Goal: Task Accomplishment & Management: Use online tool/utility

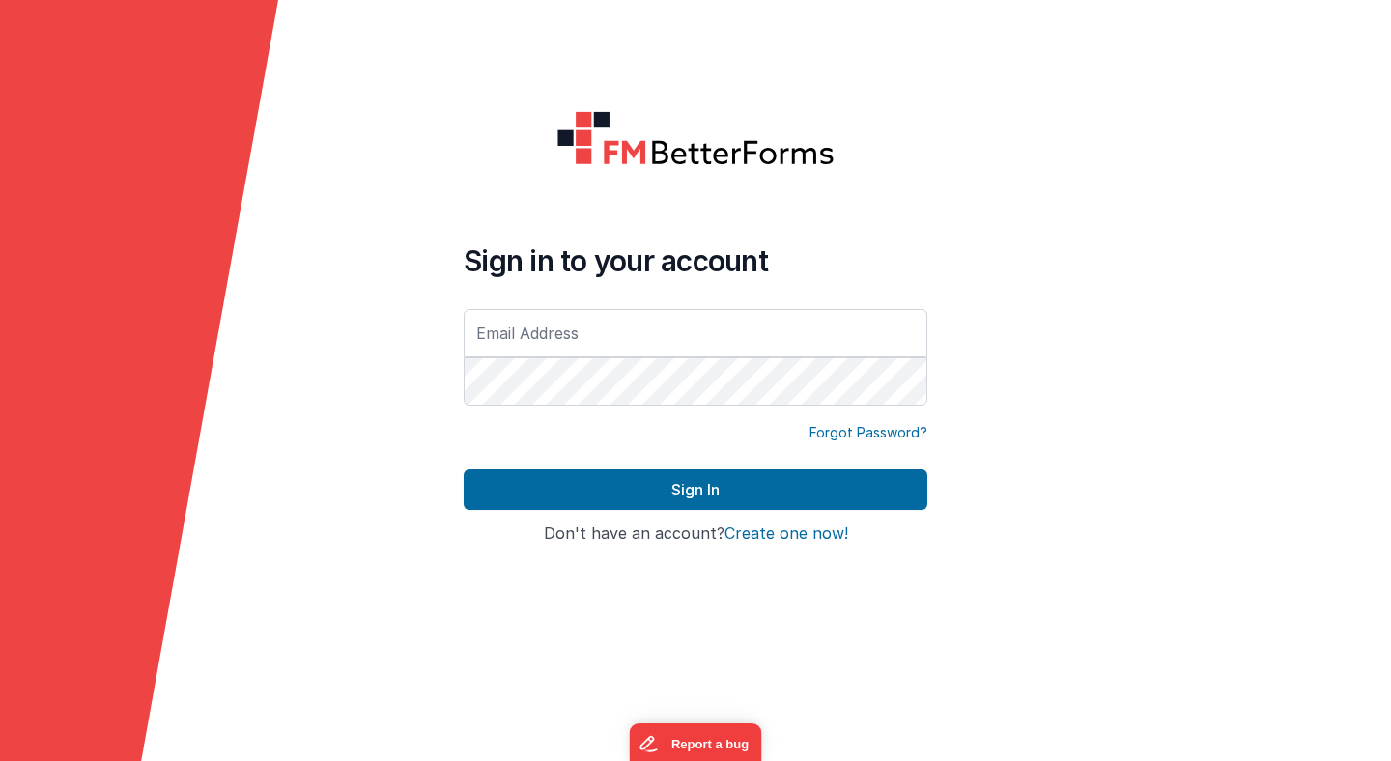
type input "[PERSON_NAME][EMAIL_ADDRESS][PERSON_NAME][DOMAIN_NAME]"
click at [464, 470] on button "Sign In" at bounding box center [696, 490] width 464 height 41
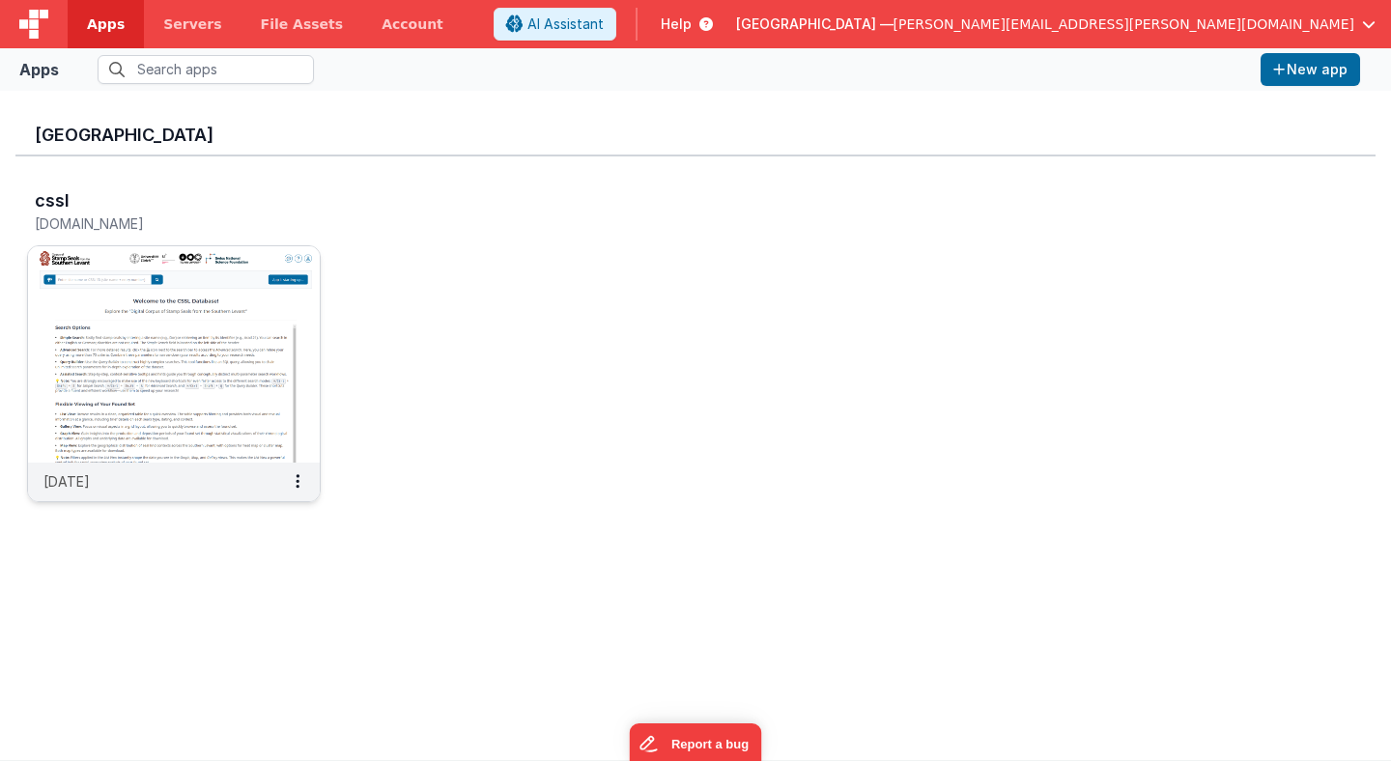
click at [245, 326] on img at bounding box center [174, 354] width 292 height 216
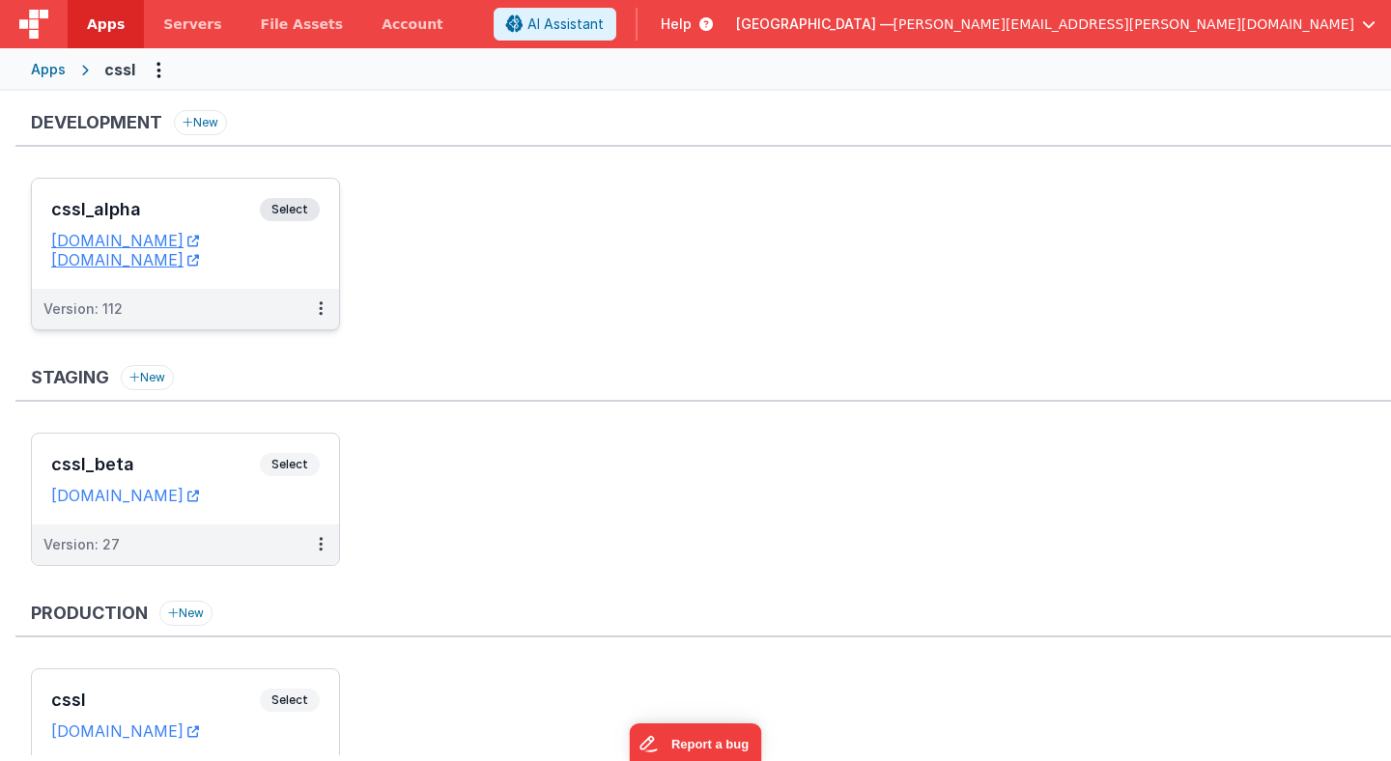
click at [303, 212] on span "Select" at bounding box center [290, 209] width 60 height 23
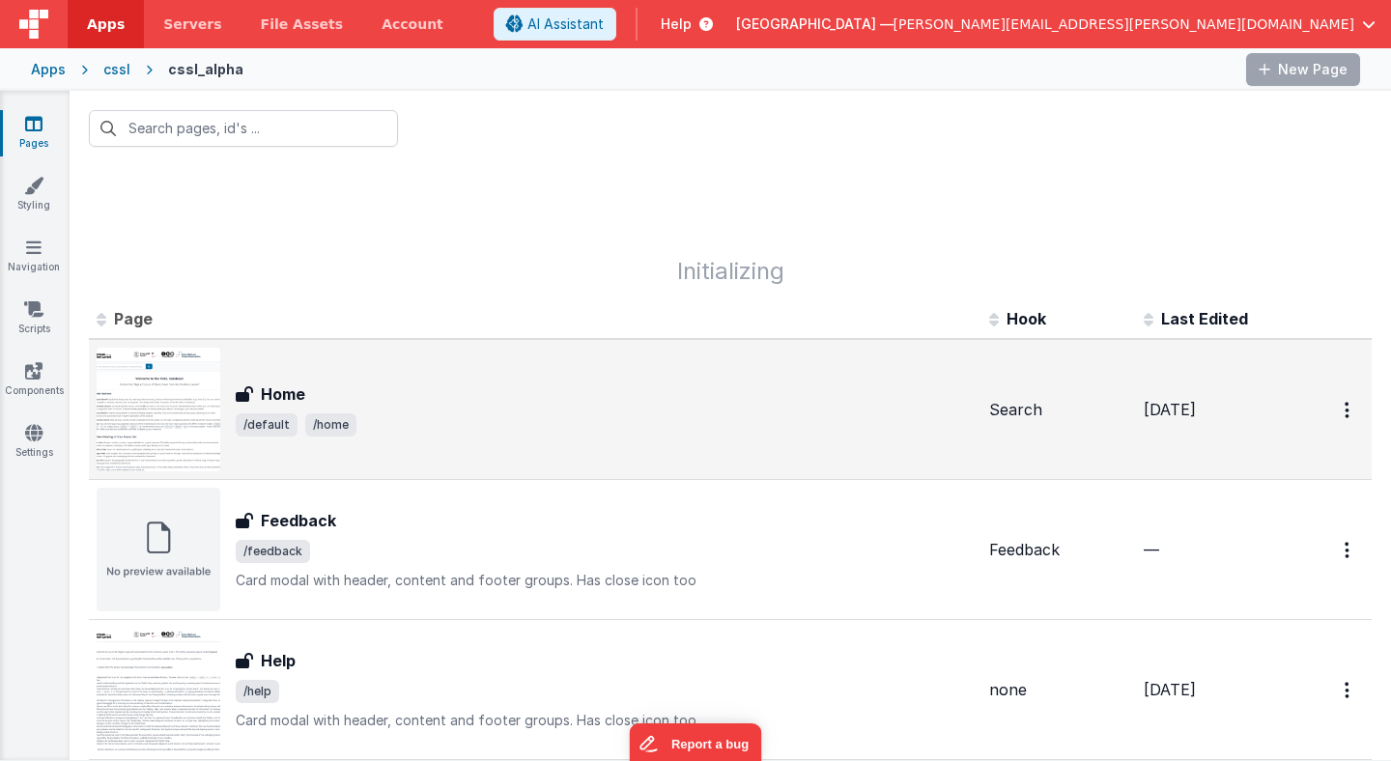
click at [283, 380] on div "Home Home /default /home" at bounding box center [535, 410] width 877 height 124
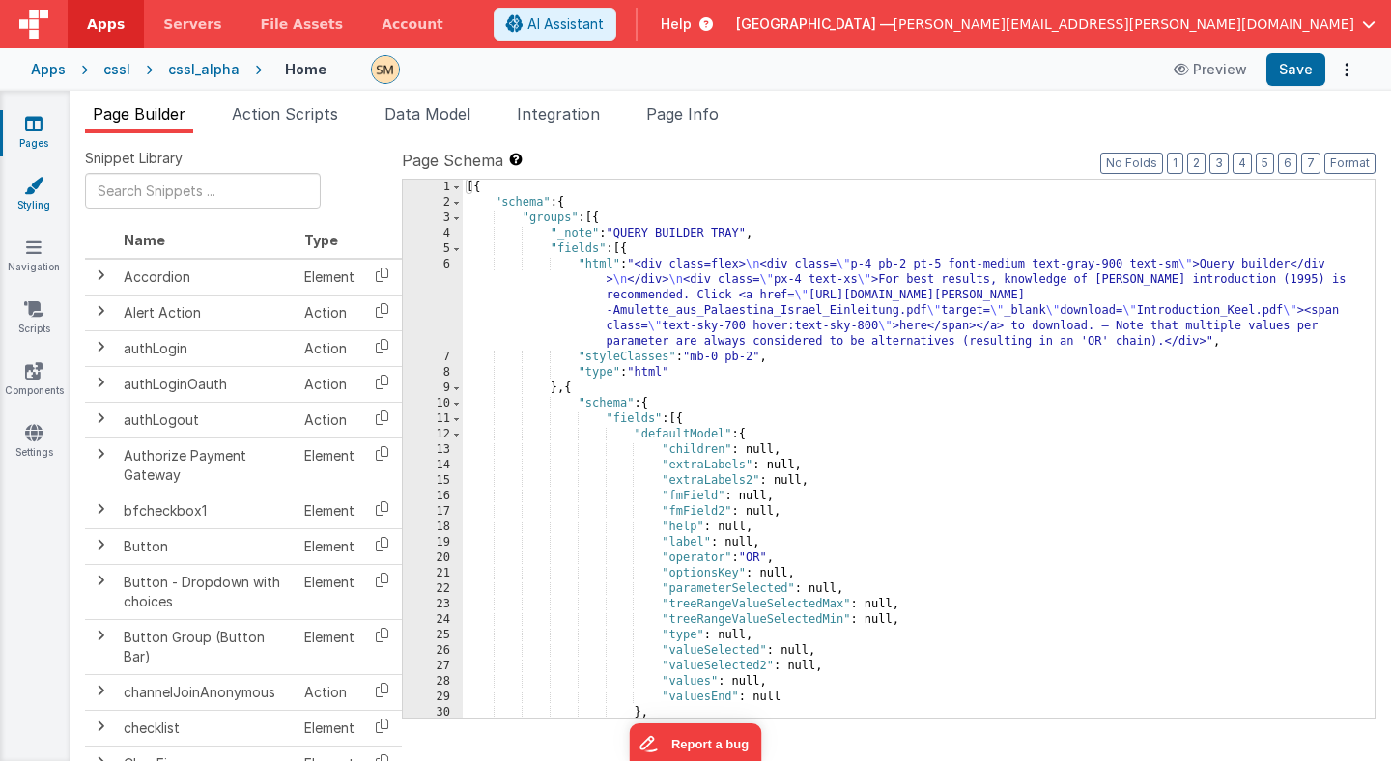
click at [34, 184] on icon at bounding box center [33, 185] width 19 height 19
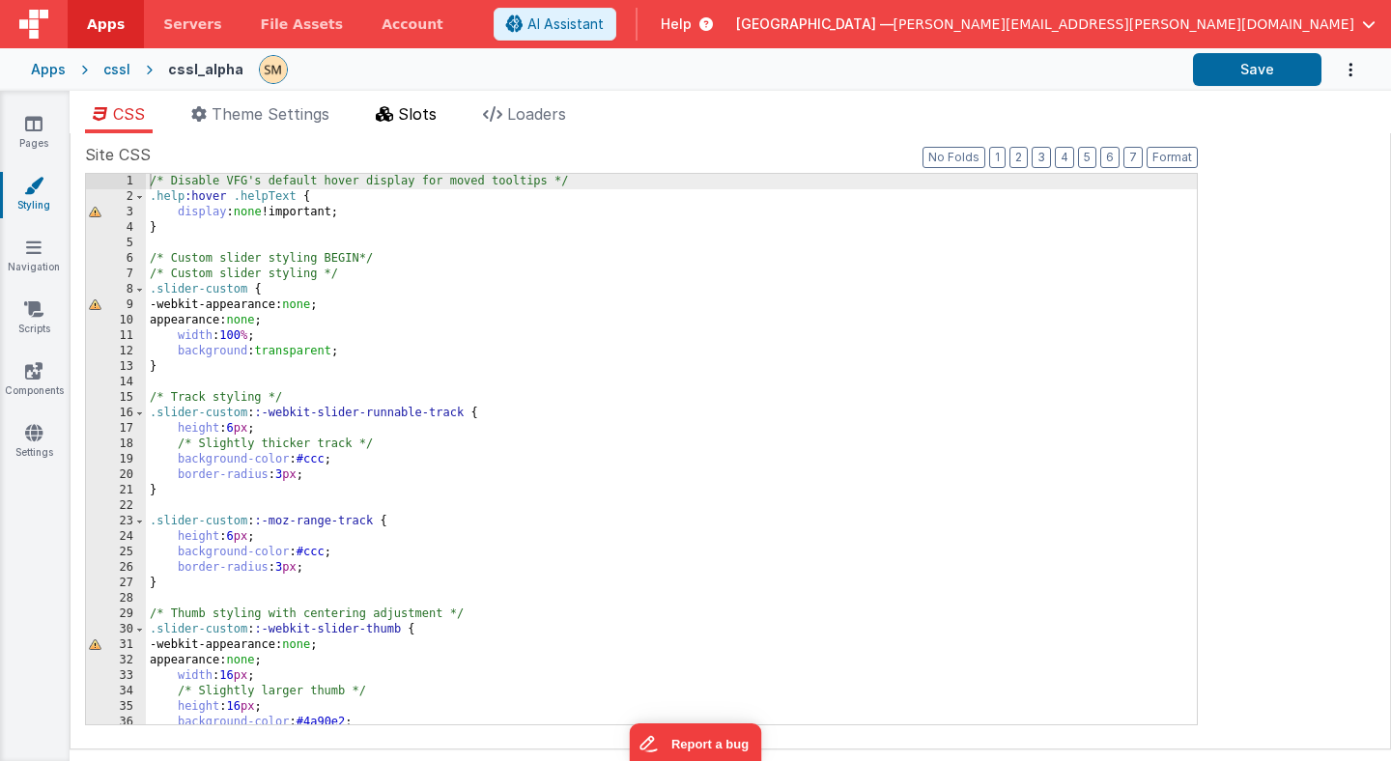
click at [433, 119] on span "Slots" at bounding box center [417, 113] width 39 height 19
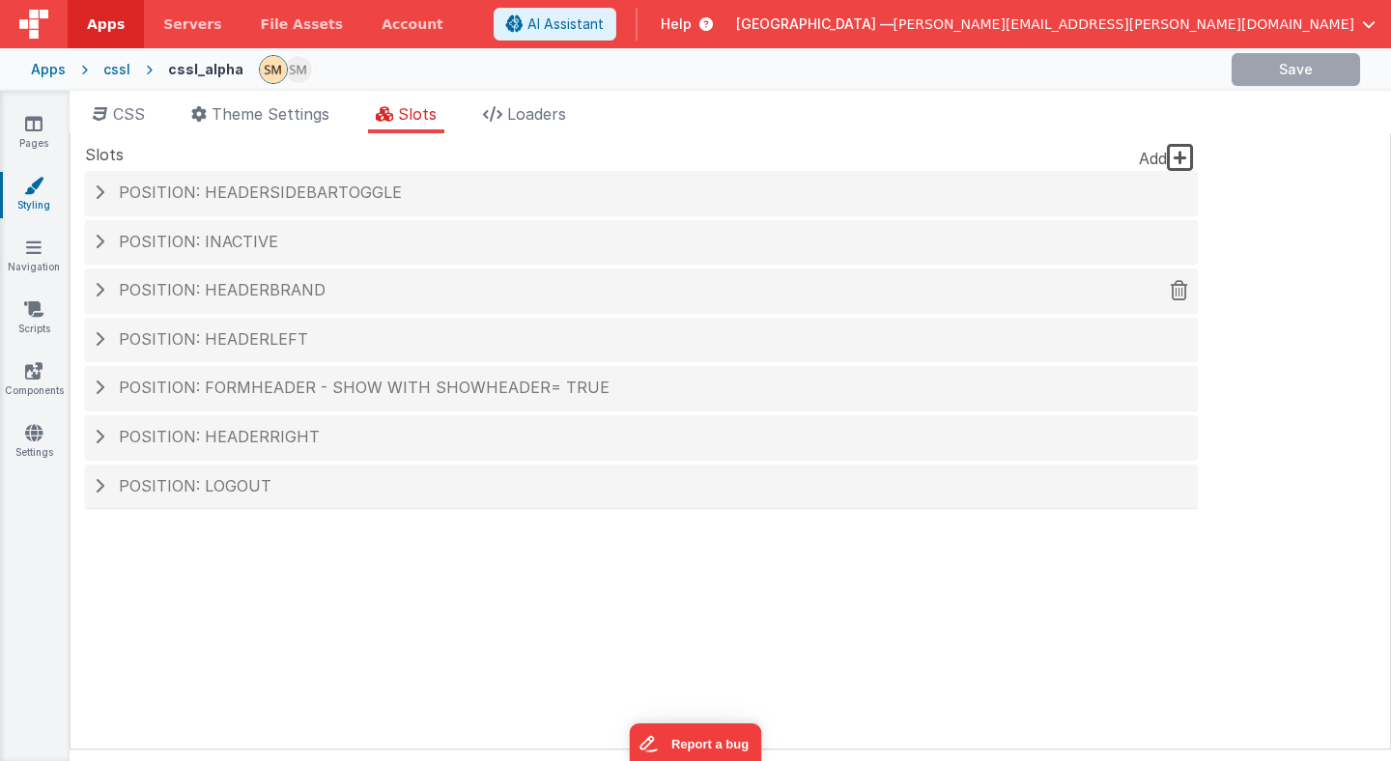
click at [100, 289] on span at bounding box center [100, 289] width 10 height 15
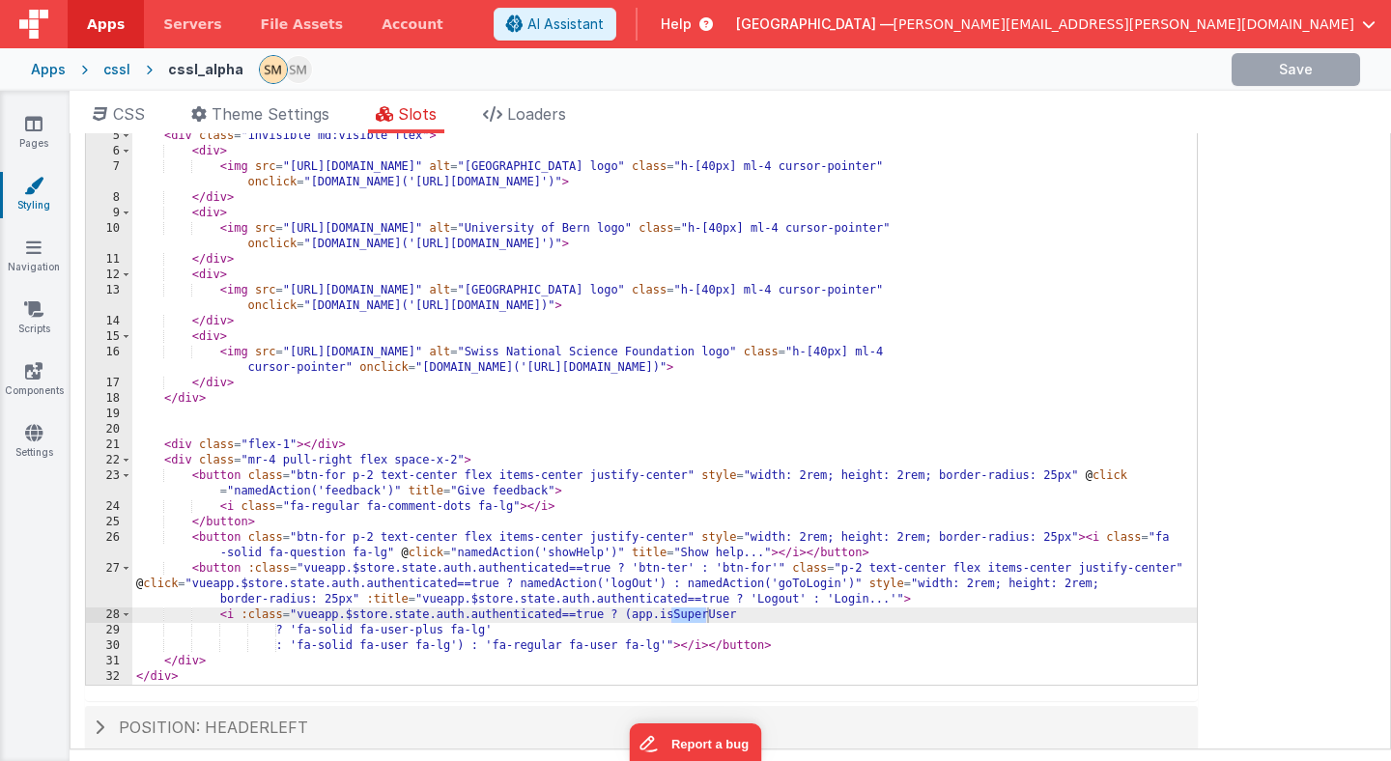
scroll to position [477, 0]
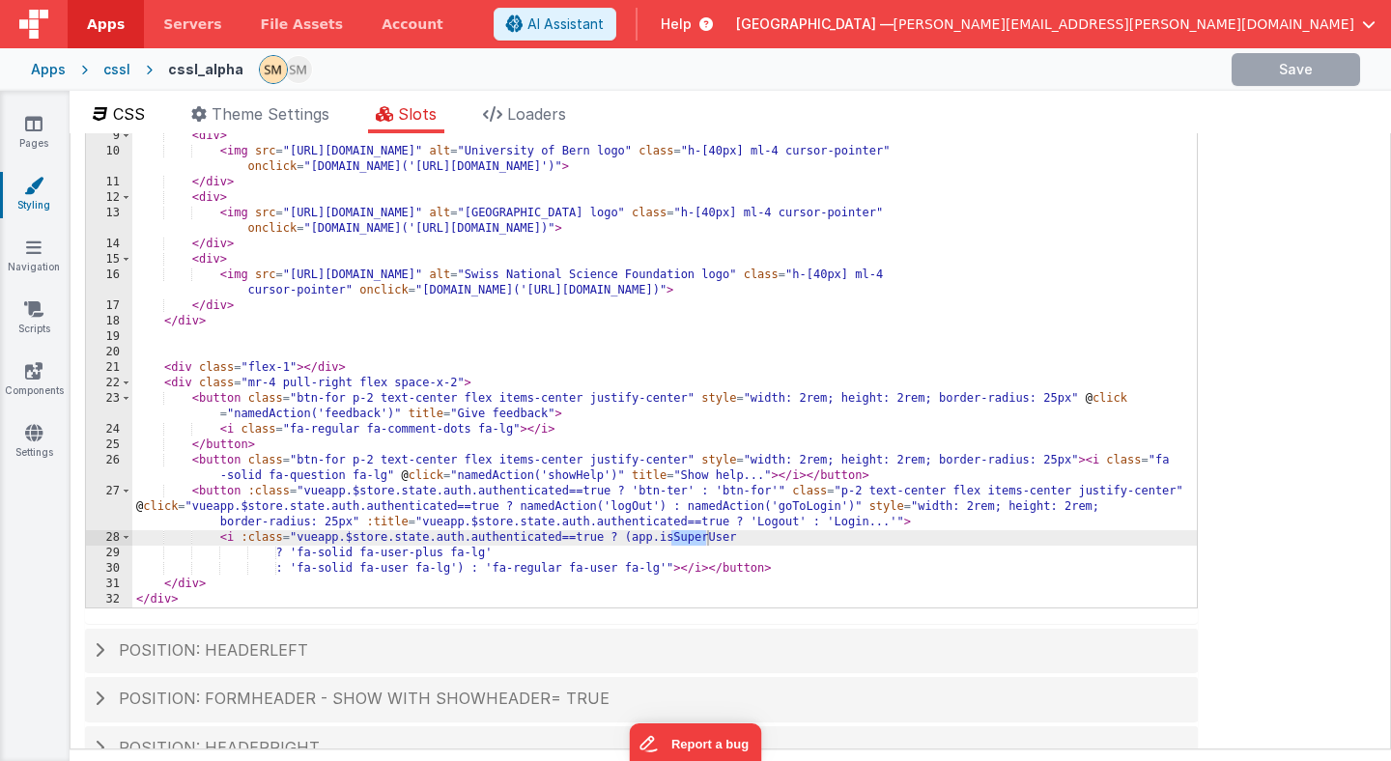
type input "super"
click at [696, 539] on div "< div class = "select-none h-full text-red-200 text-base font-sans flex flex-1 …" at bounding box center [664, 302] width 1065 height 657
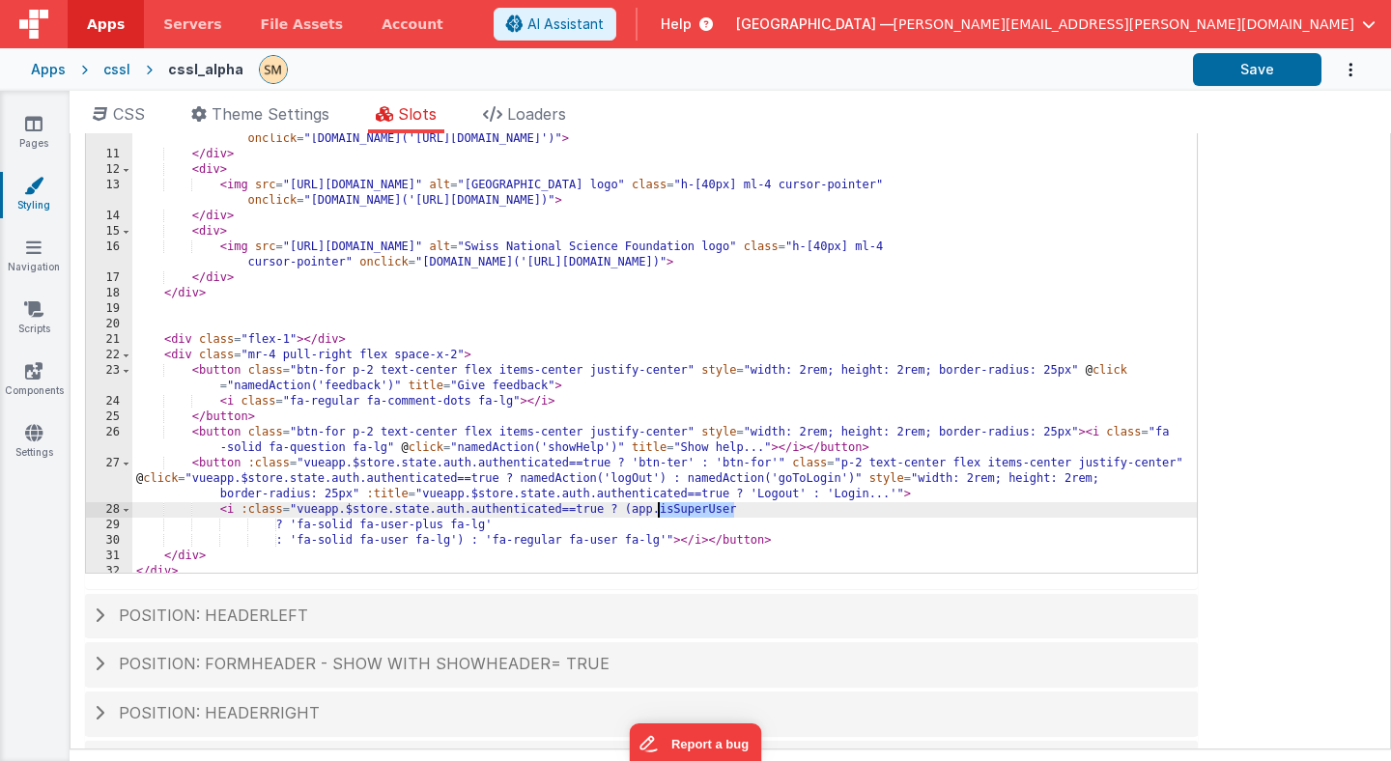
scroll to position [491, 0]
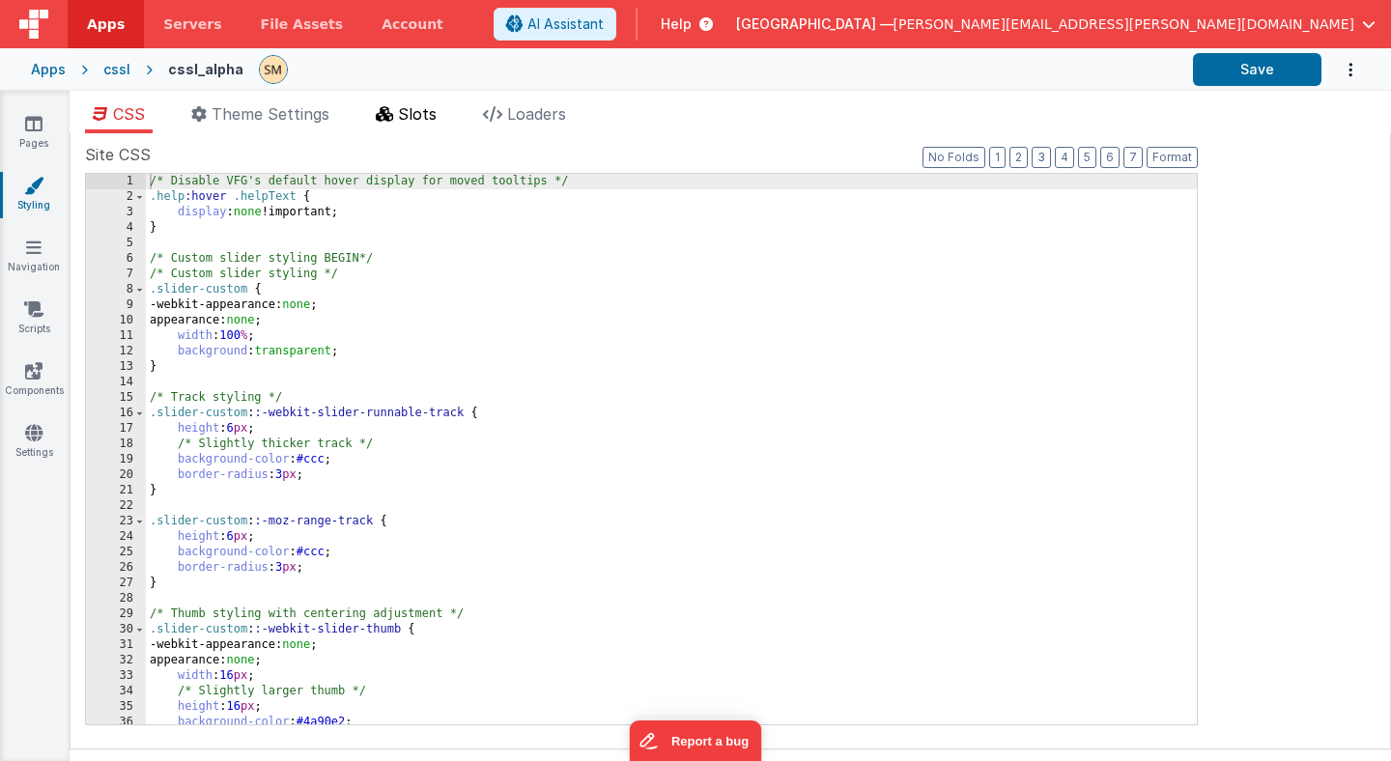
click at [421, 116] on span "Slots" at bounding box center [417, 113] width 39 height 19
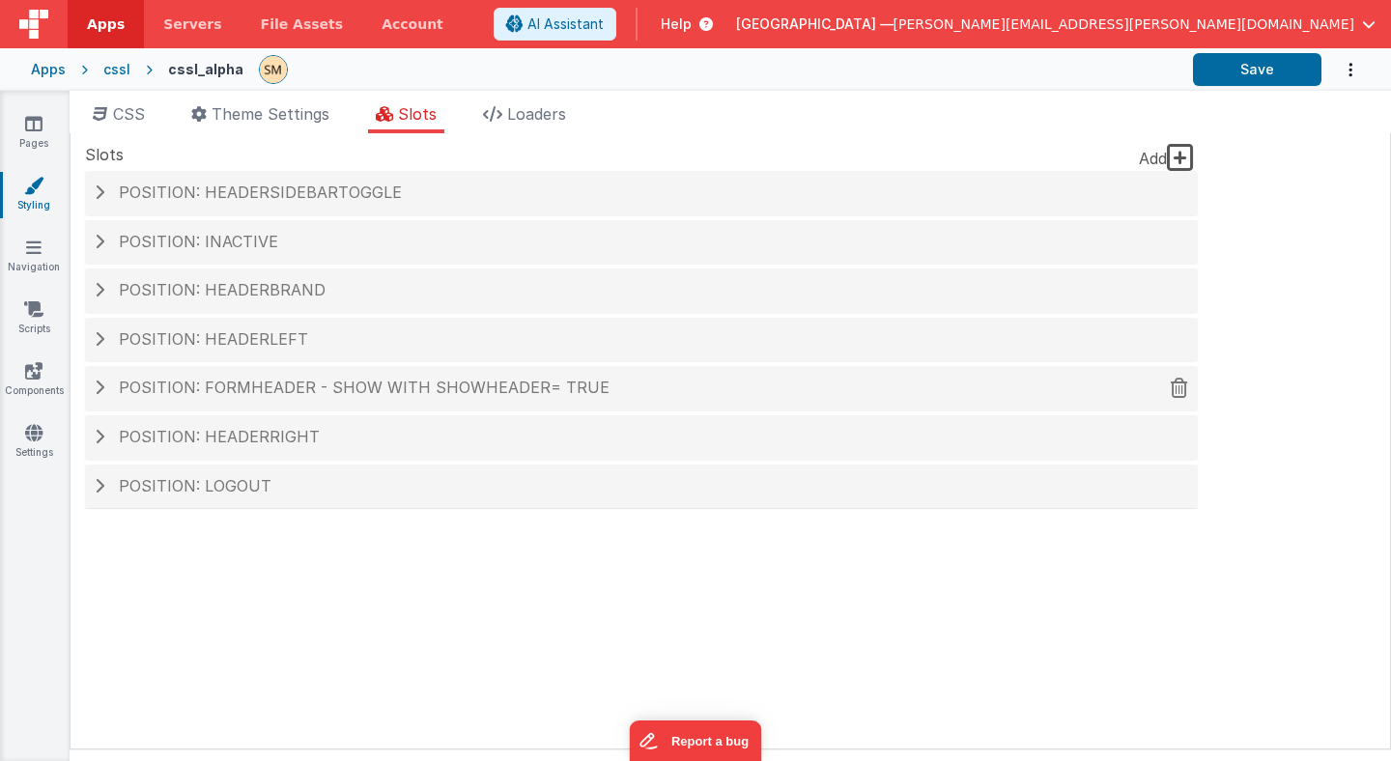
click at [95, 386] on span at bounding box center [100, 387] width 10 height 15
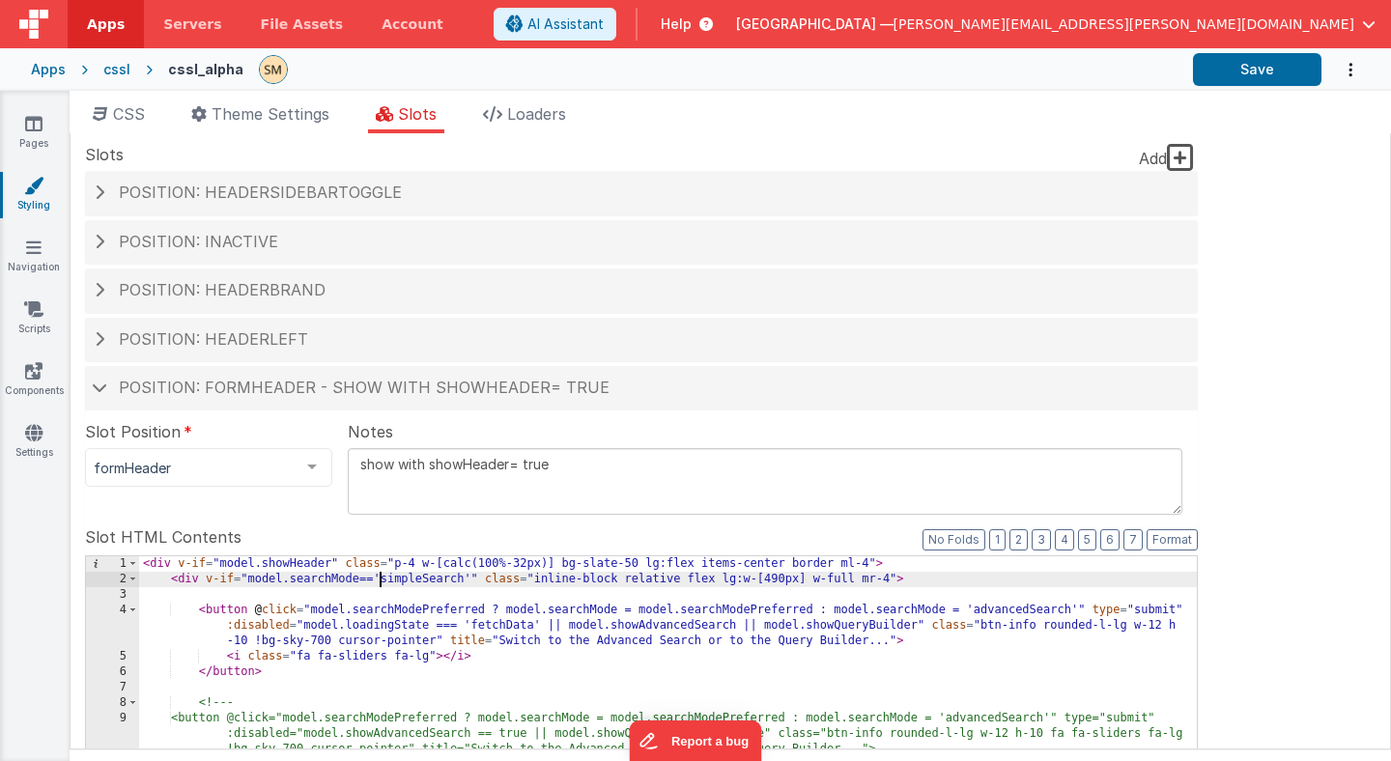
type input "s"
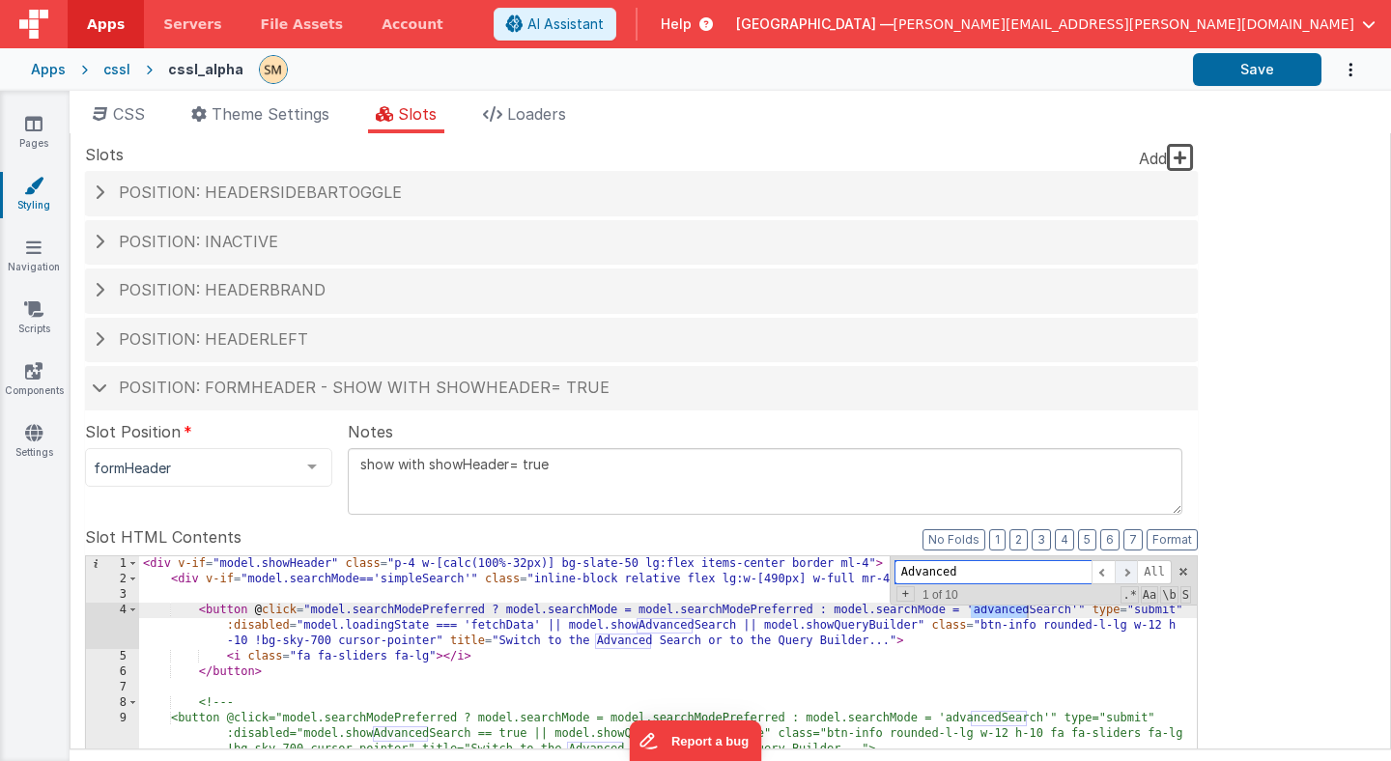
click at [1124, 573] on span at bounding box center [1126, 572] width 23 height 24
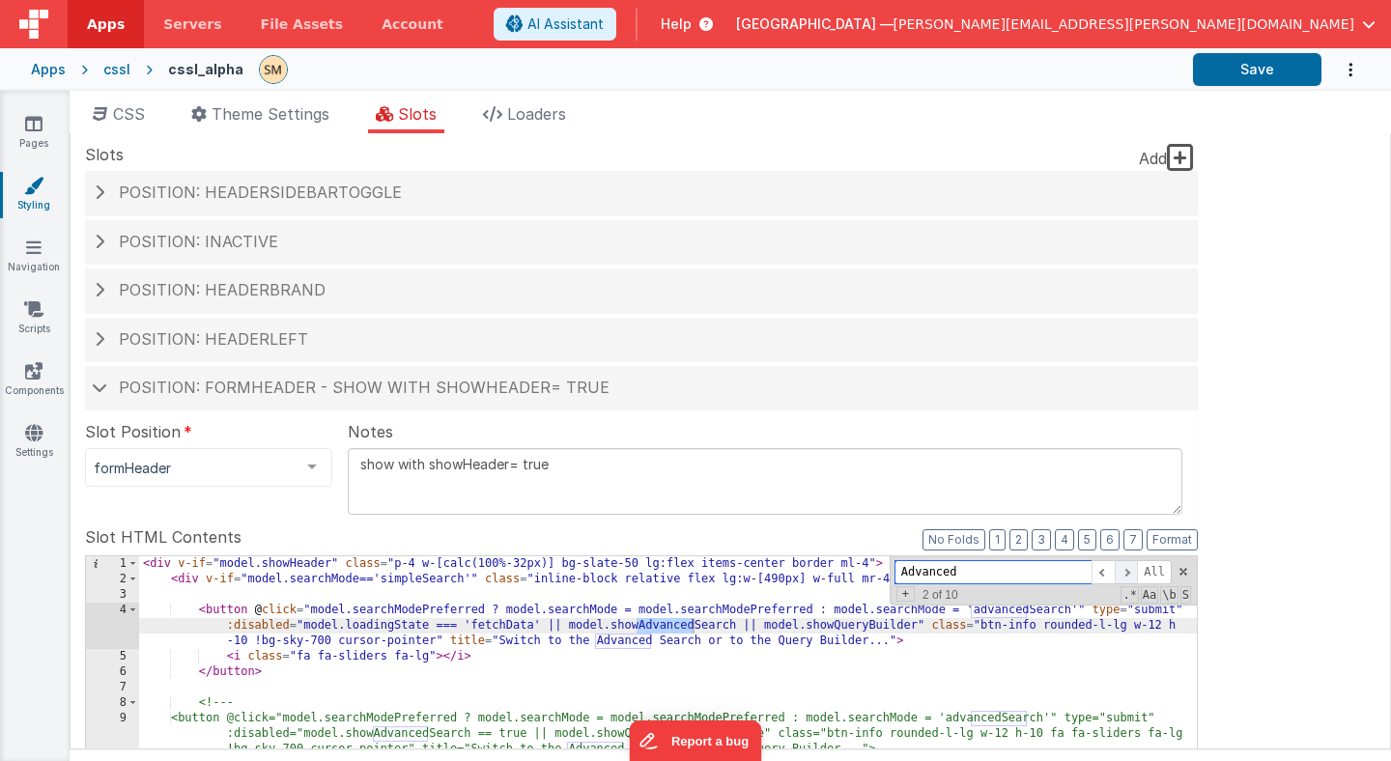
click at [1124, 573] on span at bounding box center [1126, 572] width 23 height 24
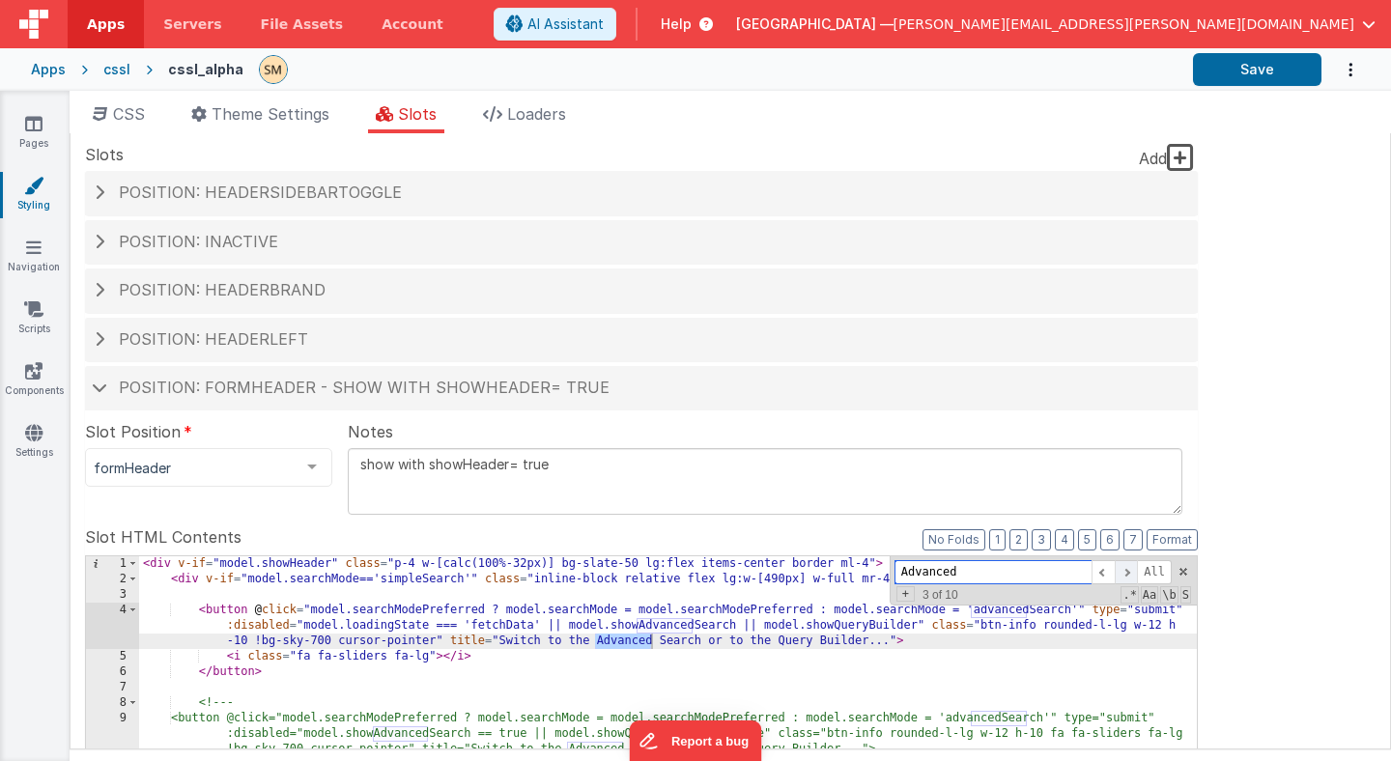
click at [1124, 573] on span at bounding box center [1126, 572] width 23 height 24
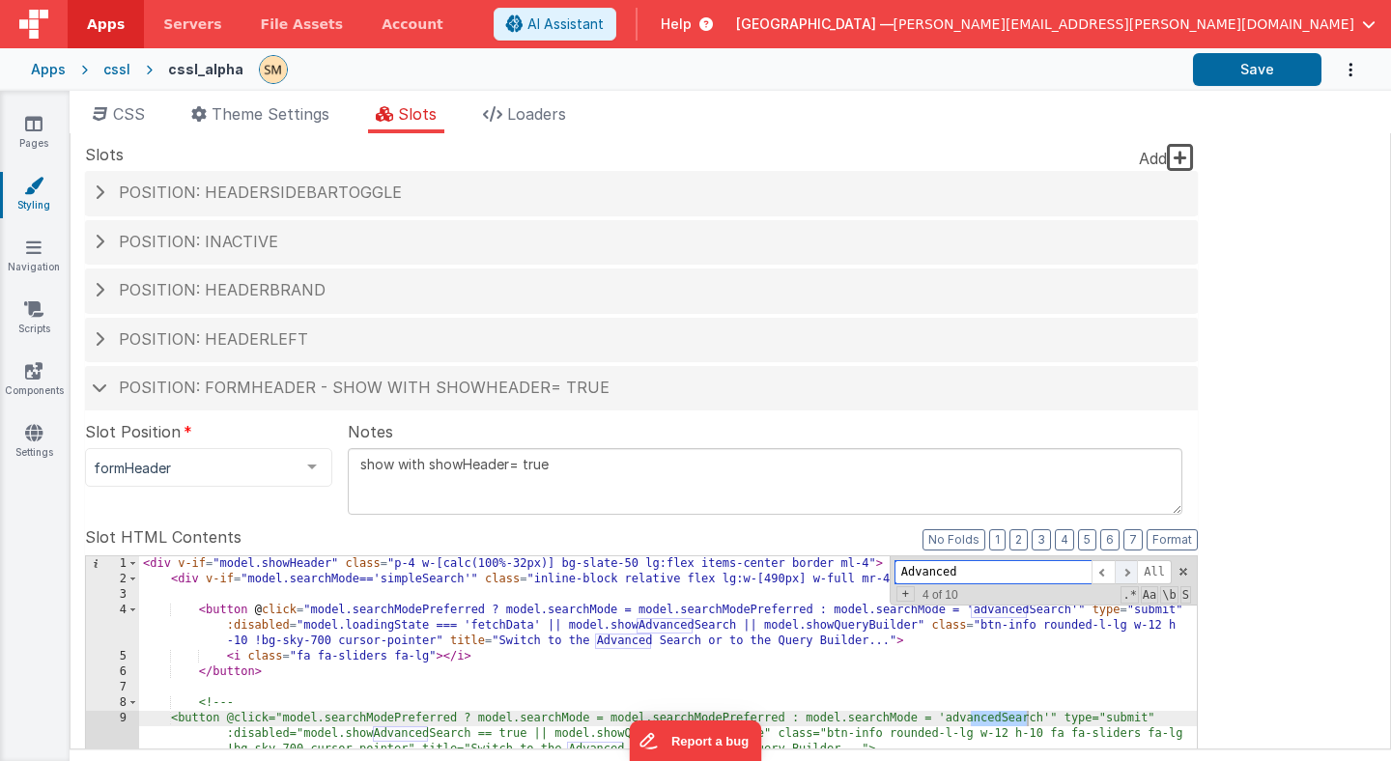
click at [1124, 573] on span at bounding box center [1126, 572] width 23 height 24
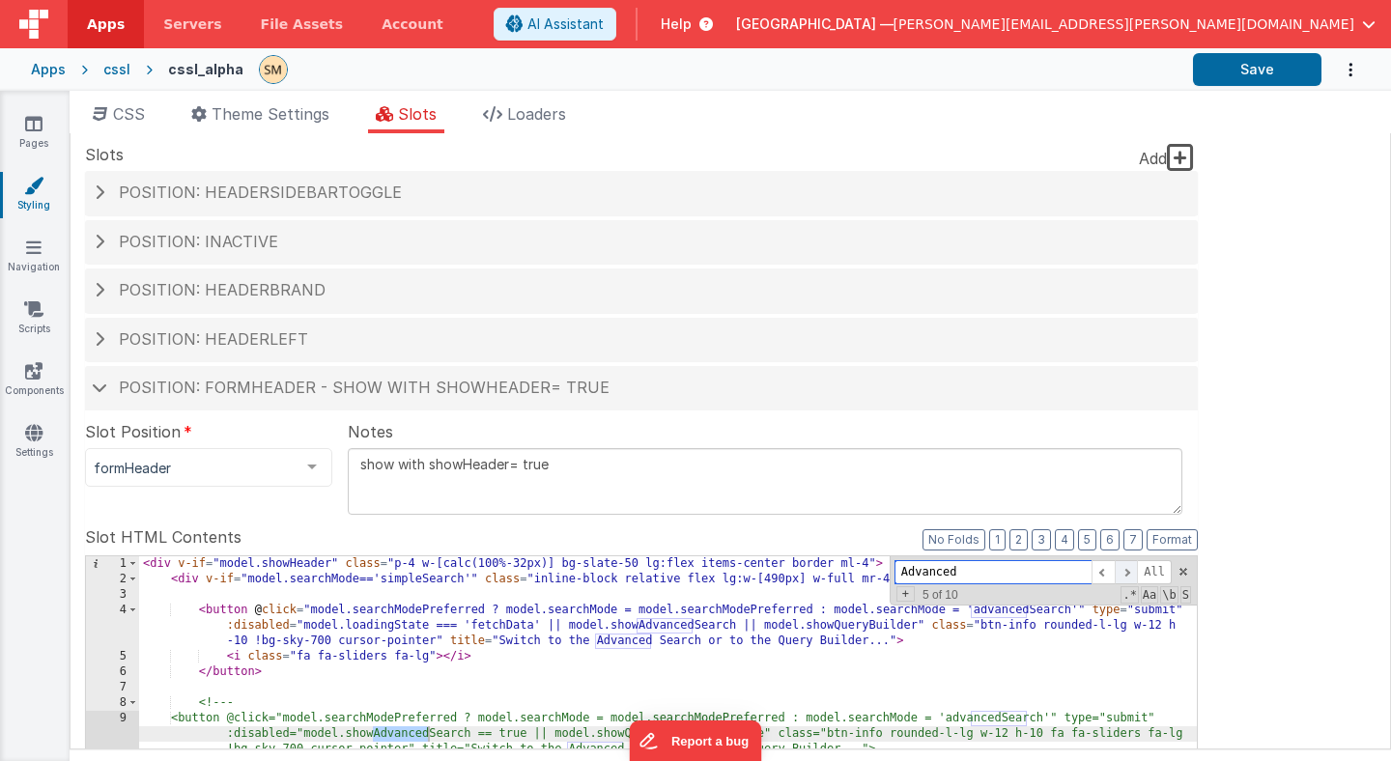
click at [1124, 573] on span at bounding box center [1126, 572] width 23 height 24
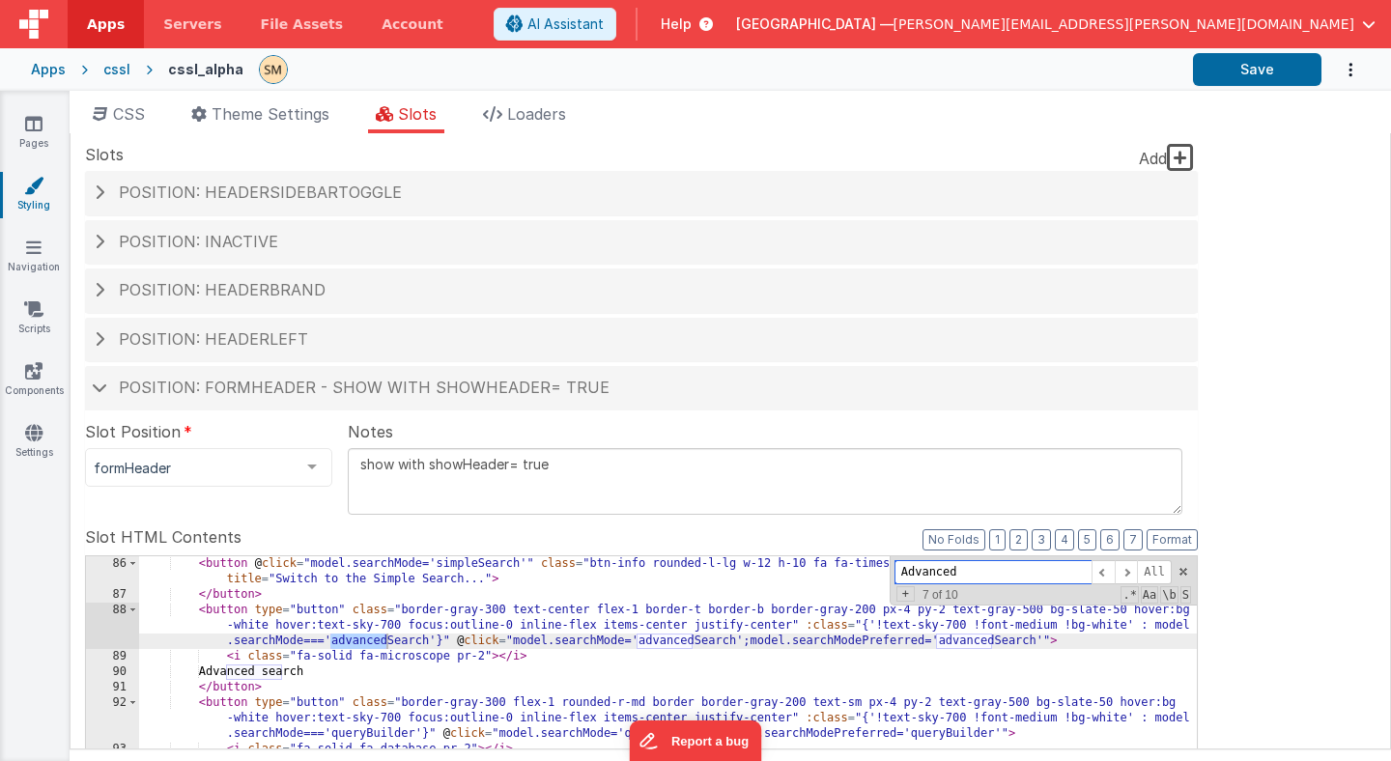
scroll to position [1439, 0]
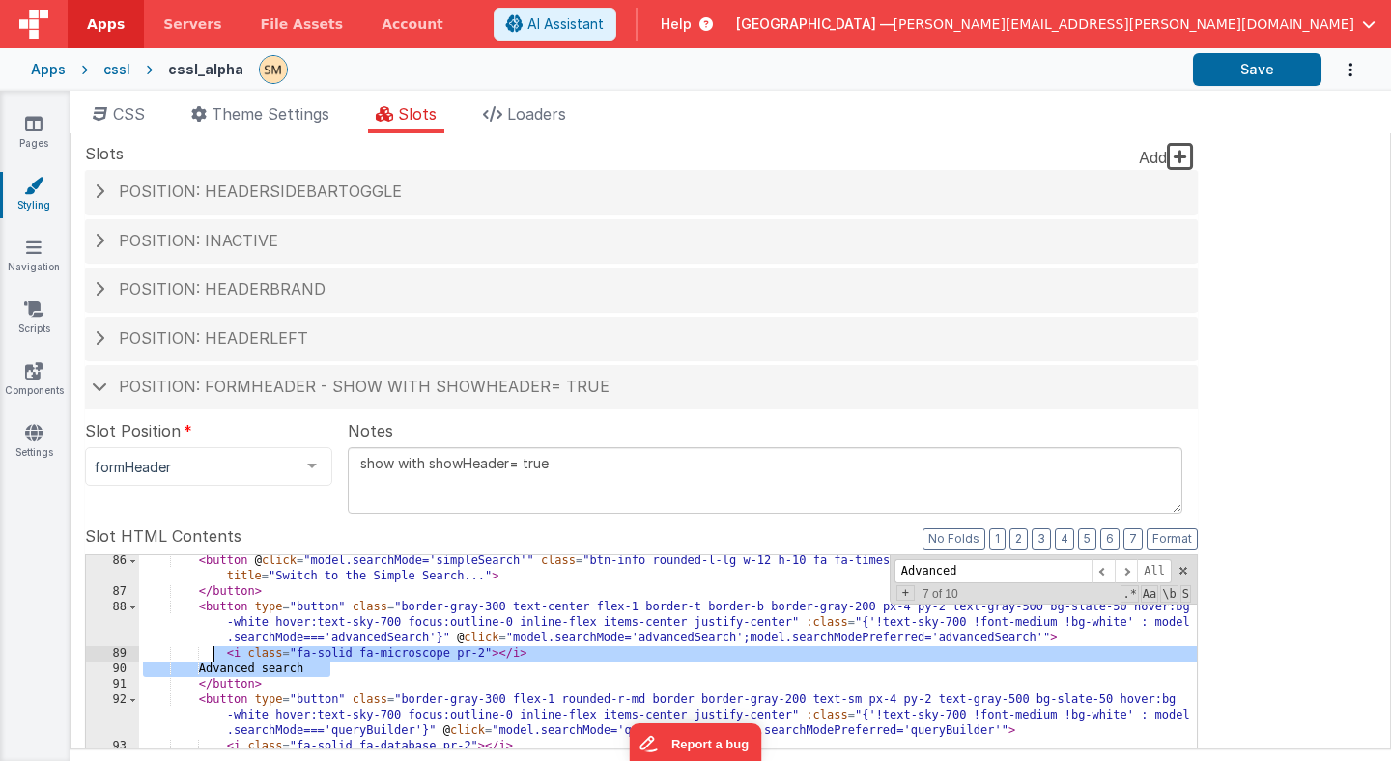
drag, startPoint x: 335, startPoint y: 670, endPoint x: 215, endPoint y: 657, distance: 120.5
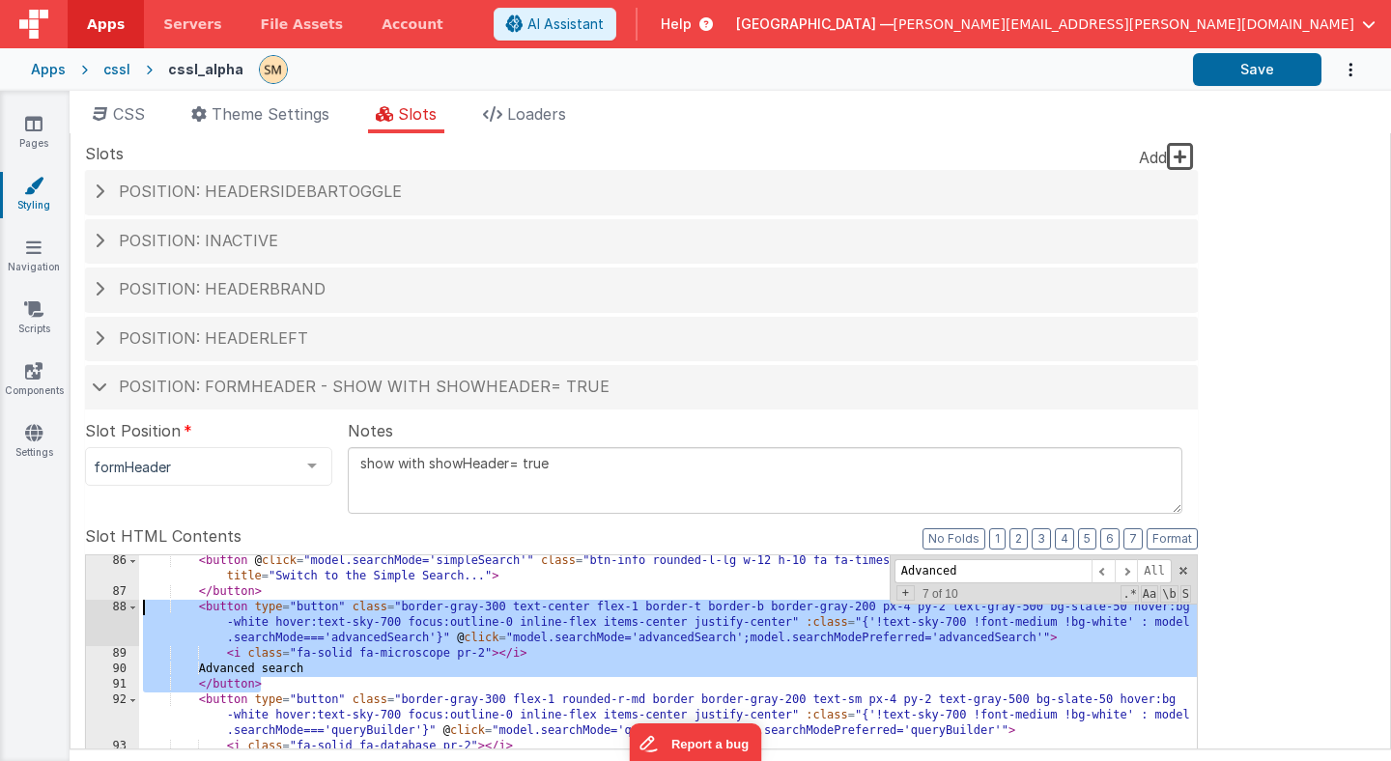
drag, startPoint x: 268, startPoint y: 685, endPoint x: 123, endPoint y: 614, distance: 161.6
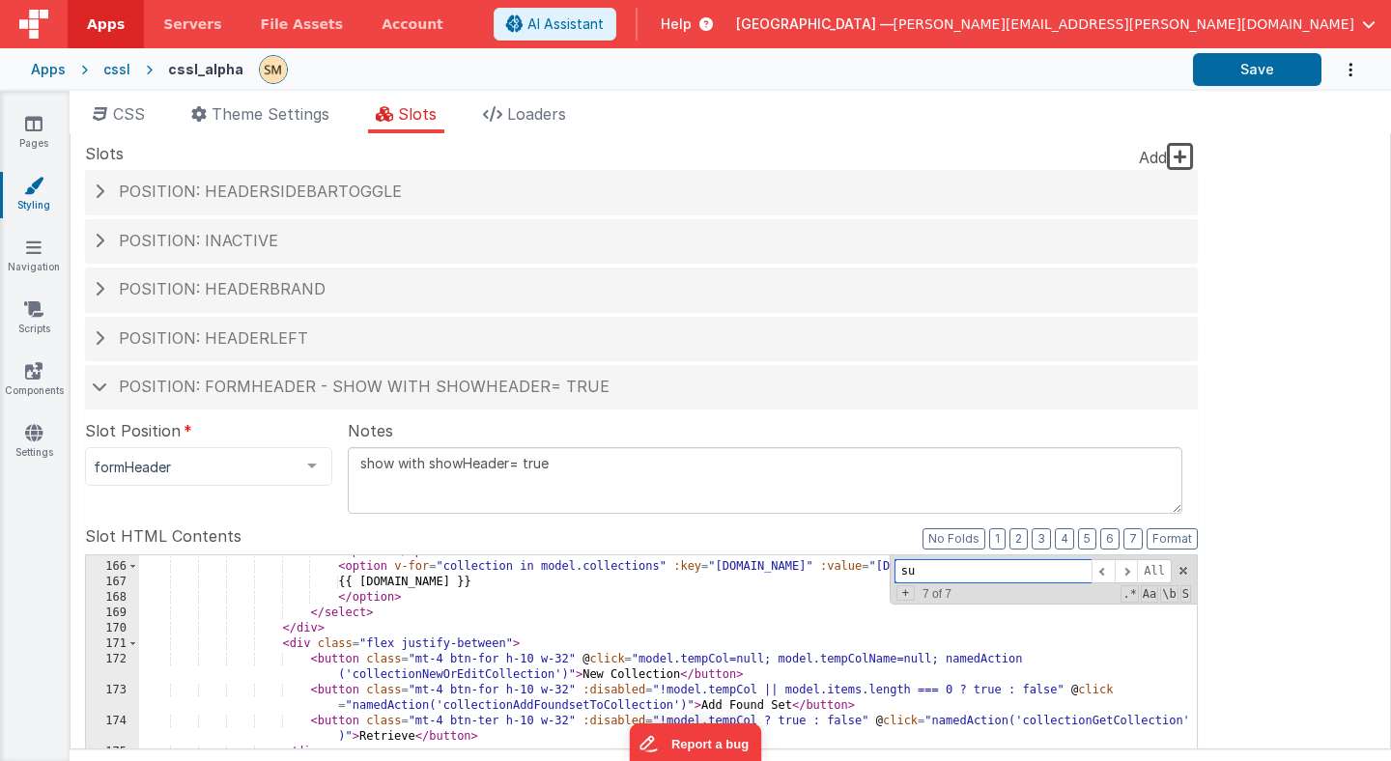
scroll to position [2949, 0]
type input "s"
type input "i"
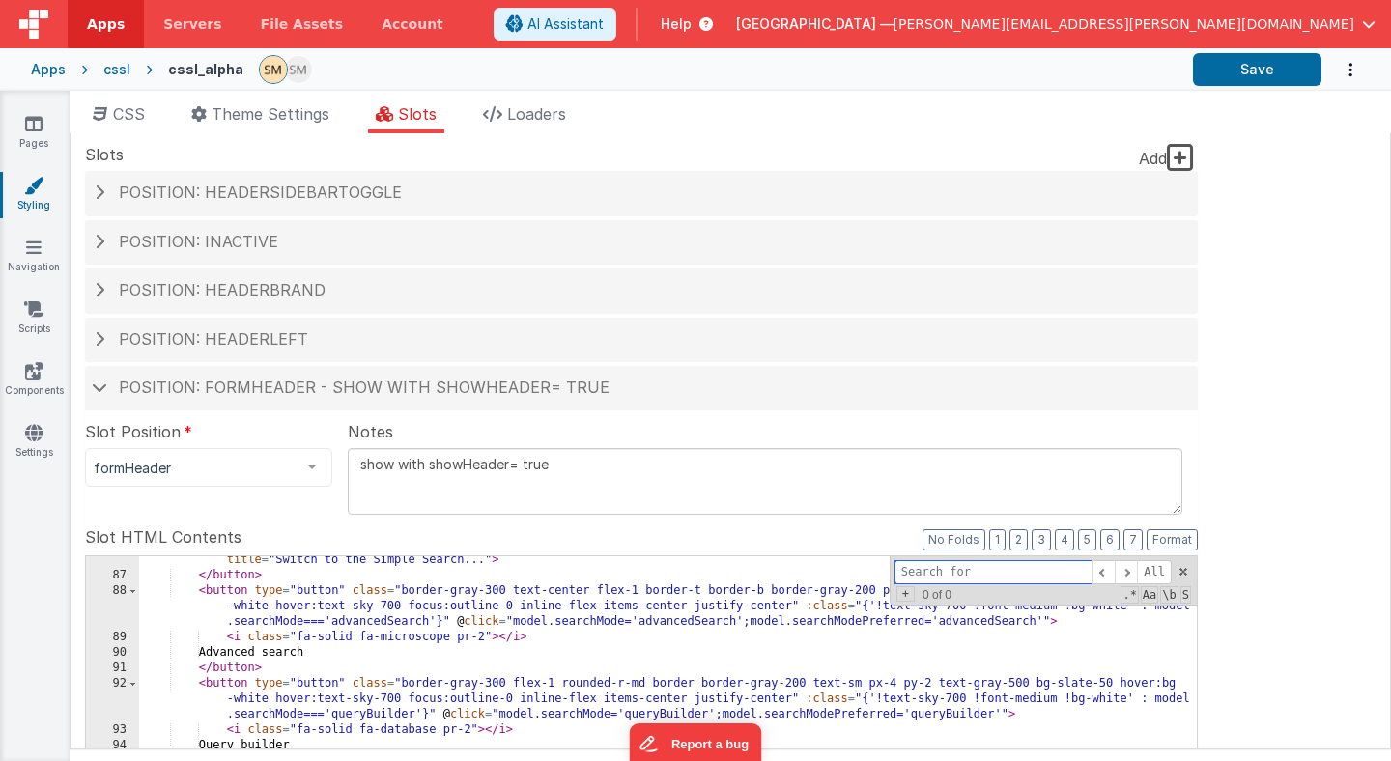
scroll to position [1481, 0]
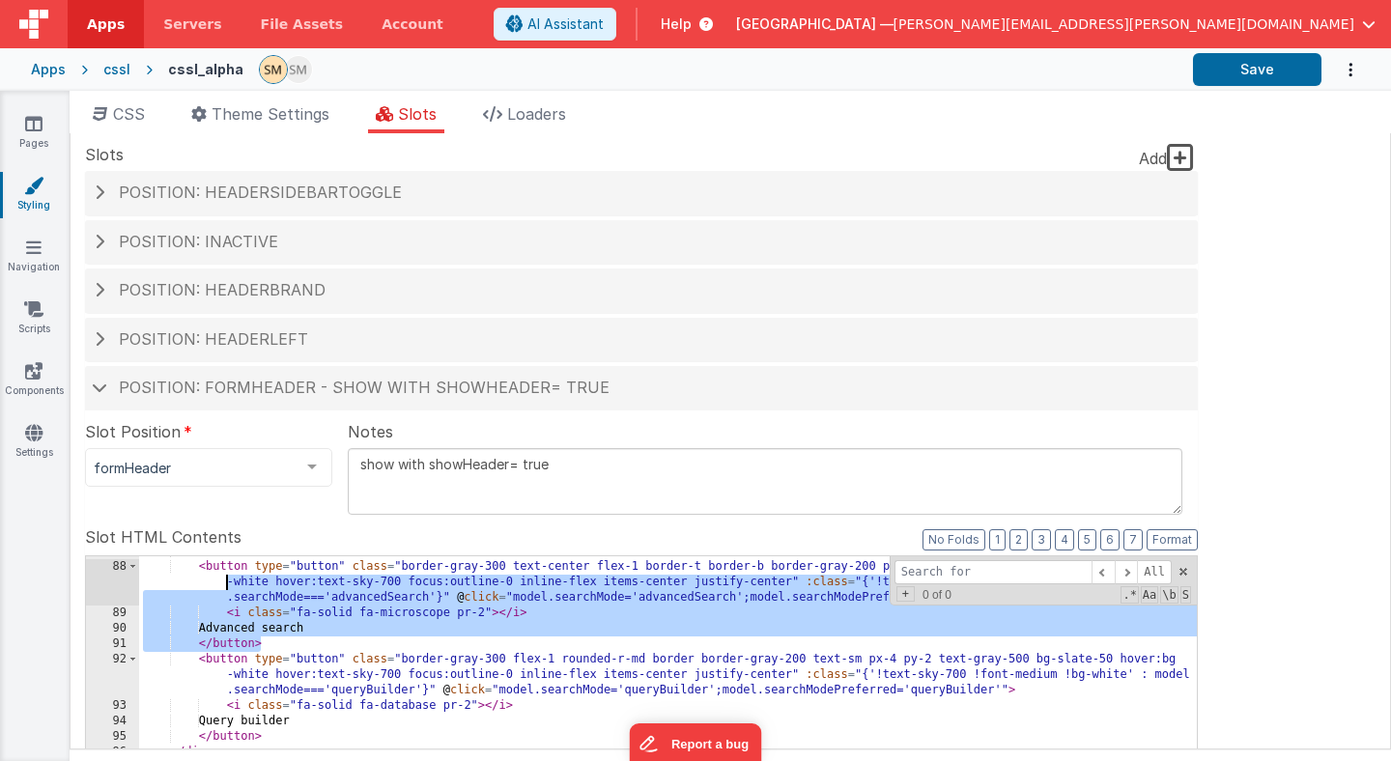
drag, startPoint x: 268, startPoint y: 644, endPoint x: 136, endPoint y: 583, distance: 144.8
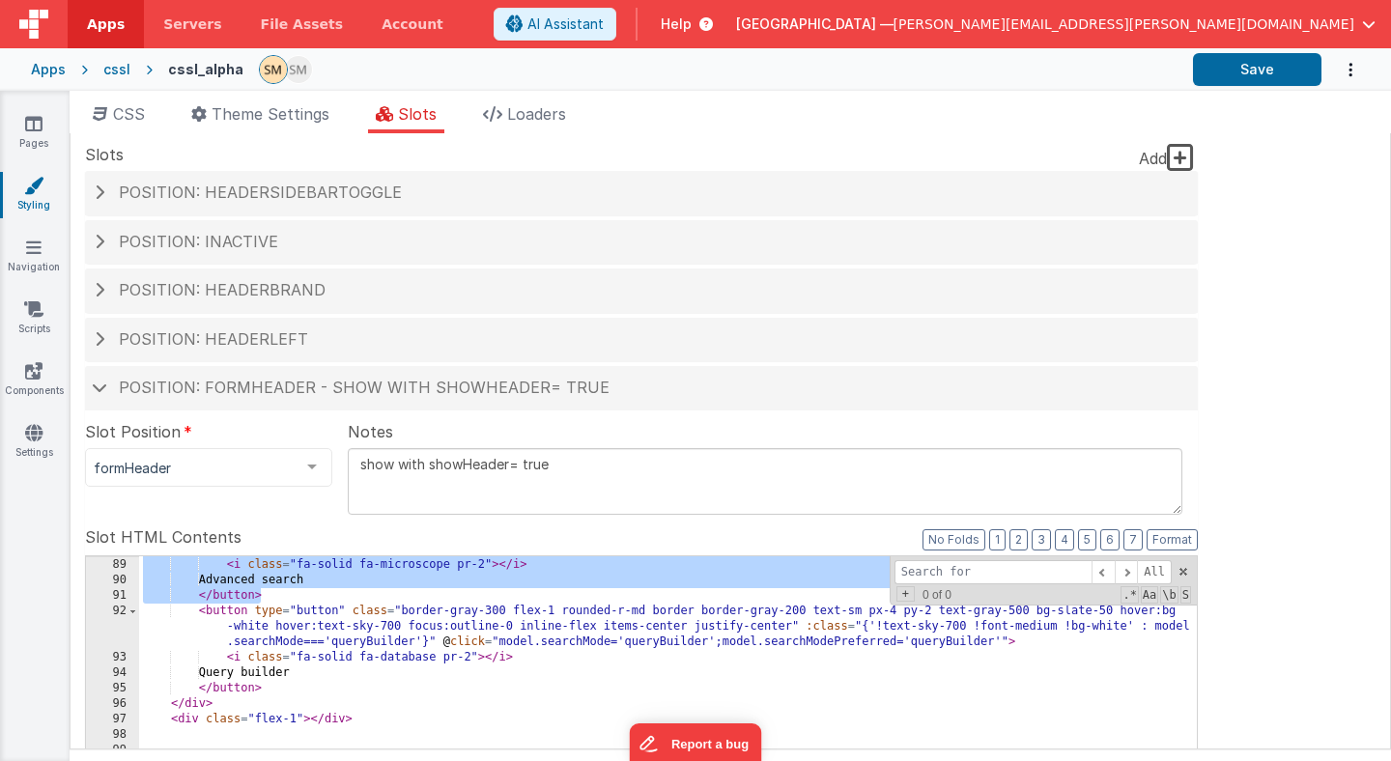
scroll to position [1529, 0]
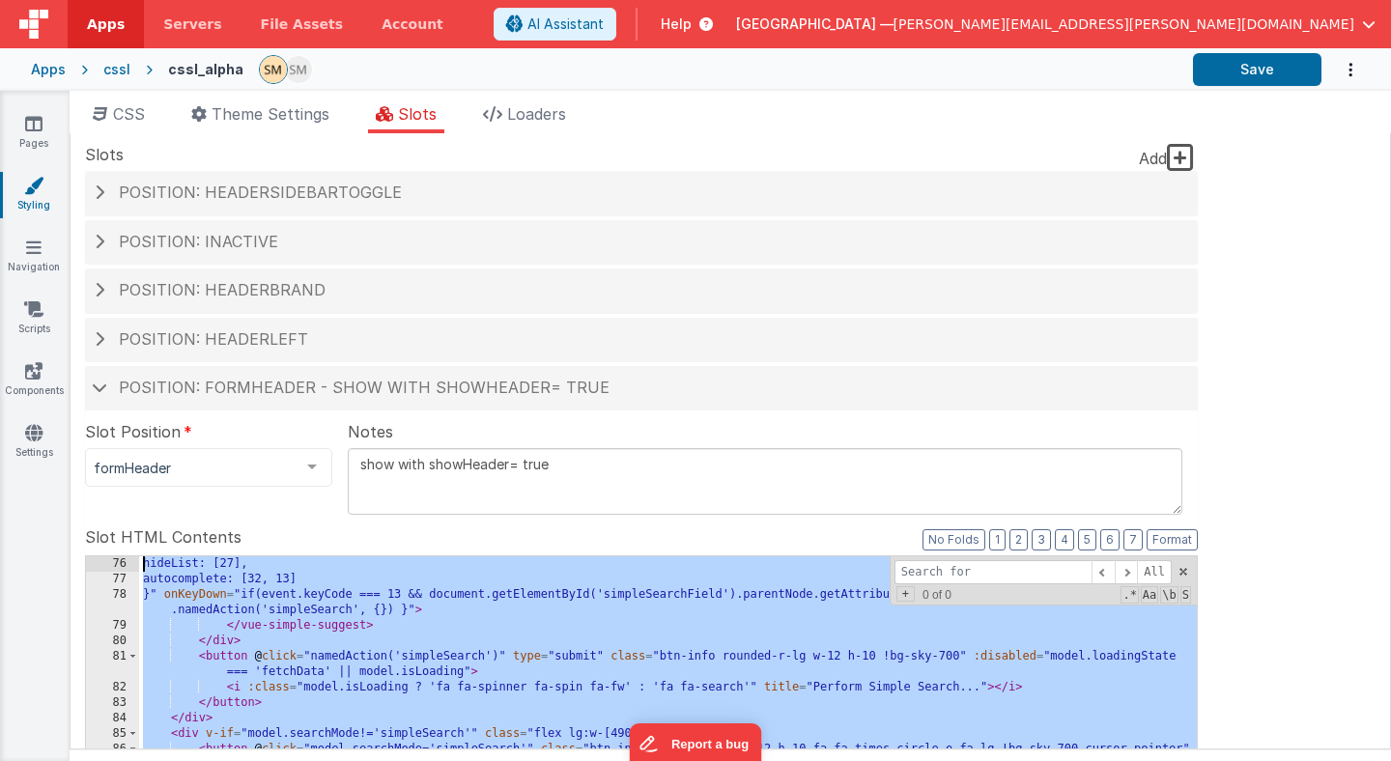
scroll to position [1221, 0]
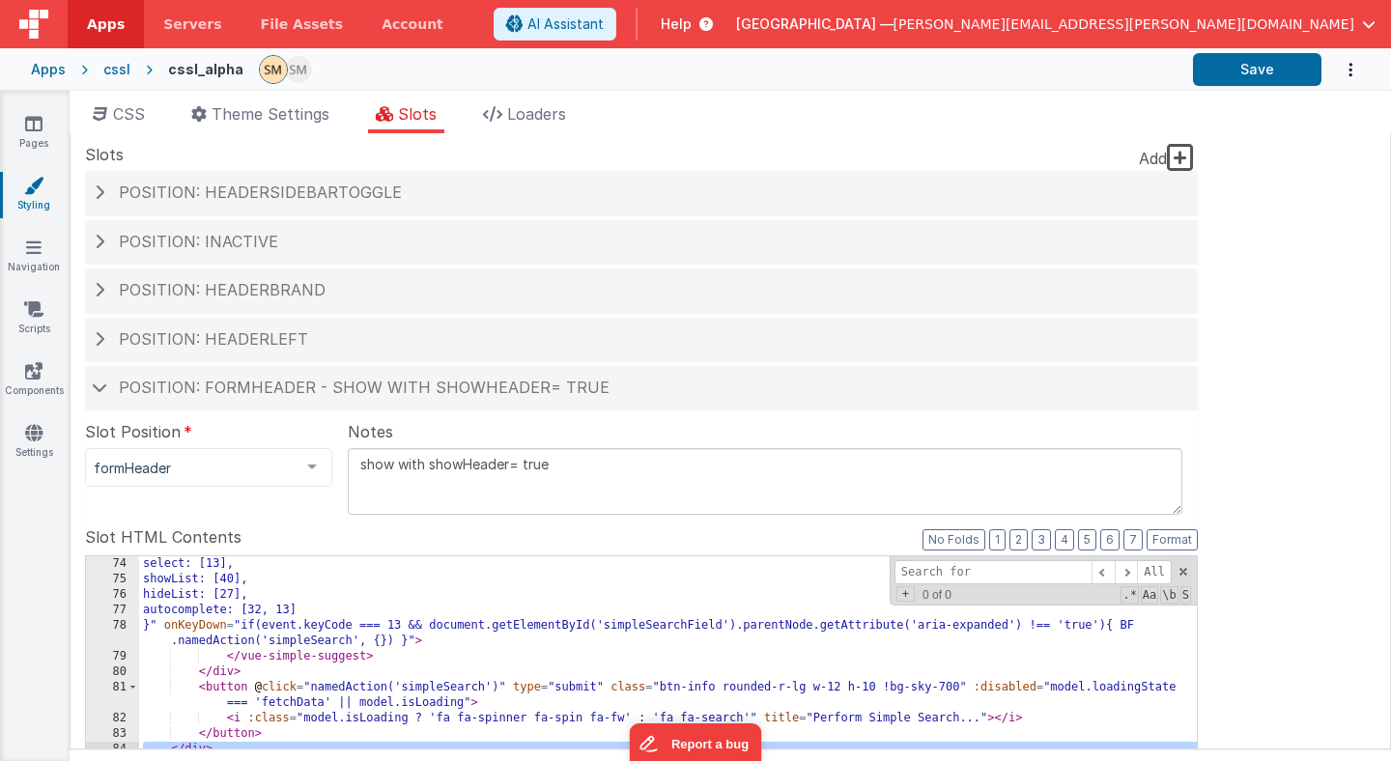
drag, startPoint x: 266, startPoint y: 692, endPoint x: 138, endPoint y: 745, distance: 138.2
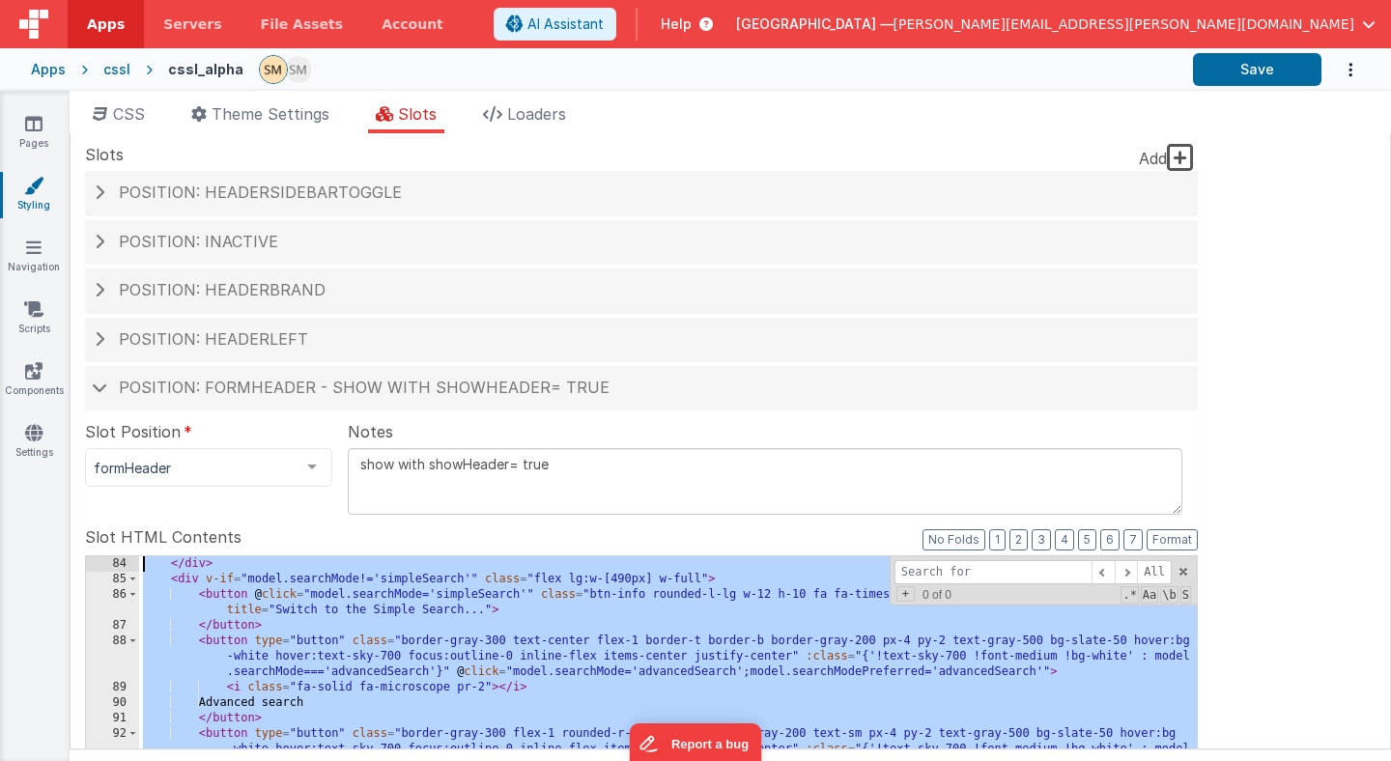
scroll to position [1404, 0]
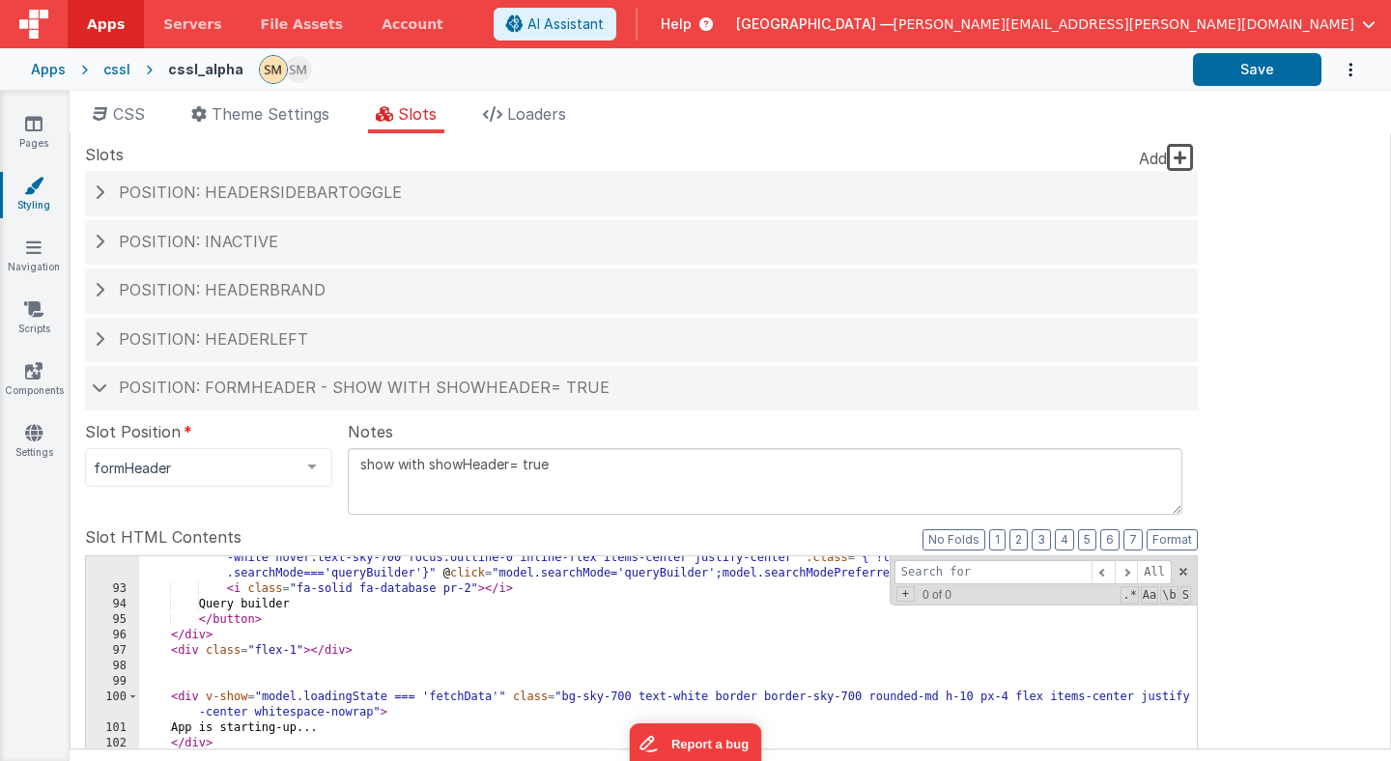
scroll to position [1598, 0]
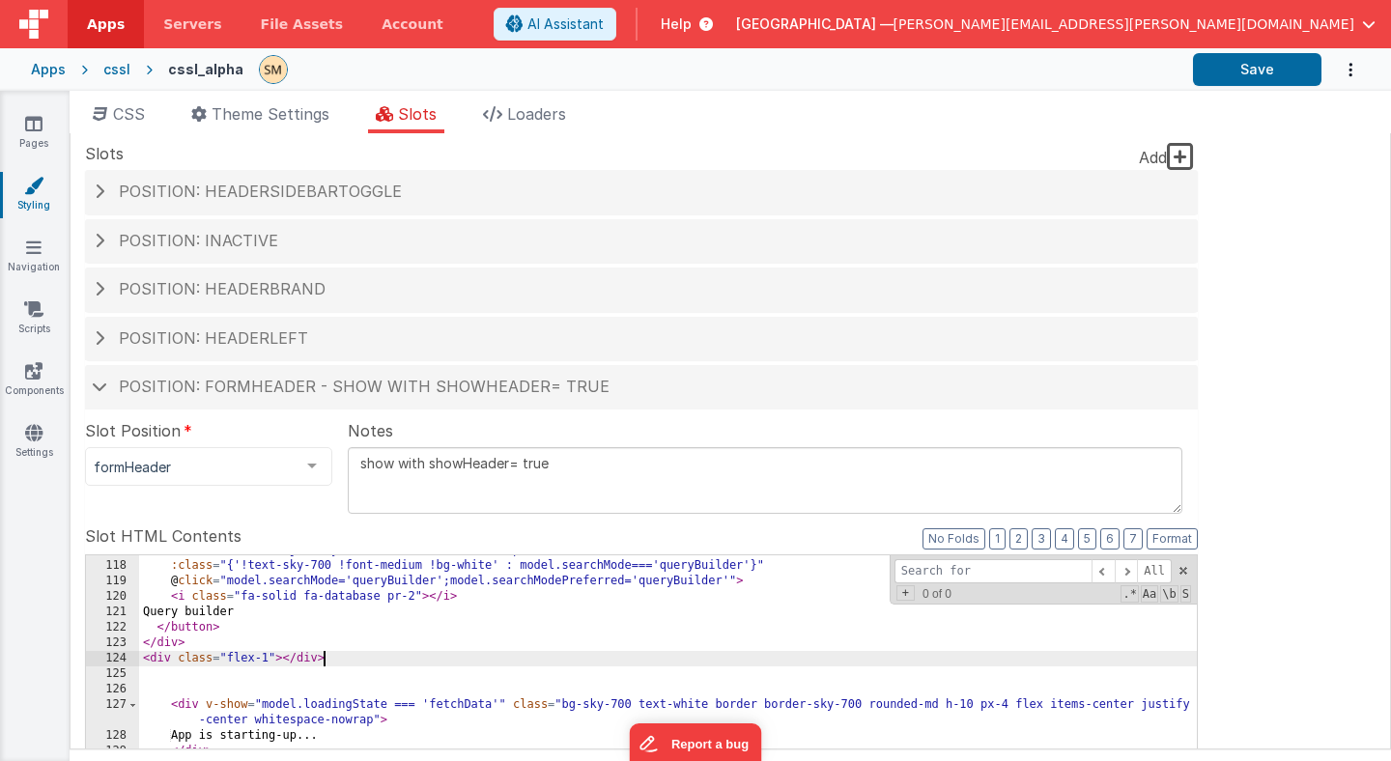
scroll to position [1975, 0]
click at [1259, 68] on button "Save" at bounding box center [1257, 69] width 129 height 33
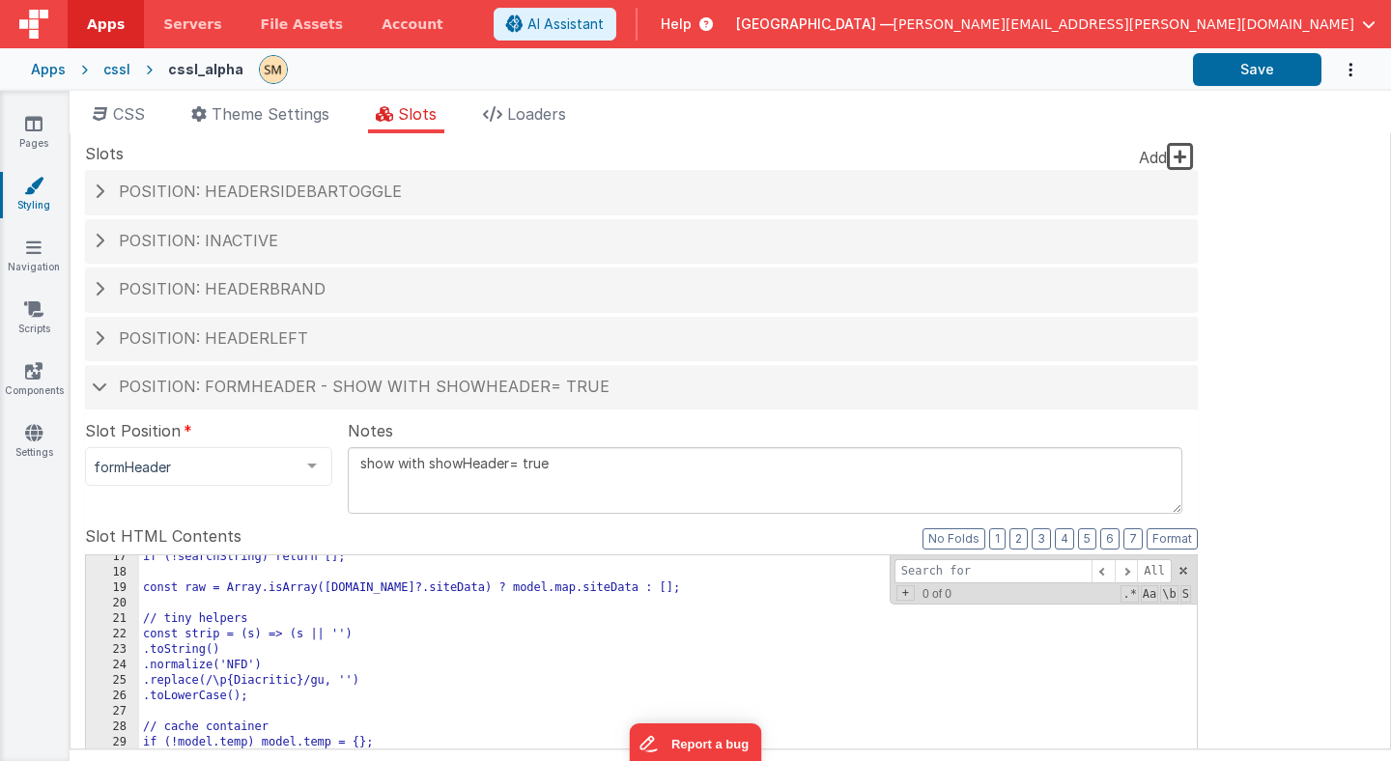
scroll to position [345, 0]
click at [1265, 67] on button "Save" at bounding box center [1257, 69] width 129 height 33
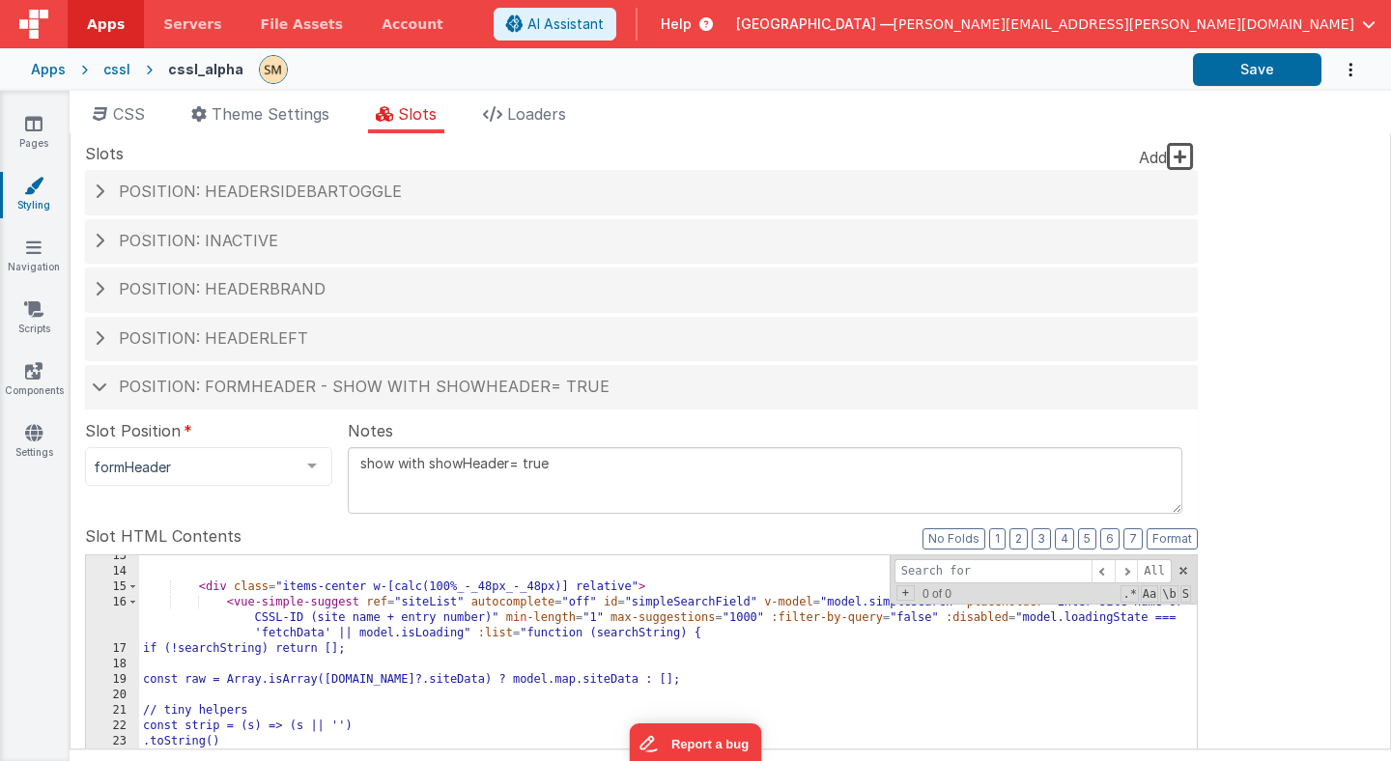
scroll to position [251, 0]
click at [35, 435] on icon at bounding box center [33, 432] width 17 height 19
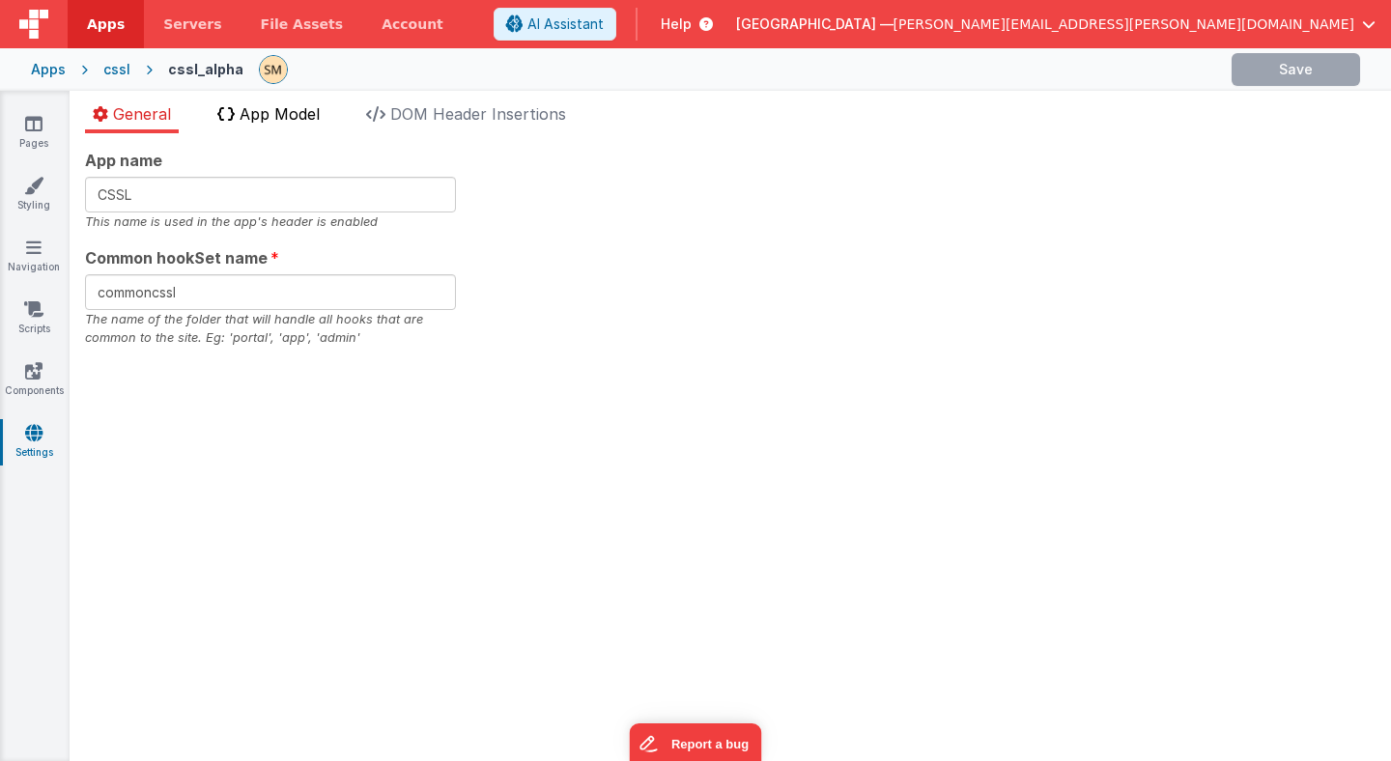
click at [266, 115] on span "App Model" at bounding box center [280, 113] width 80 height 19
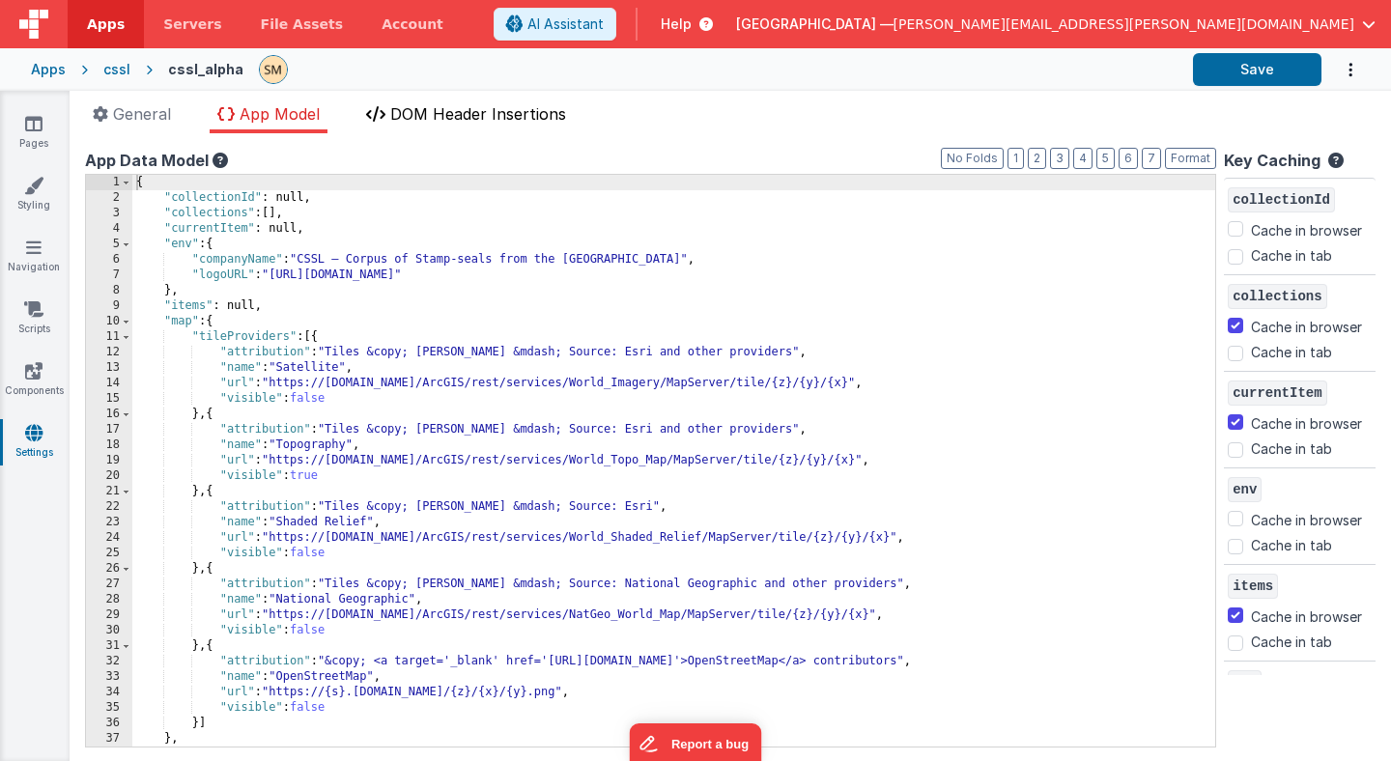
click at [460, 115] on span "DOM Header Insertions" at bounding box center [478, 113] width 176 height 19
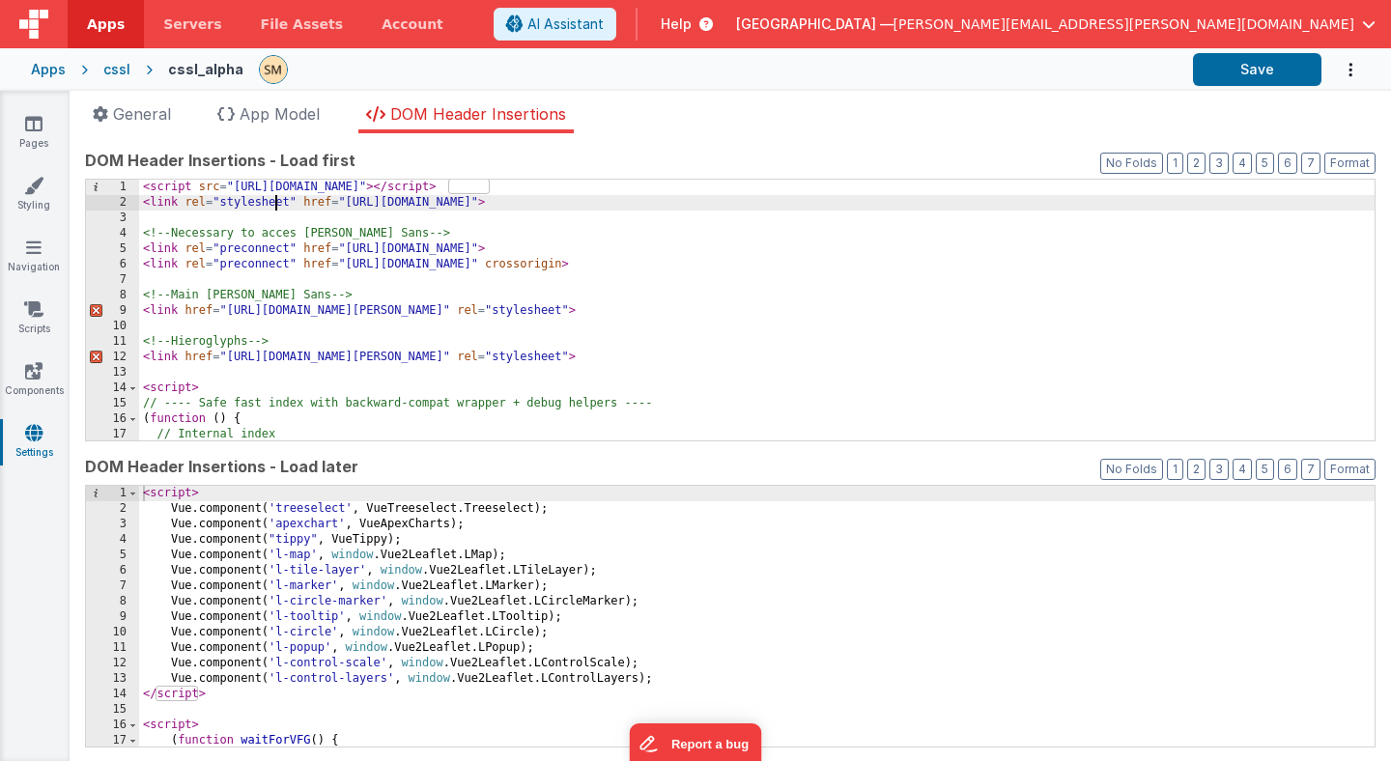
click at [275, 197] on div "< script src = "[URL][DOMAIN_NAME]" > </ script > < link rel = "stylesheet" hre…" at bounding box center [757, 326] width 1236 height 292
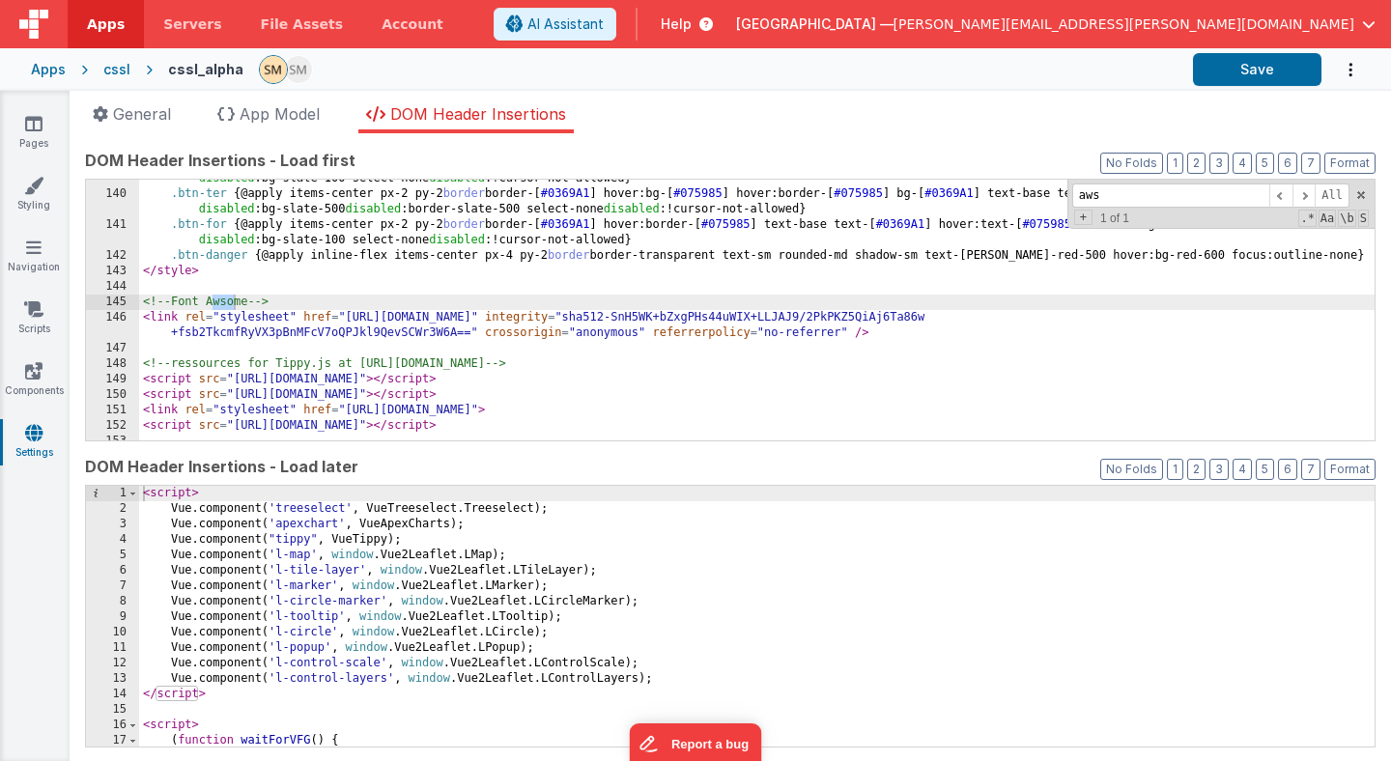
scroll to position [2838, 0]
type input "awsao"
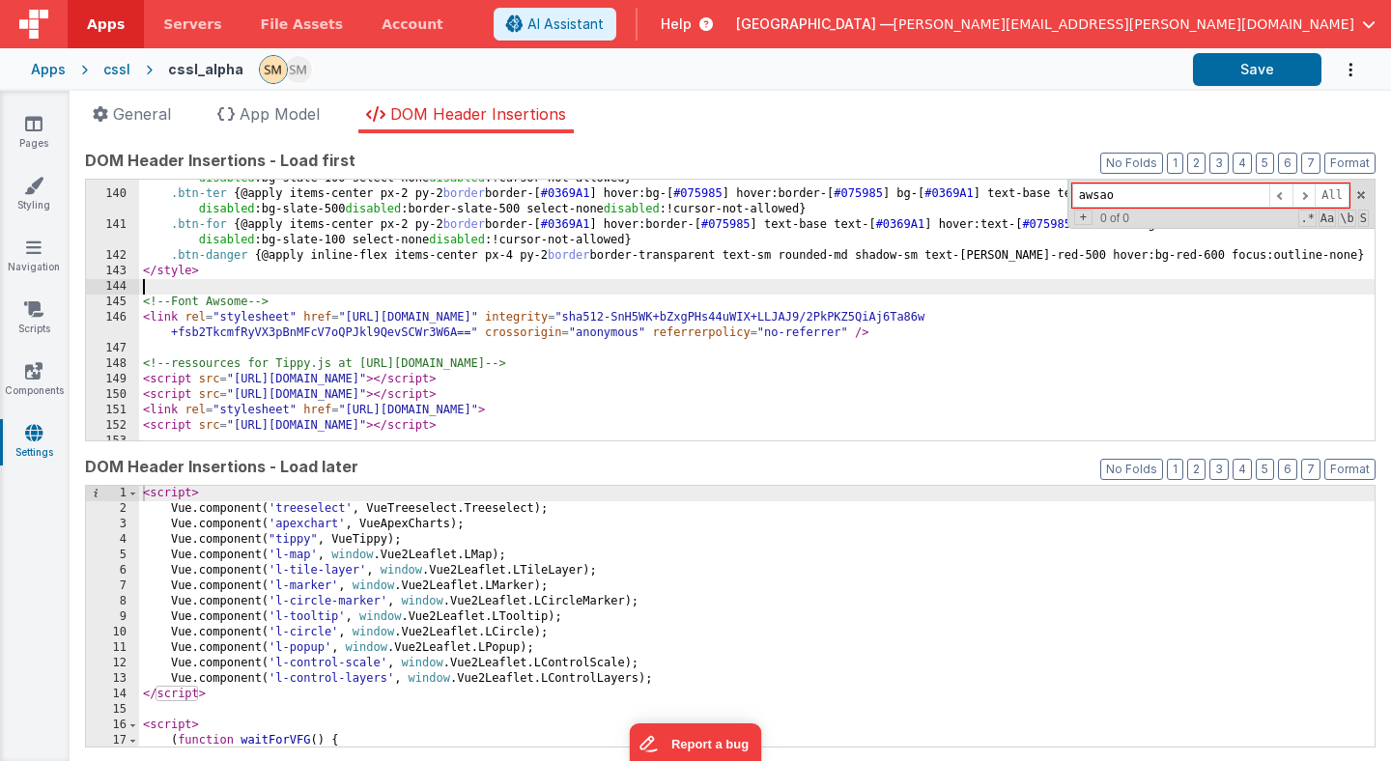
click at [237, 279] on div ".btn-sec { @apply items-center px-2 py-2 border border-[ #942c1b ] hover:border…" at bounding box center [757, 309] width 1236 height 307
click at [229, 305] on div ".btn-sec { @apply items-center px-2 py-2 border border-[ #942c1b ] hover:border…" at bounding box center [757, 309] width 1236 height 307
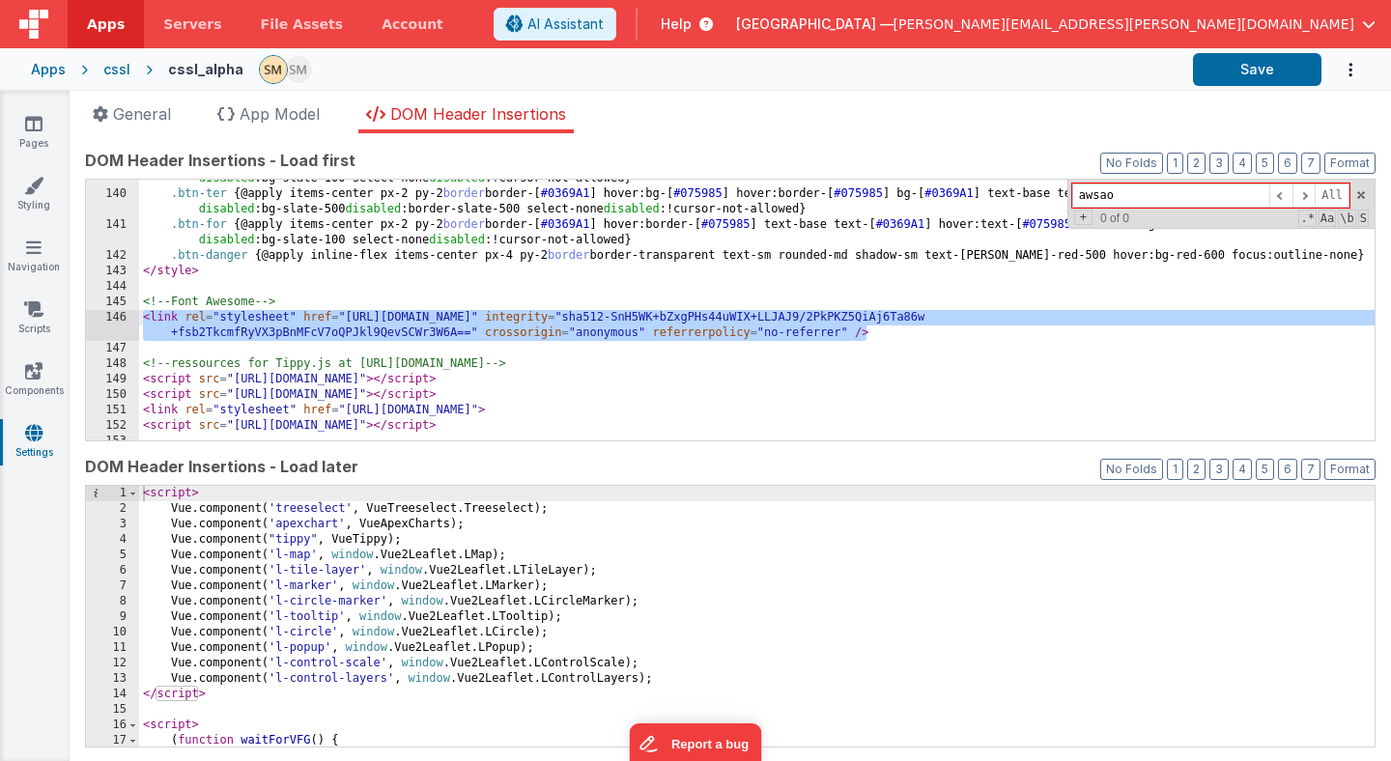
drag, startPoint x: 898, startPoint y: 337, endPoint x: 117, endPoint y: 310, distance: 781.2
click at [117, 310] on div "139 140 141 142 143 144 145 146 147 148 149 150 151 152 153 154 155 .btn-sec { …" at bounding box center [730, 310] width 1291 height 263
click at [32, 195] on link "Styling" at bounding box center [34, 195] width 70 height 39
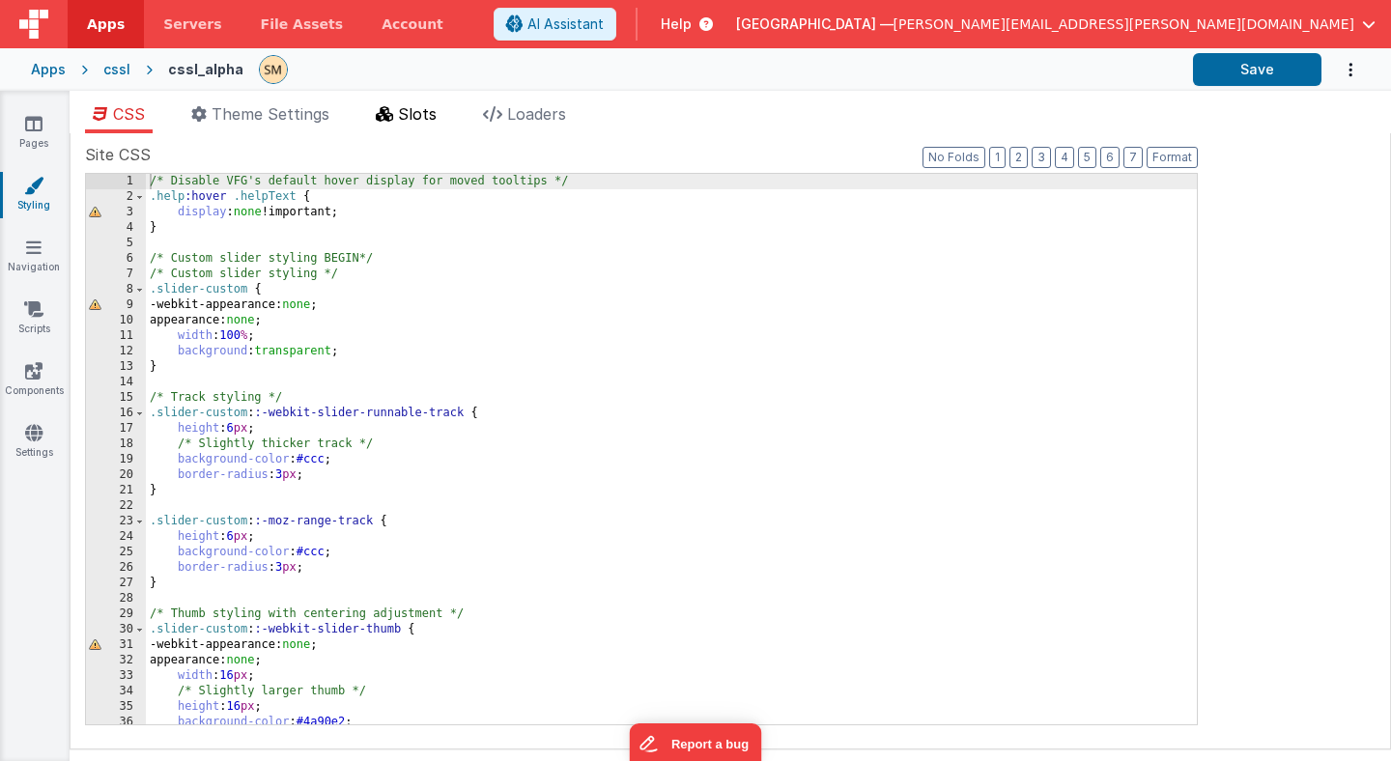
click at [428, 109] on span "Slots" at bounding box center [417, 113] width 39 height 19
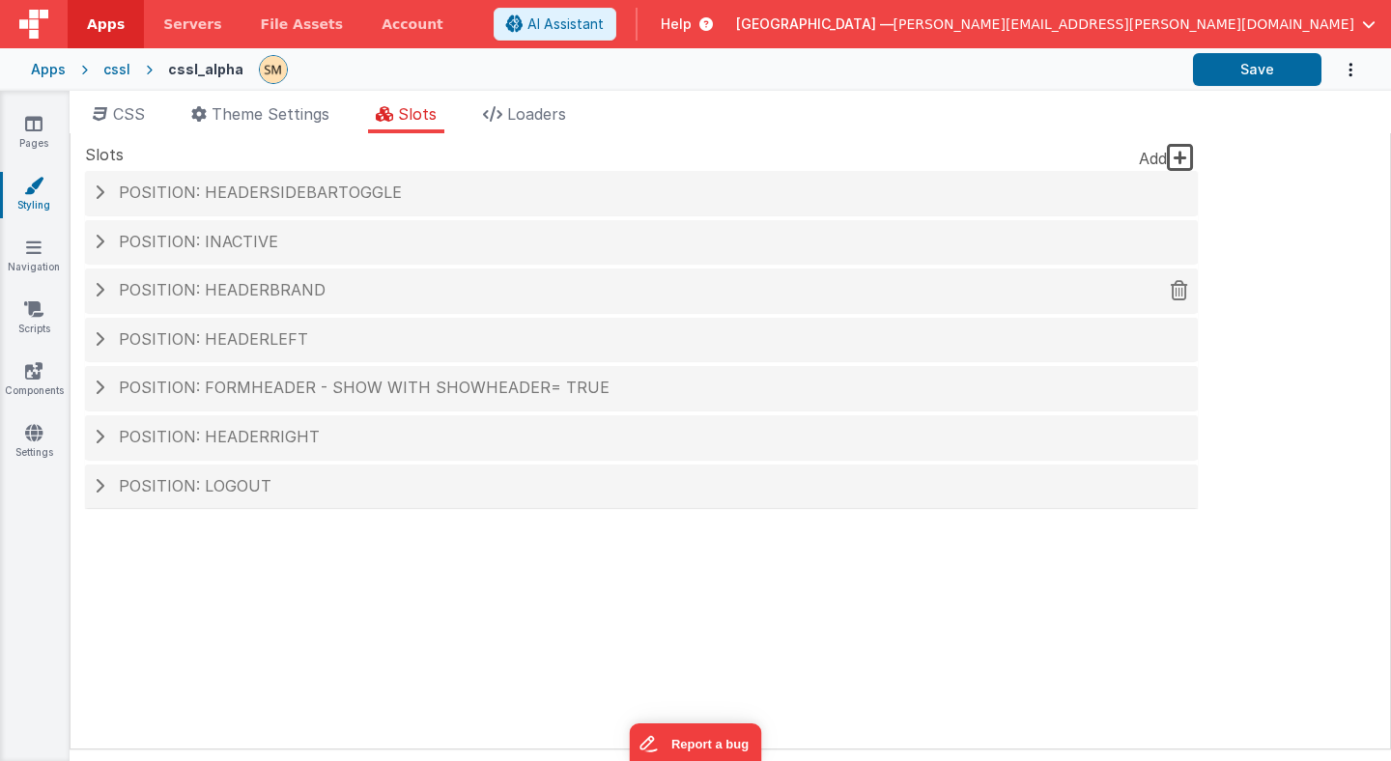
click at [101, 290] on span at bounding box center [100, 289] width 10 height 15
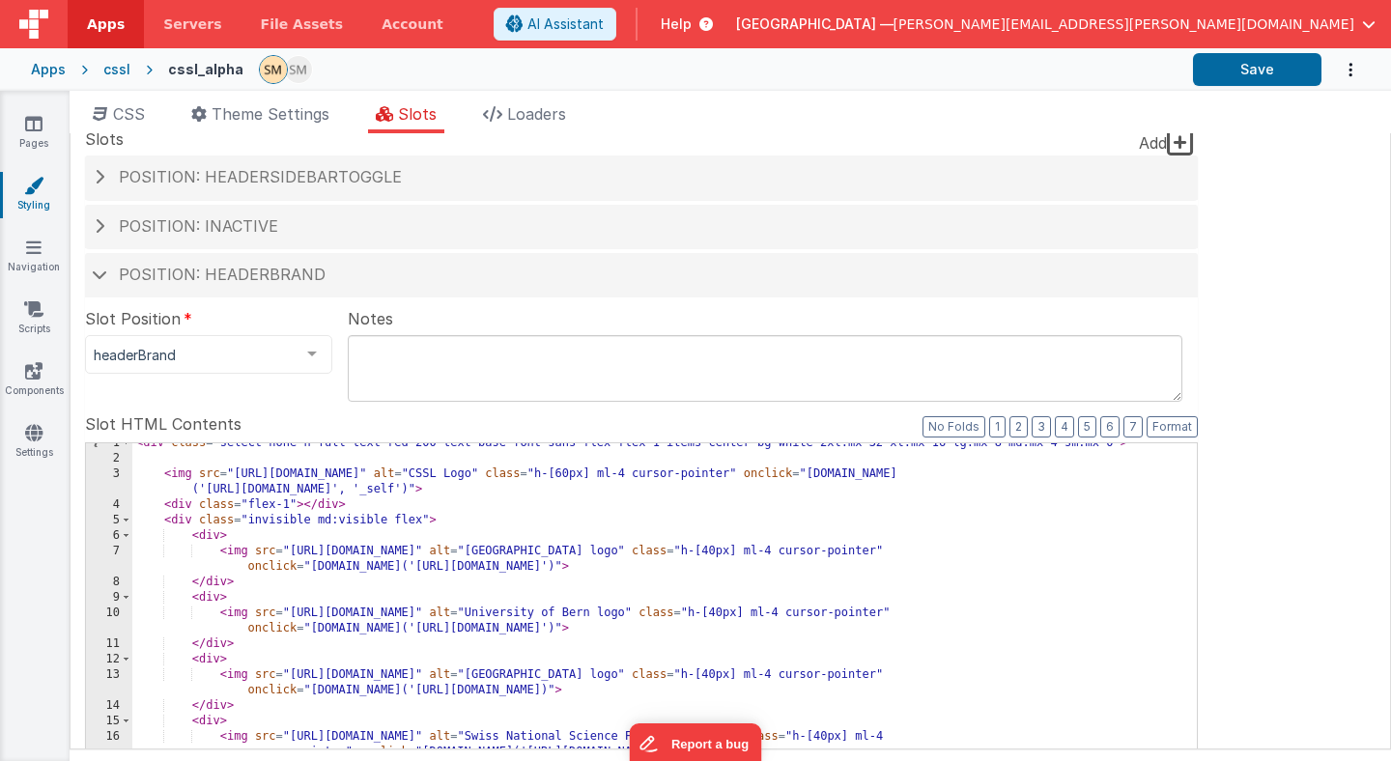
scroll to position [2, 0]
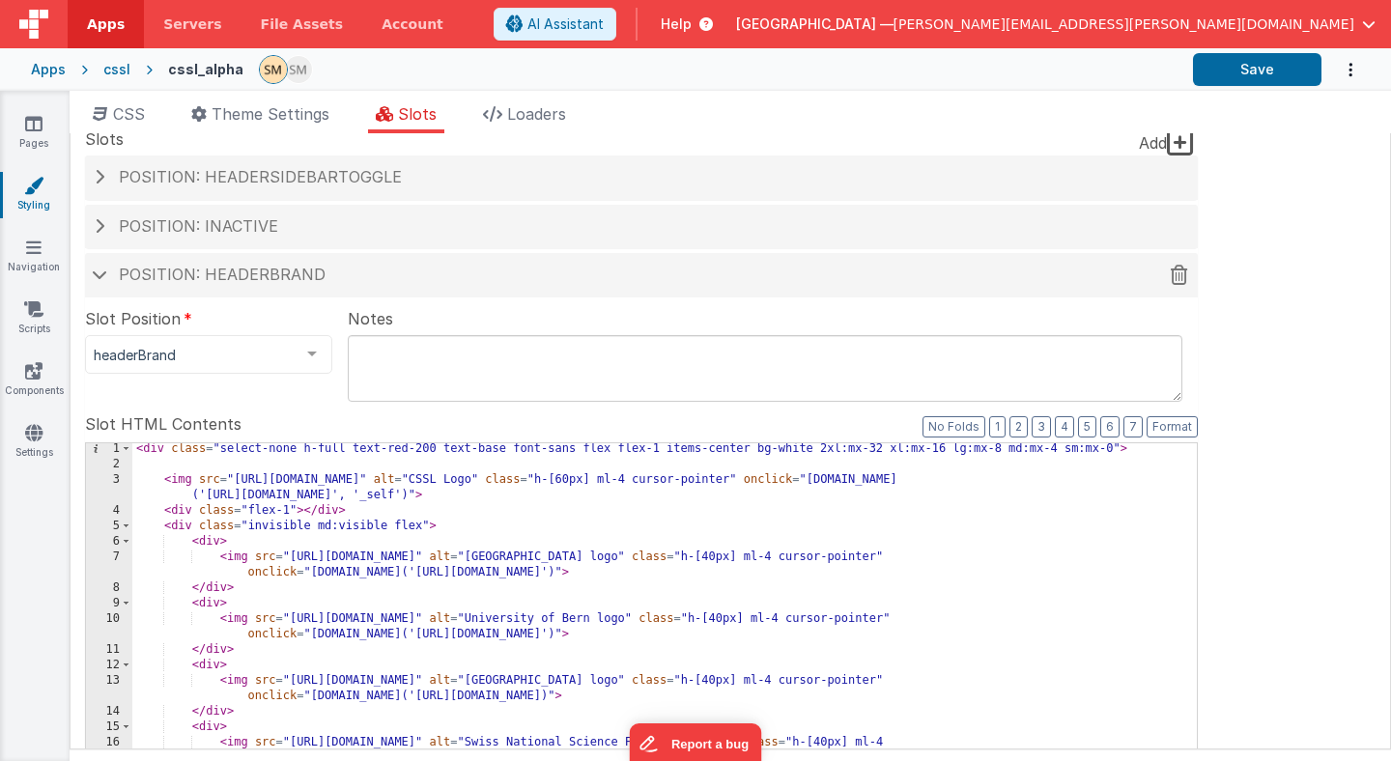
click at [98, 271] on span at bounding box center [99, 275] width 15 height 10
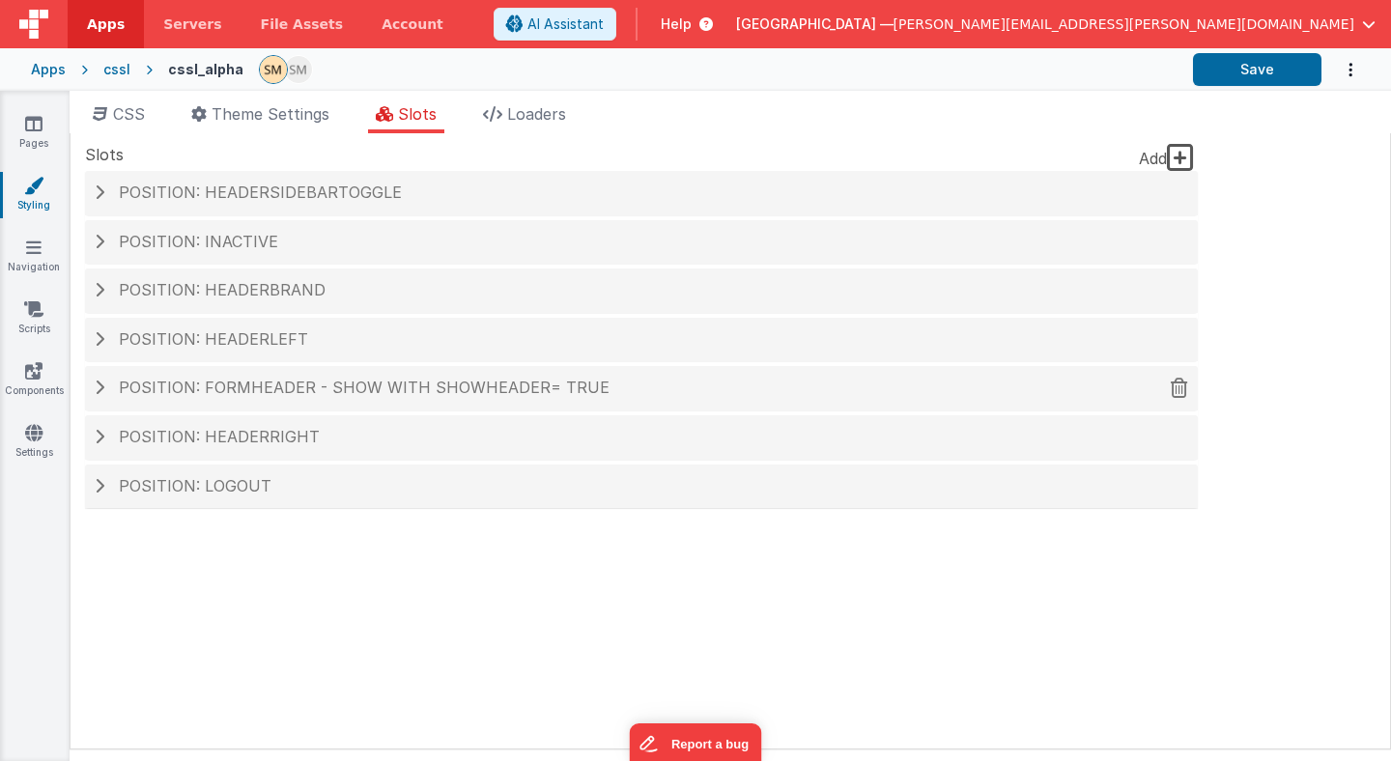
click at [98, 382] on span at bounding box center [100, 387] width 10 height 15
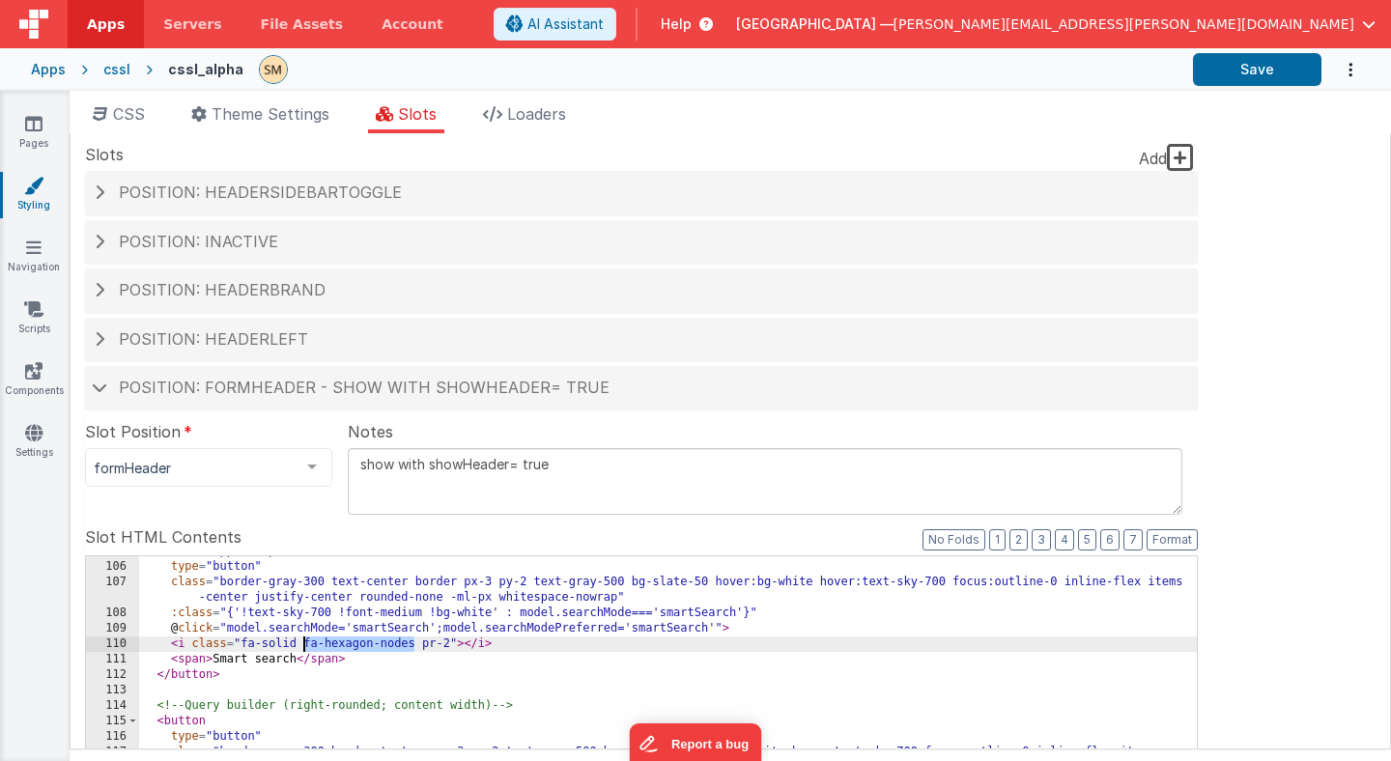
drag, startPoint x: 413, startPoint y: 646, endPoint x: 302, endPoint y: 648, distance: 110.2
click at [1314, 217] on div "Site CSS Format 7 6 5 4 3 2 1 No Folds 1 2 3 4 5 6 7 8 9 10 11 12 13 14 15 16 1…" at bounding box center [731, 441] width 1322 height 617
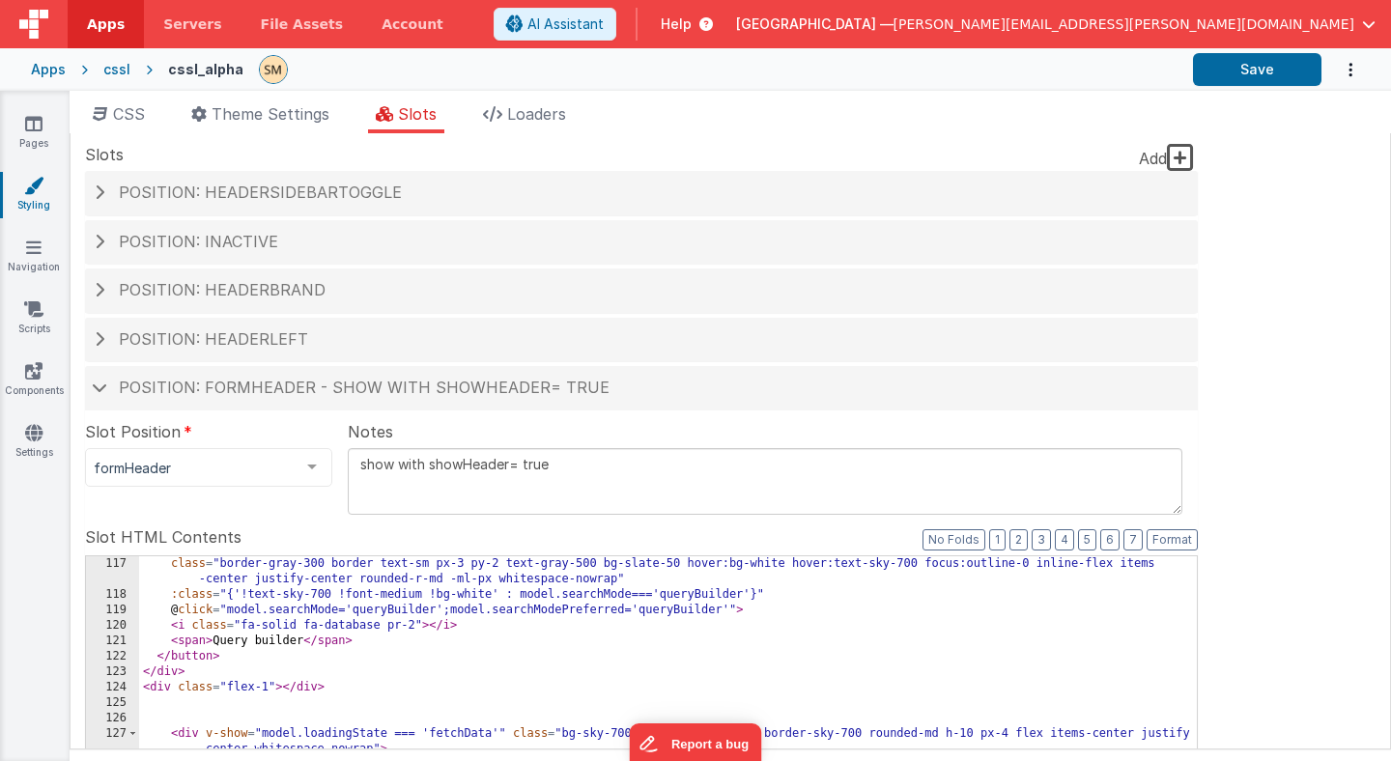
scroll to position [1945, 0]
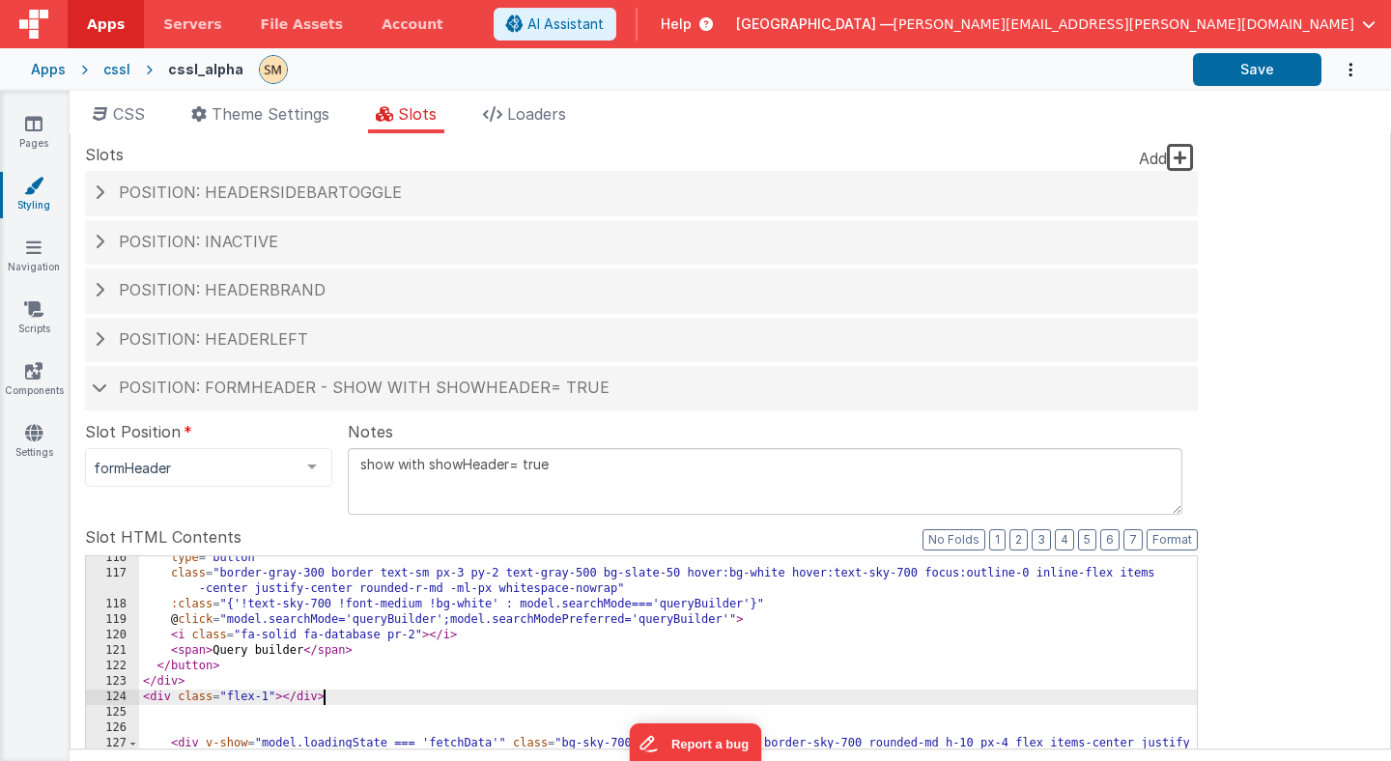
scroll to position [1937, 0]
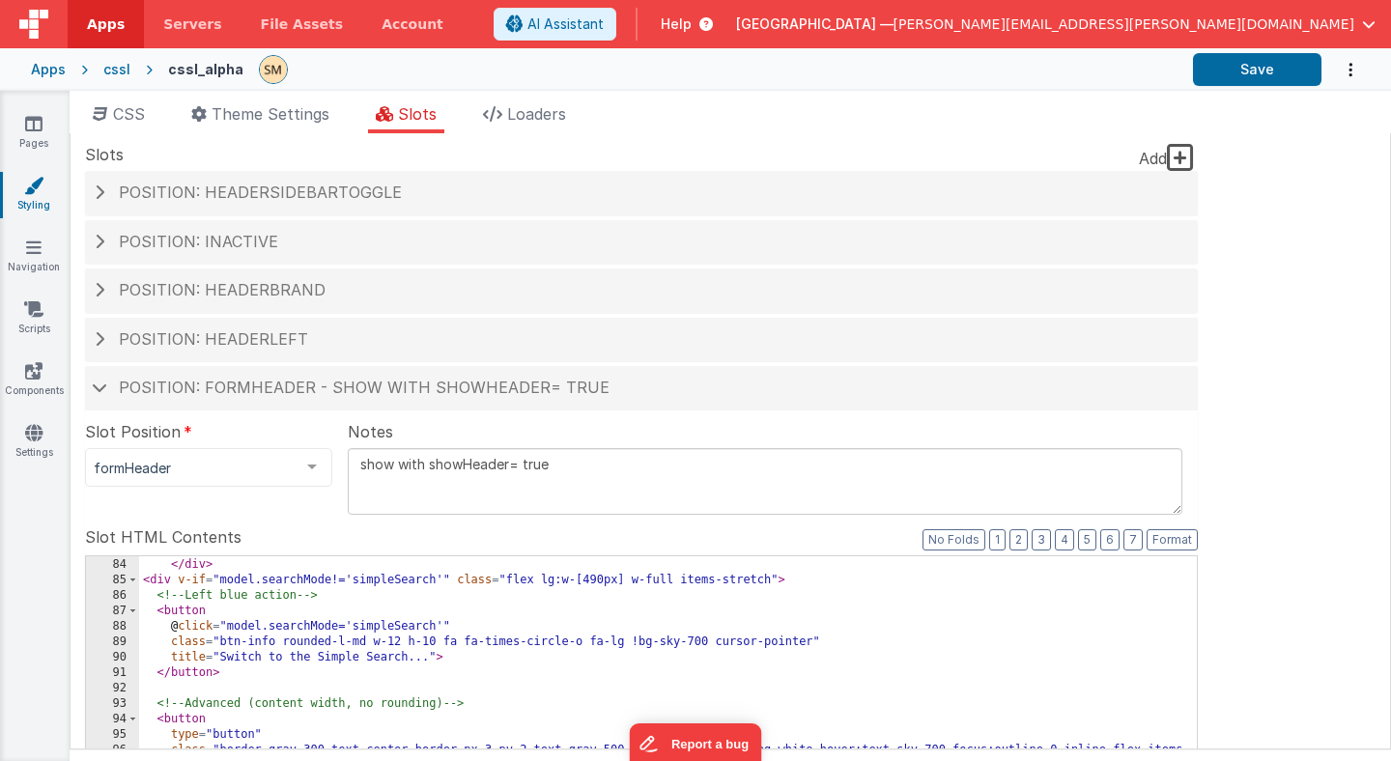
scroll to position [1386, 0]
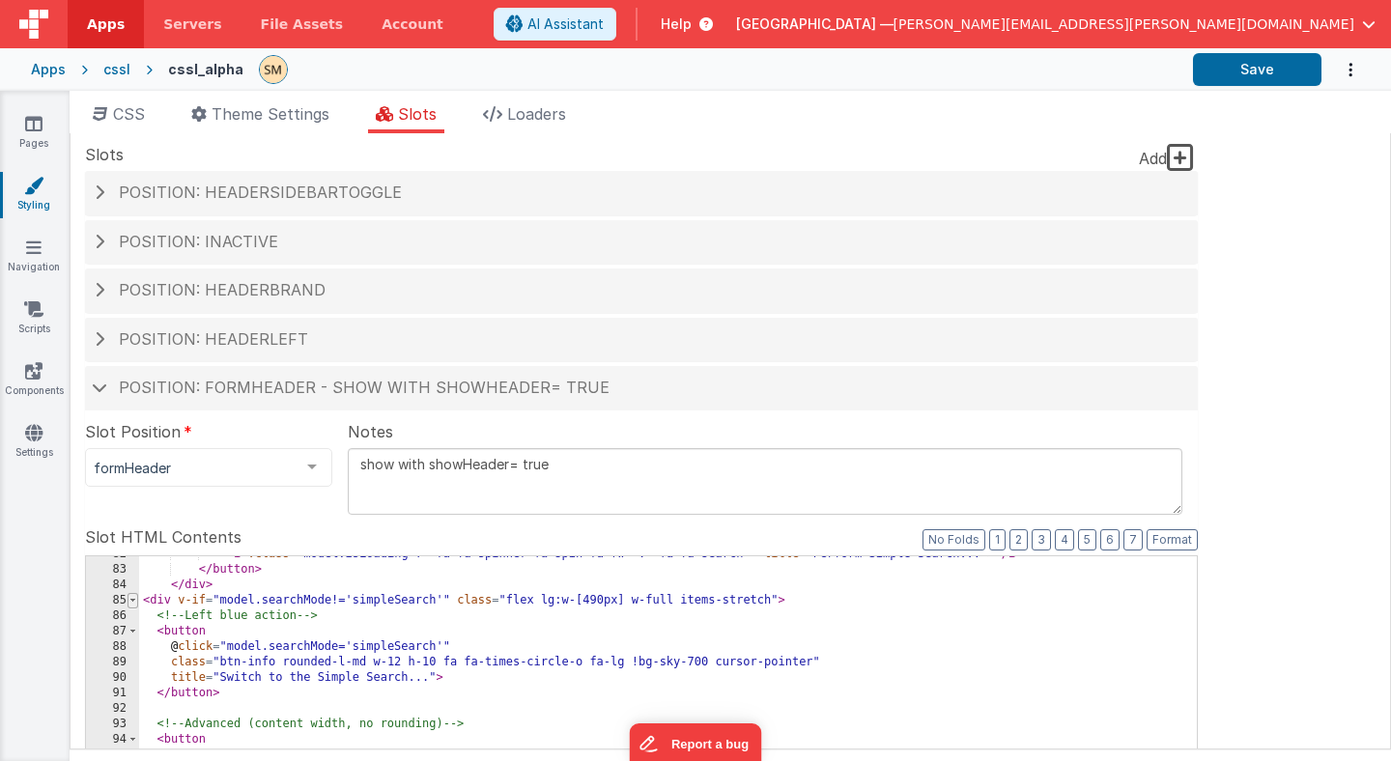
click at [133, 599] on span at bounding box center [133, 600] width 11 height 15
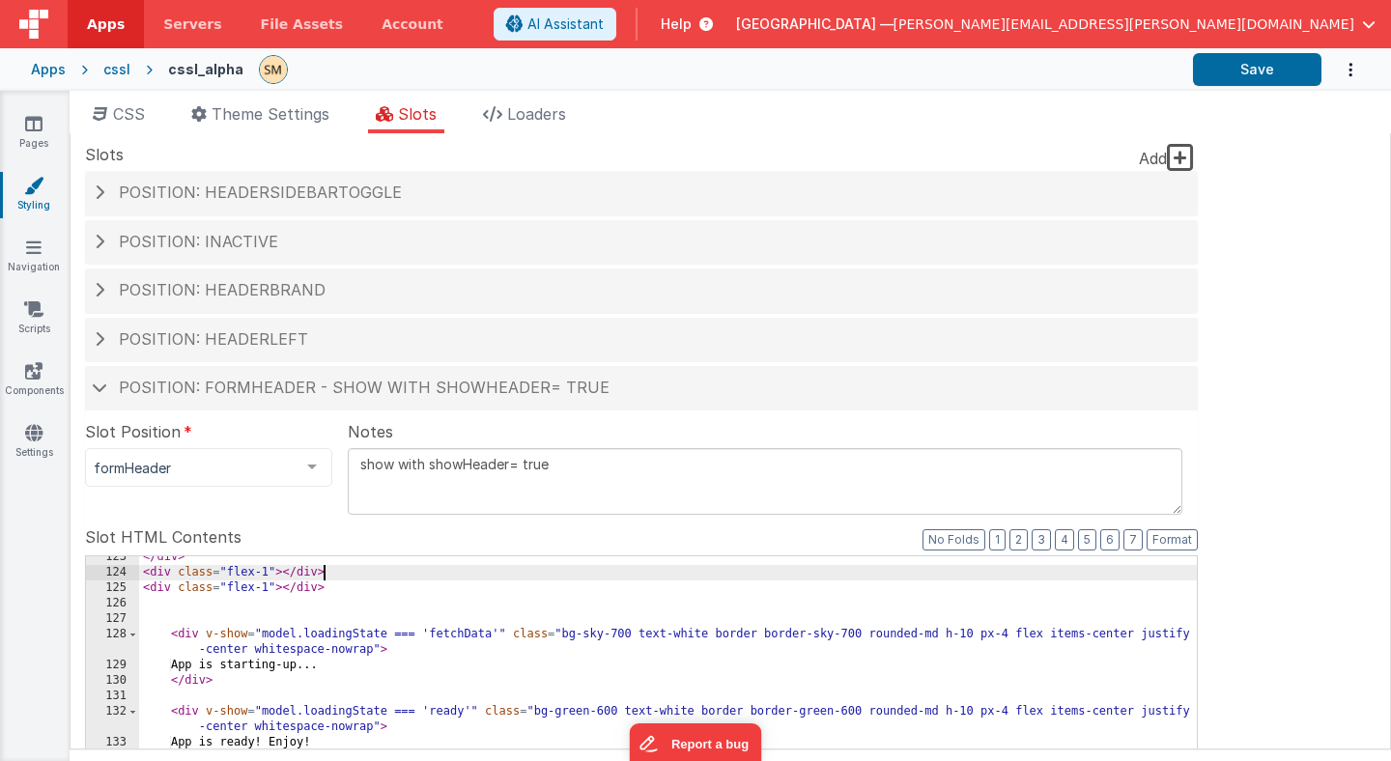
scroll to position [2053, 0]
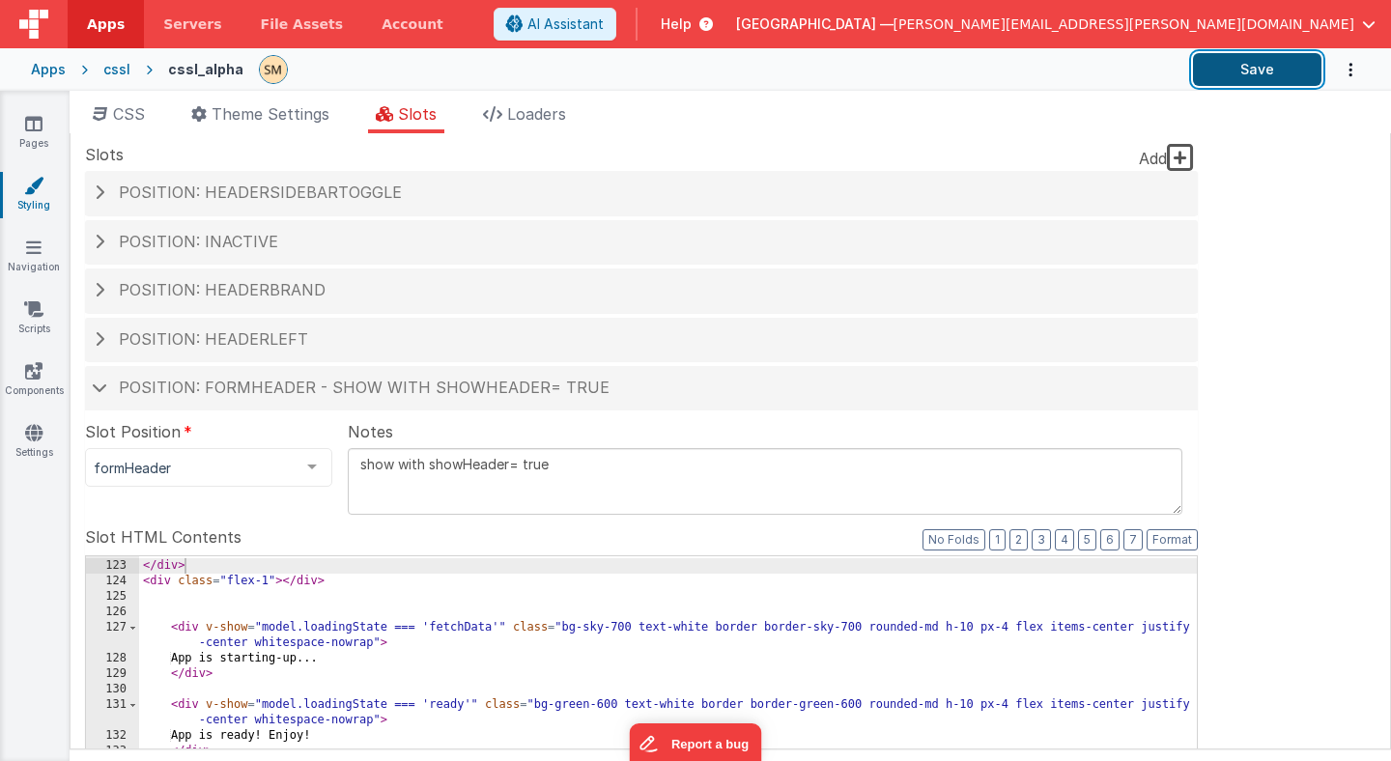
click at [1277, 71] on button "Save" at bounding box center [1257, 69] width 129 height 33
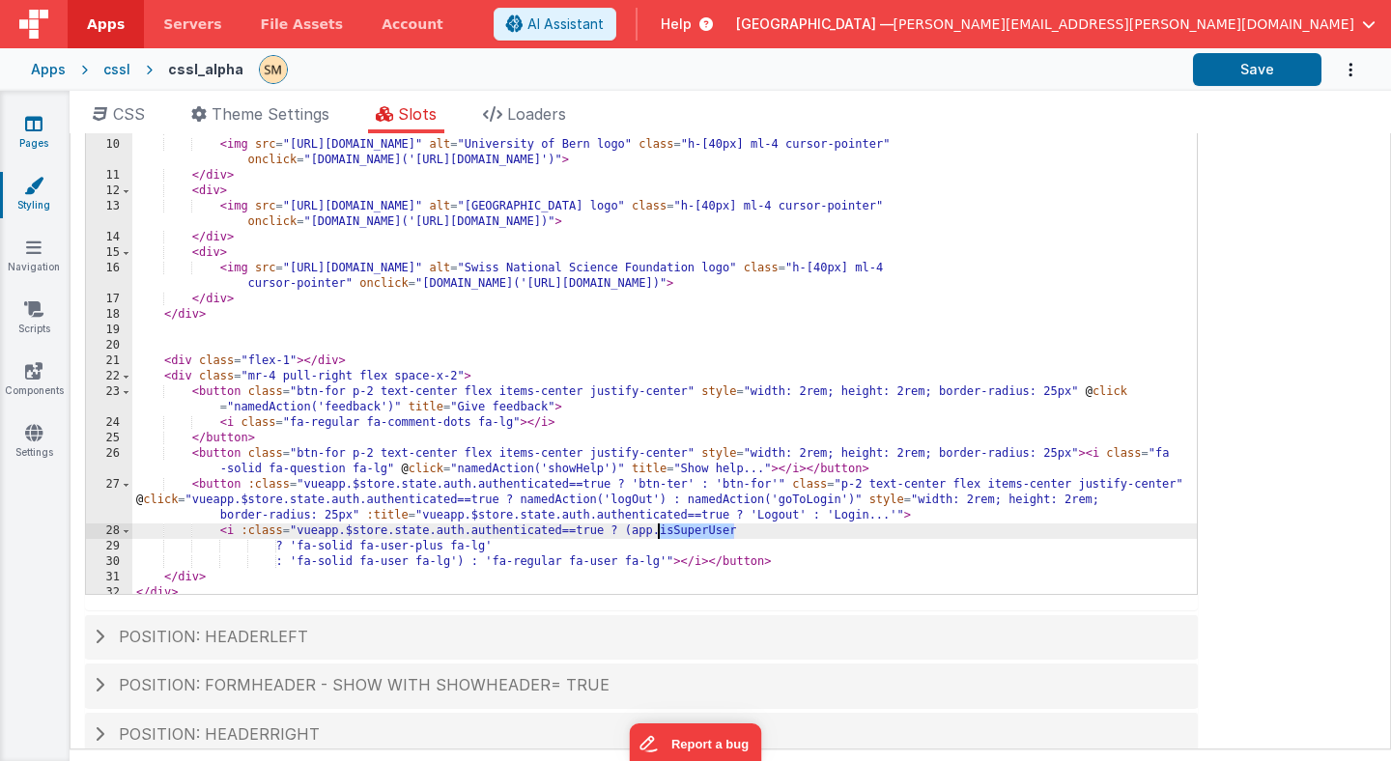
click at [37, 125] on icon at bounding box center [33, 123] width 17 height 19
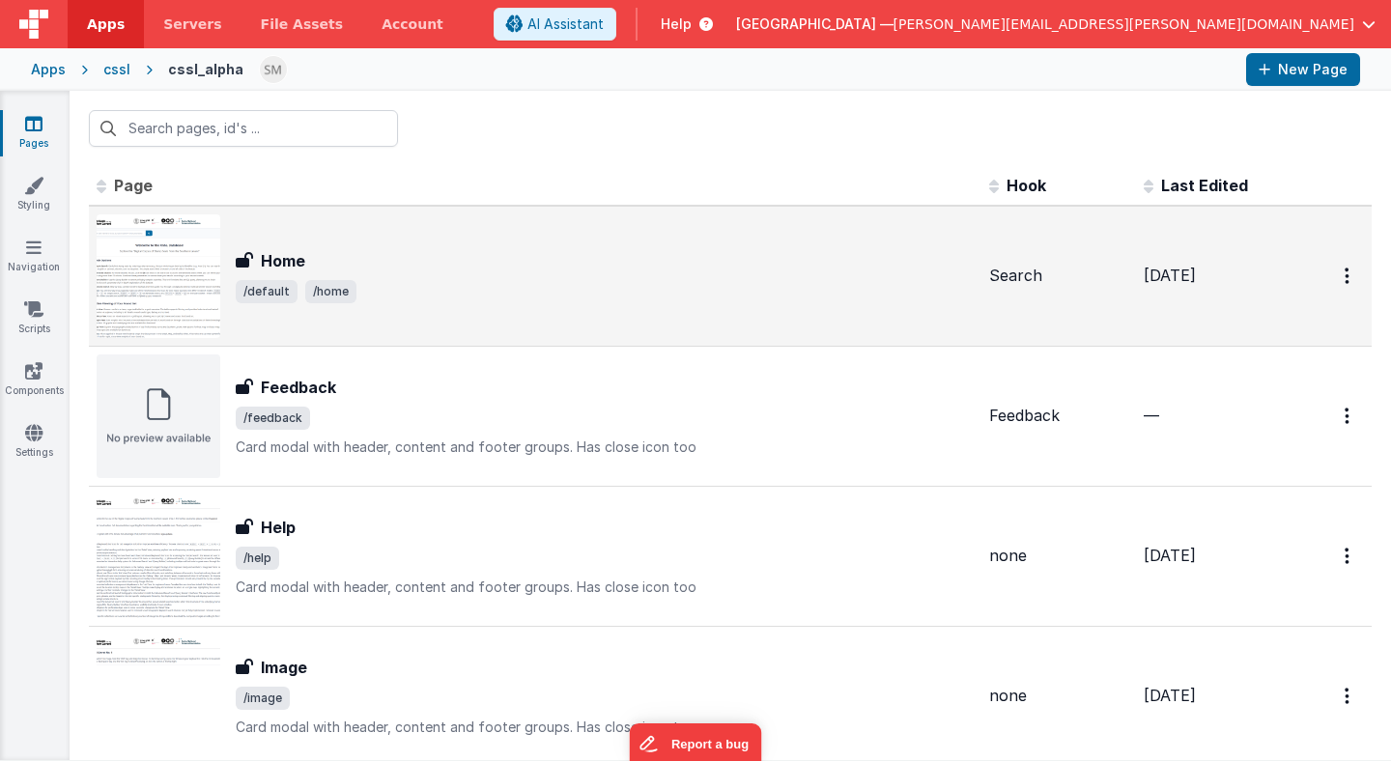
click at [296, 260] on h3 "Home" at bounding box center [283, 260] width 44 height 23
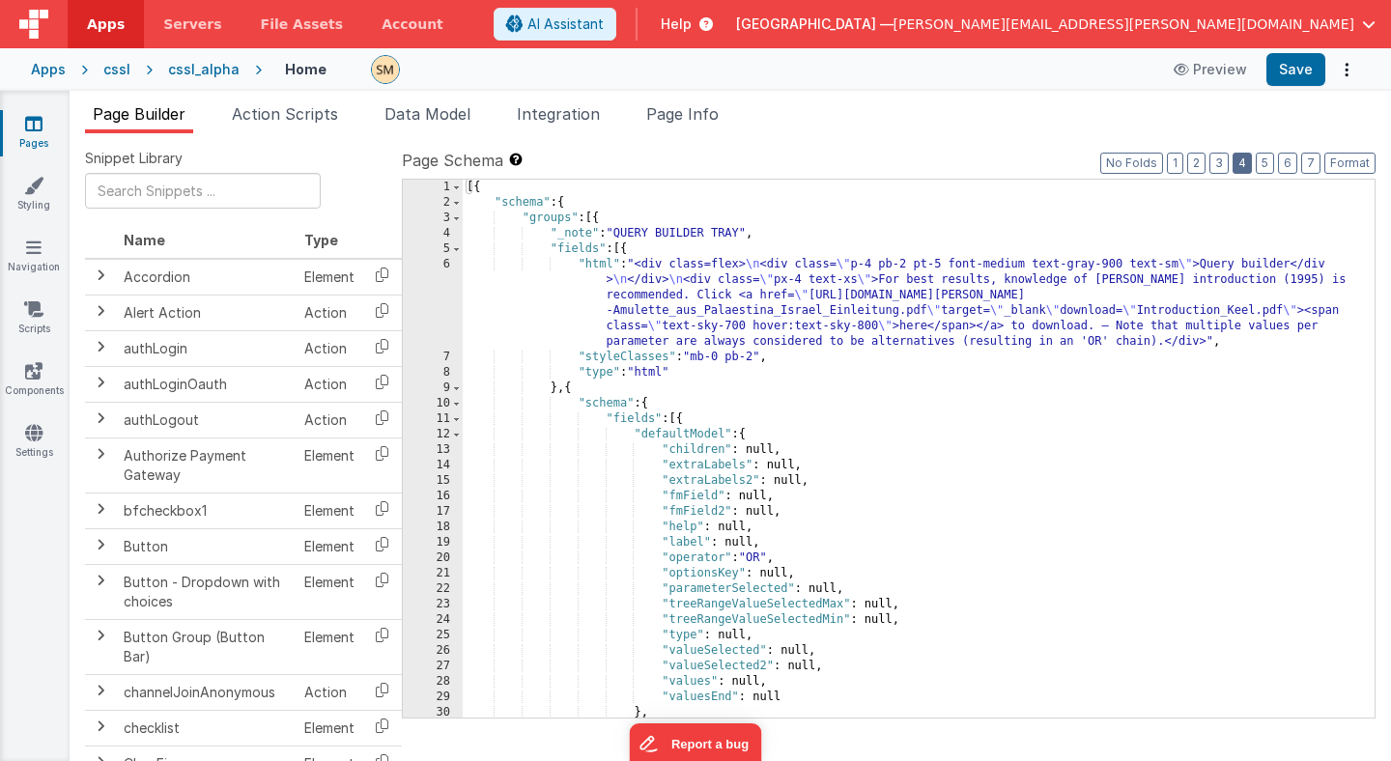
click at [1245, 161] on button "4" at bounding box center [1242, 163] width 19 height 21
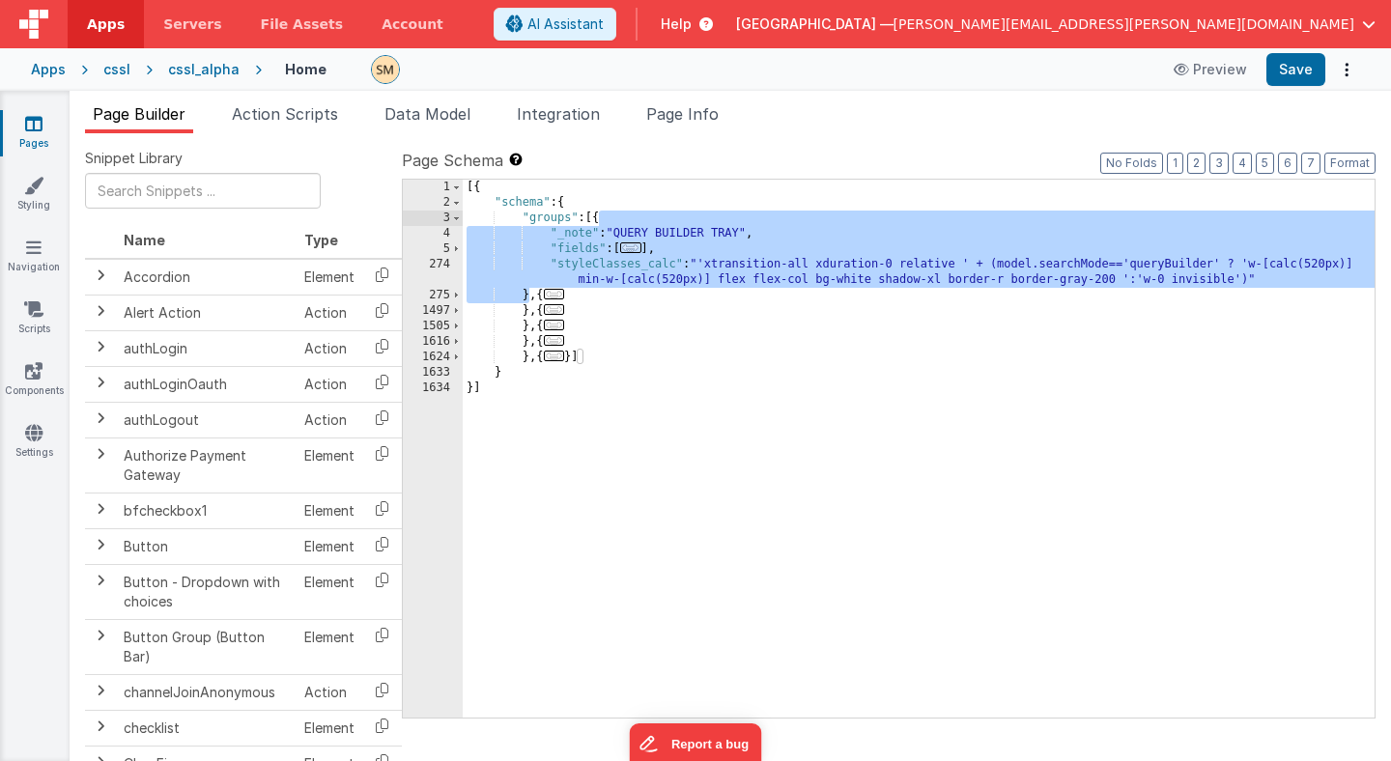
drag, startPoint x: 529, startPoint y: 294, endPoint x: 596, endPoint y: 223, distance: 97.7
click at [596, 223] on div "[{ "schema" : { "groups" : [{ "_note" : "QUERY BUILDER TRAY" , "fields" : [ ...…" at bounding box center [919, 464] width 912 height 569
click at [529, 301] on div "[{ "schema" : { "groups" : [{ "_note" : "QUERY BUILDER TRAY" , "fields" : [ ...…" at bounding box center [919, 449] width 912 height 538
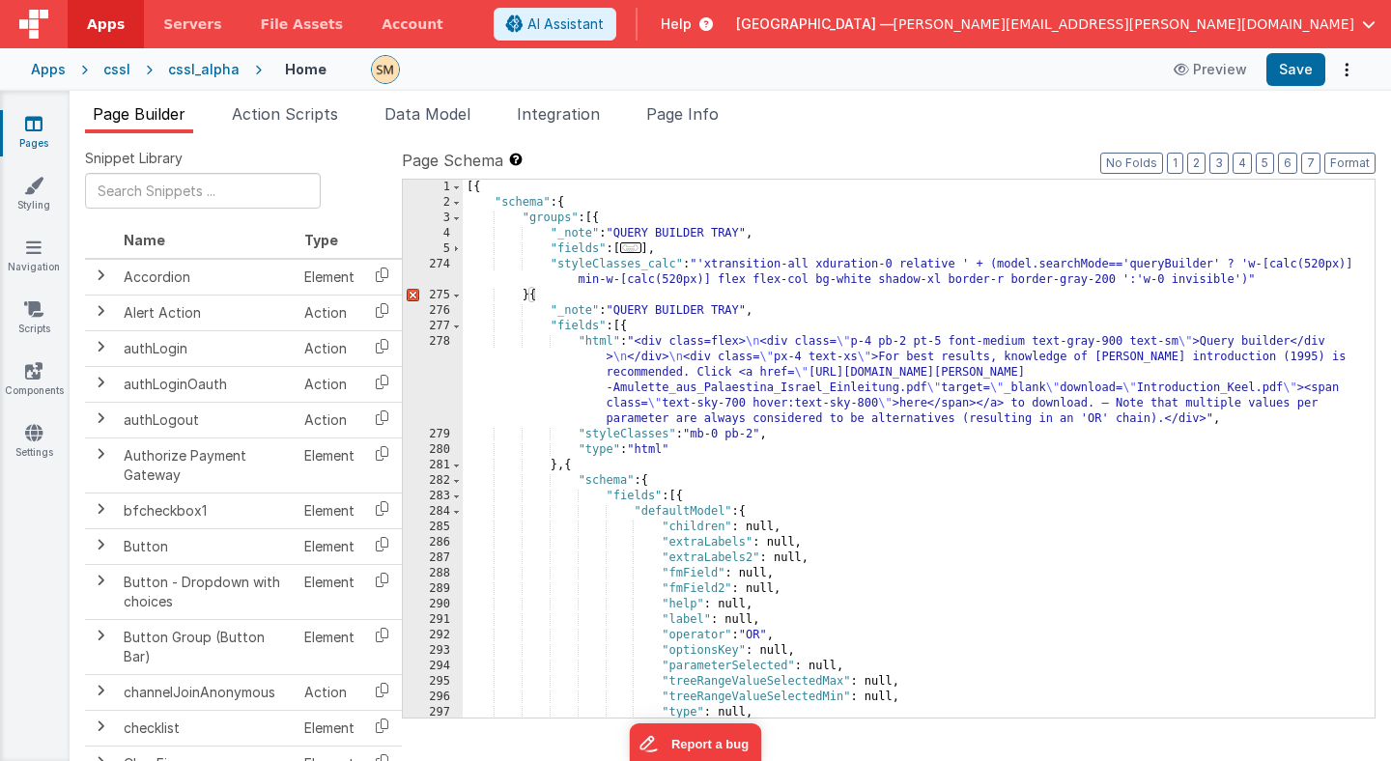
click at [530, 296] on div "[{ "schema" : { "groups" : [{ "_note" : "QUERY BUILDER TRAY" , "fields" : [ ...…" at bounding box center [919, 464] width 912 height 569
drag, startPoint x: 620, startPoint y: 311, endPoint x: 707, endPoint y: 313, distance: 87.0
click at [707, 314] on div "[{ "schema" : { "groups" : [{ "_note" : "QUERY BUILDER TRAY" , "fields" : [ ...…" at bounding box center [919, 464] width 912 height 569
click at [581, 469] on div "[{ "schema" : { "groups" : [{ "_note" : "QUERY BUILDER TRAY" , "fields" : [ ...…" at bounding box center [919, 464] width 912 height 569
click at [571, 469] on div "[{ "schema" : { "groups" : [{ "_note" : "QUERY BUILDER TRAY" , "fields" : [ ...…" at bounding box center [919, 464] width 912 height 569
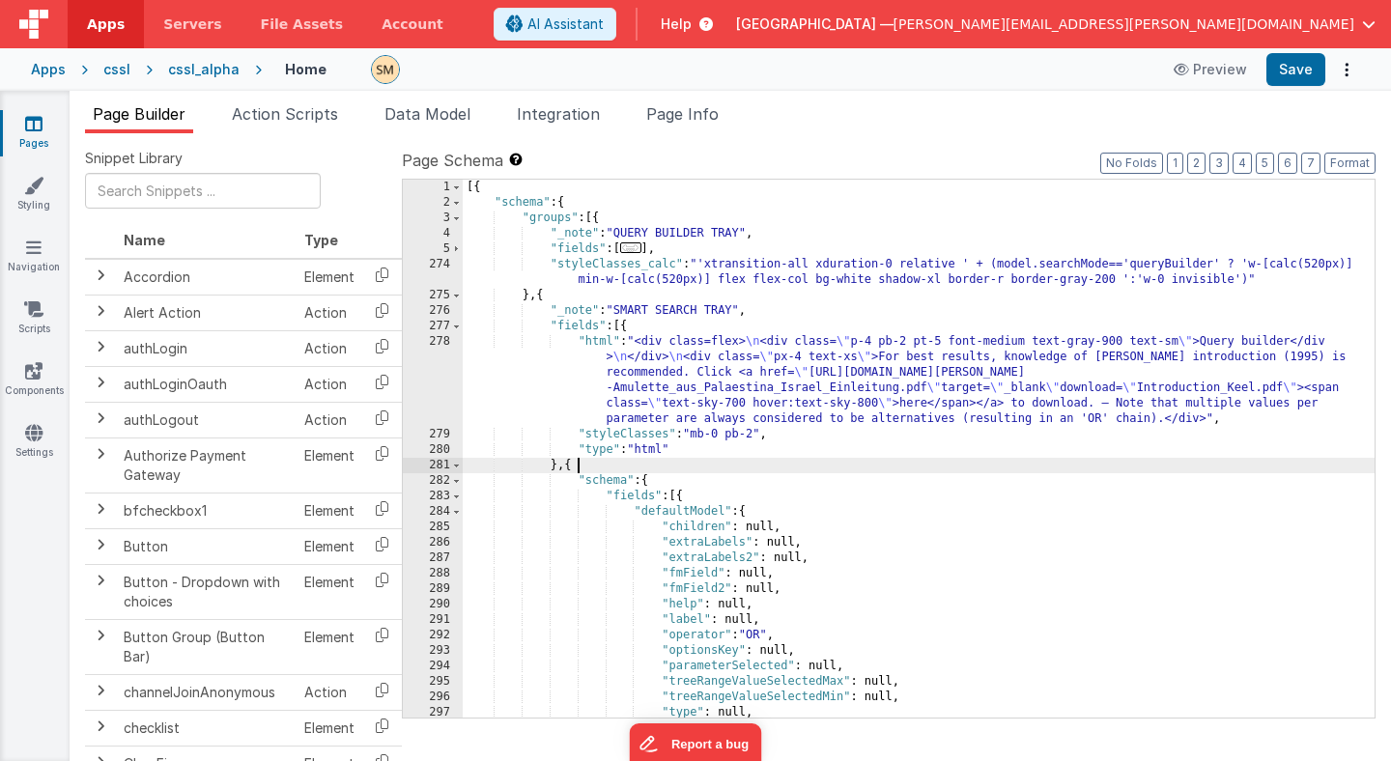
click at [584, 465] on div "[{ "schema" : { "groups" : [{ "_note" : "QUERY BUILDER TRAY" , "fields" : [ ...…" at bounding box center [919, 464] width 912 height 569
click at [459, 461] on span at bounding box center [456, 465] width 11 height 15
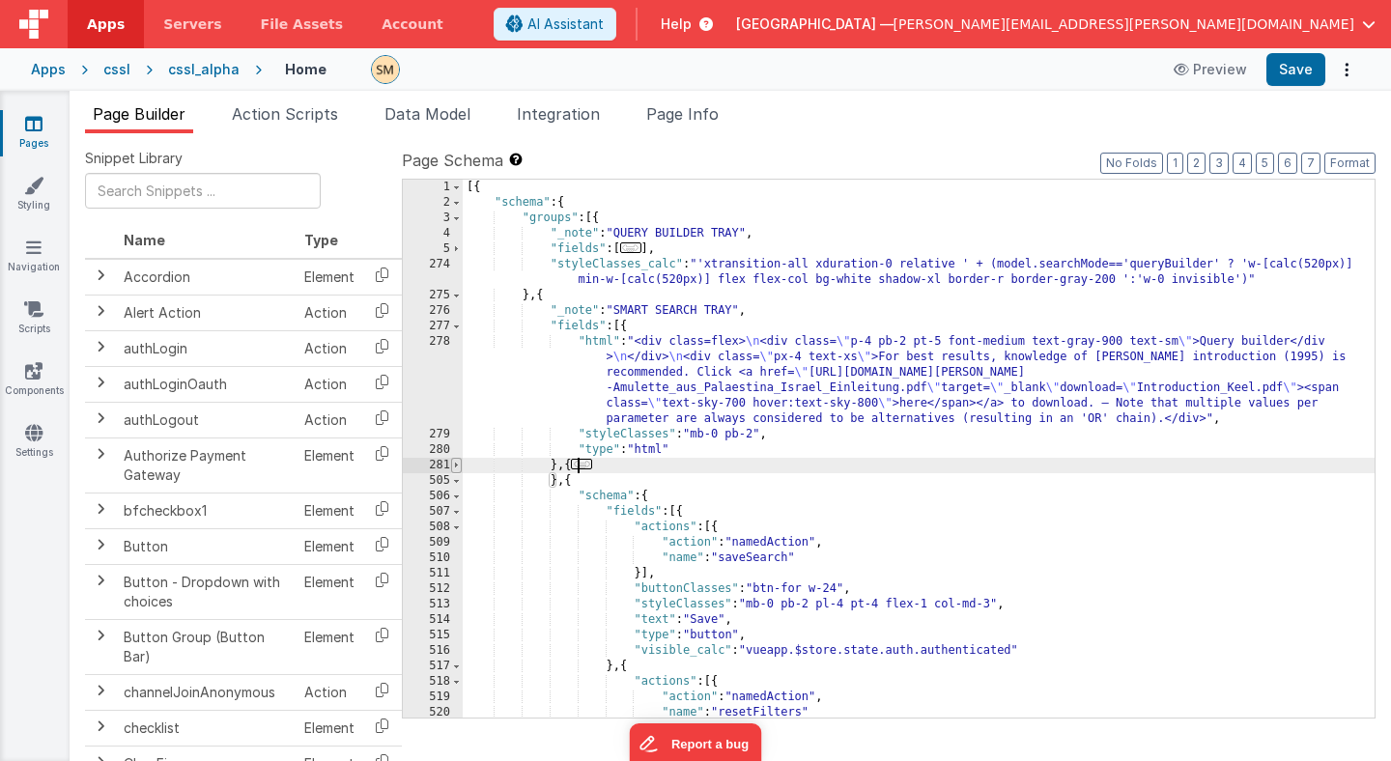
click at [456, 464] on span at bounding box center [456, 465] width 11 height 15
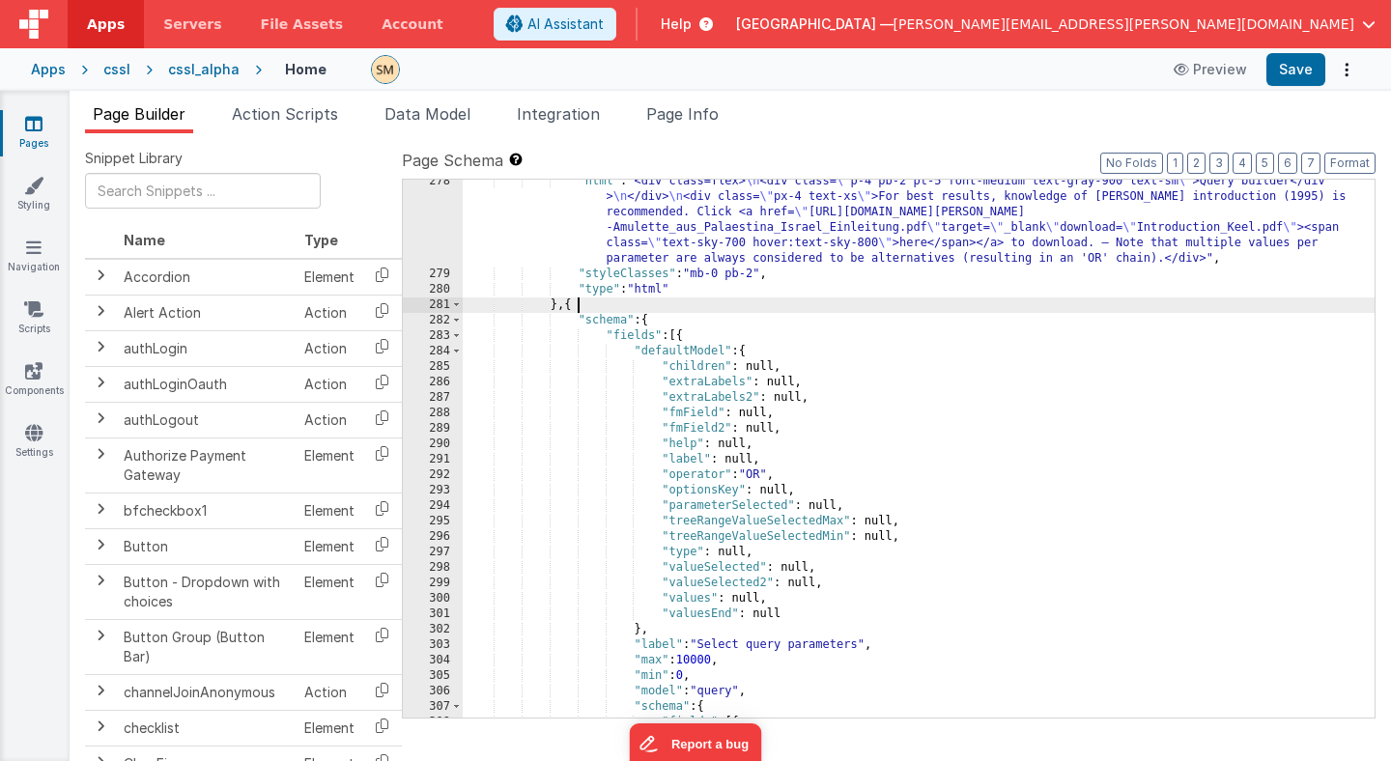
scroll to position [155, 0]
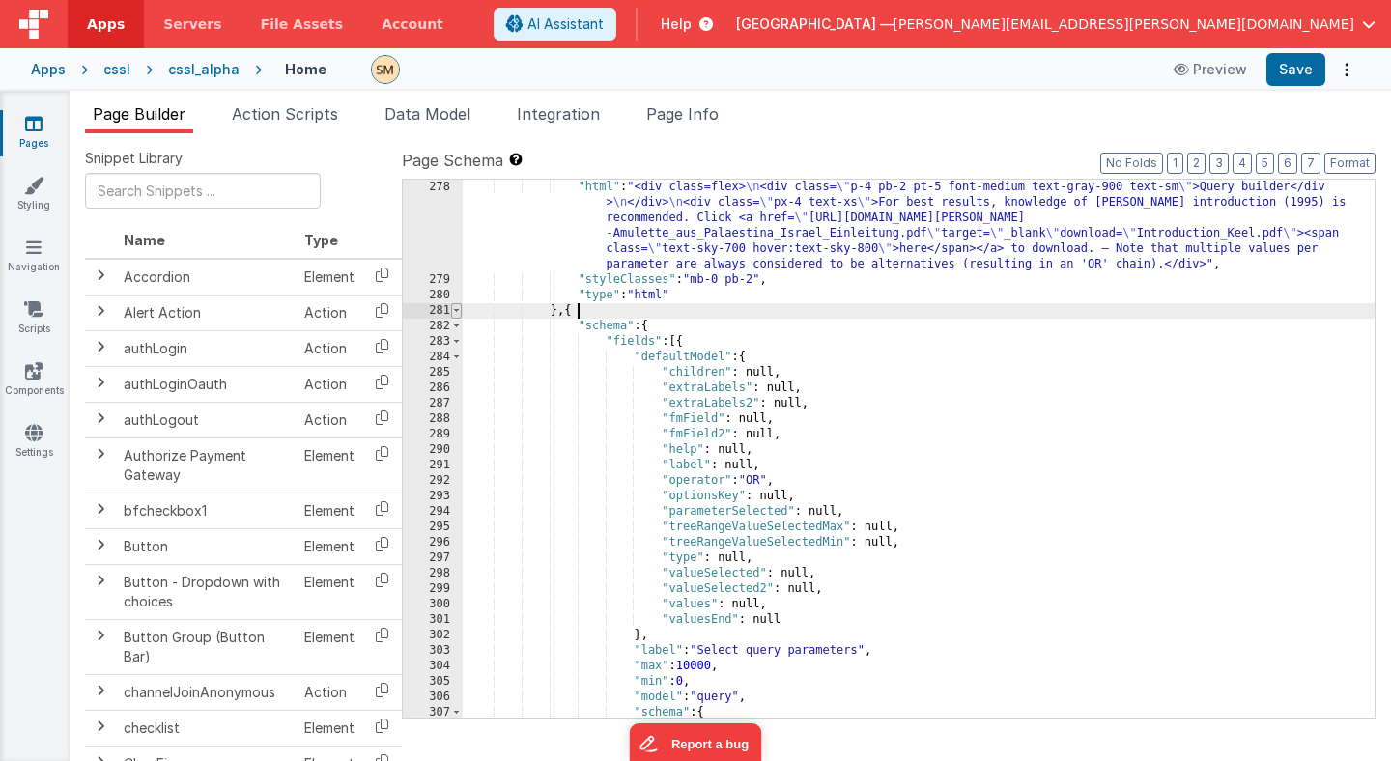
click at [458, 313] on span at bounding box center [456, 310] width 11 height 15
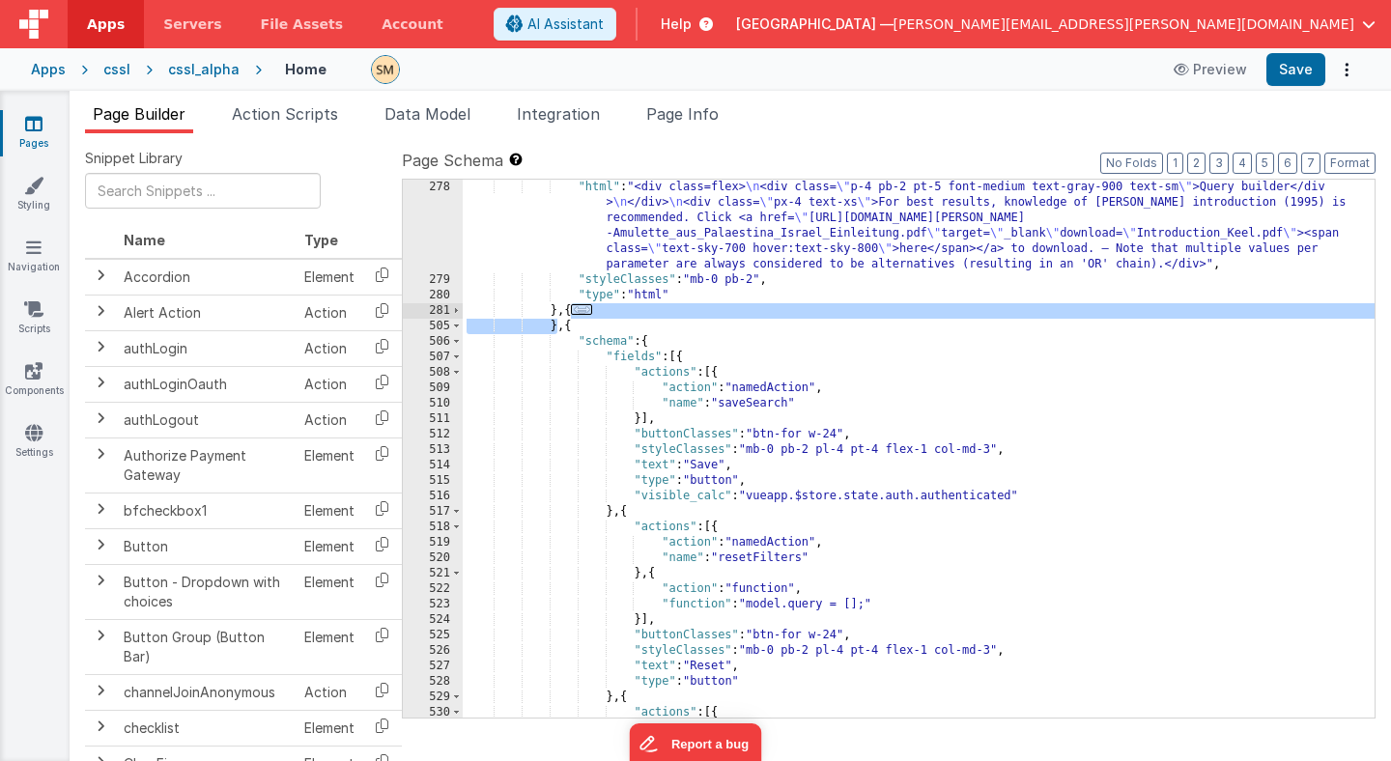
drag, startPoint x: 559, startPoint y: 329, endPoint x: 571, endPoint y: 313, distance: 19.9
click at [571, 313] on div ""html" : "<div class=flex> \n <div class= \" p-4 pb-2 pt-5 font-medium text-gra…" at bounding box center [919, 503] width 912 height 646
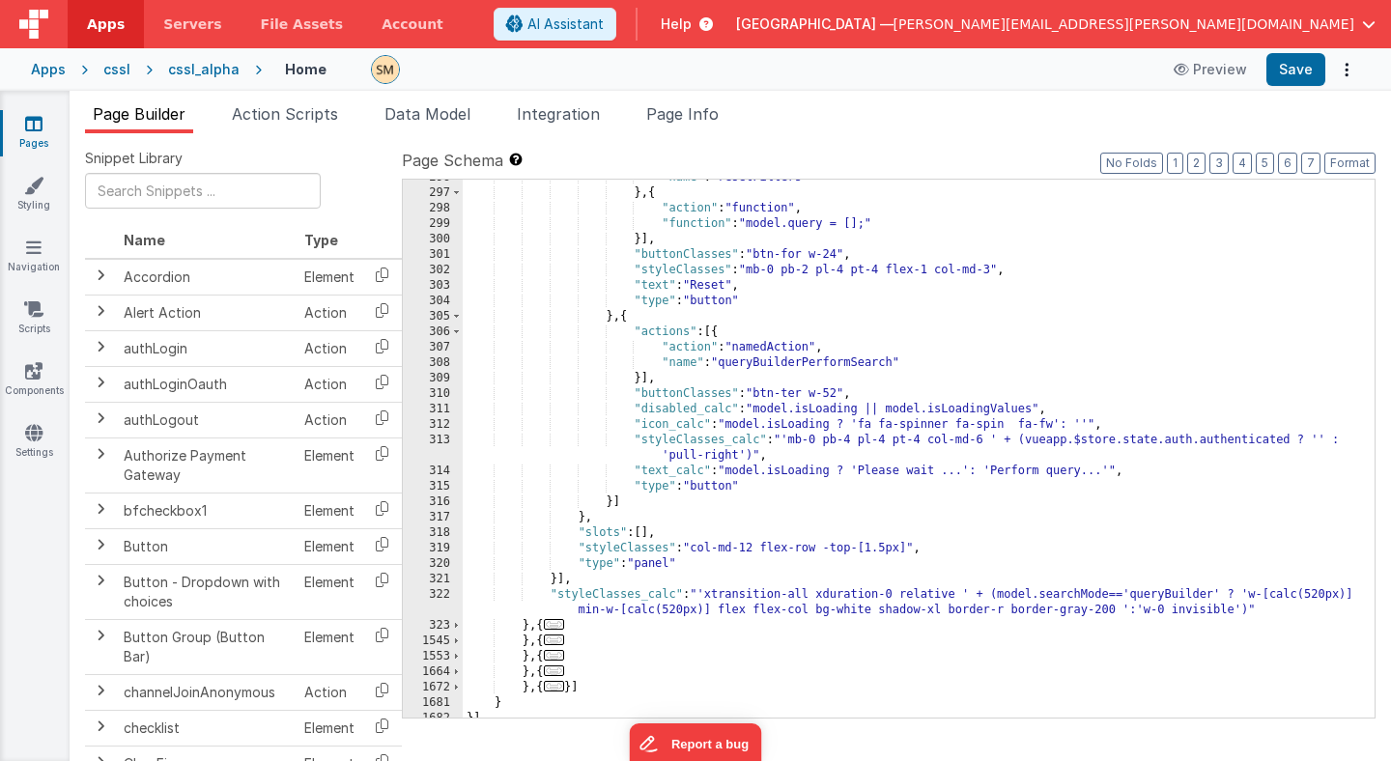
scroll to position [529, 0]
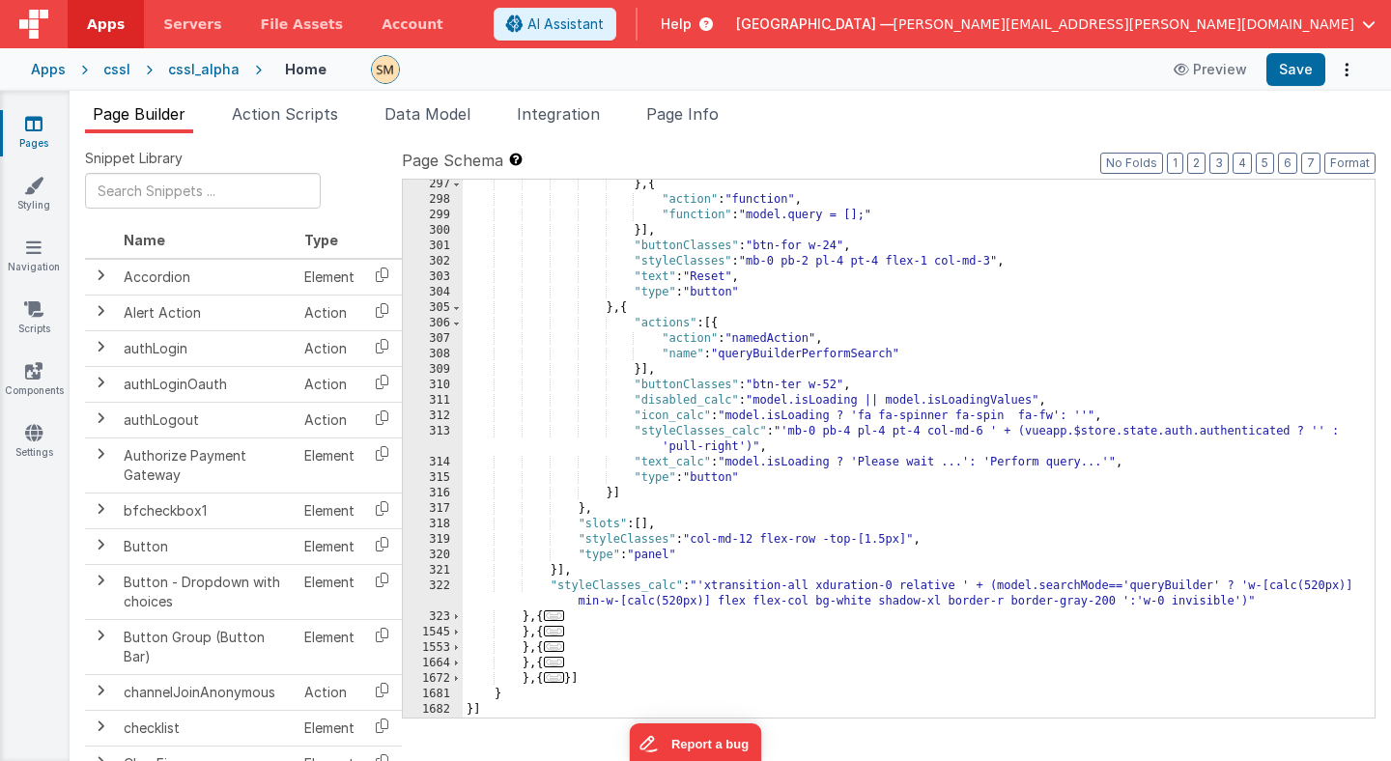
click at [1179, 586] on div "} , { "action" : "function" , "function" : "model.query = [];" }] , "buttonClas…" at bounding box center [919, 461] width 912 height 569
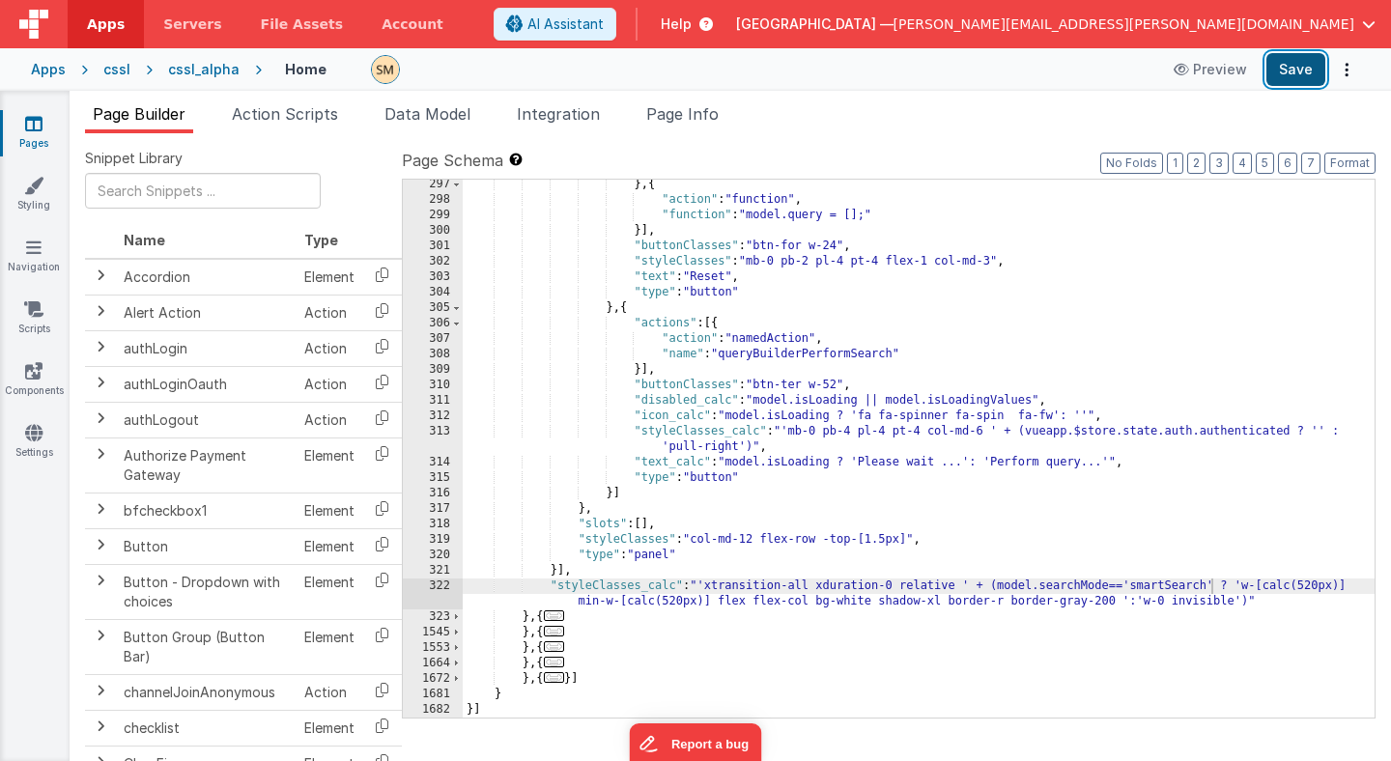
click at [1297, 70] on button "Save" at bounding box center [1296, 69] width 59 height 33
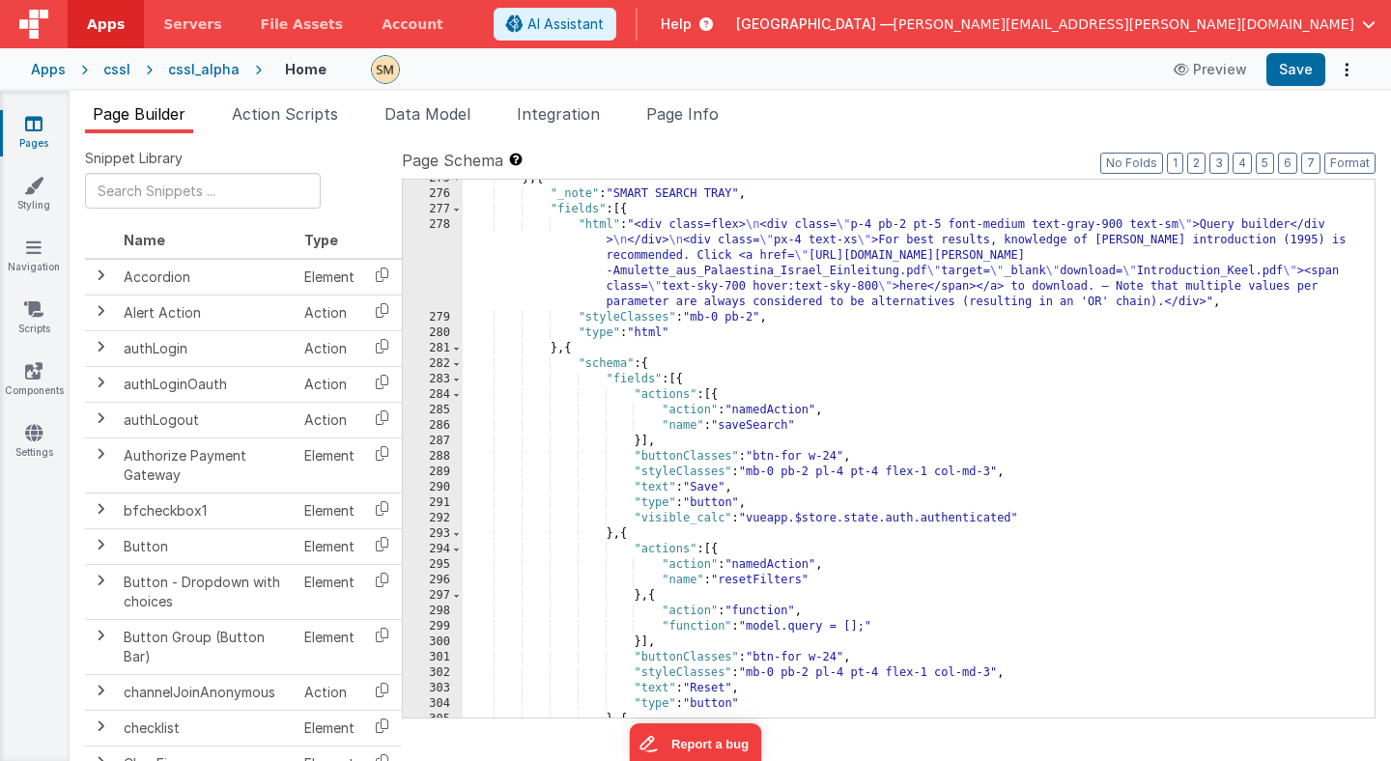
scroll to position [118, 0]
click at [458, 392] on span at bounding box center [456, 394] width 11 height 15
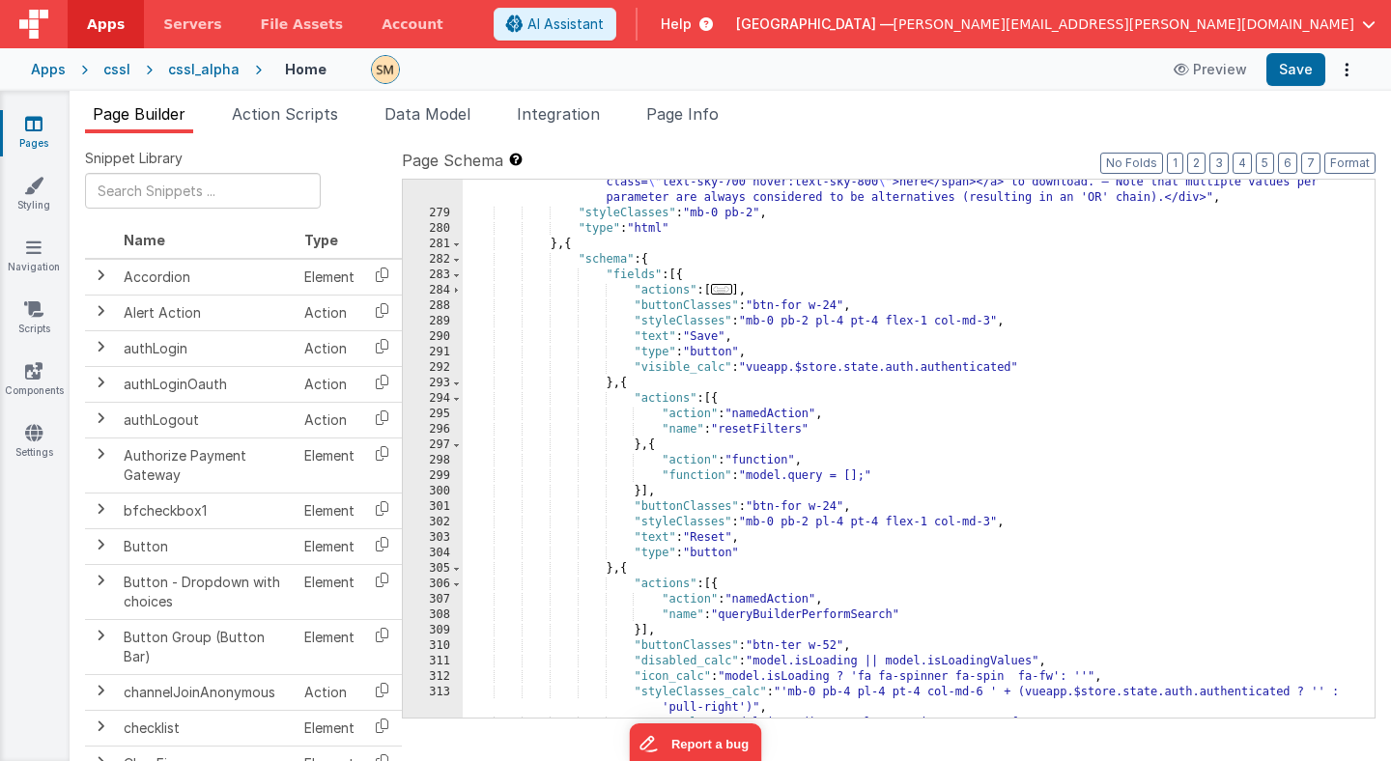
scroll to position [236, 0]
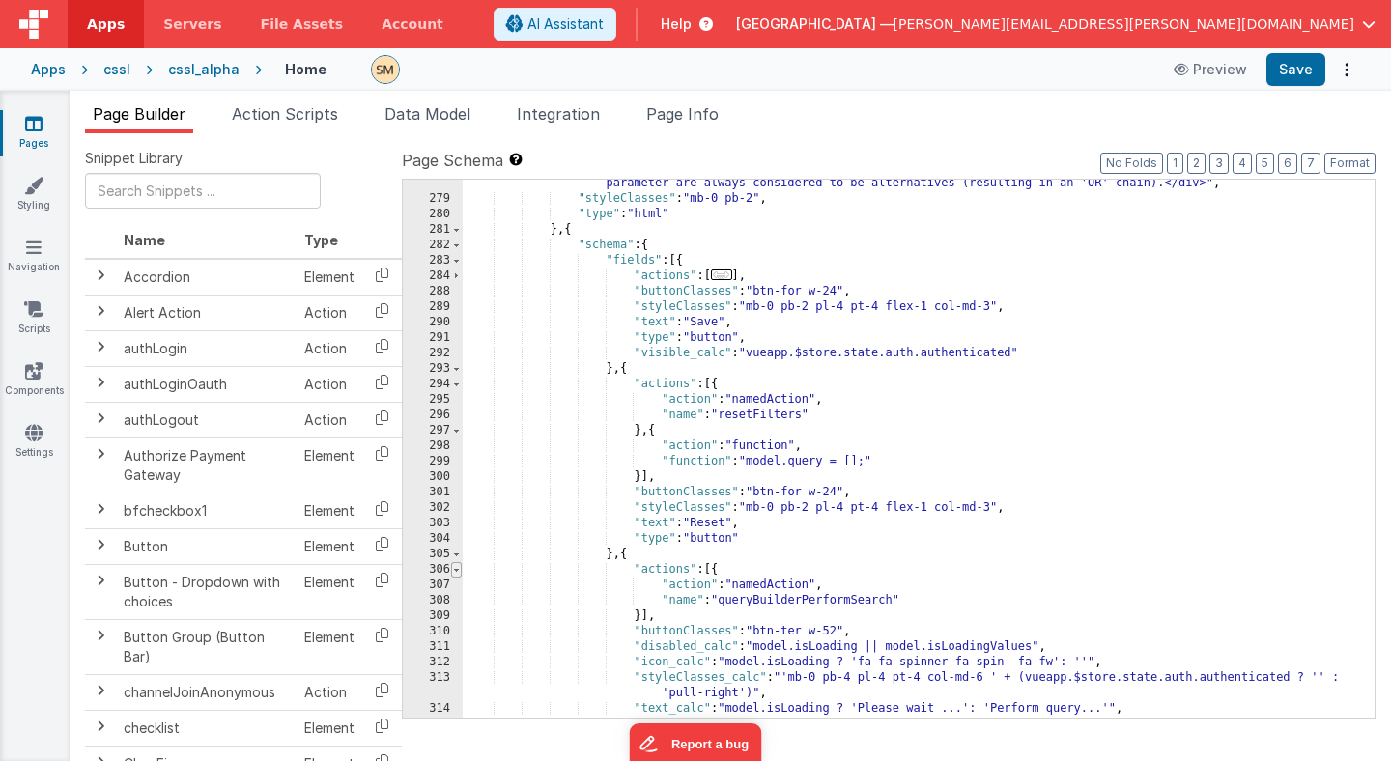
click at [455, 568] on span at bounding box center [456, 569] width 11 height 15
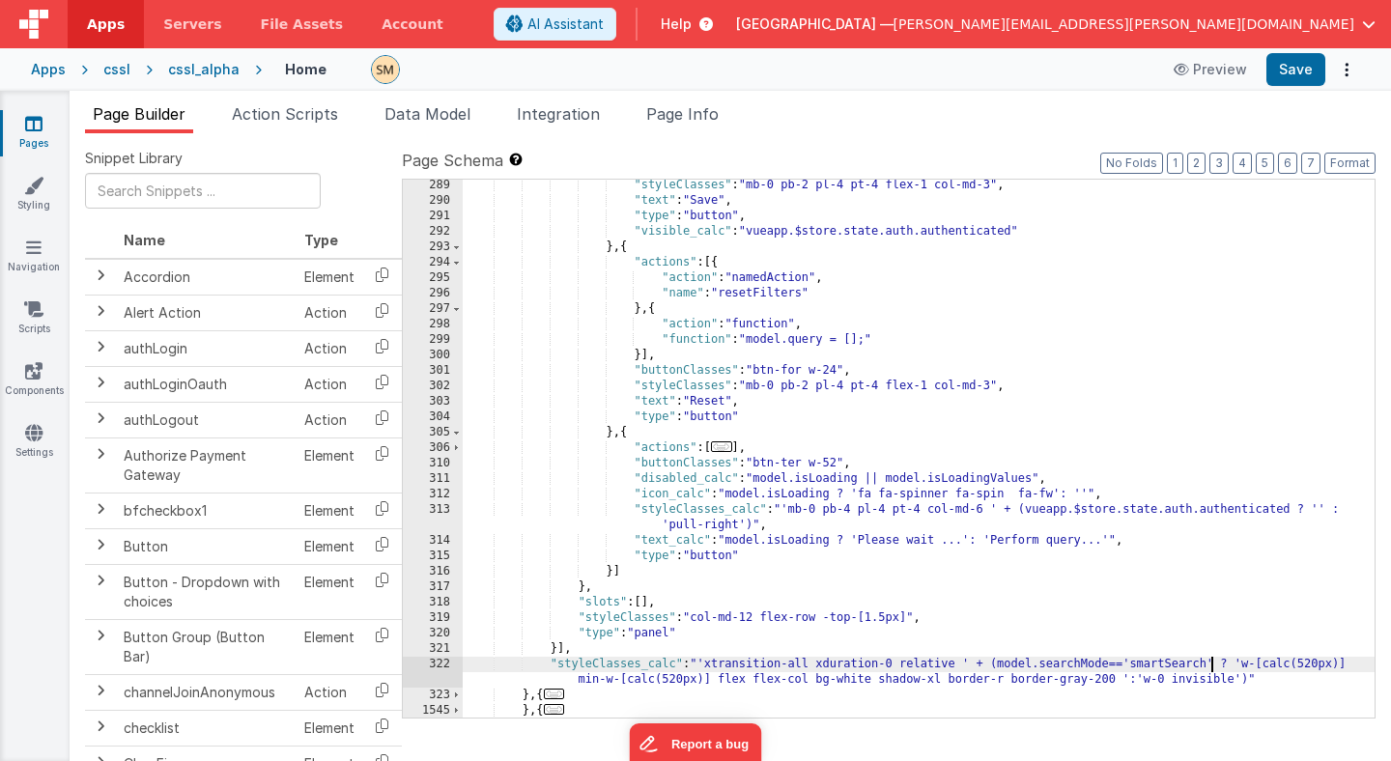
scroll to position [360, 0]
click at [456, 260] on span at bounding box center [456, 259] width 11 height 15
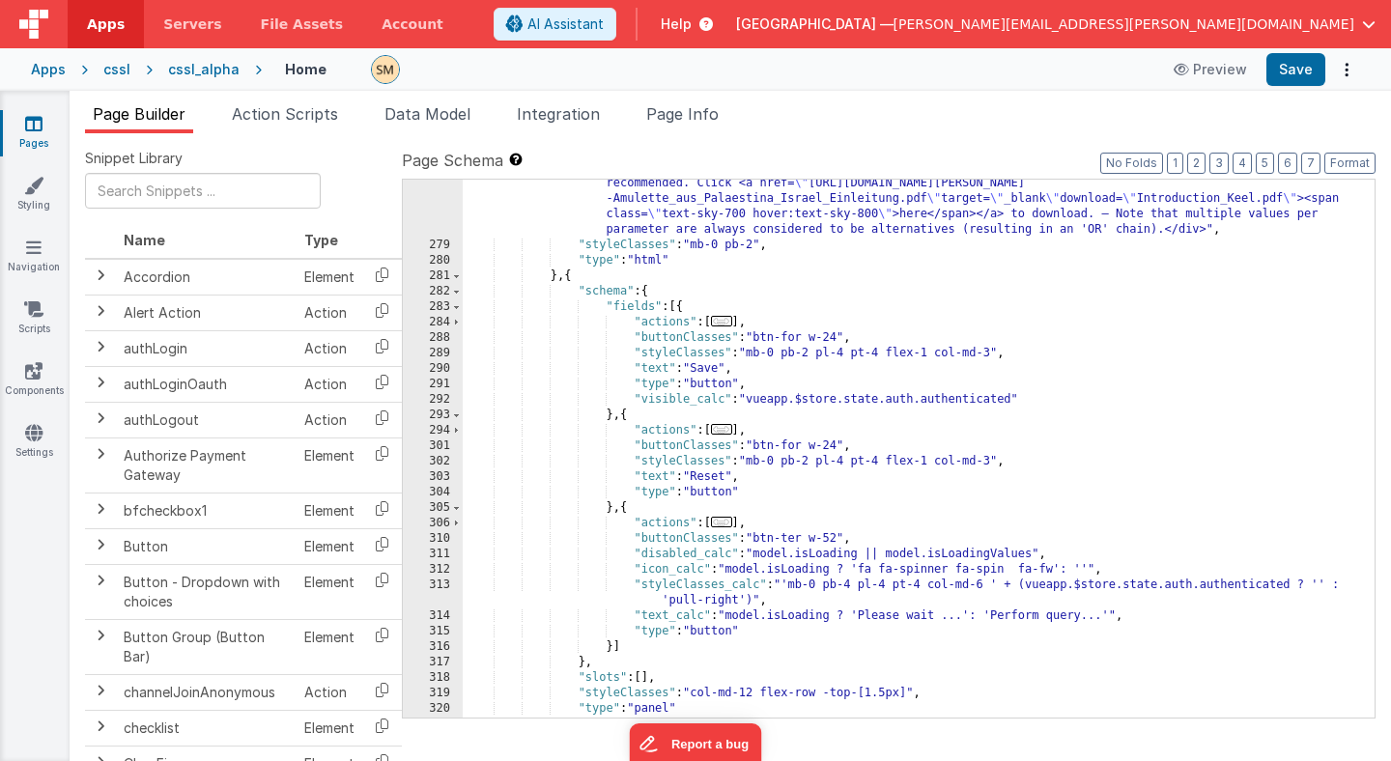
scroll to position [184, 0]
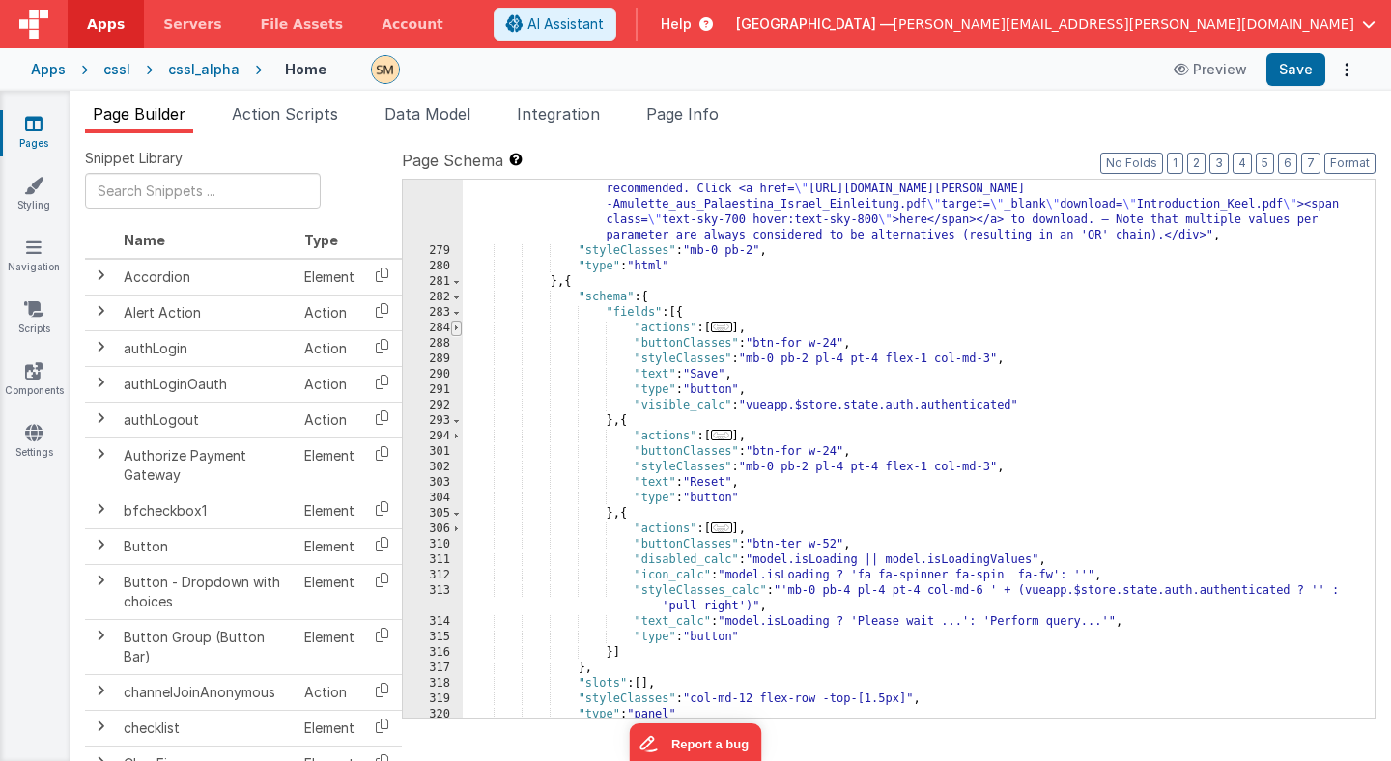
click at [457, 328] on span at bounding box center [456, 328] width 11 height 15
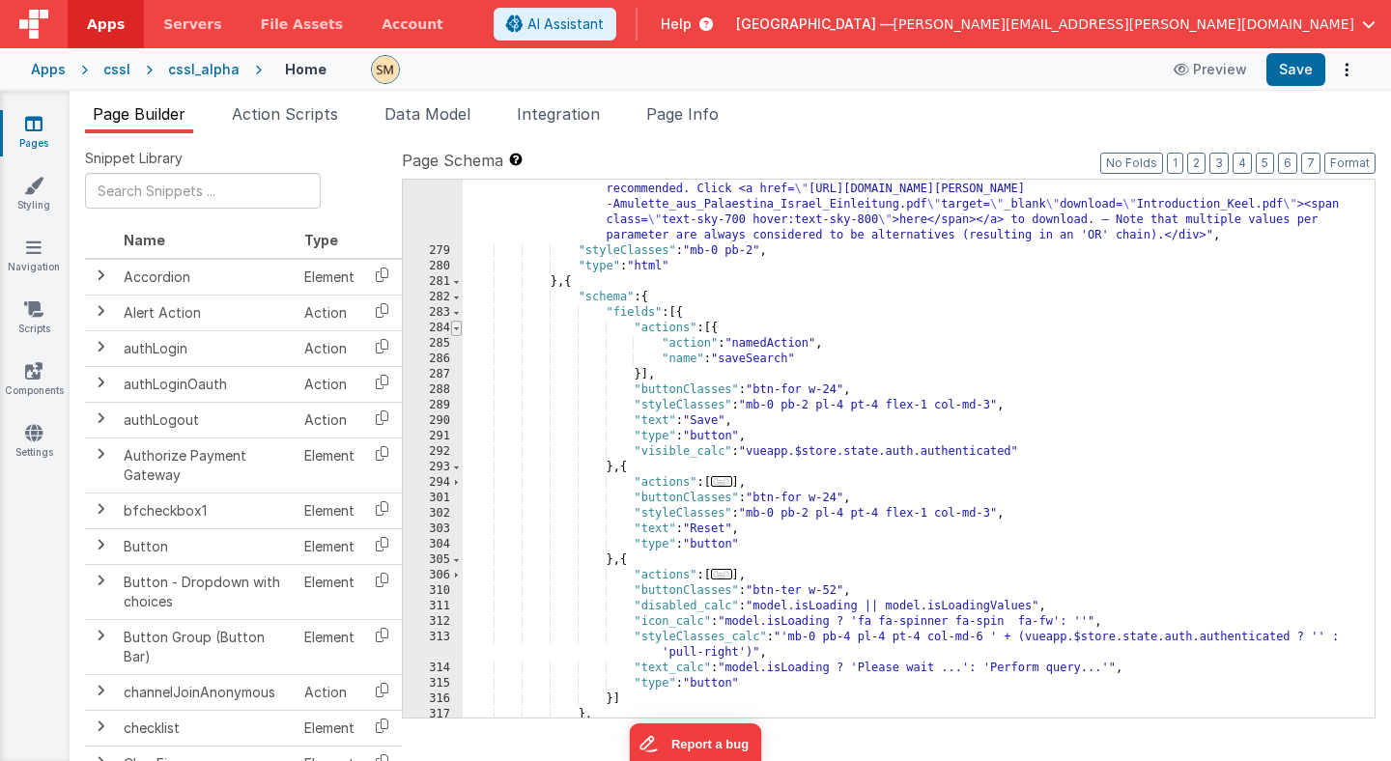
click at [457, 328] on span at bounding box center [456, 328] width 11 height 15
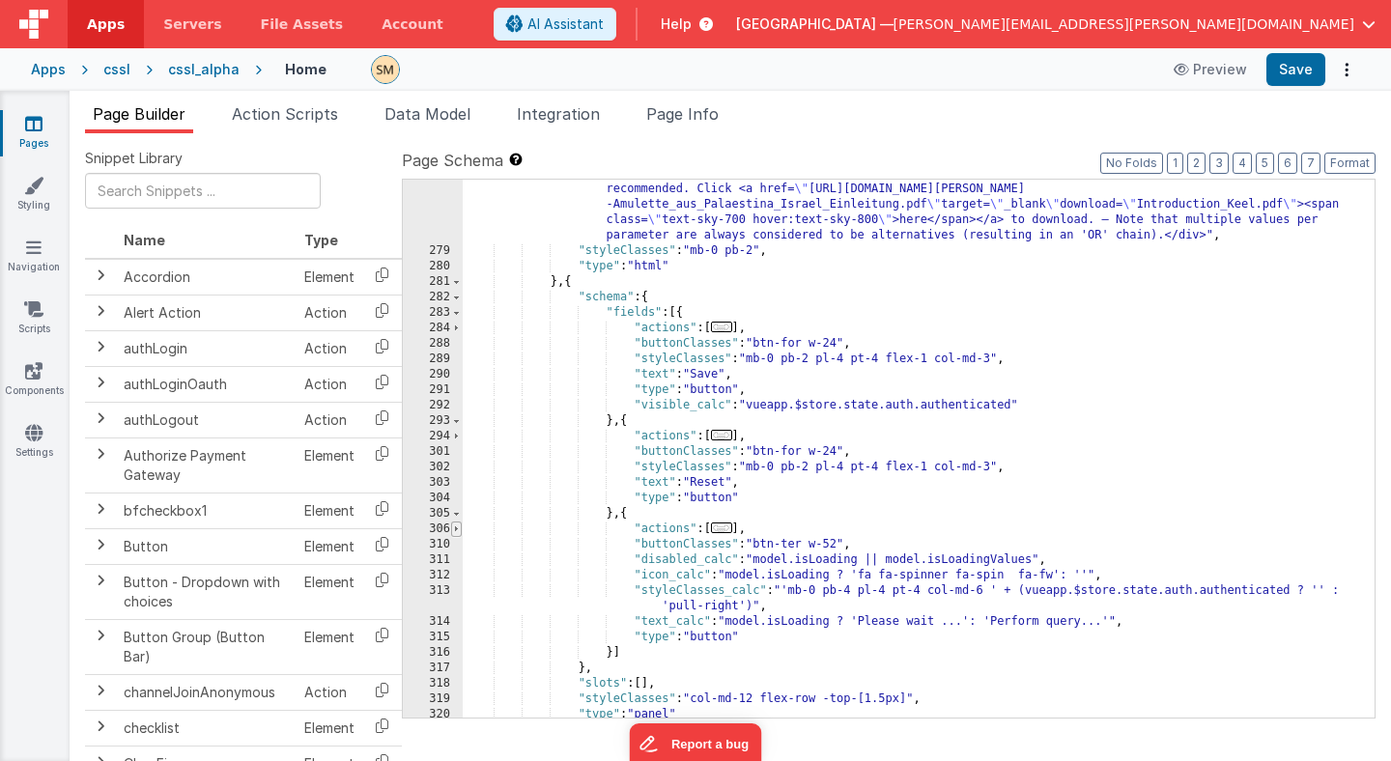
click at [454, 530] on span at bounding box center [456, 529] width 11 height 15
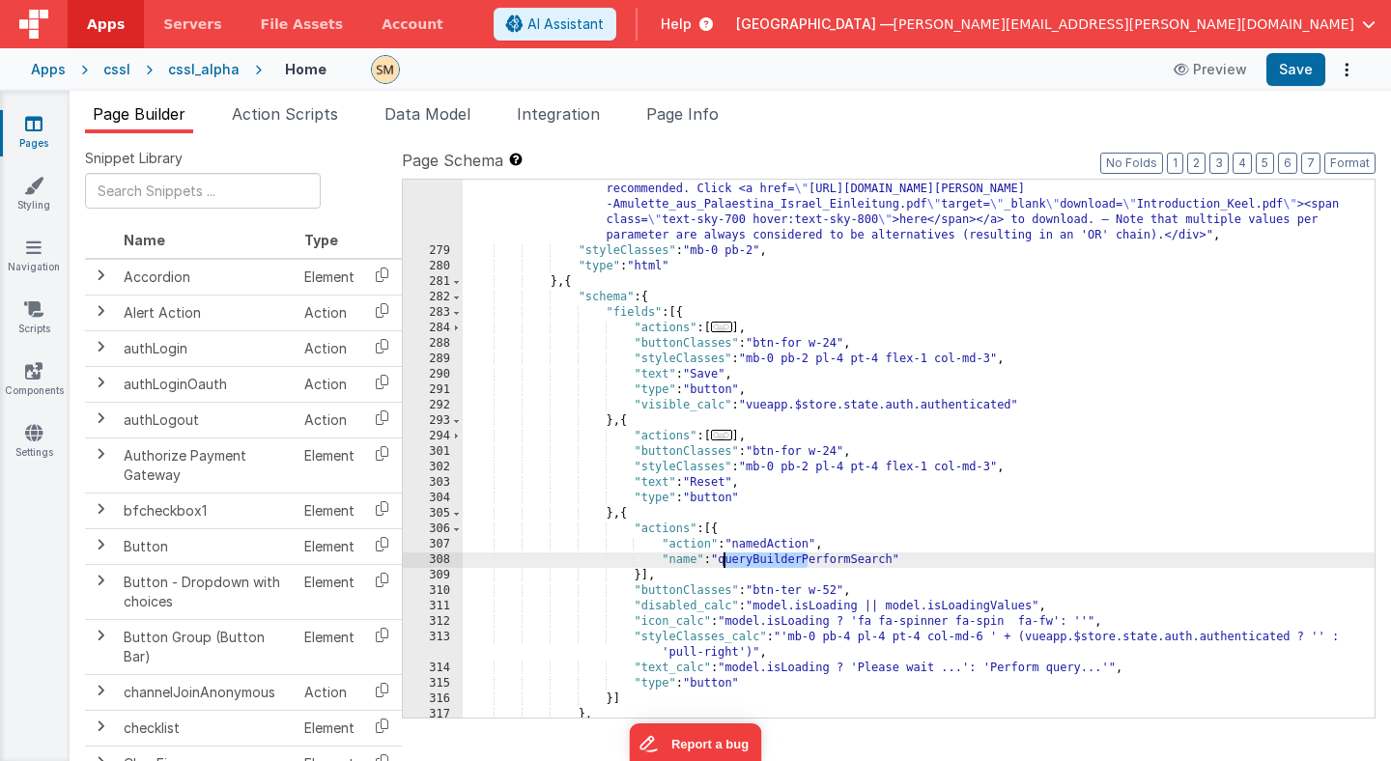
drag, startPoint x: 806, startPoint y: 561, endPoint x: 727, endPoint y: 564, distance: 79.3
click at [727, 564] on div ""html" : "<div class=flex> \n <div class= \" p-4 pb-2 pt-5 font-medium text-gra…" at bounding box center [919, 474] width 912 height 646
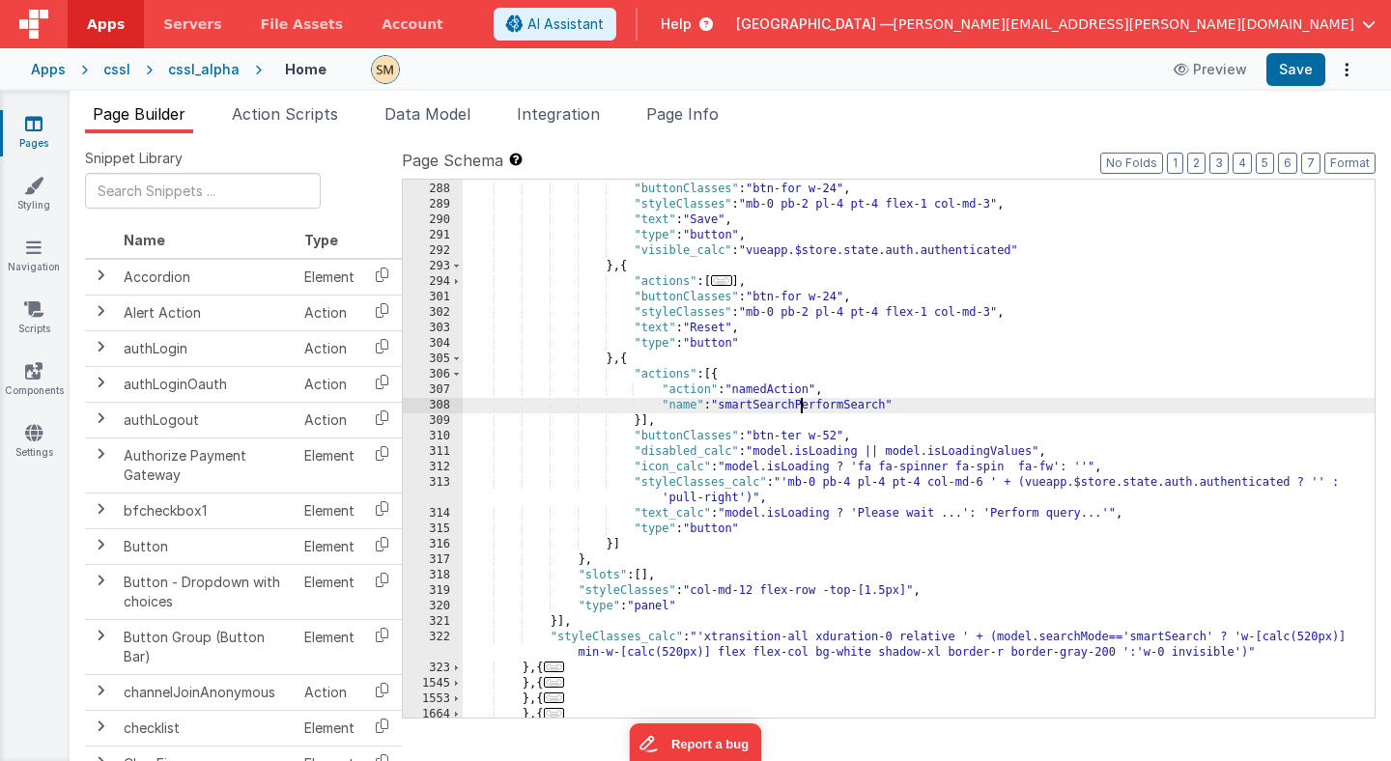
scroll to position [338, 0]
click at [1069, 513] on div ""actions" : [ ... ] , "buttonClasses" : "btn-for w-24" , "styleClasses" : "mb-0…" at bounding box center [919, 450] width 912 height 569
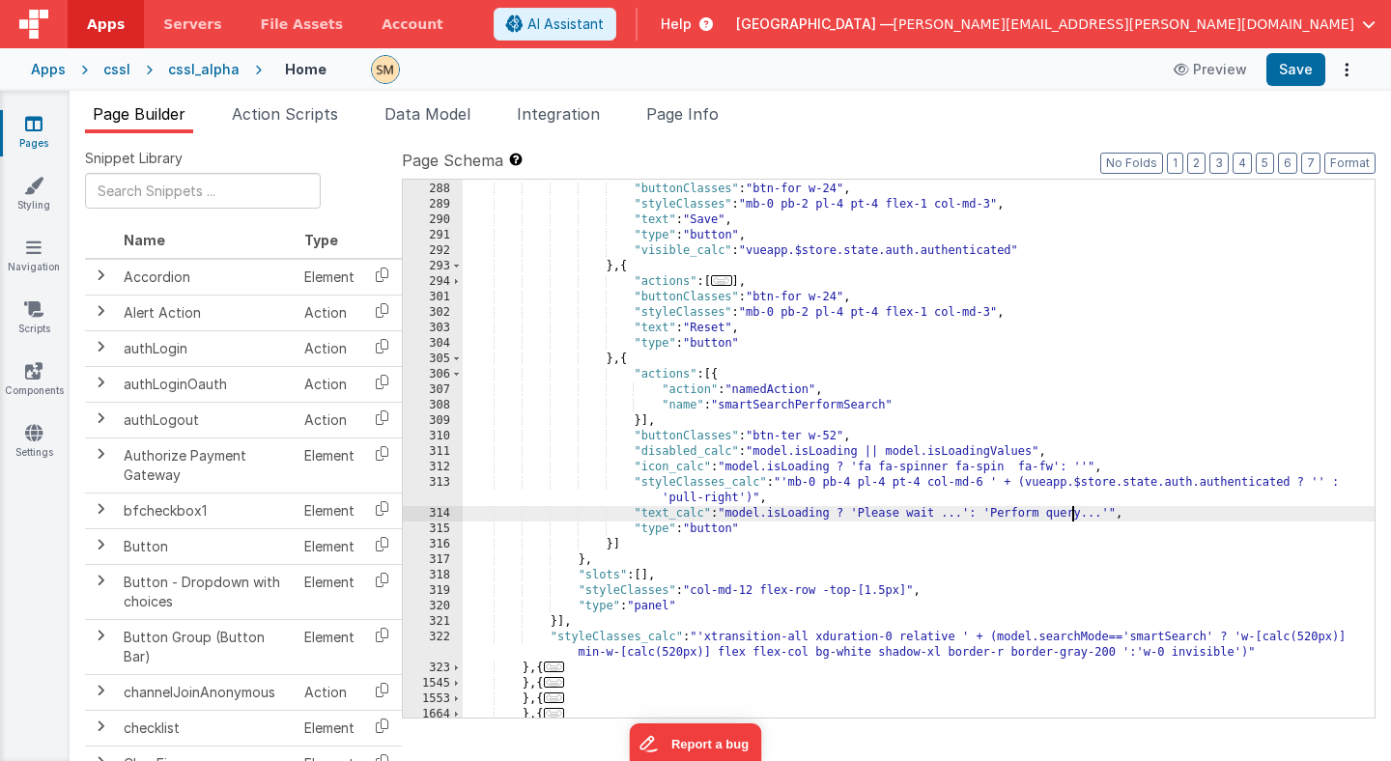
click at [1069, 513] on div ""actions" : [ ... ] , "buttonClasses" : "btn-for w-24" , "styleClasses" : "mb-0…" at bounding box center [919, 450] width 912 height 569
drag, startPoint x: 996, startPoint y: 516, endPoint x: 1085, endPoint y: 515, distance: 88.9
click at [1085, 515] on div ""actions" : [ ... ] , "buttonClasses" : "btn-for w-24" , "styleClasses" : "mb-0…" at bounding box center [919, 450] width 912 height 569
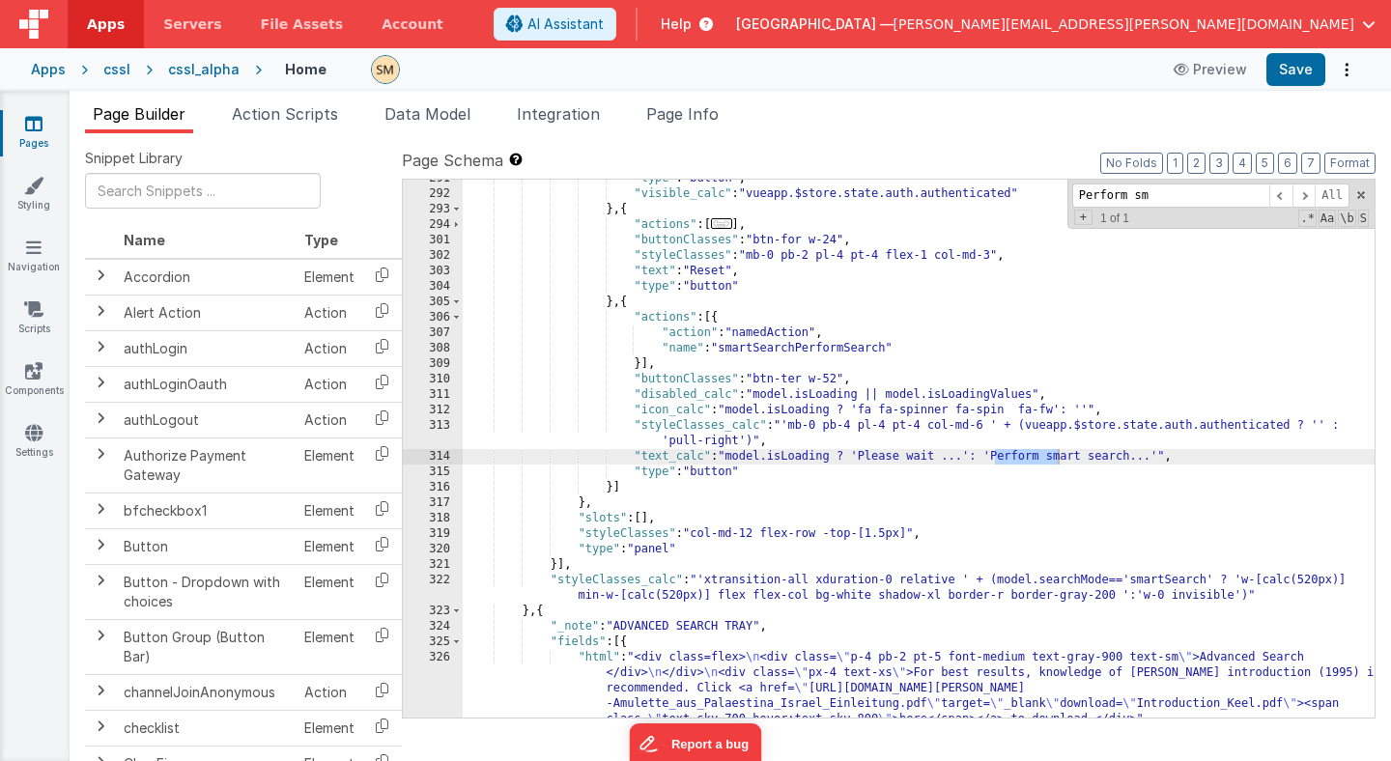
scroll to position [395, 0]
type input "Perform smart"
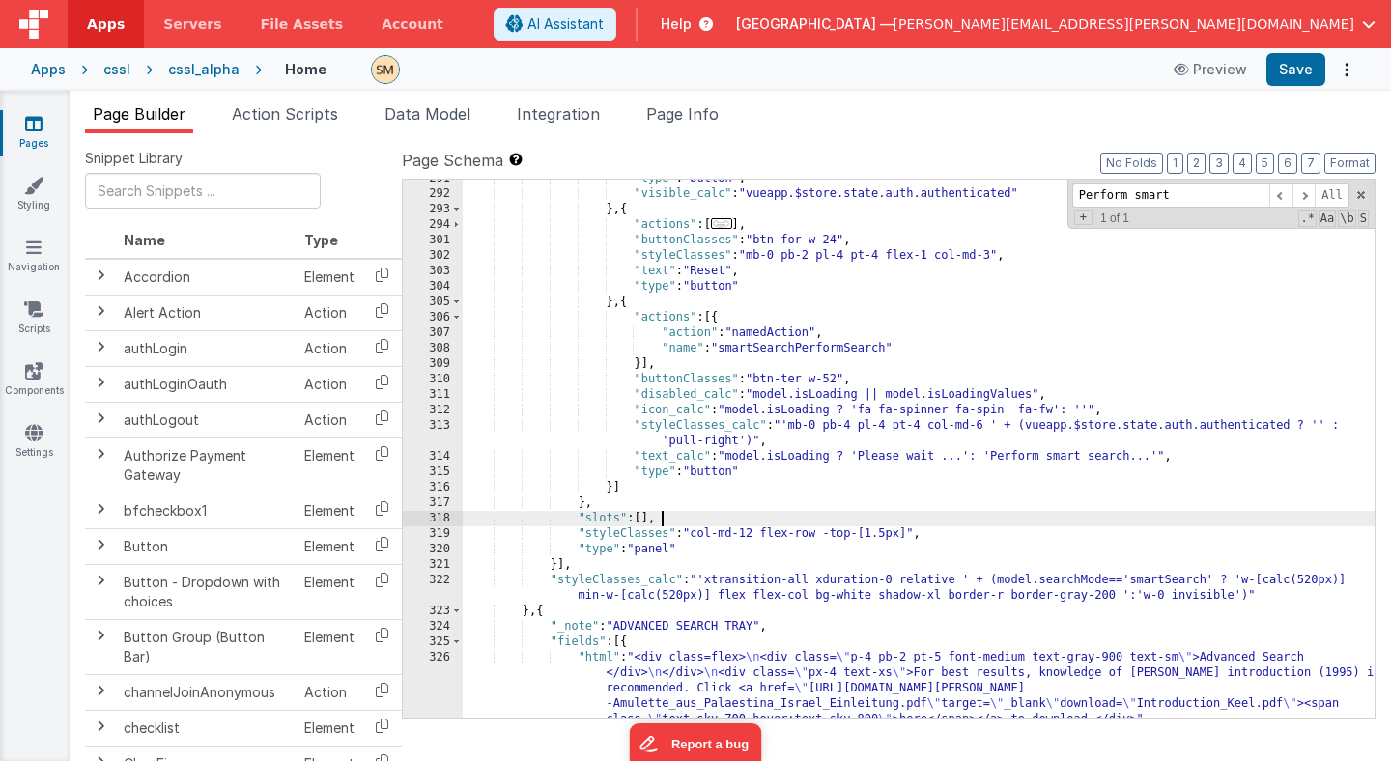
click at [1004, 515] on div ""type" : "button" , "visible_calc" : "vueapp.$store.state.auth.authenticated" }…" at bounding box center [919, 486] width 912 height 631
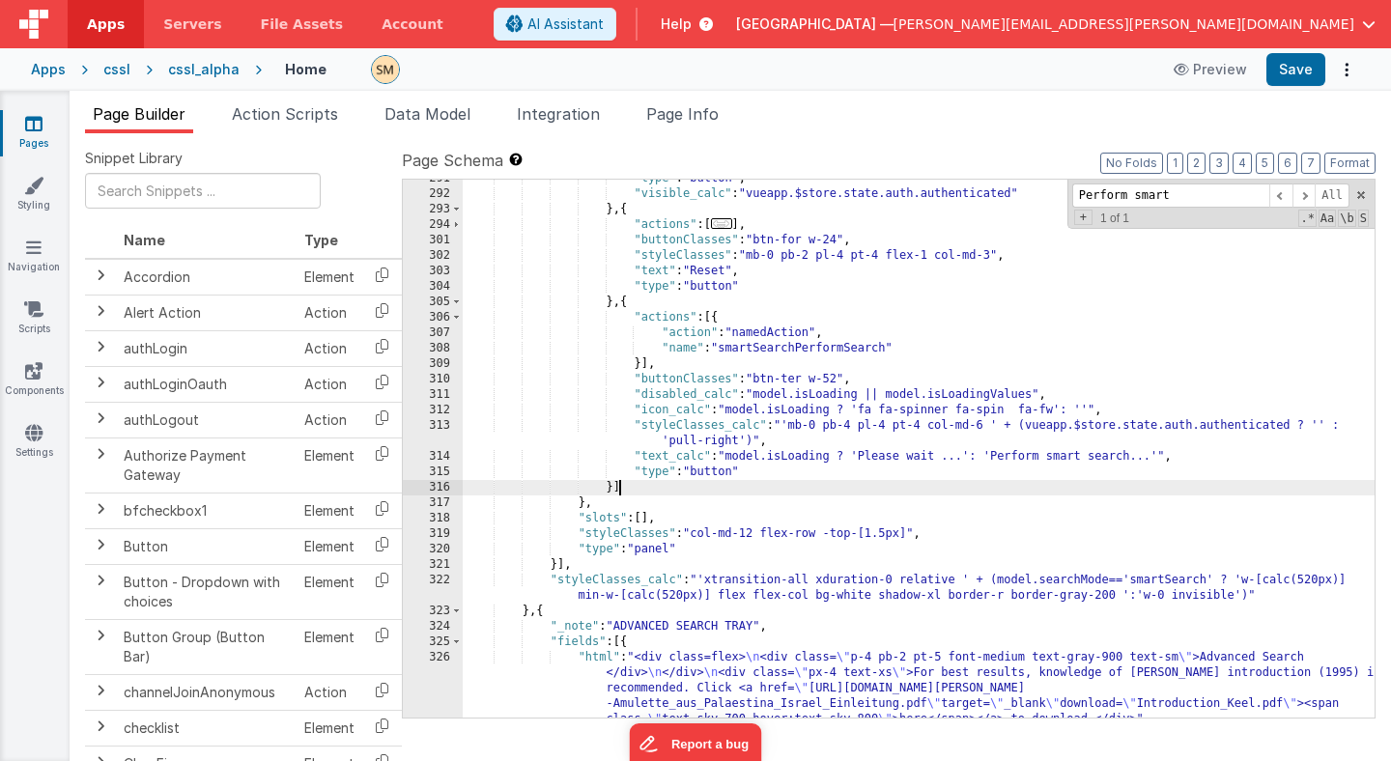
click at [1002, 493] on div ""type" : "button" , "visible_calc" : "vueapp.$store.state.auth.authenticated" }…" at bounding box center [919, 486] width 912 height 631
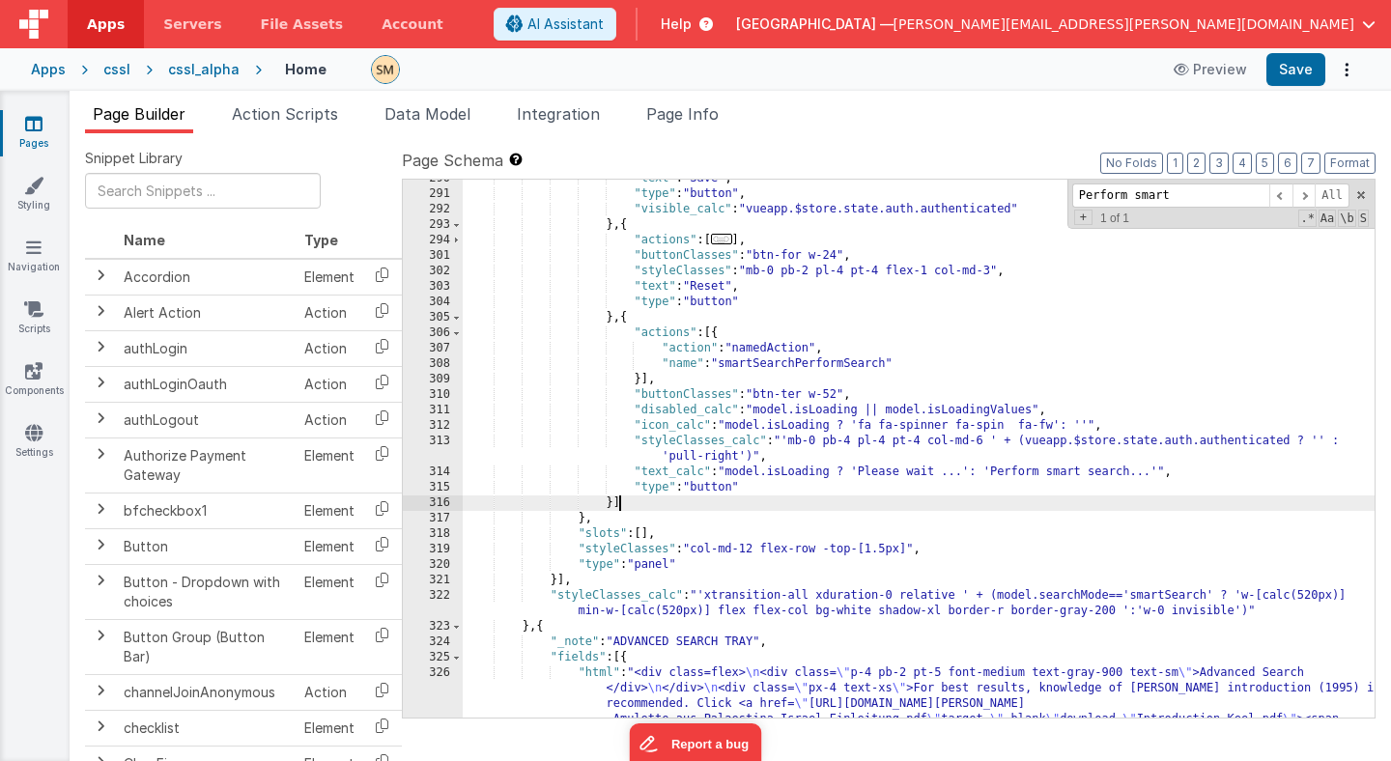
scroll to position [366, 0]
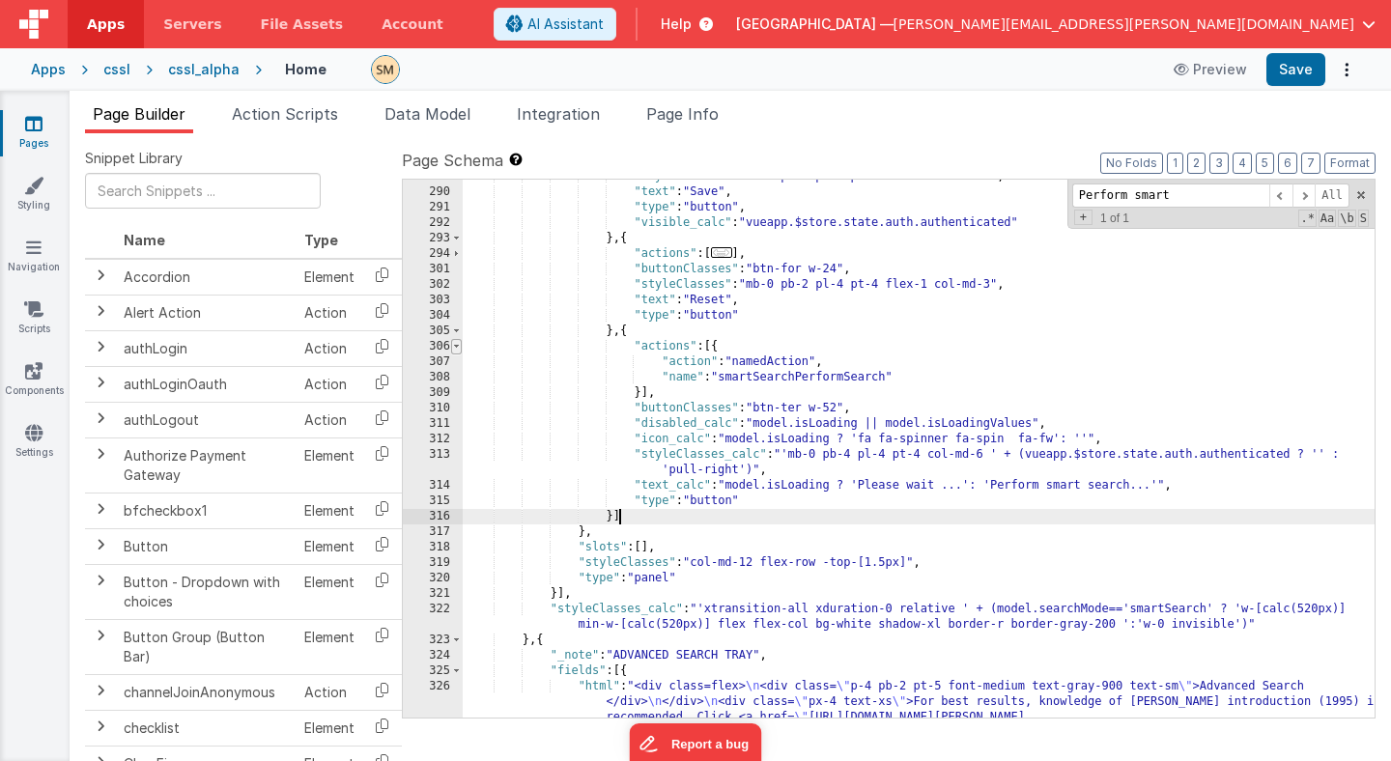
click at [457, 348] on span at bounding box center [456, 346] width 11 height 15
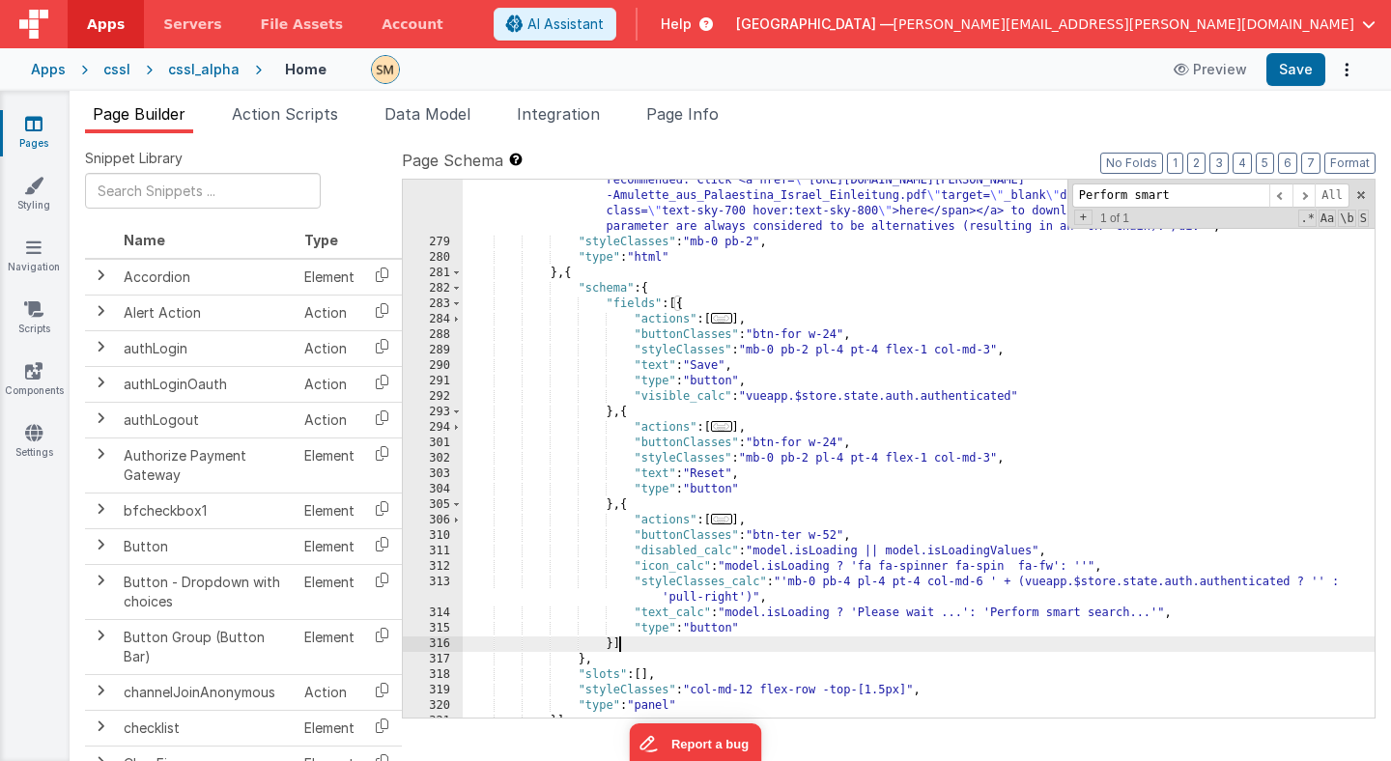
scroll to position [200, 0]
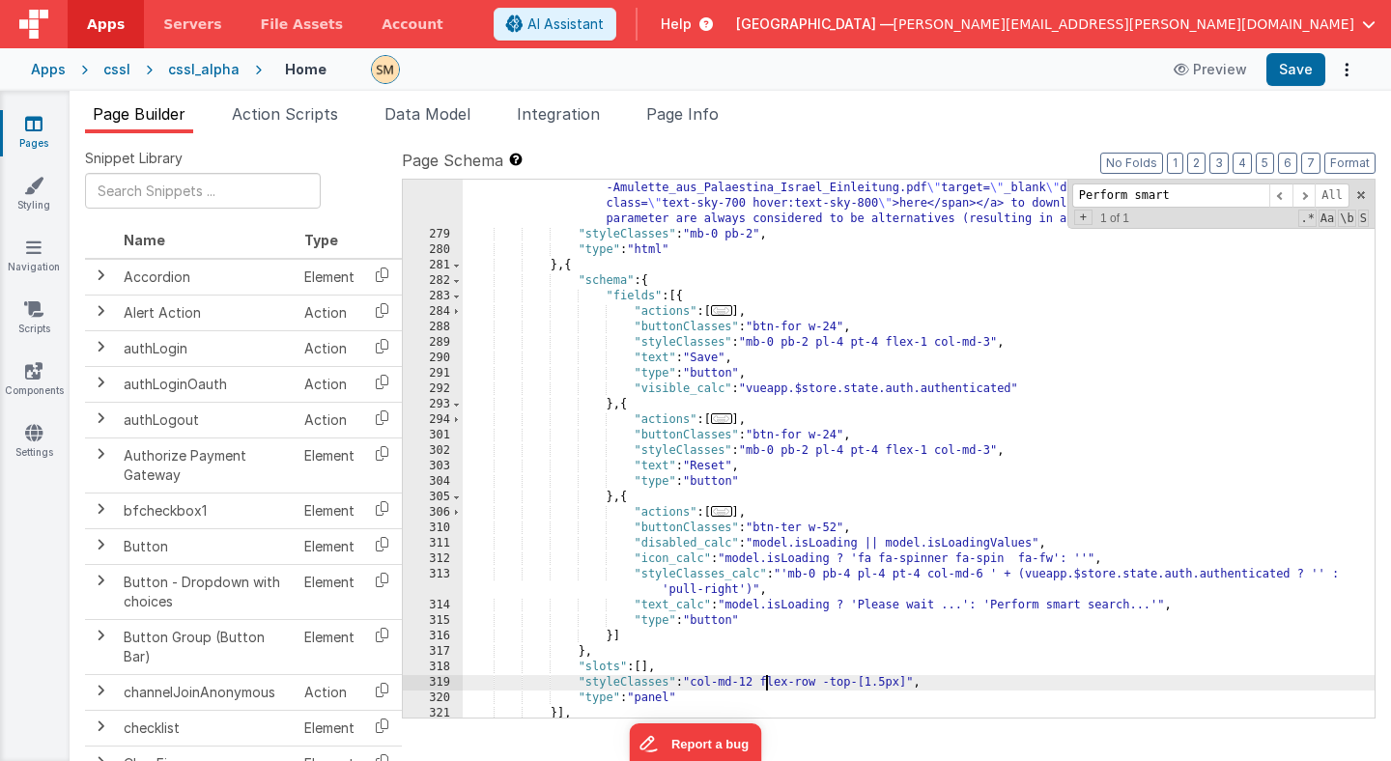
click at [763, 681] on div ""html" : "<div class=flex> \n <div class= \" p-4 pb-2 pt-5 font-medium text-gra…" at bounding box center [919, 457] width 912 height 646
click at [1299, 71] on button "Save" at bounding box center [1296, 69] width 59 height 33
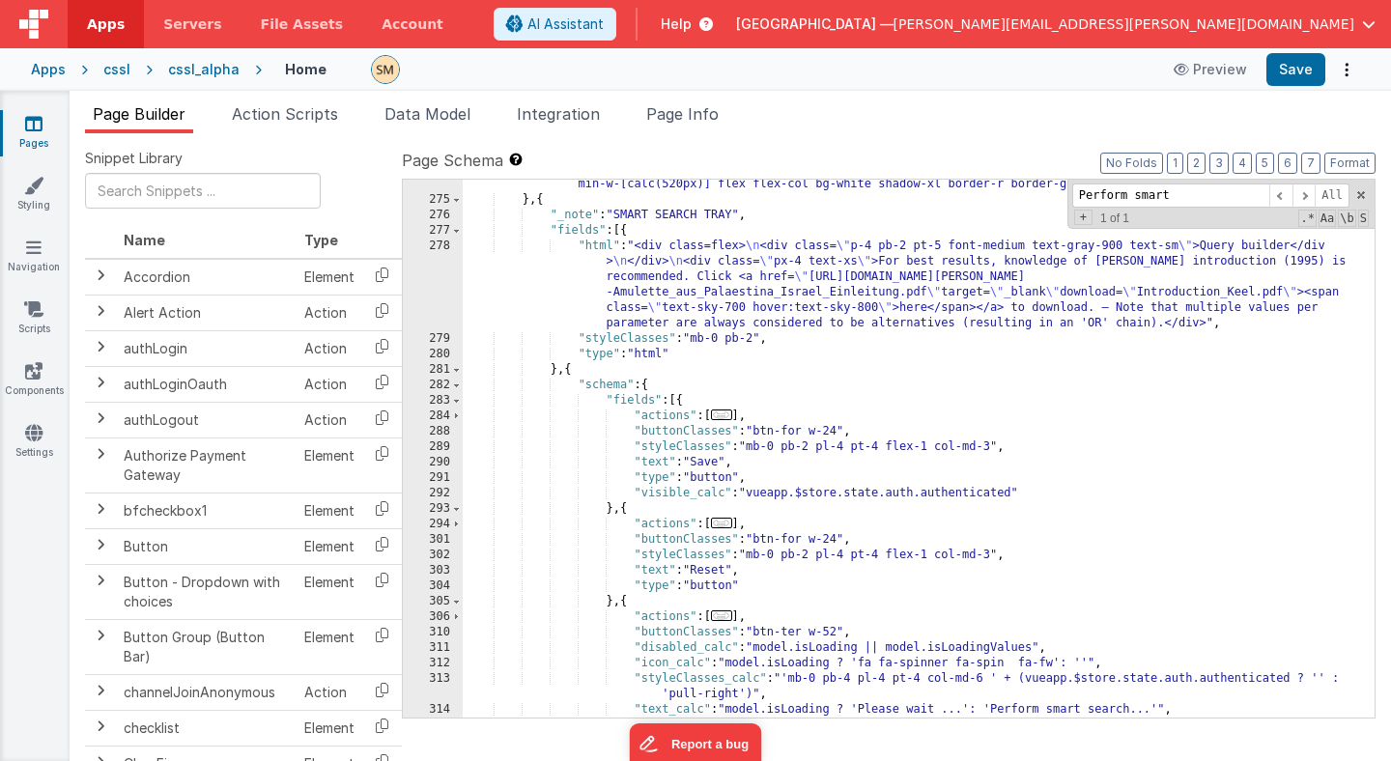
scroll to position [53, 0]
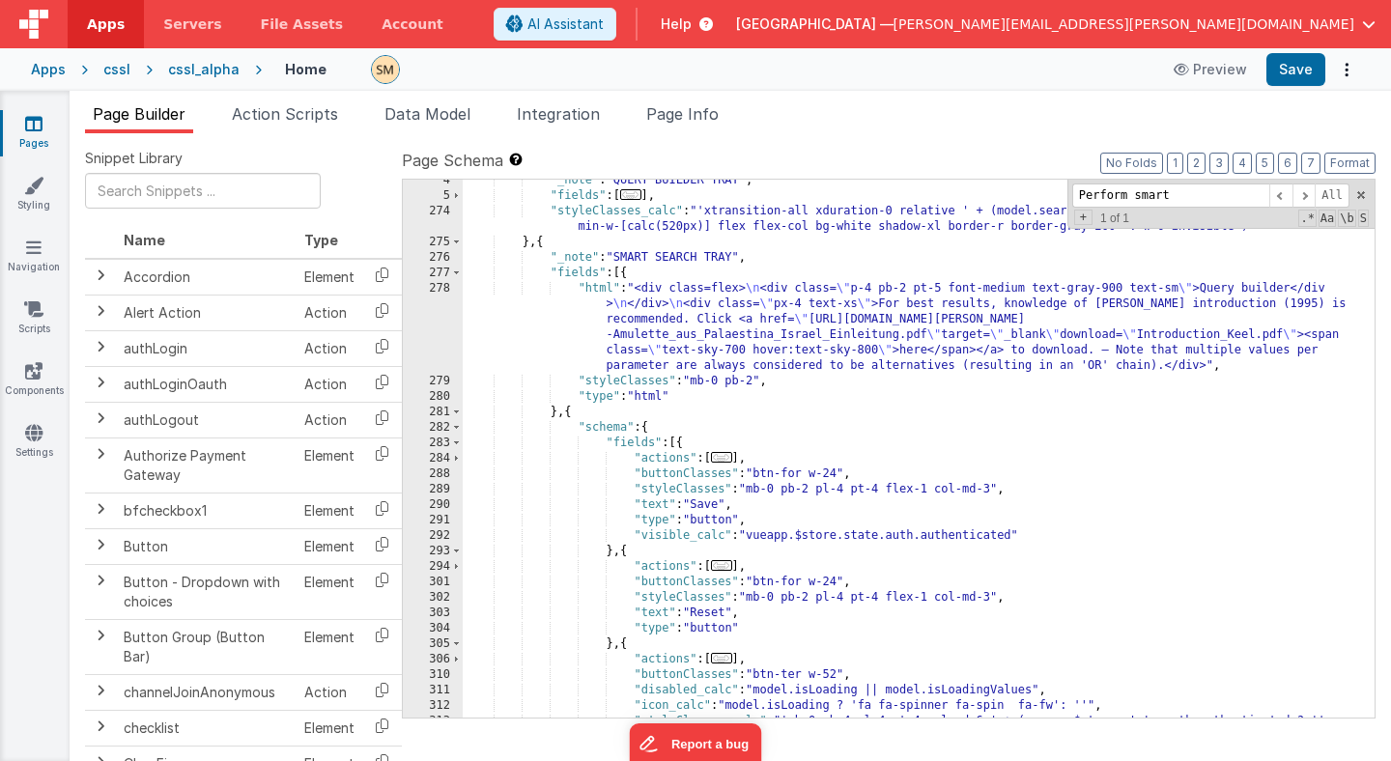
click at [571, 412] on div ""_note" : "QUERY BUILDER TRAY" , "fields" : [ ... ] , "styleClasses_calc" : "'x…" at bounding box center [919, 465] width 912 height 585
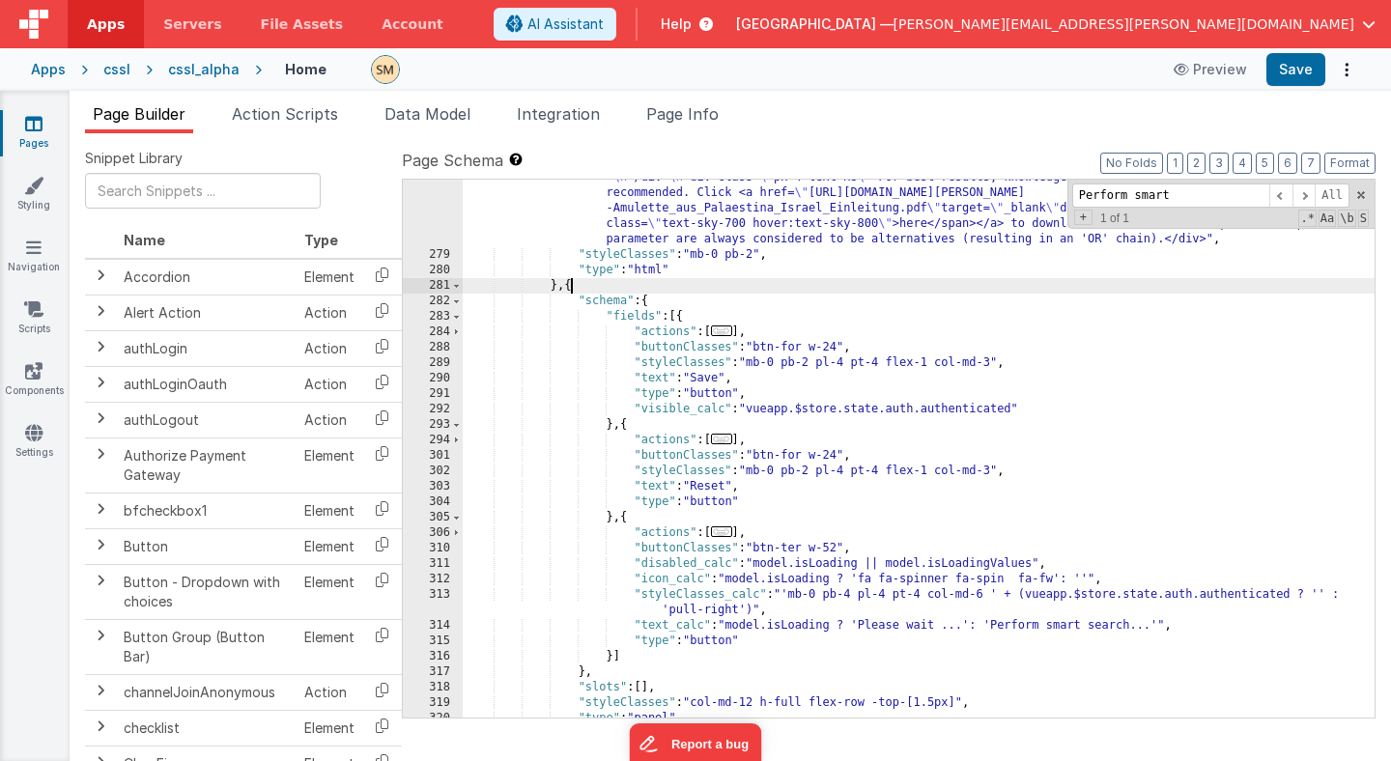
scroll to position [166, 0]
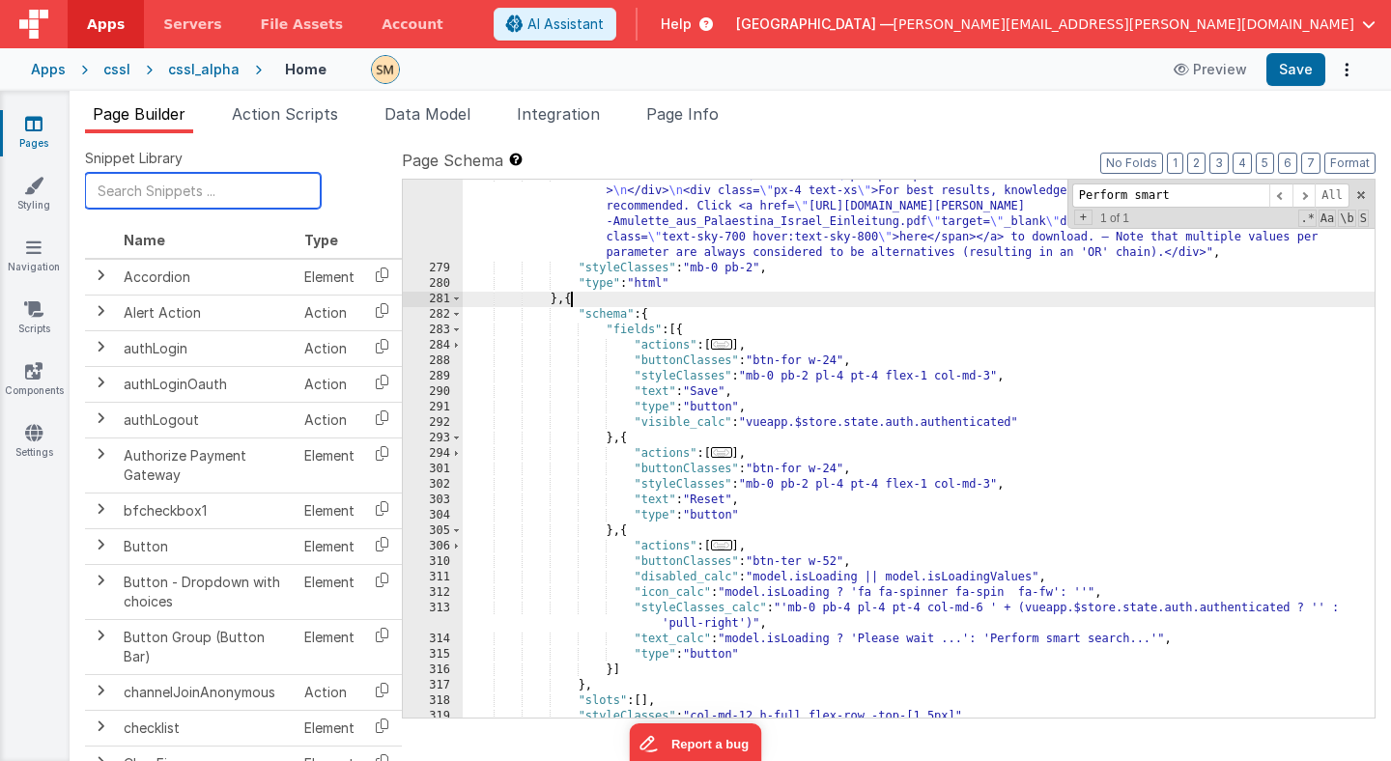
click at [169, 188] on input "text" at bounding box center [203, 191] width 236 height 36
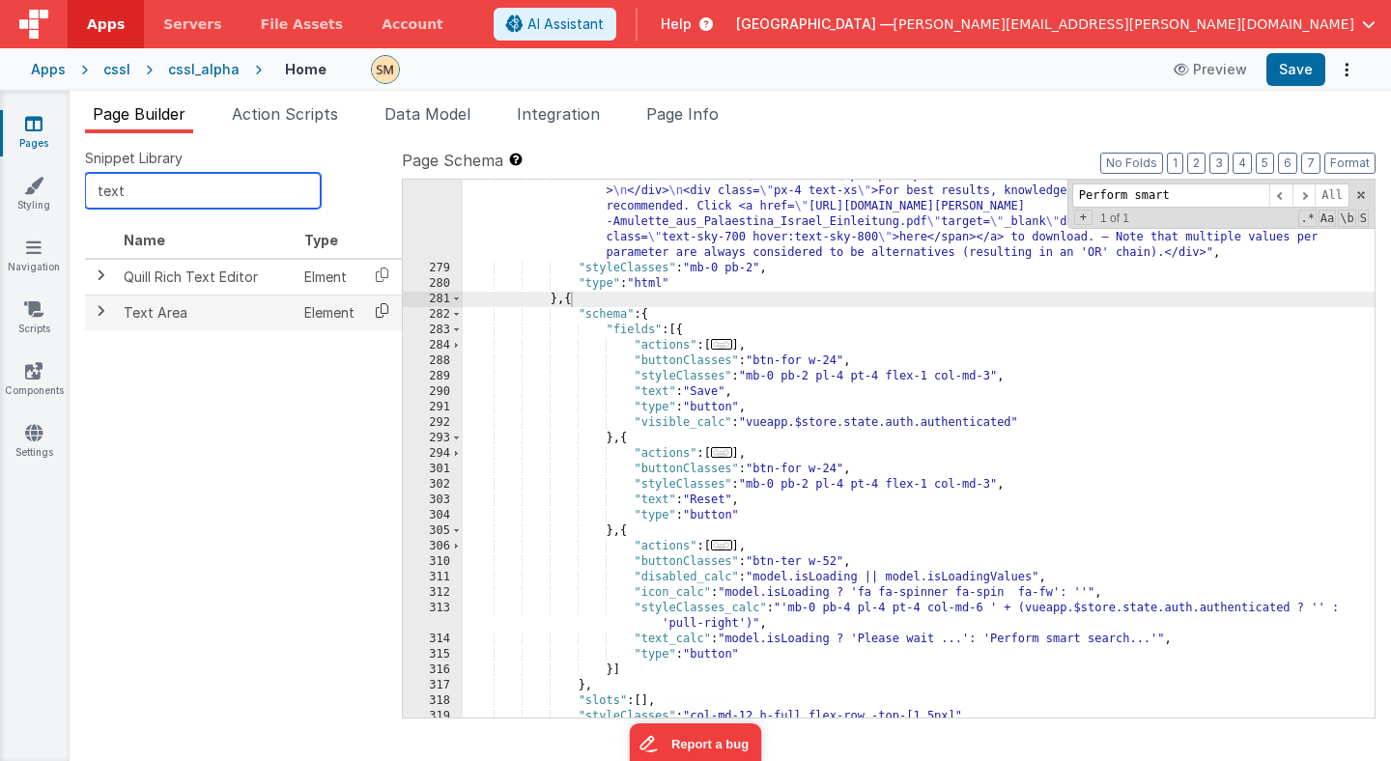
type input "text"
click at [382, 315] on icon at bounding box center [382, 311] width 40 height 30
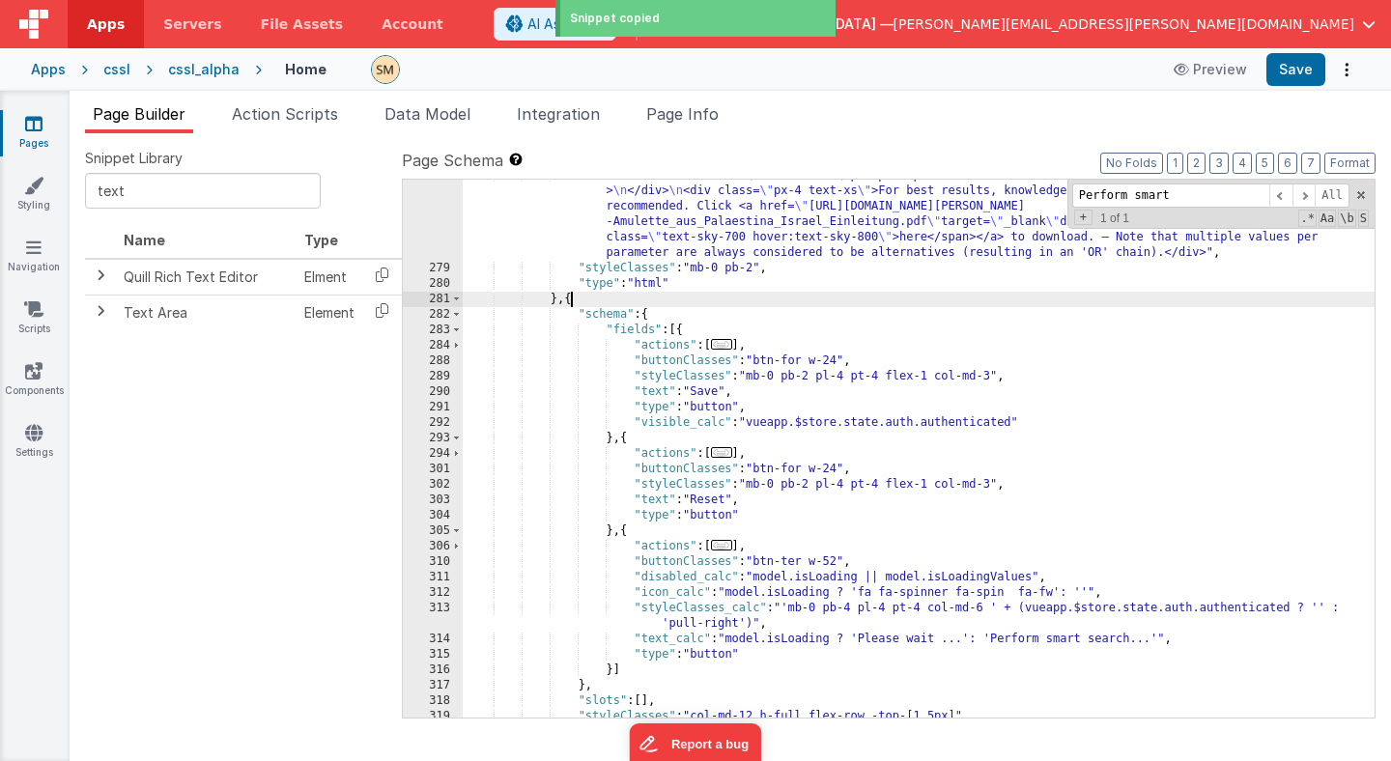
click at [568, 301] on div ""html" : "<div class=flex> \n <div class= \" p-4 pb-2 pt-5 font-medium text-gra…" at bounding box center [919, 491] width 912 height 646
paste textarea
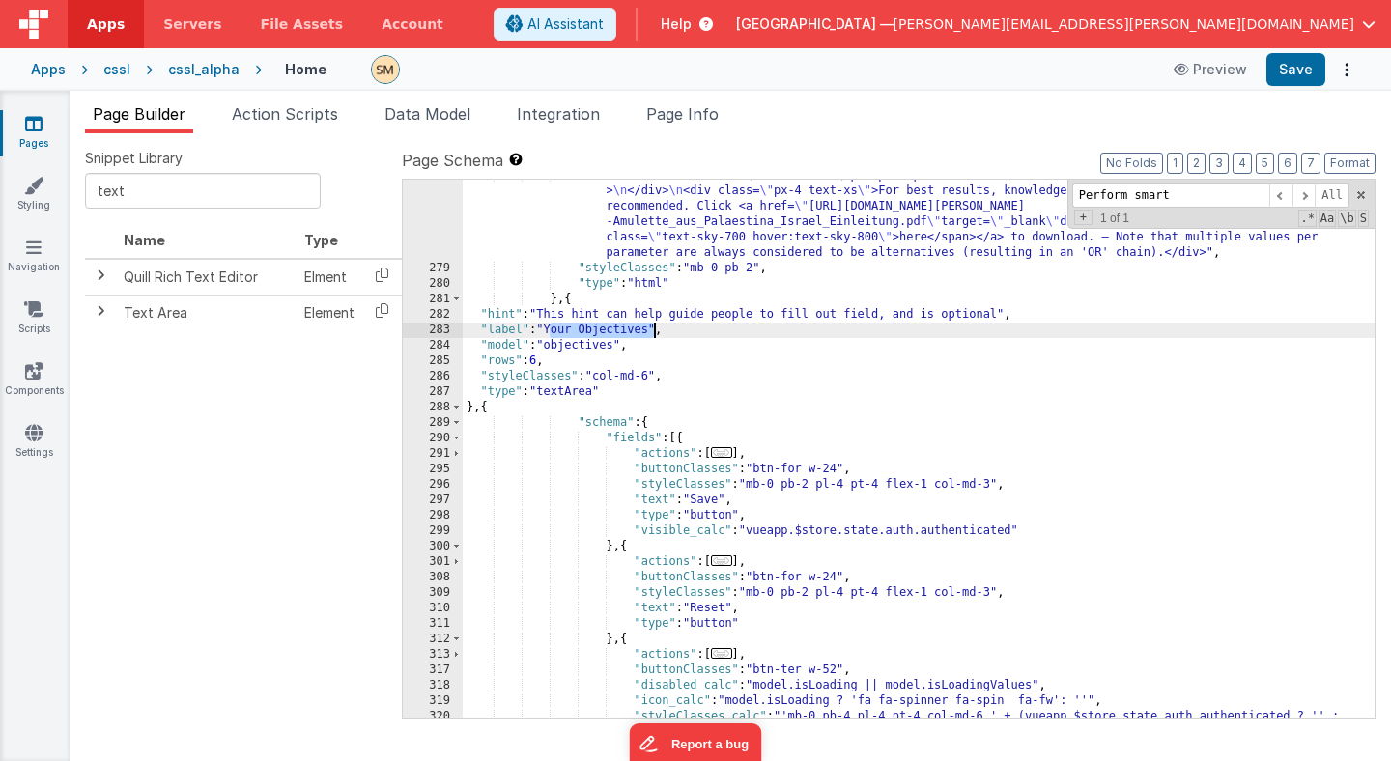
drag, startPoint x: 548, startPoint y: 329, endPoint x: 654, endPoint y: 327, distance: 106.3
click at [654, 327] on div ""html" : "<div class=flex> \n <div class= \" p-4 pb-2 pt-5 font-medium text-gra…" at bounding box center [919, 499] width 912 height 662
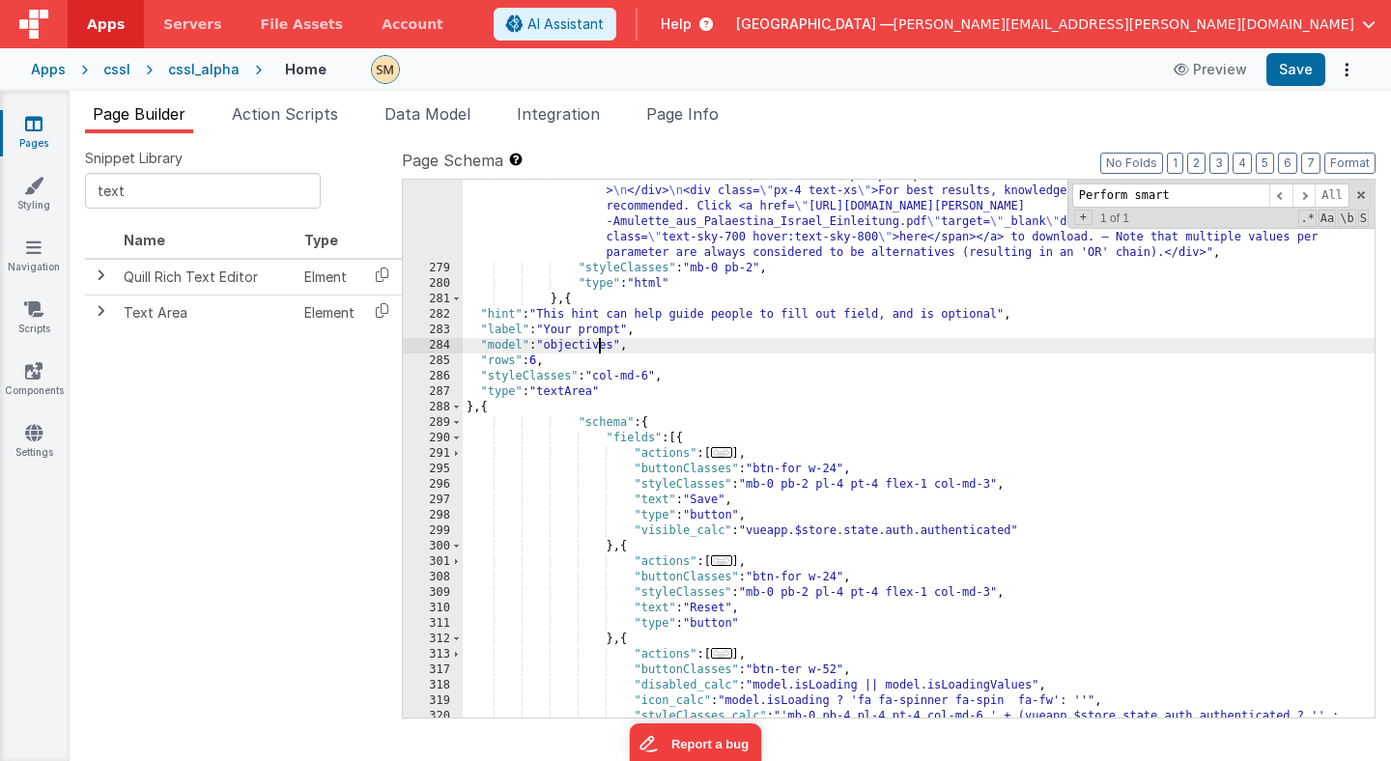
click at [596, 347] on div ""html" : "<div class=flex> \n <div class= \" p-4 pb-2 pt-5 font-medium text-gra…" at bounding box center [919, 499] width 912 height 662
click at [1283, 72] on button "Save" at bounding box center [1296, 69] width 59 height 33
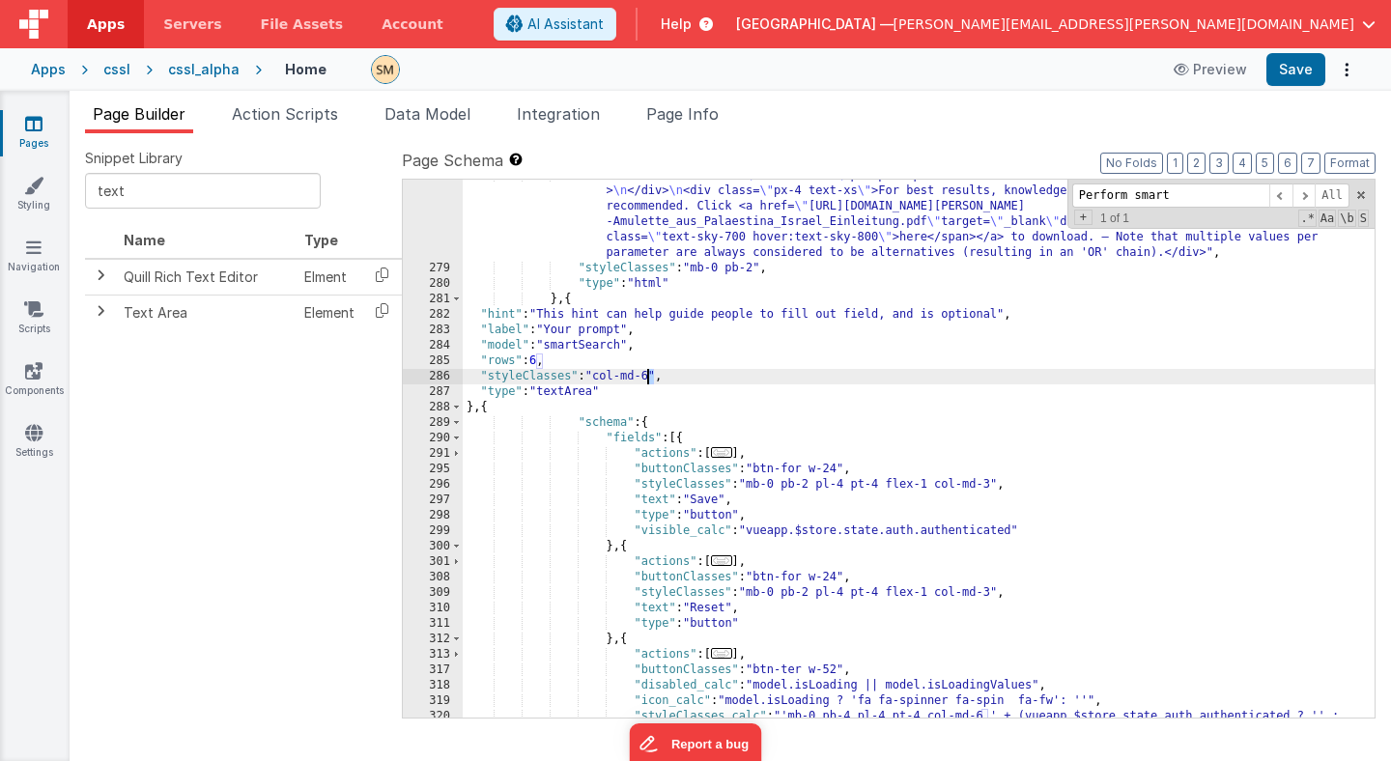
click at [646, 375] on div ""html" : "<div class=flex> \n <div class= \" p-4 pb-2 pt-5 font-medium text-gra…" at bounding box center [919, 499] width 912 height 662
click at [455, 421] on span at bounding box center [456, 423] width 11 height 15
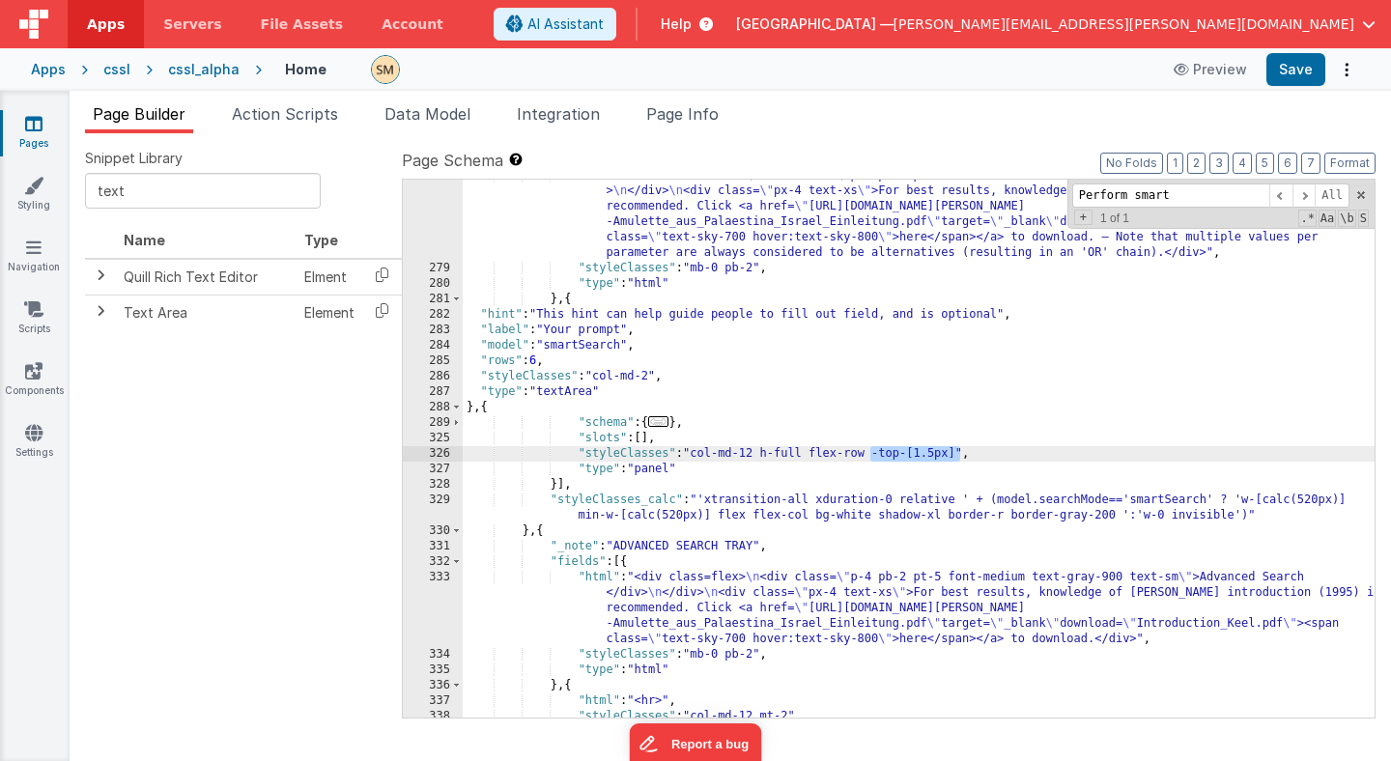
drag, startPoint x: 960, startPoint y: 456, endPoint x: 871, endPoint y: 458, distance: 88.9
click at [871, 458] on div ""html" : "<div class=flex> \n <div class= \" p-4 pb-2 pt-5 font-medium text-gra…" at bounding box center [919, 491] width 912 height 646
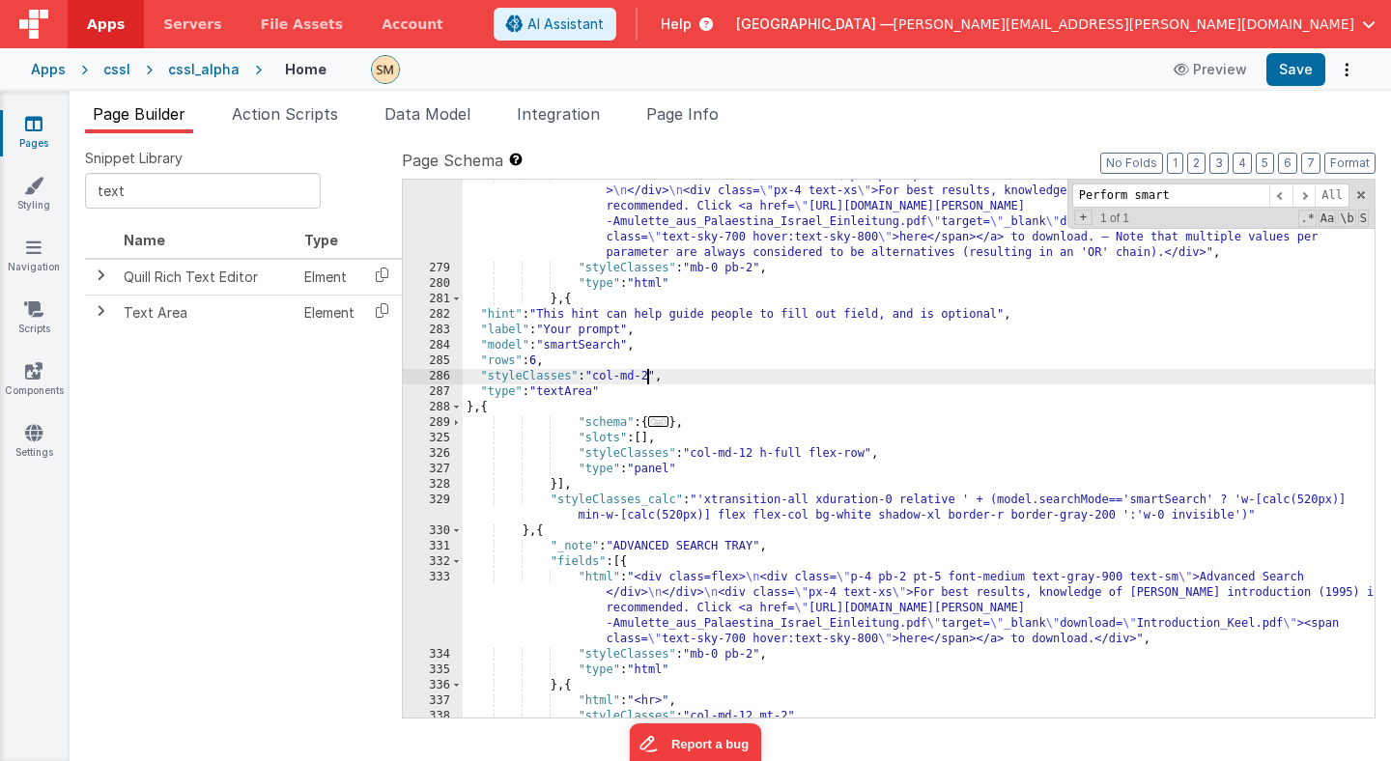
click at [648, 375] on div ""html" : "<div class=flex> \n <div class= \" p-4 pb-2 pt-5 font-medium text-gra…" at bounding box center [919, 491] width 912 height 646
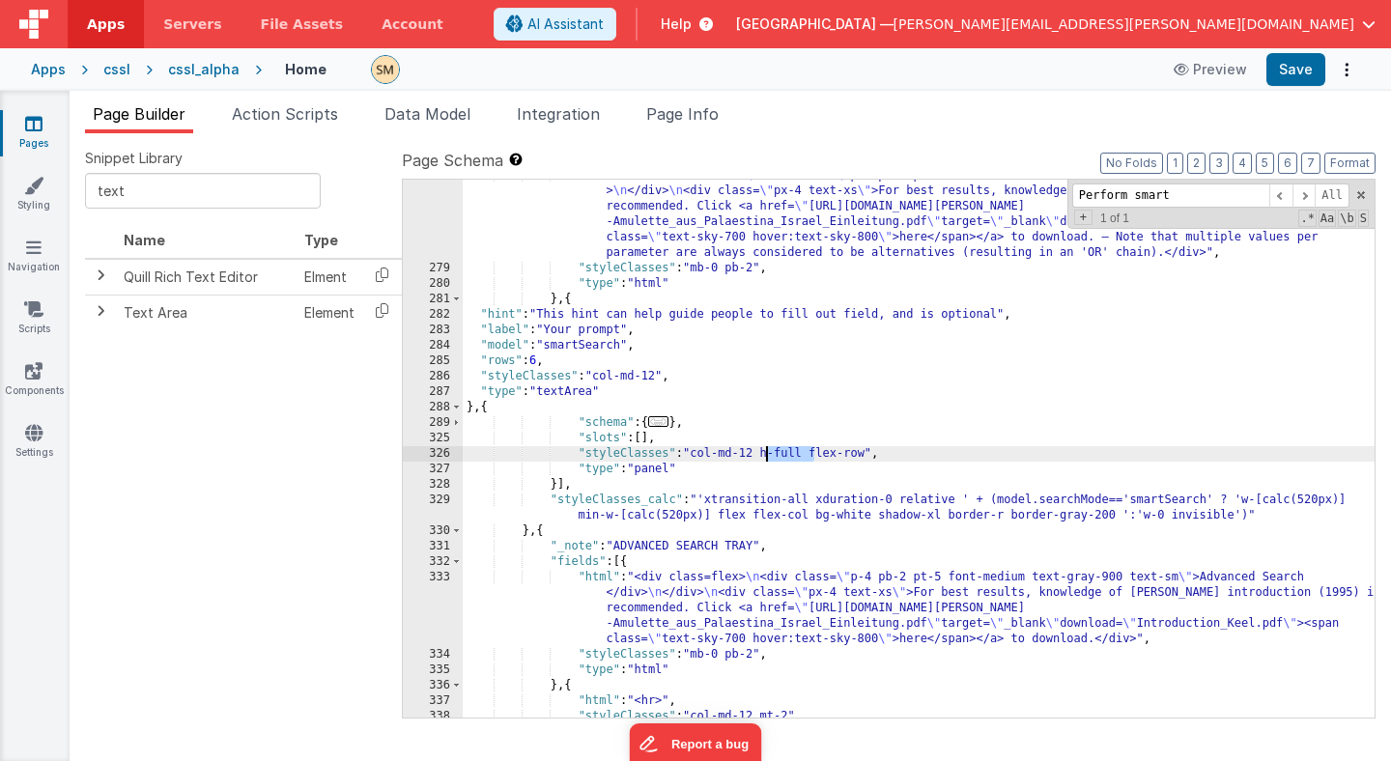
drag, startPoint x: 814, startPoint y: 449, endPoint x: 763, endPoint y: 453, distance: 50.4
click at [763, 454] on div ""html" : "<div class=flex> \n <div class= \" p-4 pb-2 pt-5 font-medium text-gra…" at bounding box center [919, 491] width 912 height 646
click at [1298, 63] on button "Save" at bounding box center [1296, 69] width 59 height 33
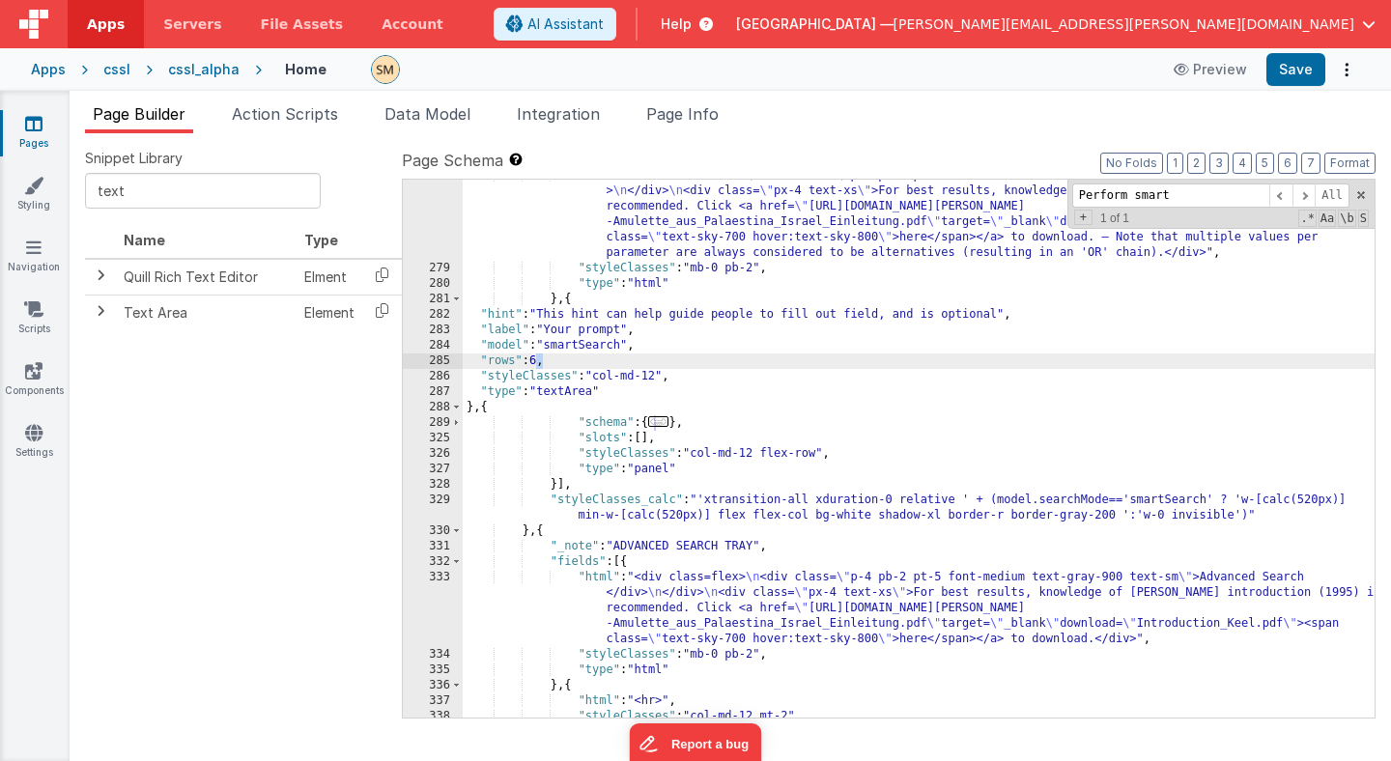
click at [534, 358] on div ""html" : "<div class=flex> \n <div class= \" p-4 pb-2 pt-5 font-medium text-gra…" at bounding box center [919, 491] width 912 height 646
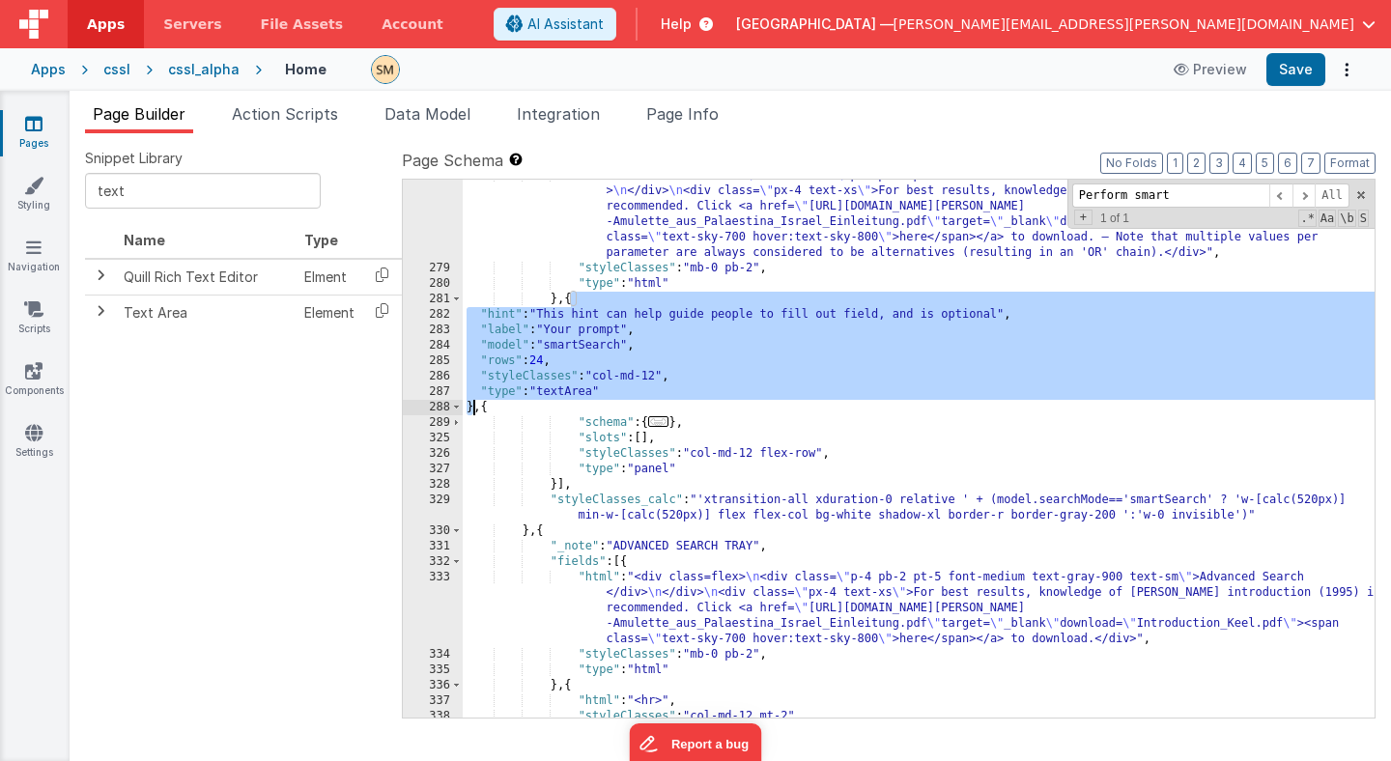
drag, startPoint x: 573, startPoint y: 297, endPoint x: 470, endPoint y: 410, distance: 153.2
click at [471, 410] on div ""html" : "<div class=flex> \n <div class= \" p-4 pb-2 pt-5 font-medium text-gra…" at bounding box center [919, 491] width 912 height 646
click at [479, 414] on div ""html" : "<div class=flex> \n <div class= \" p-4 pb-2 pt-5 font-medium text-gra…" at bounding box center [919, 491] width 912 height 646
drag, startPoint x: 479, startPoint y: 414, endPoint x: 571, endPoint y: 300, distance: 146.4
click at [571, 300] on div ""html" : "<div class=flex> \n <div class= \" p-4 pb-2 pt-5 font-medium text-gra…" at bounding box center [919, 491] width 912 height 646
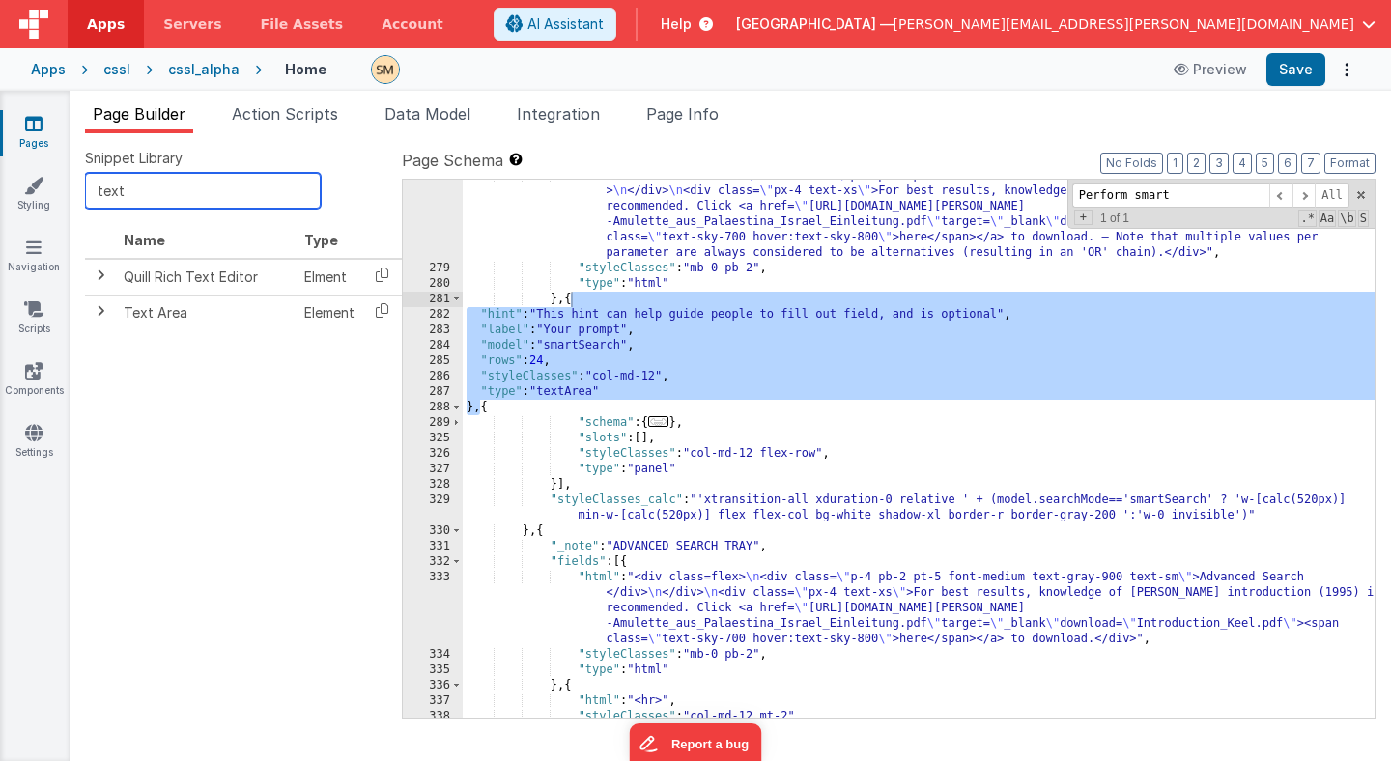
click at [106, 191] on input "text" at bounding box center [203, 191] width 236 height 36
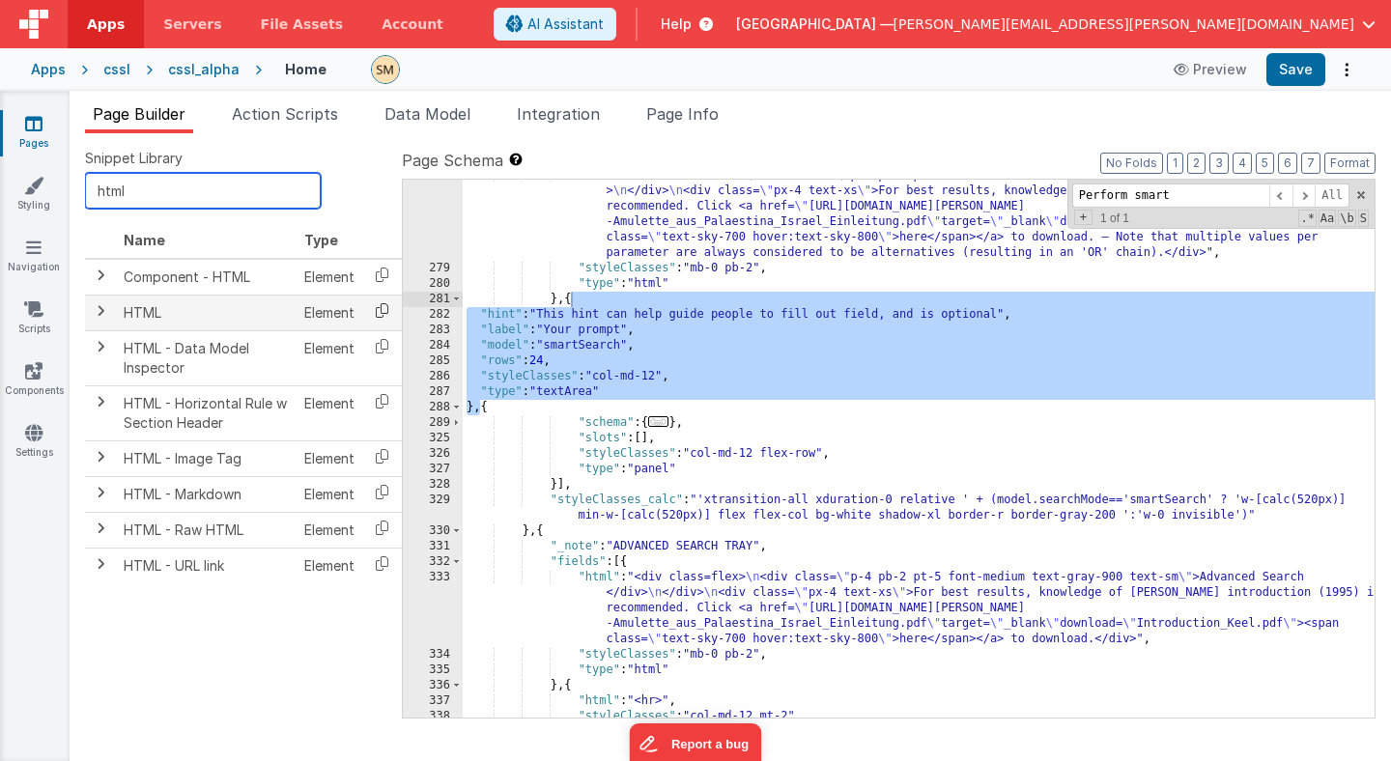
type input "html"
click at [379, 308] on icon at bounding box center [382, 311] width 40 height 30
click at [557, 355] on div ""html" : "<div class=flex> \n <div class= \" p-4 pb-2 pt-5 font-medium text-gra…" at bounding box center [919, 491] width 912 height 646
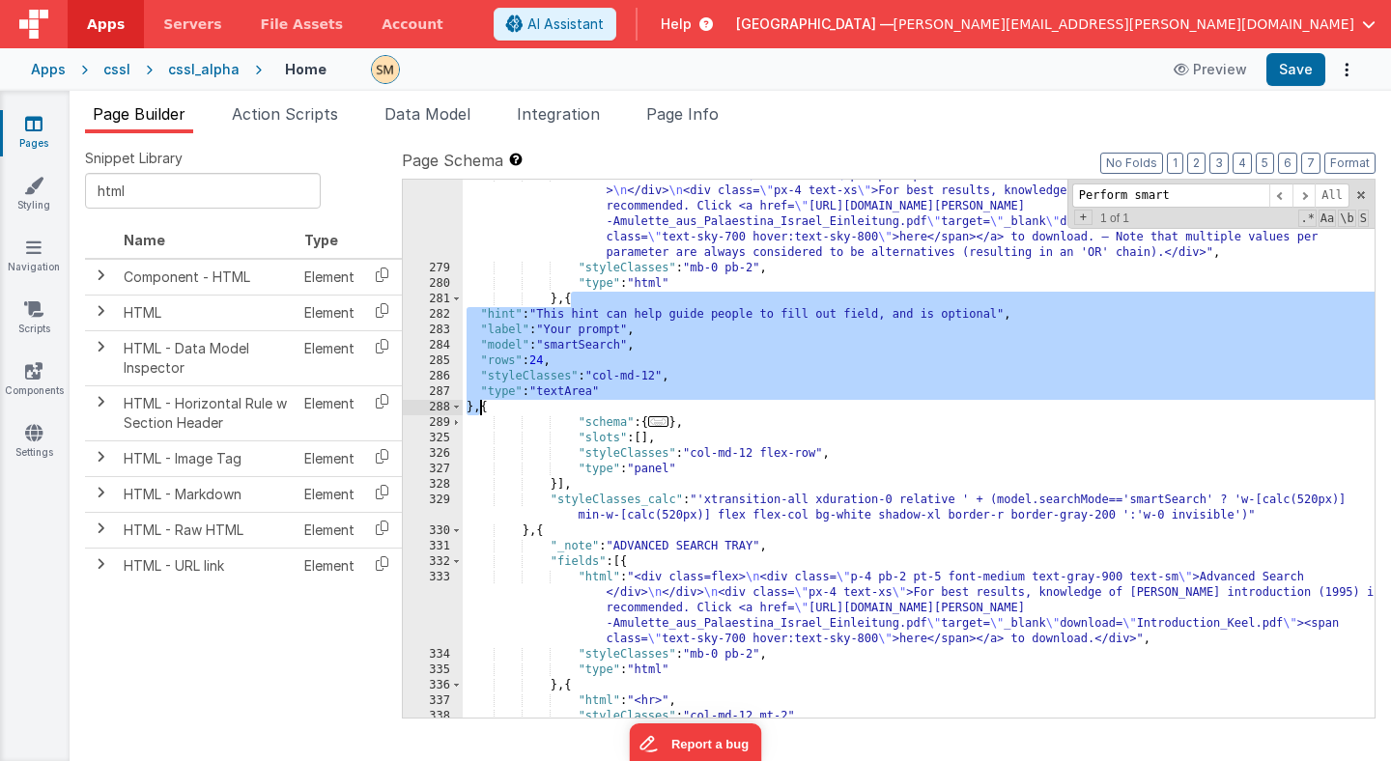
drag, startPoint x: 573, startPoint y: 297, endPoint x: 479, endPoint y: 409, distance: 146.1
click at [479, 409] on div ""html" : "<div class=flex> \n <div class= \" p-4 pb-2 pt-5 font-medium text-gra…" at bounding box center [919, 491] width 912 height 646
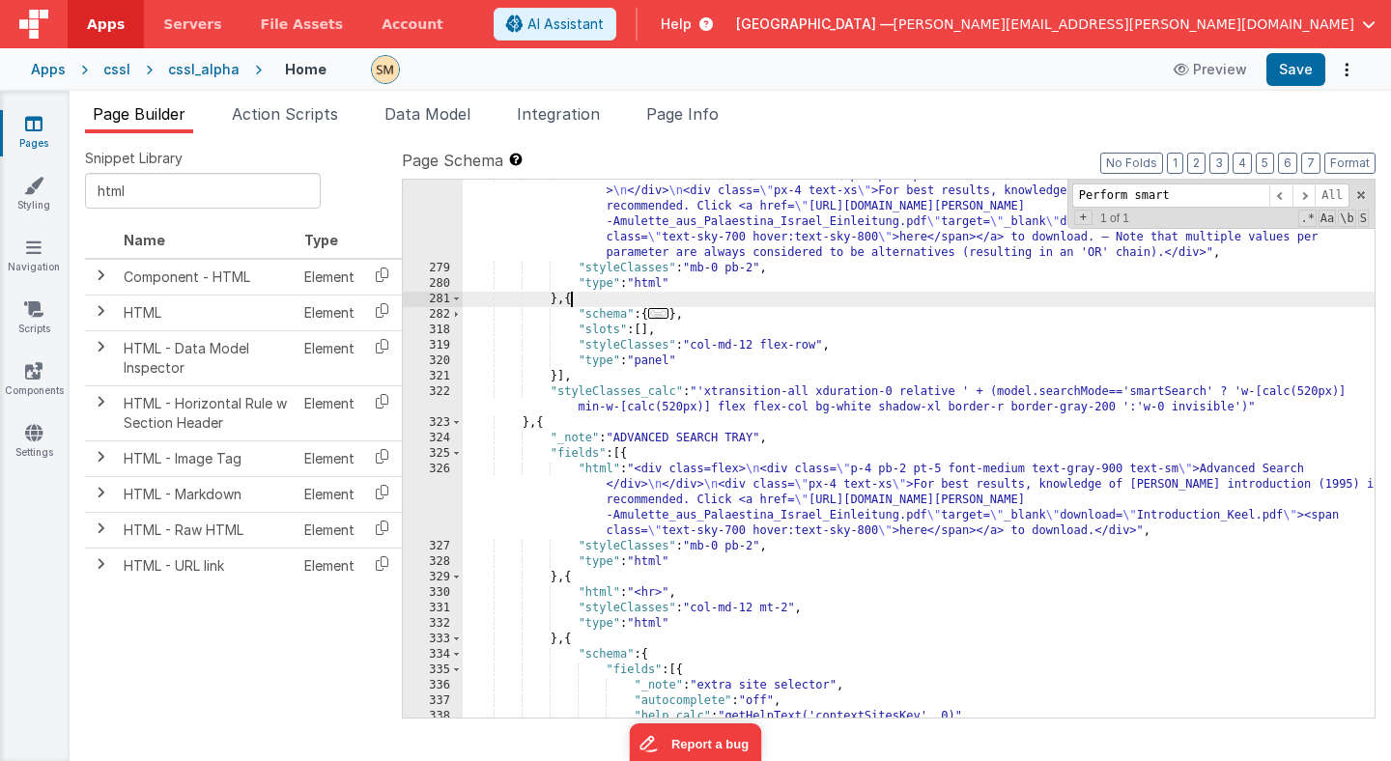
paste textarea
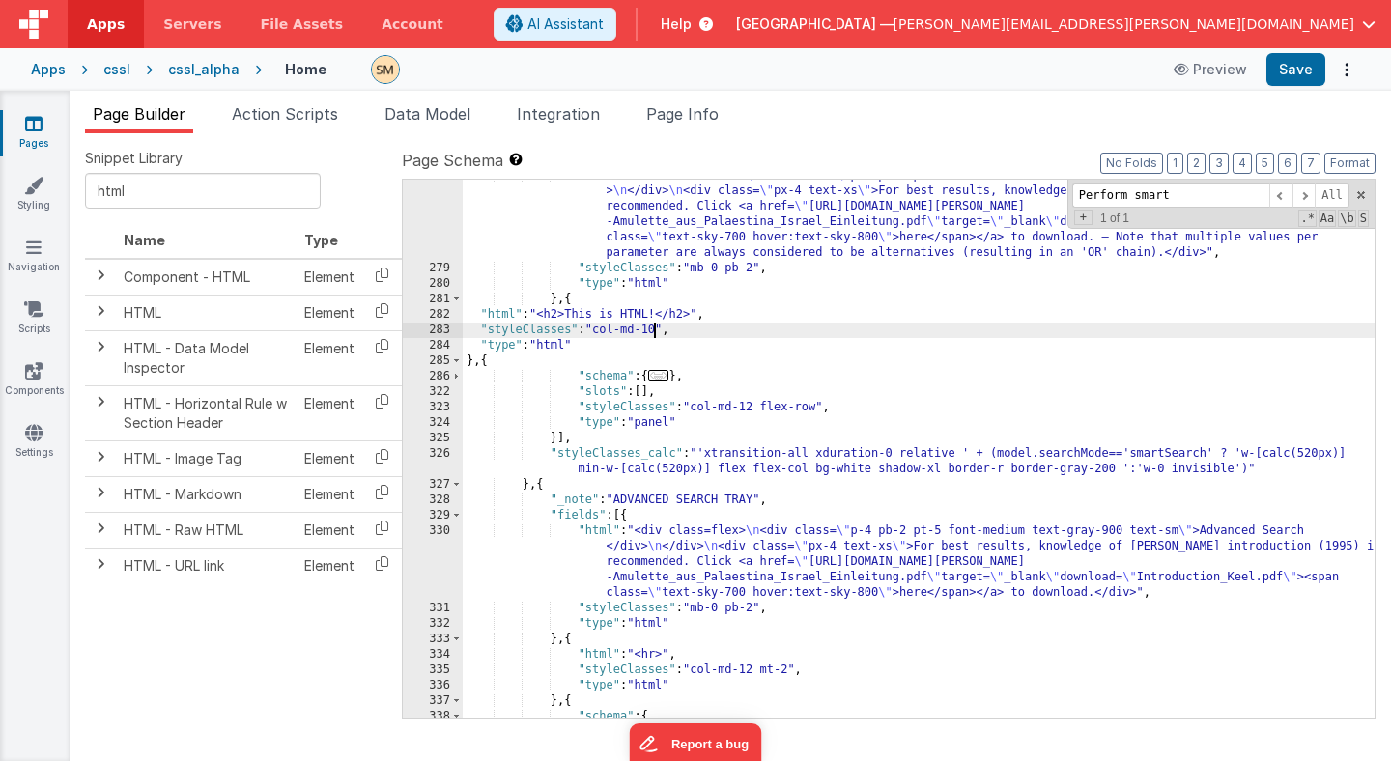
click at [658, 331] on div ""html" : "<div class=flex> \n <div class= \" p-4 pb-2 pt-5 font-medium text-gra…" at bounding box center [919, 491] width 912 height 646
click at [416, 316] on div "282" at bounding box center [433, 314] width 60 height 15
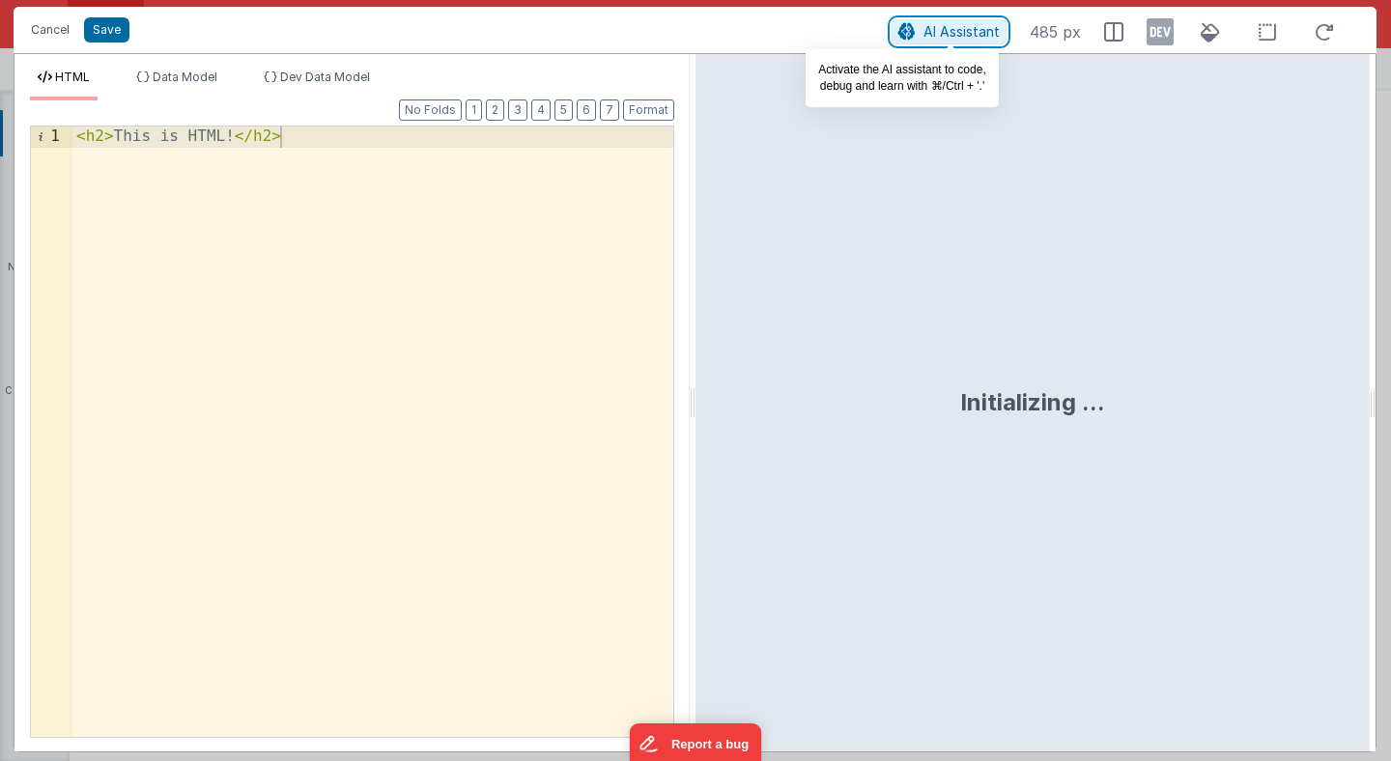
click at [964, 31] on span "AI Assistant" at bounding box center [962, 31] width 76 height 16
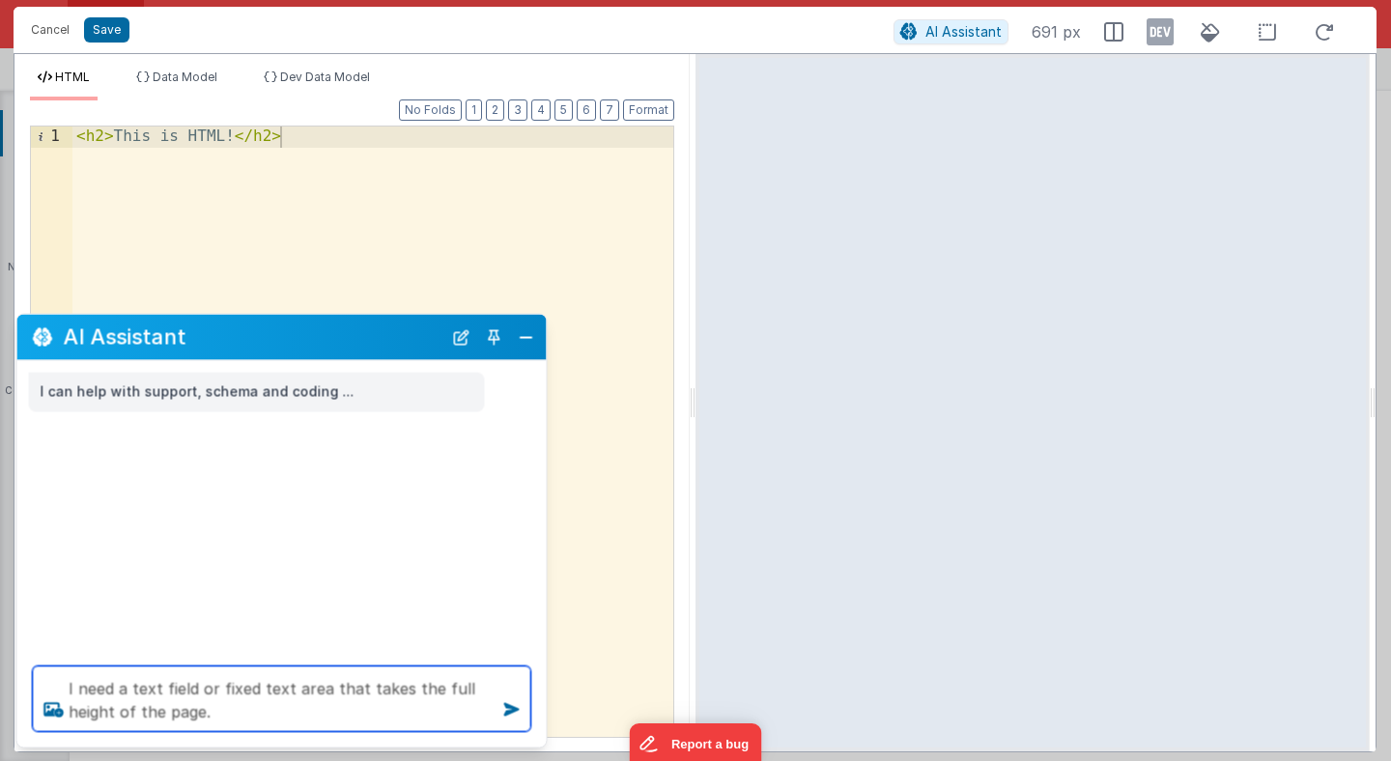
type textarea "I need a text field or fixed text area that takes the full height of the page."
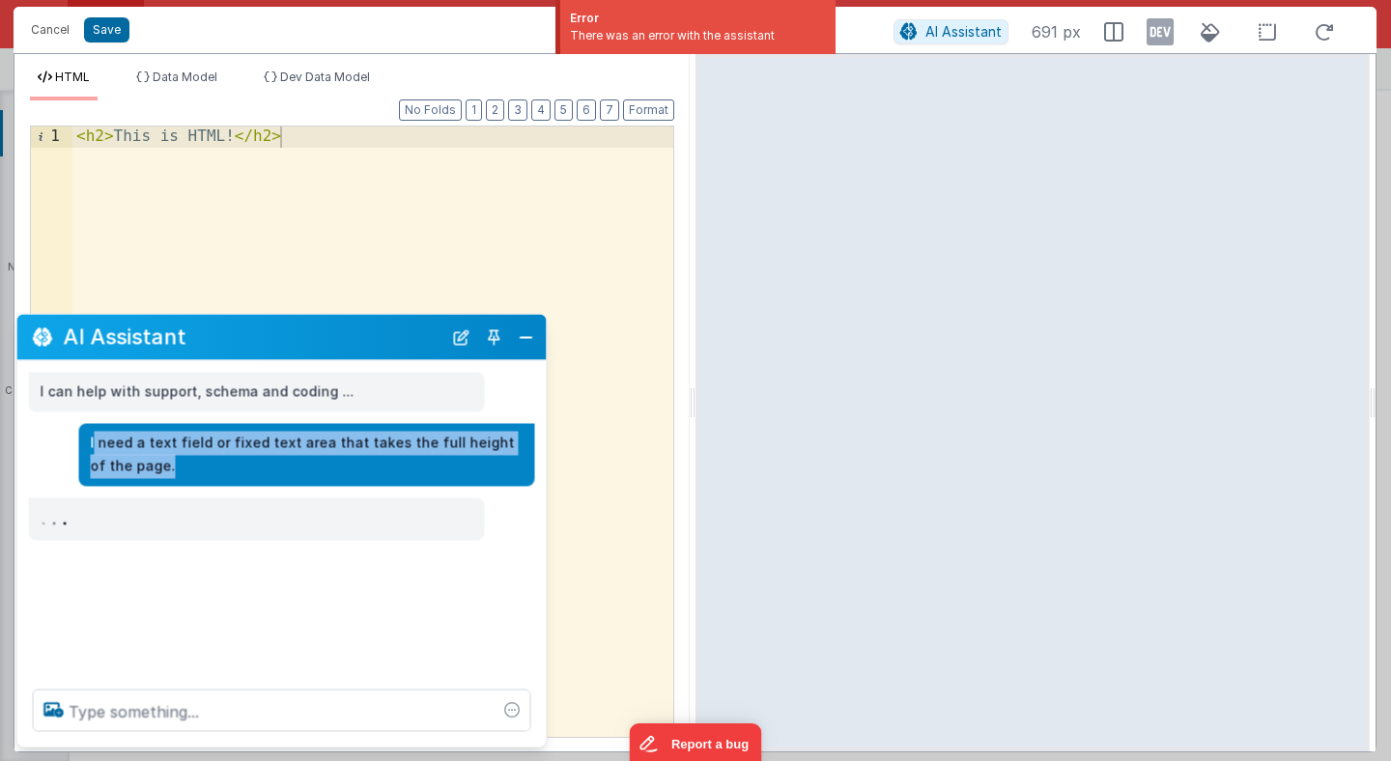
drag, startPoint x: 93, startPoint y: 442, endPoint x: 147, endPoint y: 470, distance: 60.9
click at [147, 470] on p "I need a text field or fixed text area that takes the full height of the page." at bounding box center [307, 454] width 433 height 47
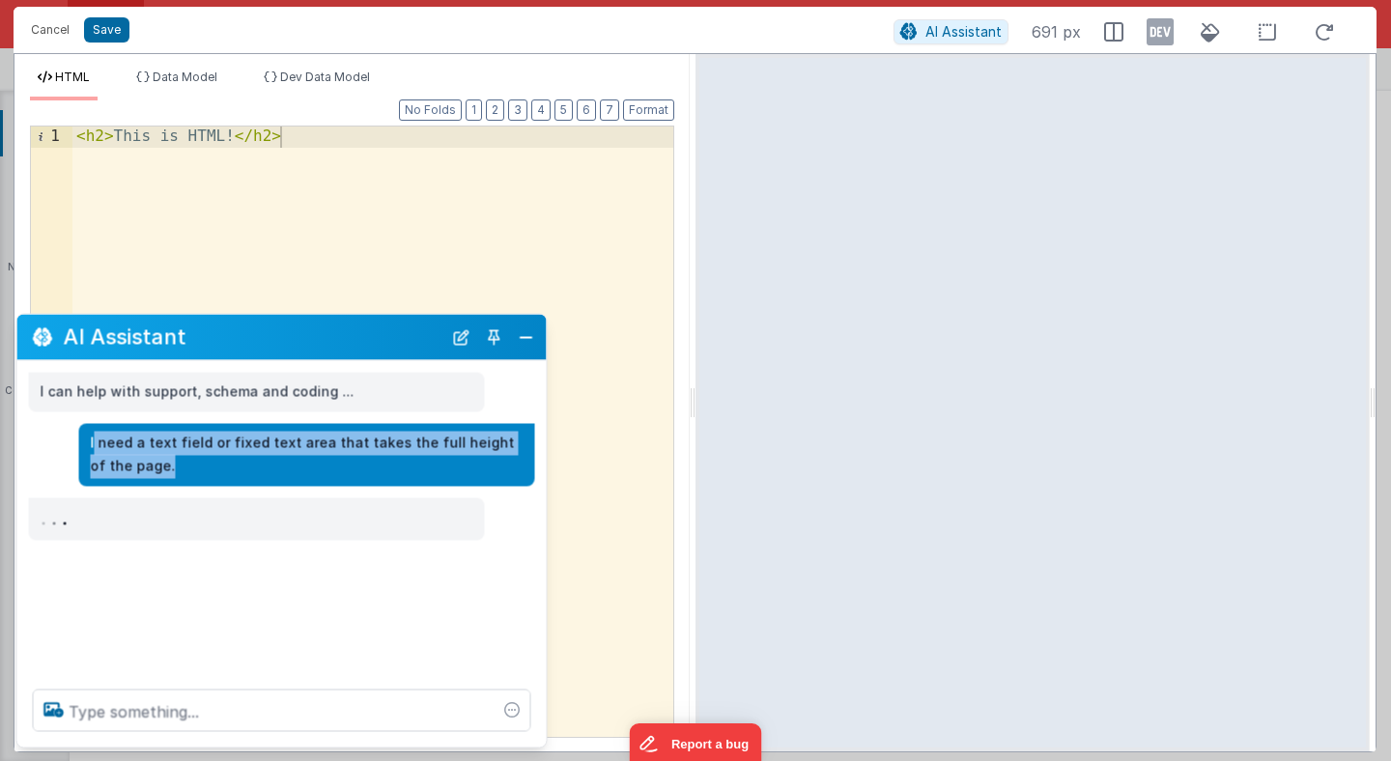
click at [168, 476] on p "I need a text field or fixed text area that takes the full height of the page." at bounding box center [307, 454] width 433 height 47
drag, startPoint x: 130, startPoint y: 469, endPoint x: 67, endPoint y: 422, distance: 78.9
click at [67, 423] on div "I need a text field or fixed text area that takes the full height of the page." at bounding box center [276, 454] width 518 height 63
copy p "I need a text field or fixed text area that takes the full height of the page."
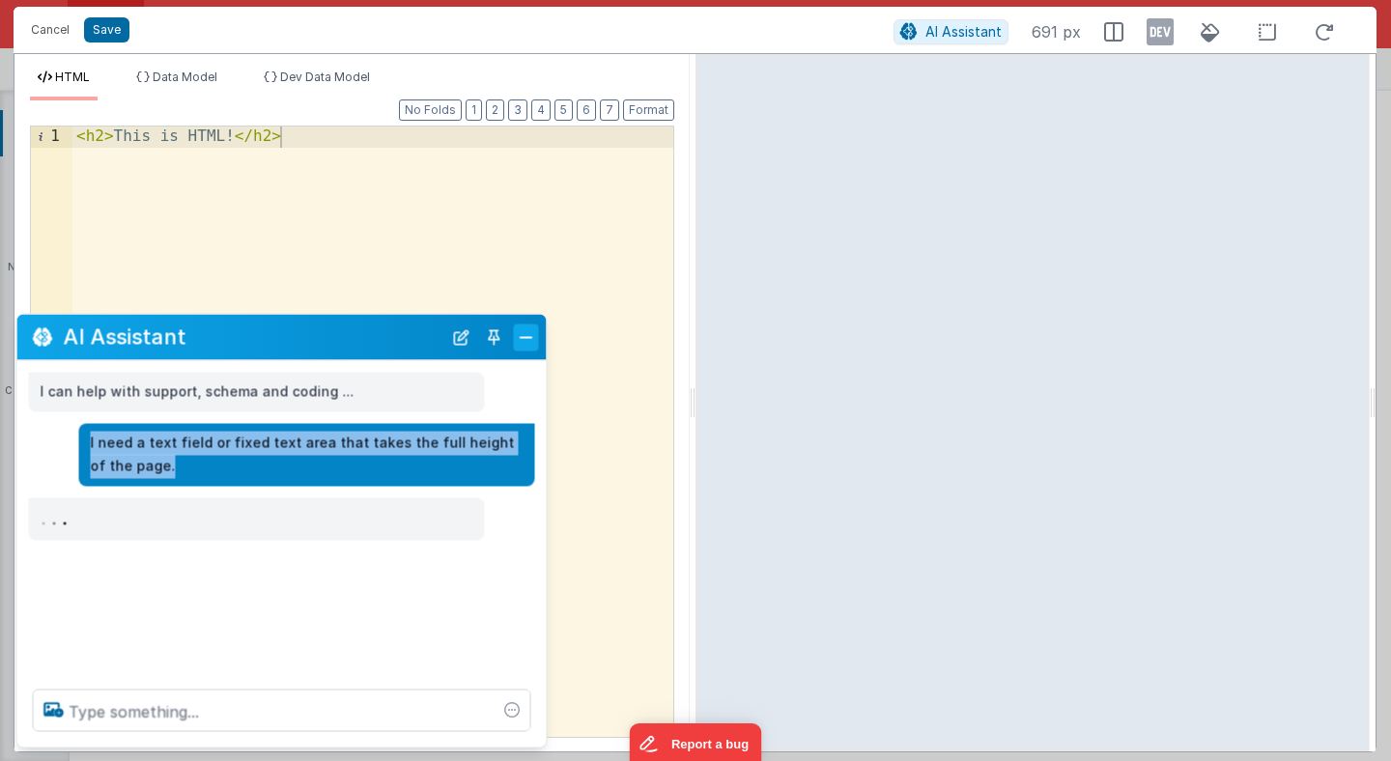
click at [528, 336] on button "Close" at bounding box center [526, 337] width 25 height 27
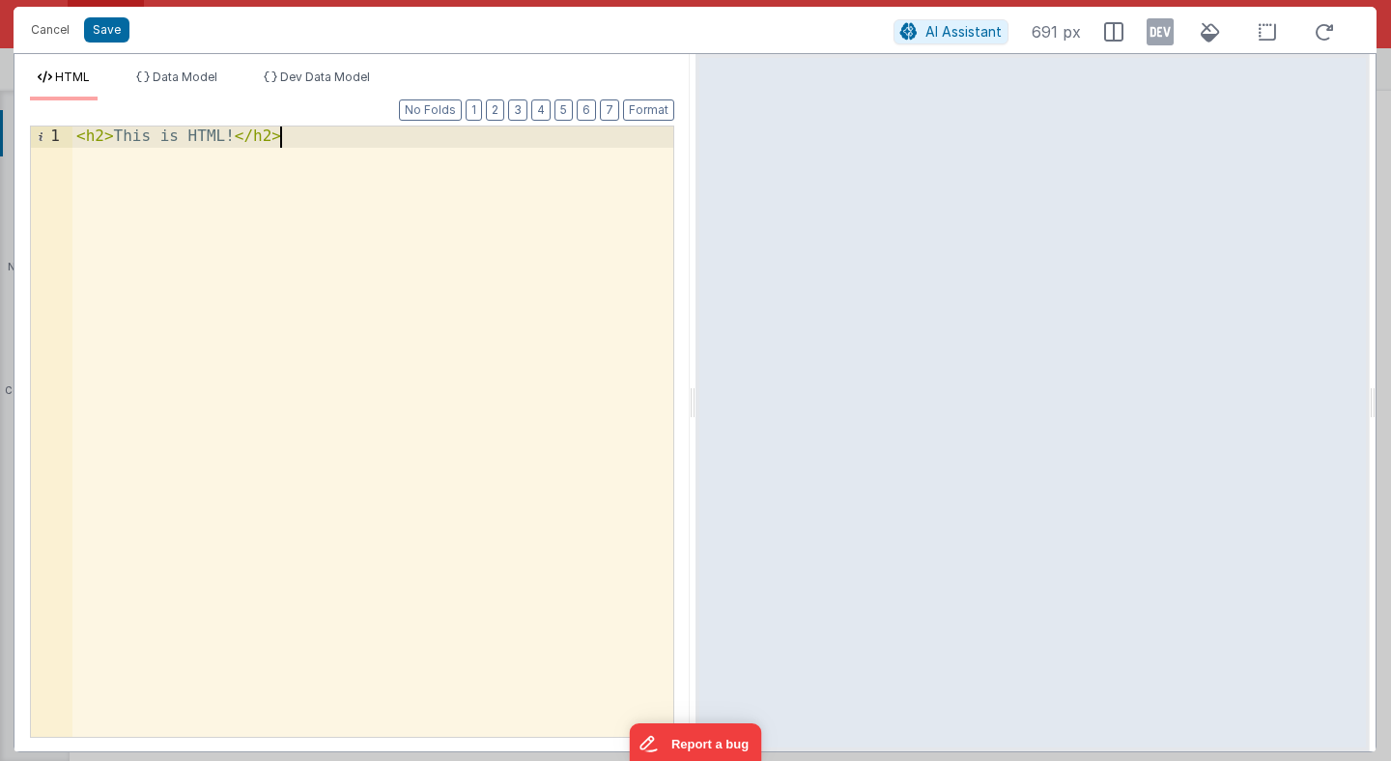
click at [528, 339] on div "< h2 > This is HTML! </ h2 >" at bounding box center [372, 453] width 601 height 652
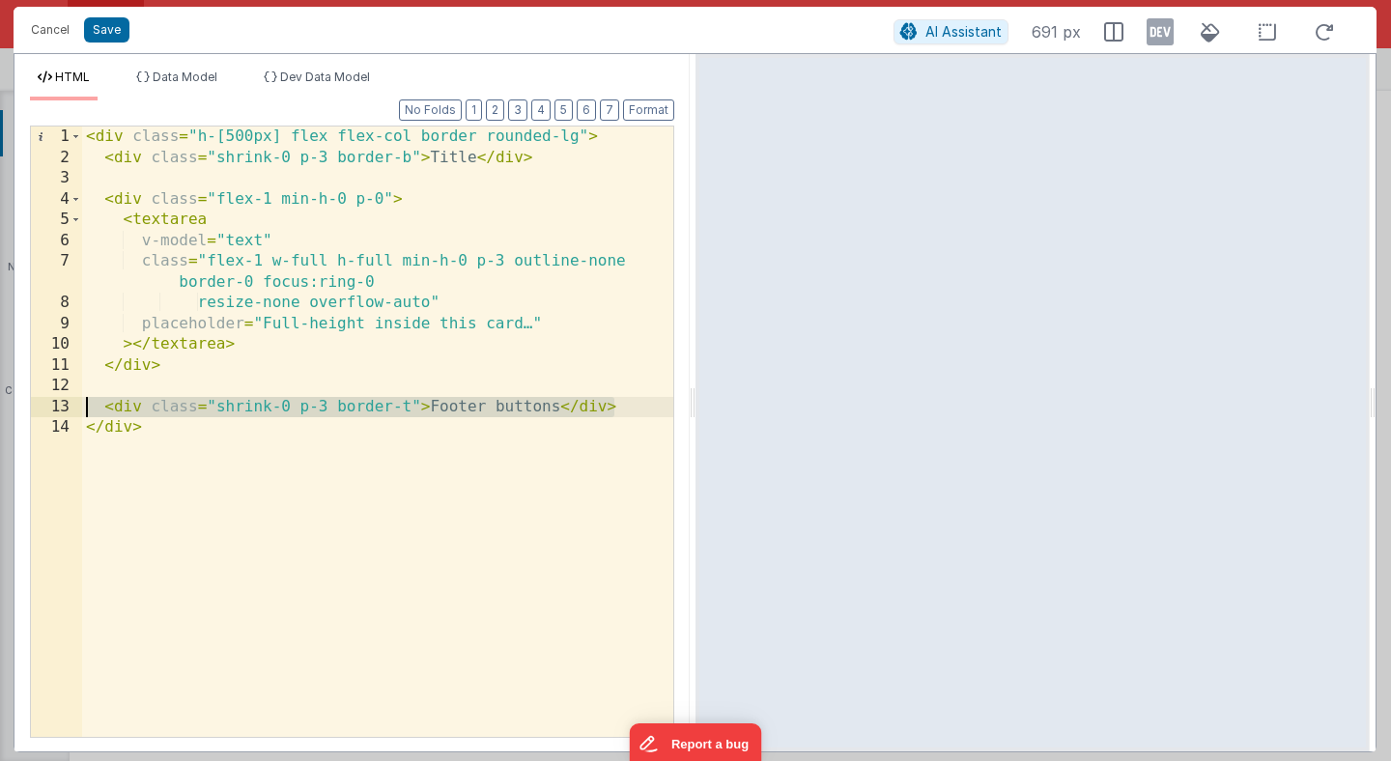
drag, startPoint x: 623, startPoint y: 410, endPoint x: 81, endPoint y: 417, distance: 542.2
click at [82, 411] on div "< div class = "h-[500px] flex flex-col border rounded-lg" > < div class = "shri…" at bounding box center [377, 453] width 591 height 652
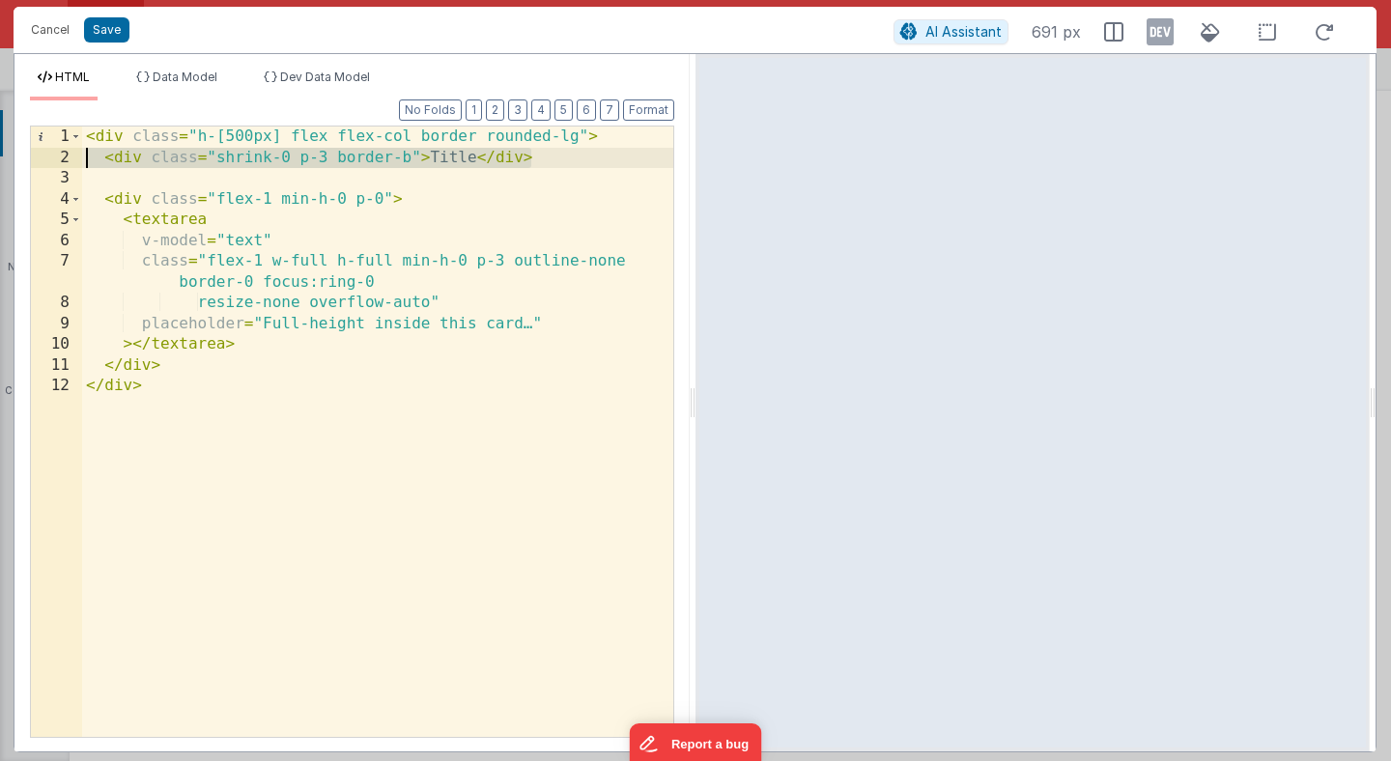
drag, startPoint x: 540, startPoint y: 158, endPoint x: 0, endPoint y: 162, distance: 540.2
click at [0, 162] on div "Cancel Save AI Assistant 691 px HTML Data Model Dev Data Model Format 7 6 5 4 3…" at bounding box center [695, 380] width 1391 height 761
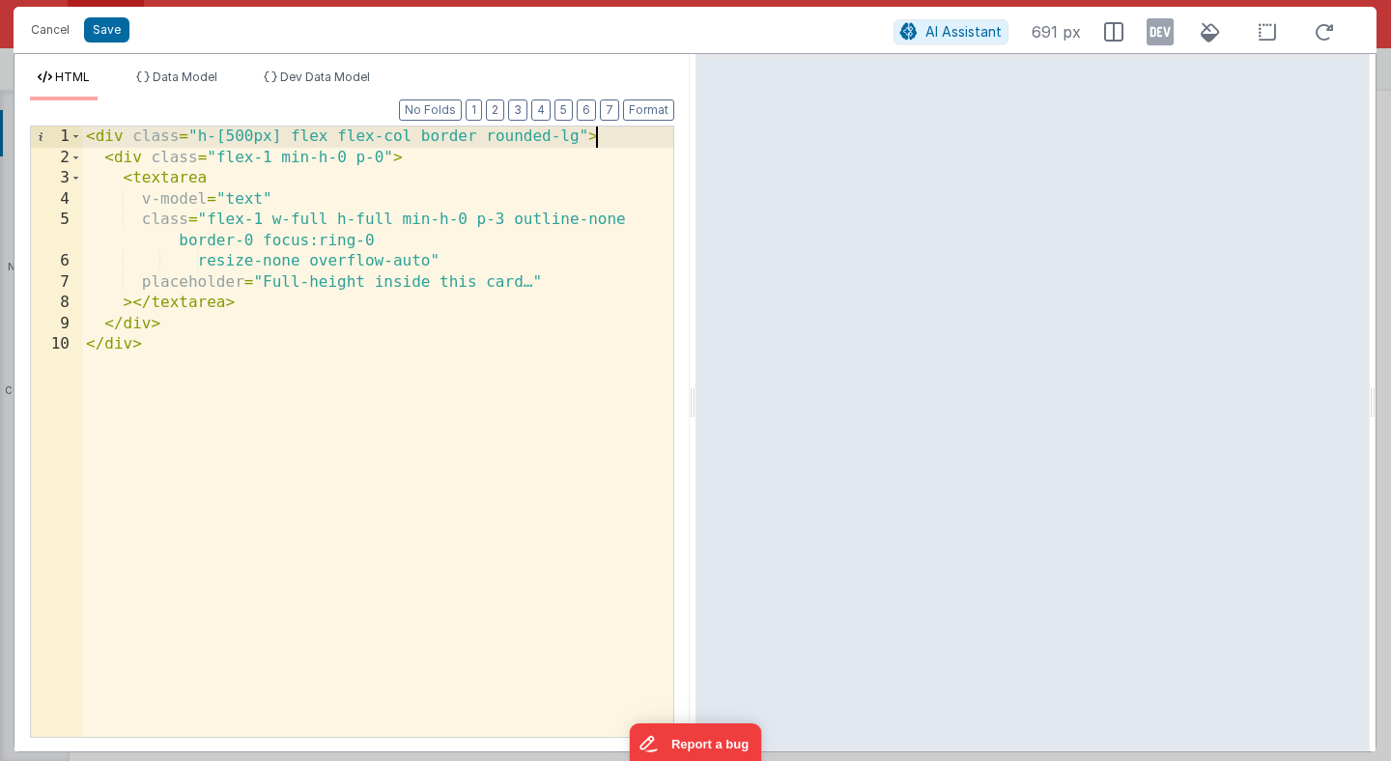
click at [244, 197] on div "< div class = "h-[500px] flex flex-col border rounded-lg" > < div class = "flex…" at bounding box center [377, 453] width 591 height 652
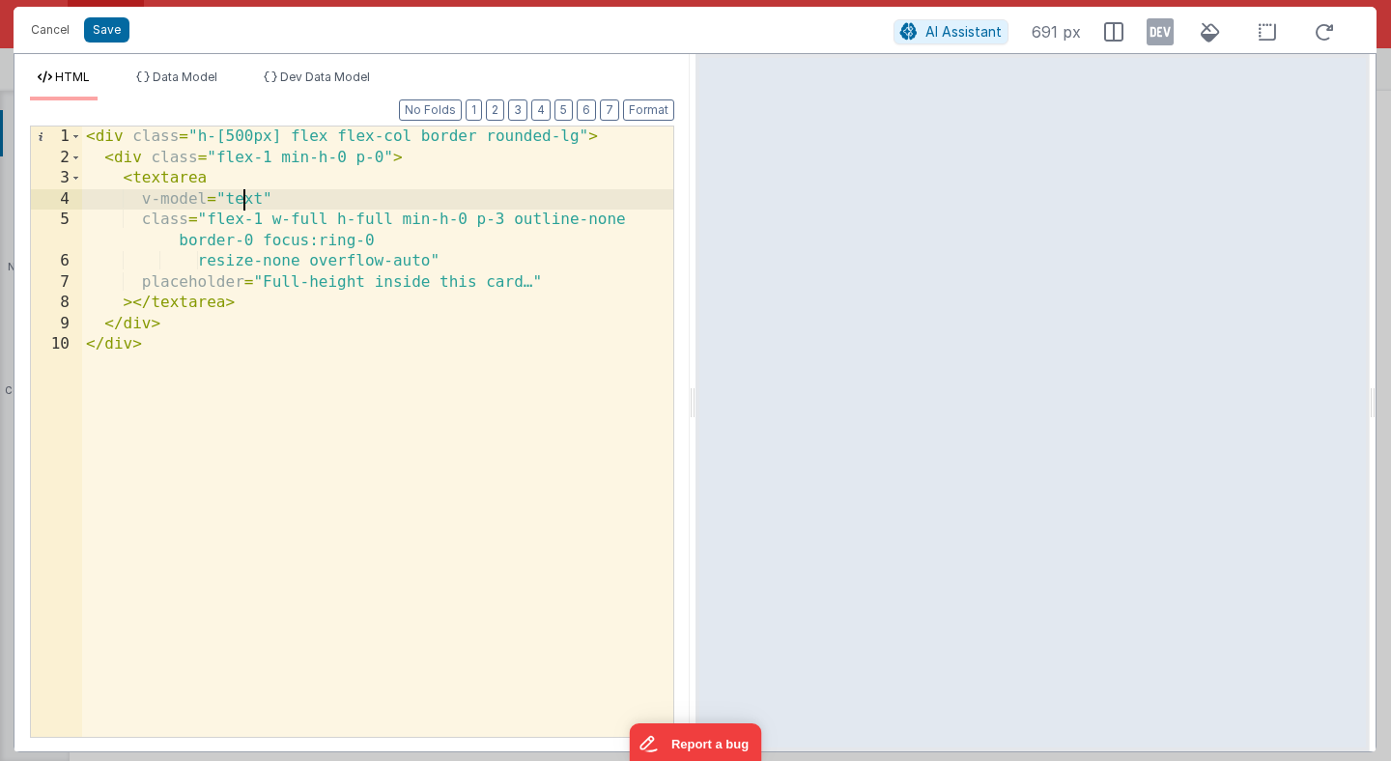
click at [244, 197] on div "< div class = "h-[500px] flex flex-col border rounded-lg" > < div class = "flex…" at bounding box center [377, 453] width 591 height 652
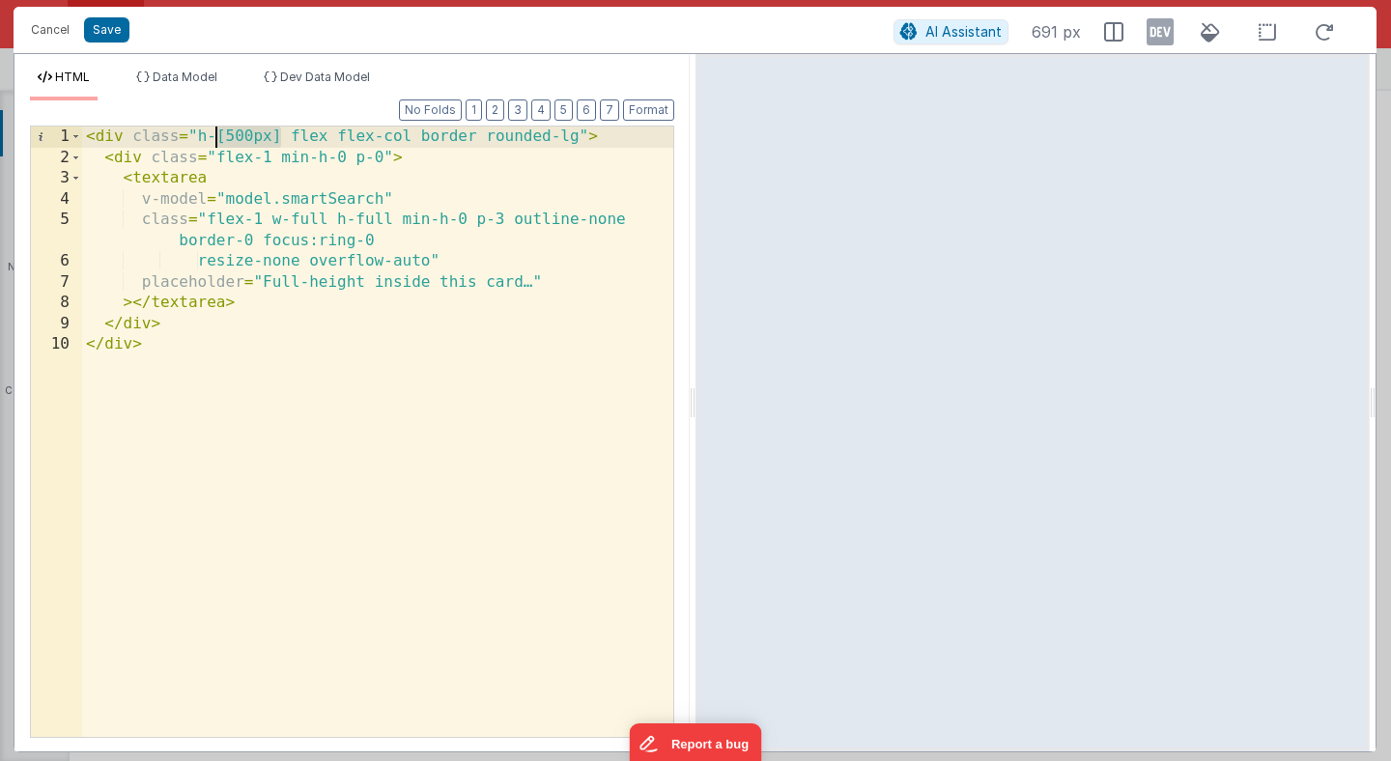
drag, startPoint x: 281, startPoint y: 138, endPoint x: 217, endPoint y: 135, distance: 63.8
click at [218, 139] on div "< div class = "h-[500px] flex flex-col border rounded-lg" > < div class = "flex…" at bounding box center [377, 453] width 591 height 652
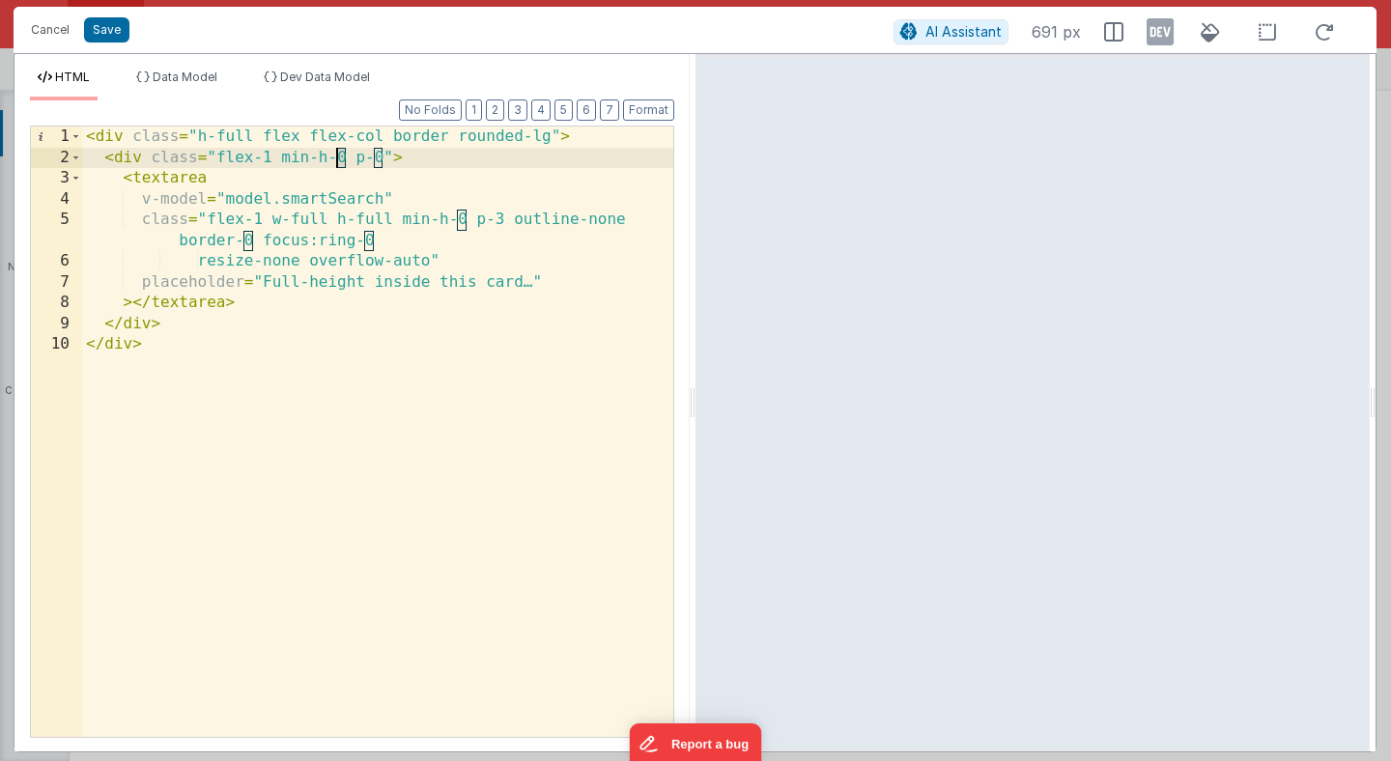
drag, startPoint x: 346, startPoint y: 159, endPoint x: 334, endPoint y: 159, distance: 11.6
click at [334, 159] on div "< div class = "h-full flex flex-col border rounded-lg" > < div class = "flex-1 …" at bounding box center [377, 453] width 591 height 652
drag, startPoint x: 372, startPoint y: 158, endPoint x: 282, endPoint y: 154, distance: 89.9
click at [282, 154] on div "< div class = "h-full flex flex-col border rounded-lg" > < div class = "flex-1 …" at bounding box center [377, 453] width 591 height 652
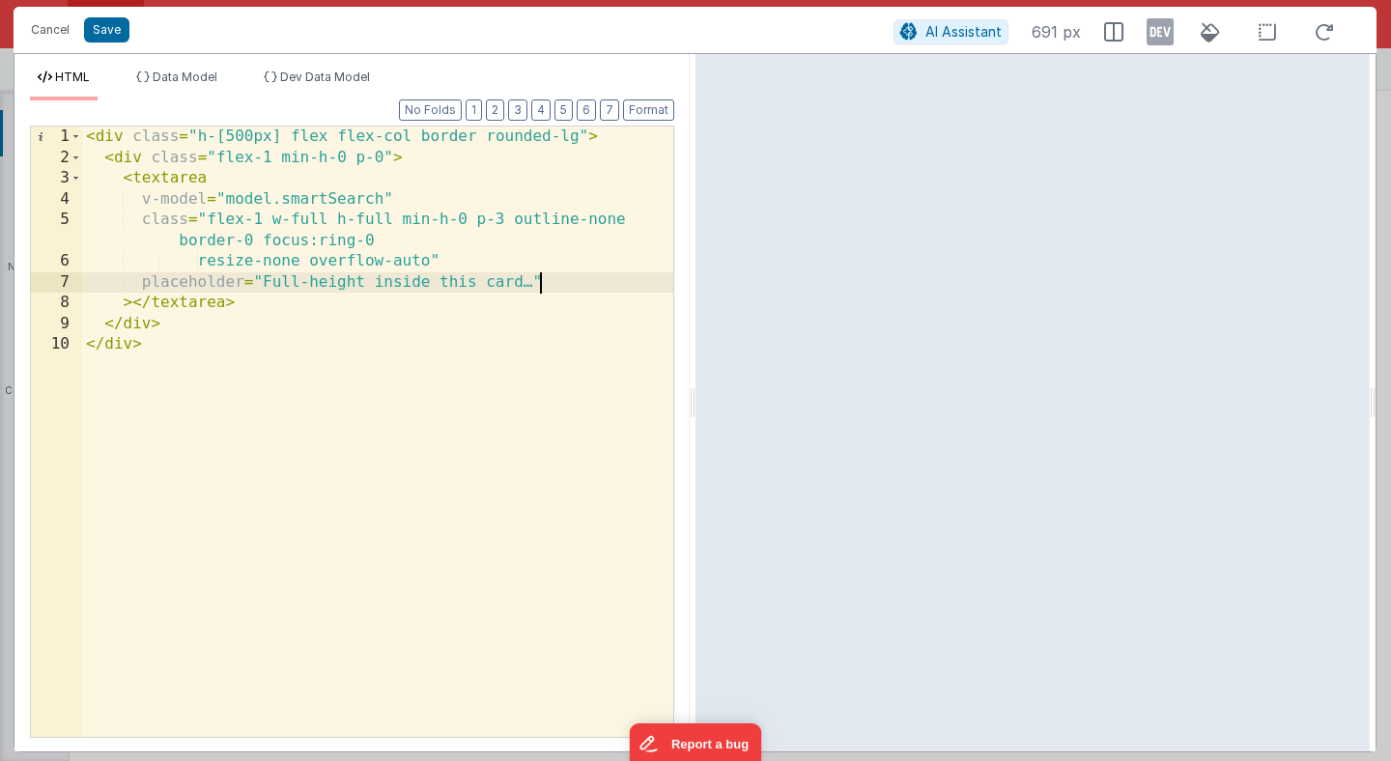
click at [546, 281] on div "< div class = "h-[500px] flex flex-col border rounded-lg" > < div class = "flex…" at bounding box center [377, 453] width 591 height 652
click at [278, 131] on div "< div class = "h-[500px] flex flex-col border rounded-lg" > < div class = "flex…" at bounding box center [377, 453] width 591 height 652
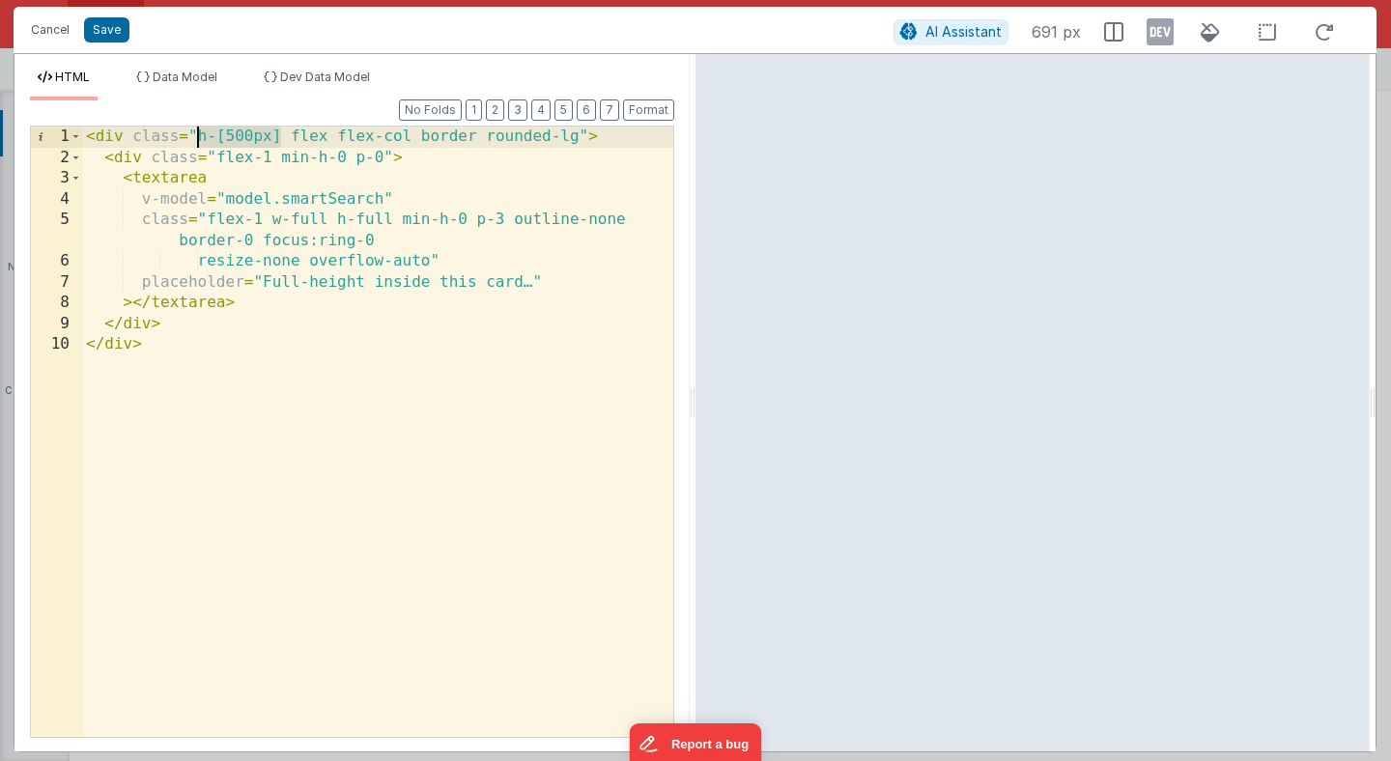
drag, startPoint x: 277, startPoint y: 134, endPoint x: 198, endPoint y: 140, distance: 79.4
click at [198, 140] on div "< div class = "h-[500px] flex flex-col border rounded-lg" > < div class = "flex…" at bounding box center [377, 453] width 591 height 652
drag, startPoint x: 278, startPoint y: 135, endPoint x: 197, endPoint y: 132, distance: 81.2
click at [197, 132] on div "< div class = "h-[500px] flex flex-col border rounded-lg" > < div class = "flex…" at bounding box center [377, 453] width 591 height 652
click at [282, 138] on div "< div class = "h-[500px] flex flex-col border rounded-lg" > < div class = "flex…" at bounding box center [377, 453] width 591 height 652
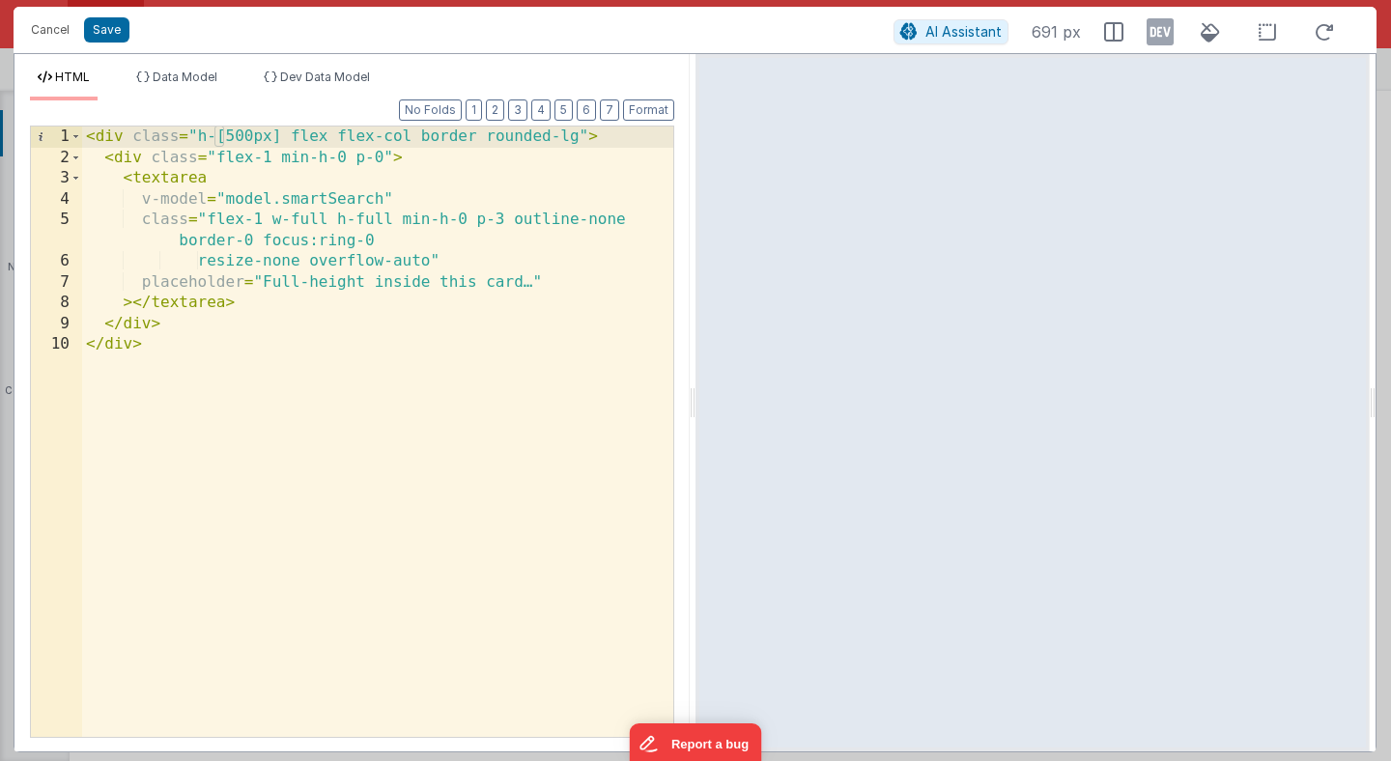
click at [214, 136] on div "< div class = "h-[500px] flex flex-col border rounded-lg" > < div class = "flex…" at bounding box center [377, 453] width 591 height 652
drag, startPoint x: 214, startPoint y: 136, endPoint x: 280, endPoint y: 143, distance: 67.0
click at [281, 143] on div "< div class = "h-[500px] flex flex-col border rounded-lg" > < div class = "flex…" at bounding box center [377, 453] width 591 height 652
click at [110, 31] on button "Save" at bounding box center [106, 29] width 45 height 25
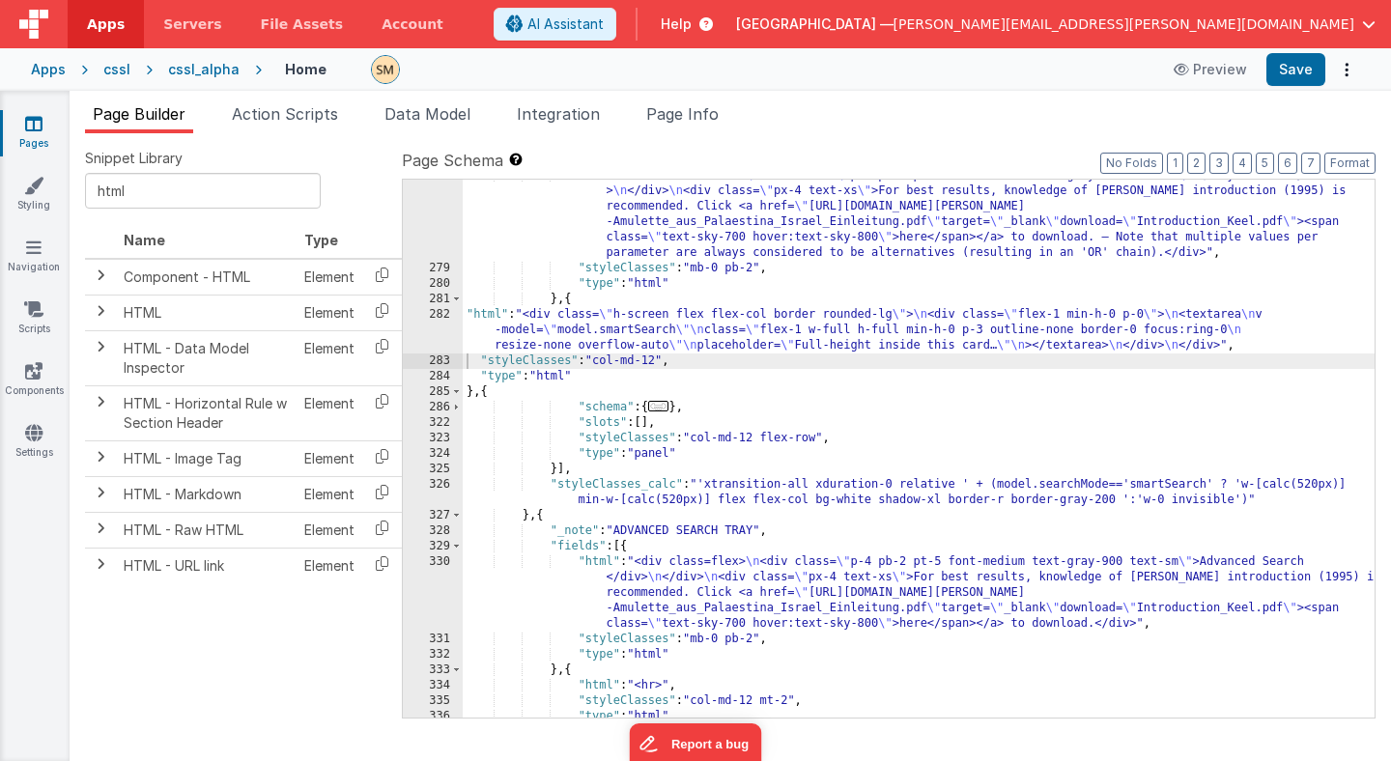
click at [819, 438] on div ""html" : "<div class=flex> \n <div class= \" p-4 pb-2 pt-5 font-medium text-gra…" at bounding box center [919, 491] width 912 height 646
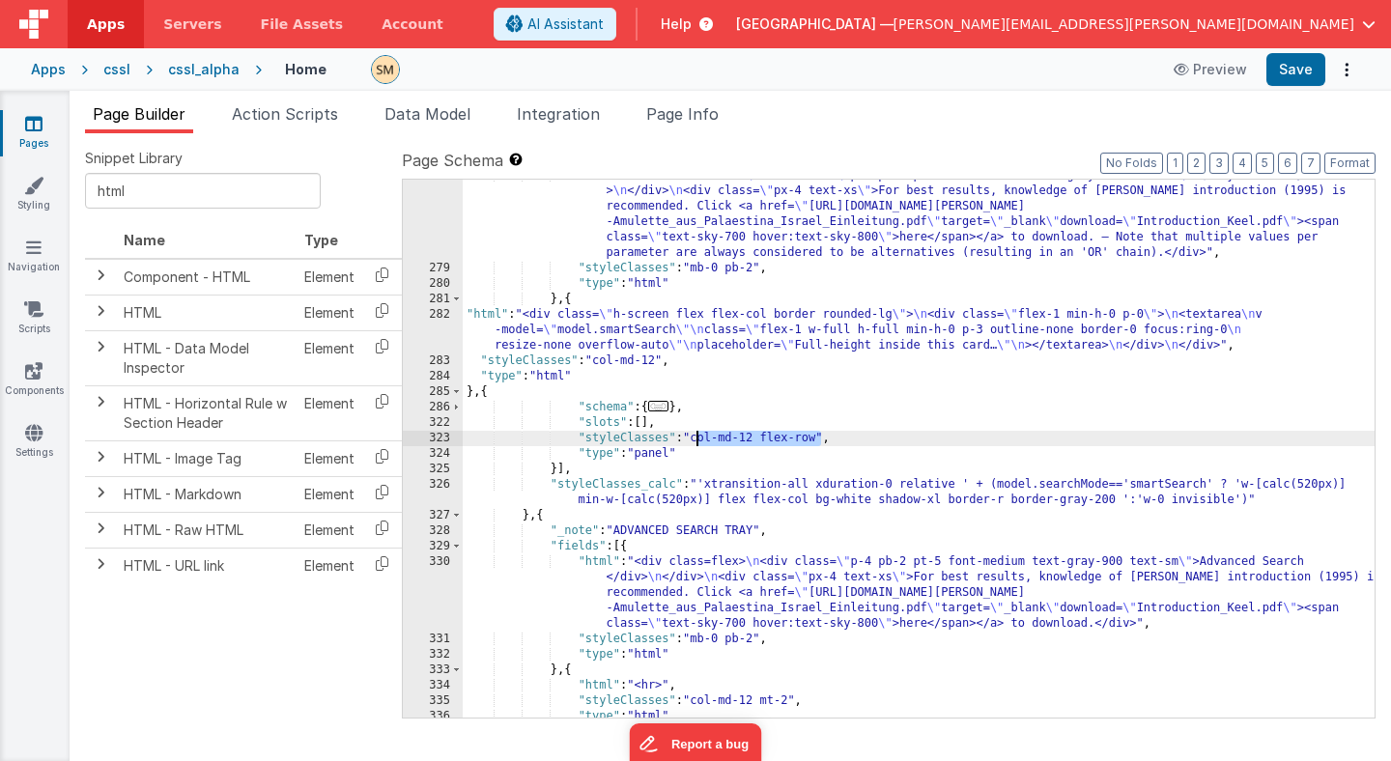
drag, startPoint x: 823, startPoint y: 439, endPoint x: 697, endPoint y: 439, distance: 126.6
click at [697, 439] on div ""html" : "<div class=flex> \n <div class= \" p-4 pb-2 pt-5 font-medium text-gra…" at bounding box center [919, 491] width 912 height 646
click at [825, 437] on div ""html" : "<div class=flex> \n <div class= \" p-4 pb-2 pt-5 font-medium text-gra…" at bounding box center [919, 491] width 912 height 646
drag, startPoint x: 829, startPoint y: 440, endPoint x: 867, endPoint y: 441, distance: 37.7
click at [868, 441] on div ""html" : "<div class=flex> \n <div class= \" p-4 pb-2 pt-5 font-medium text-gra…" at bounding box center [919, 491] width 912 height 646
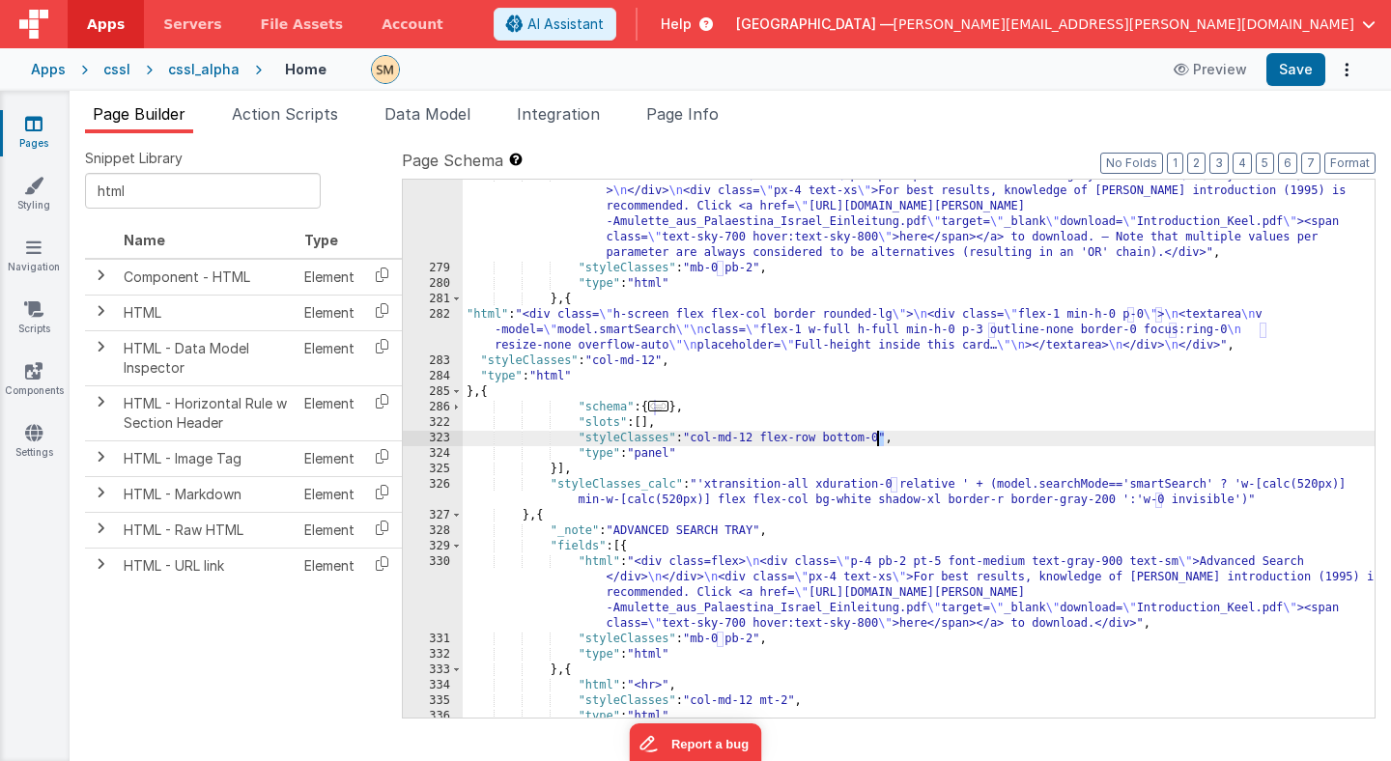
click at [876, 441] on div ""html" : "<div class=flex> \n <div class= \" p-4 pb-2 pt-5 font-medium text-gra…" at bounding box center [919, 491] width 912 height 646
drag, startPoint x: 893, startPoint y: 436, endPoint x: 828, endPoint y: 437, distance: 64.7
click at [828, 437] on div ""html" : "<div class=flex> \n <div class= \" p-4 pb-2 pt-5 font-medium text-gra…" at bounding box center [919, 491] width 912 height 646
click at [457, 546] on span at bounding box center [456, 546] width 11 height 15
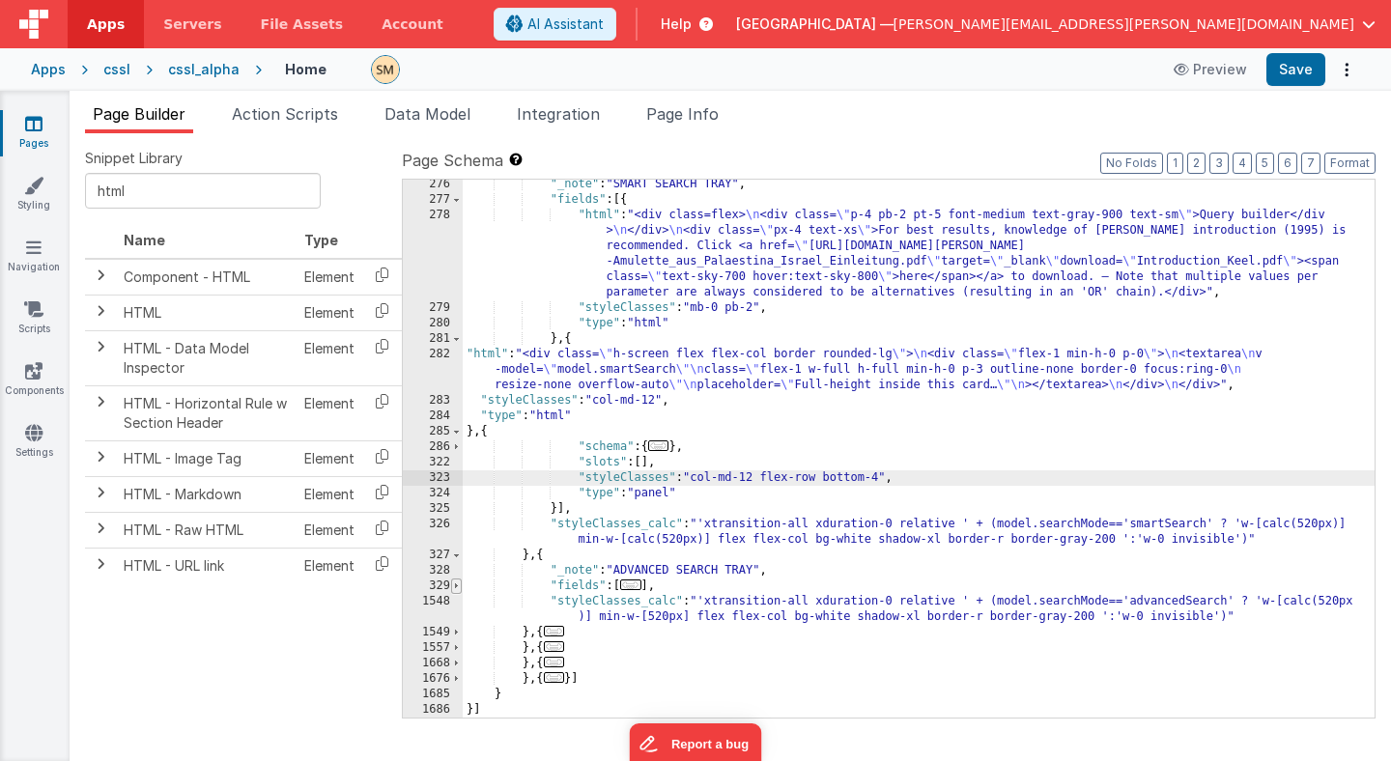
click at [457, 587] on span at bounding box center [456, 586] width 11 height 15
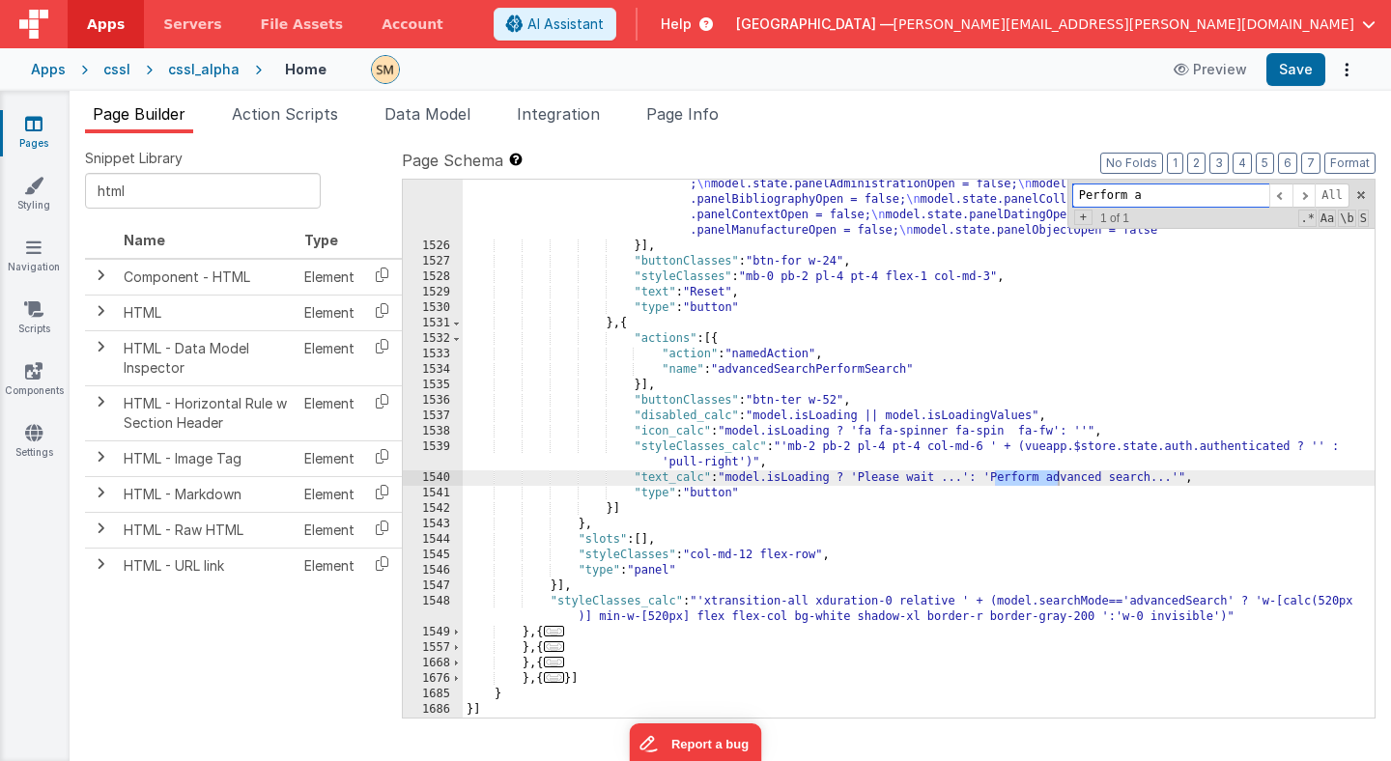
scroll to position [24478, 0]
type input "Perform adv"
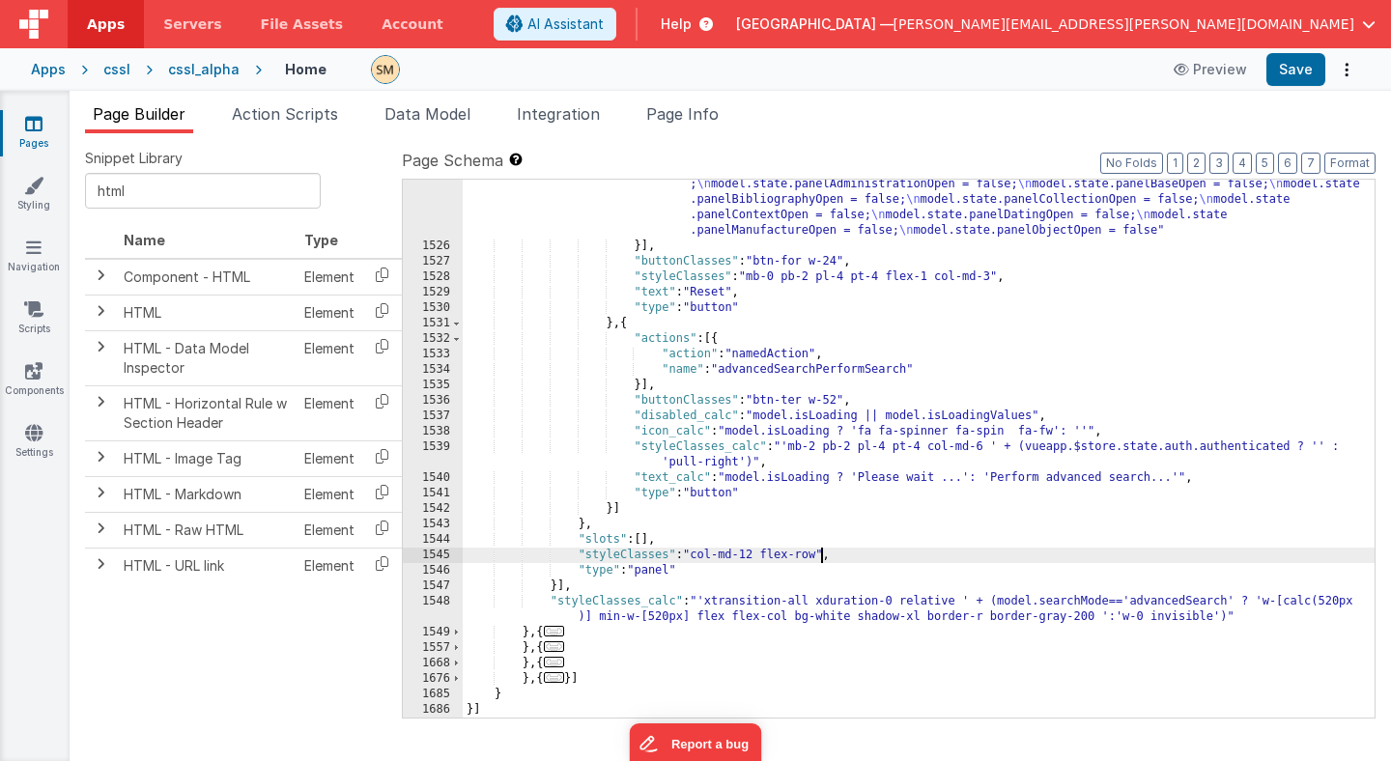
click at [823, 560] on div ""function" : "model.searchAdvanced = { \n \" allBuildings \" : false, \n \" all…" at bounding box center [919, 446] width 912 height 693
click at [1306, 68] on button "Save" at bounding box center [1296, 69] width 59 height 33
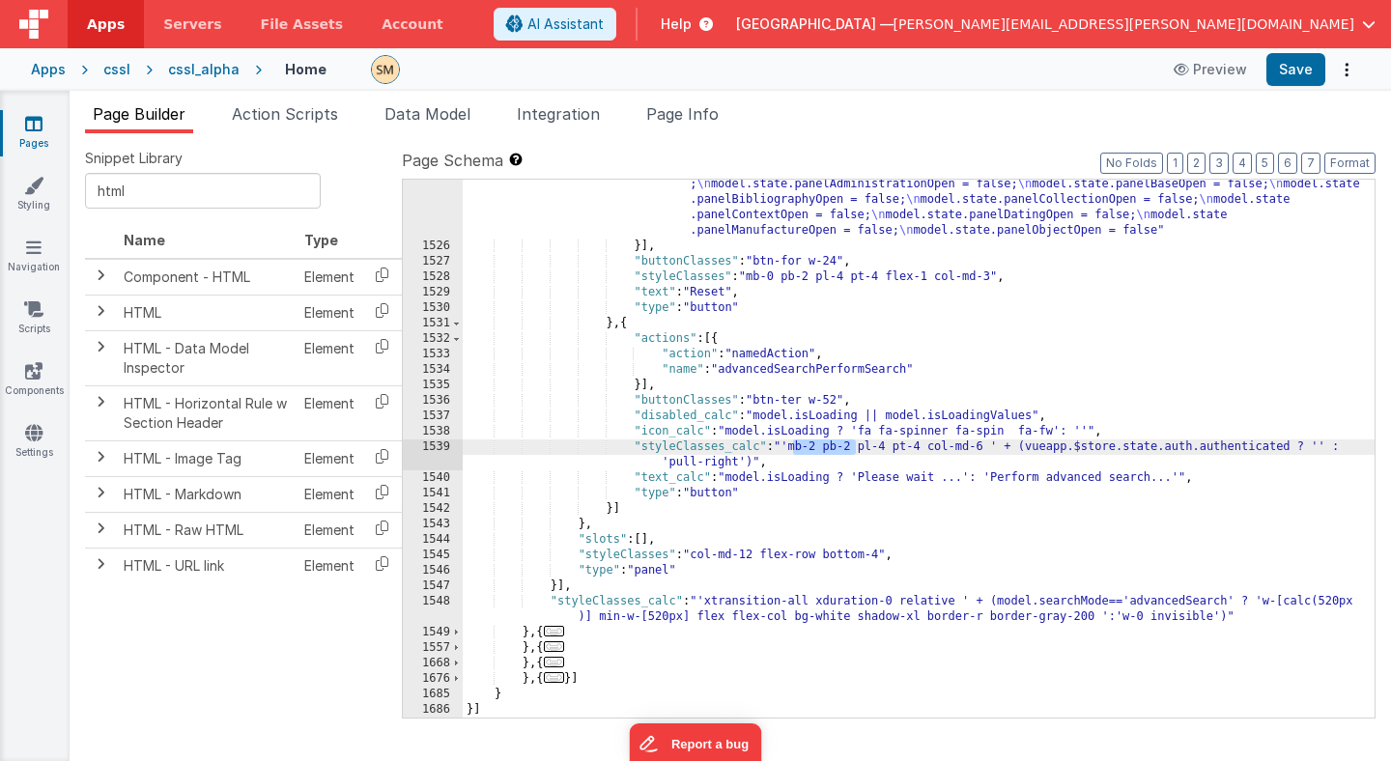
drag, startPoint x: 856, startPoint y: 452, endPoint x: 791, endPoint y: 448, distance: 64.9
click at [791, 448] on div ""function" : "model.searchAdvanced = { \n \" allBuildings \" : false, \n \" all…" at bounding box center [919, 446] width 912 height 693
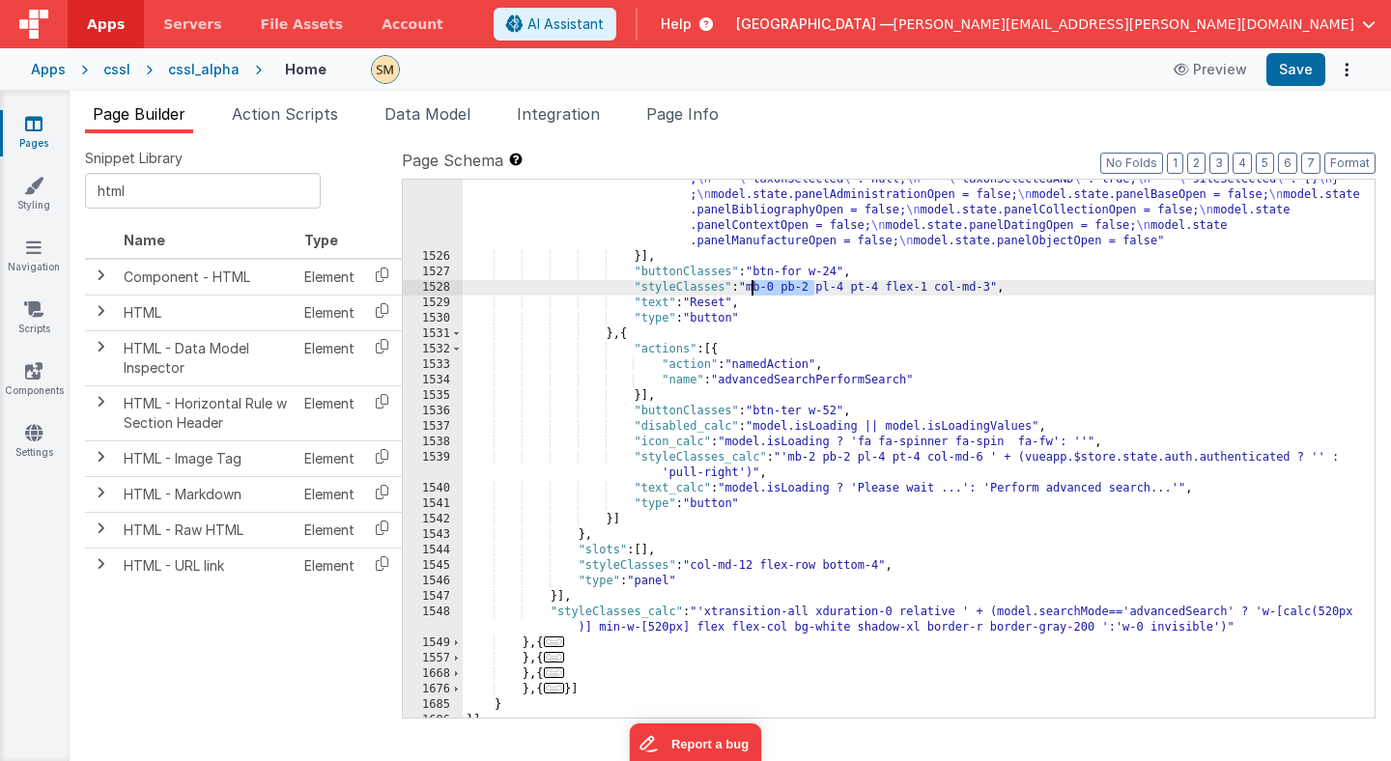
drag, startPoint x: 813, startPoint y: 289, endPoint x: 752, endPoint y: 293, distance: 61.0
click at [752, 293] on div ""function" : "model.searchAdvanced = { \n \" allBuildings \" : false, \n \" all…" at bounding box center [919, 456] width 912 height 693
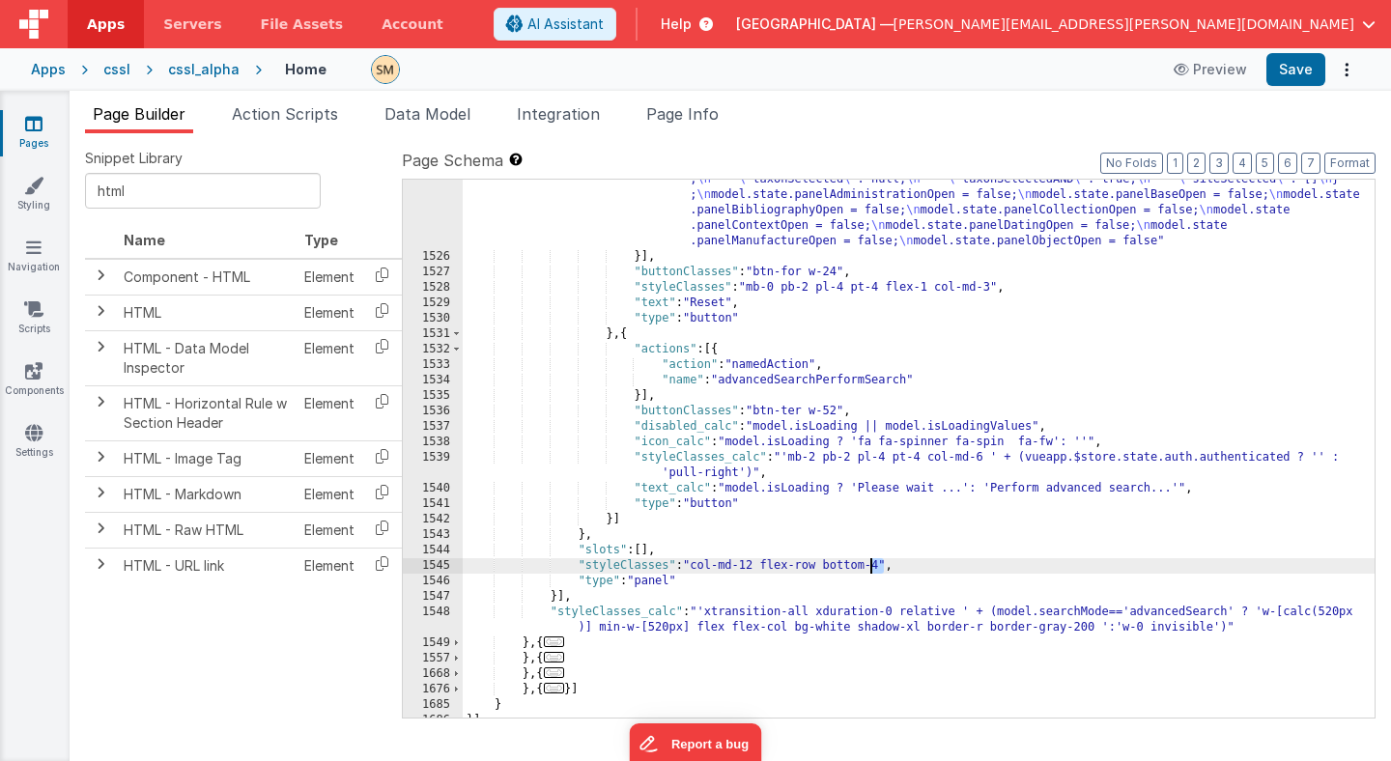
drag, startPoint x: 884, startPoint y: 565, endPoint x: 874, endPoint y: 568, distance: 11.0
click at [874, 568] on div ""function" : "model.searchAdvanced = { \n \" allBuildings \" : false, \n \" all…" at bounding box center [919, 456] width 912 height 693
click at [1286, 70] on button "Save" at bounding box center [1296, 69] width 59 height 33
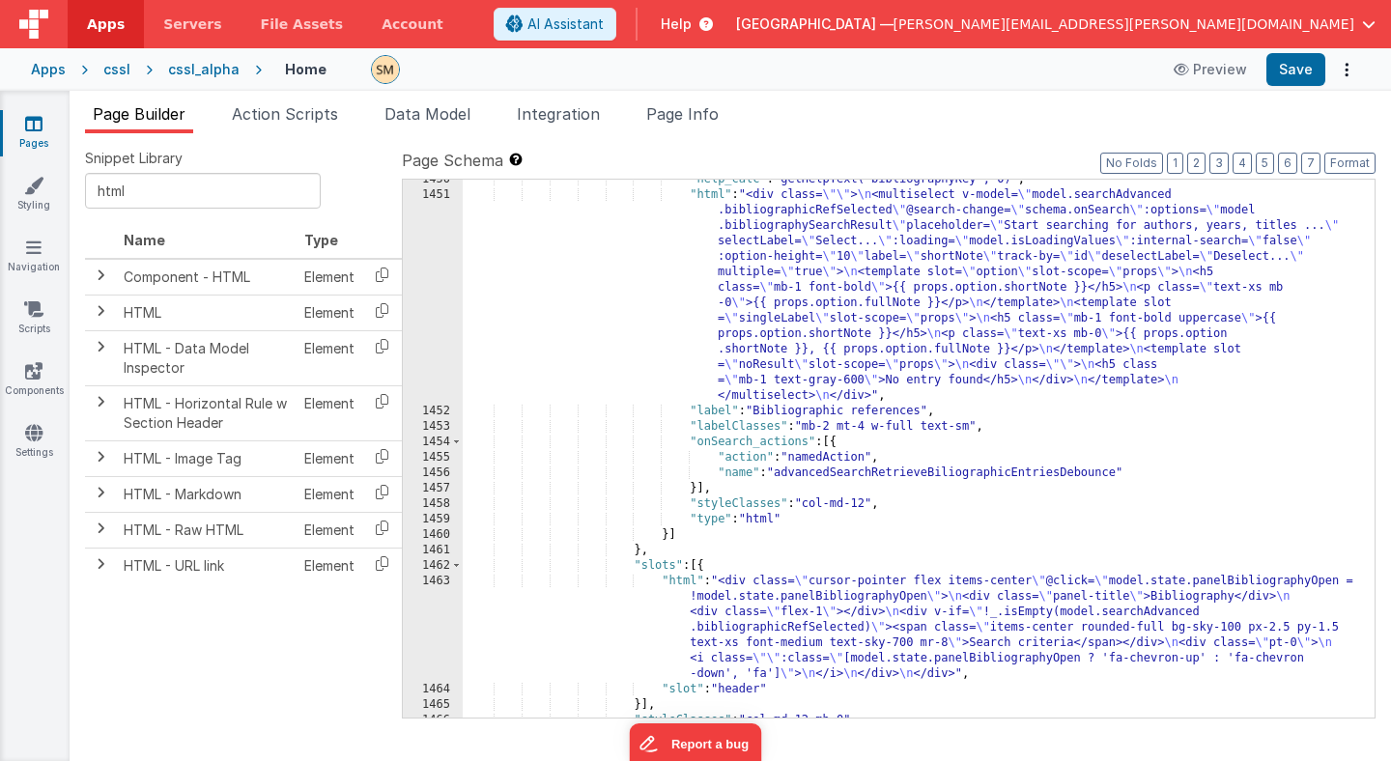
scroll to position [22840, 0]
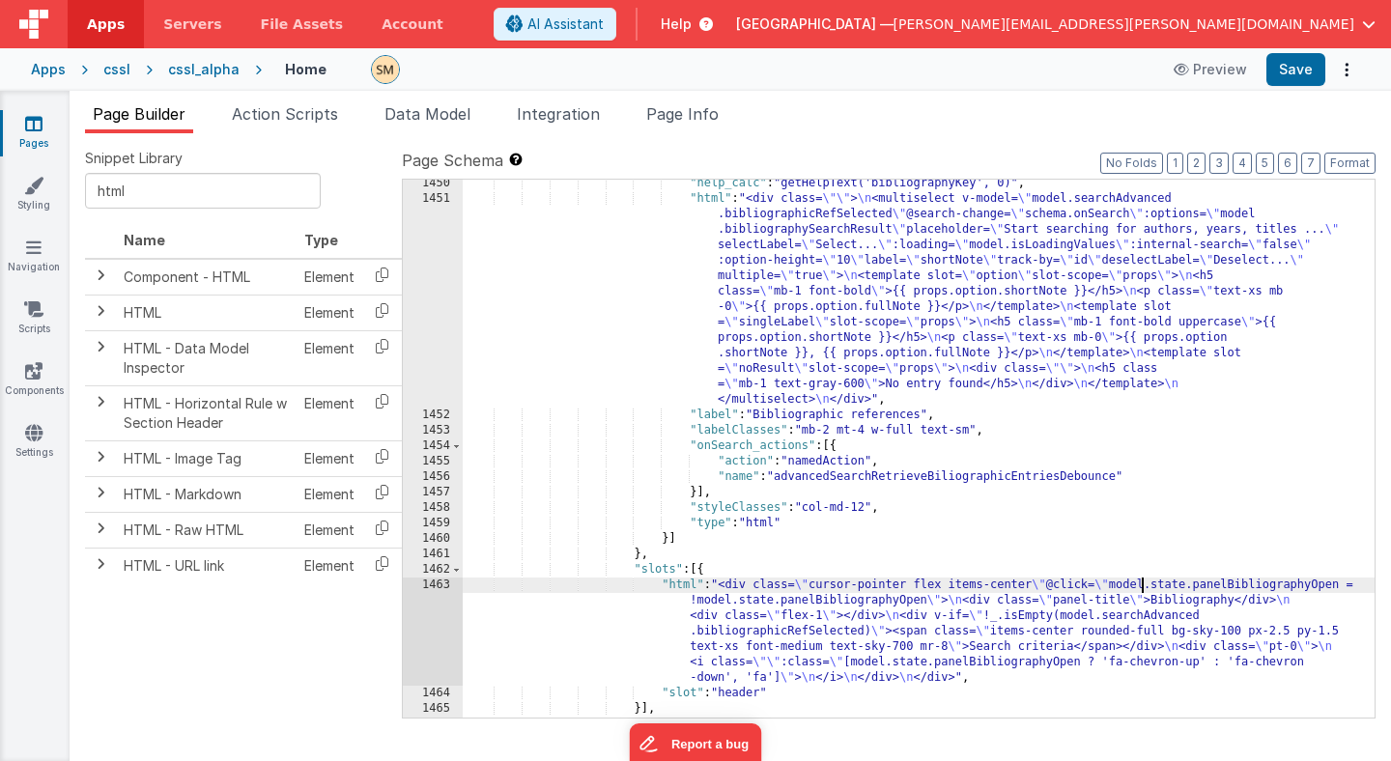
click at [1140, 580] on div ""help_calc" : "getHelpText('bibliographyKey', 0)" , "html" : "<div class= \"\" …" at bounding box center [919, 460] width 912 height 569
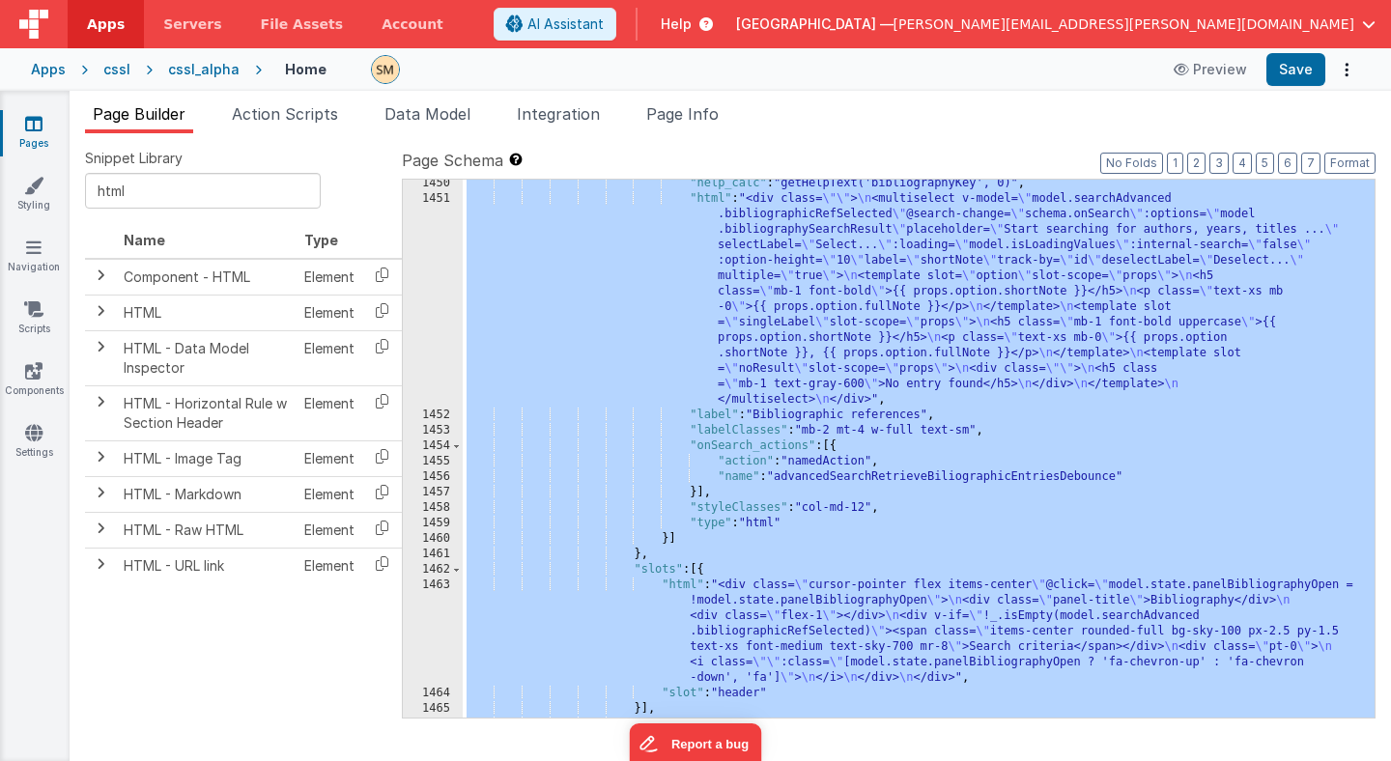
scroll to position [0, 0]
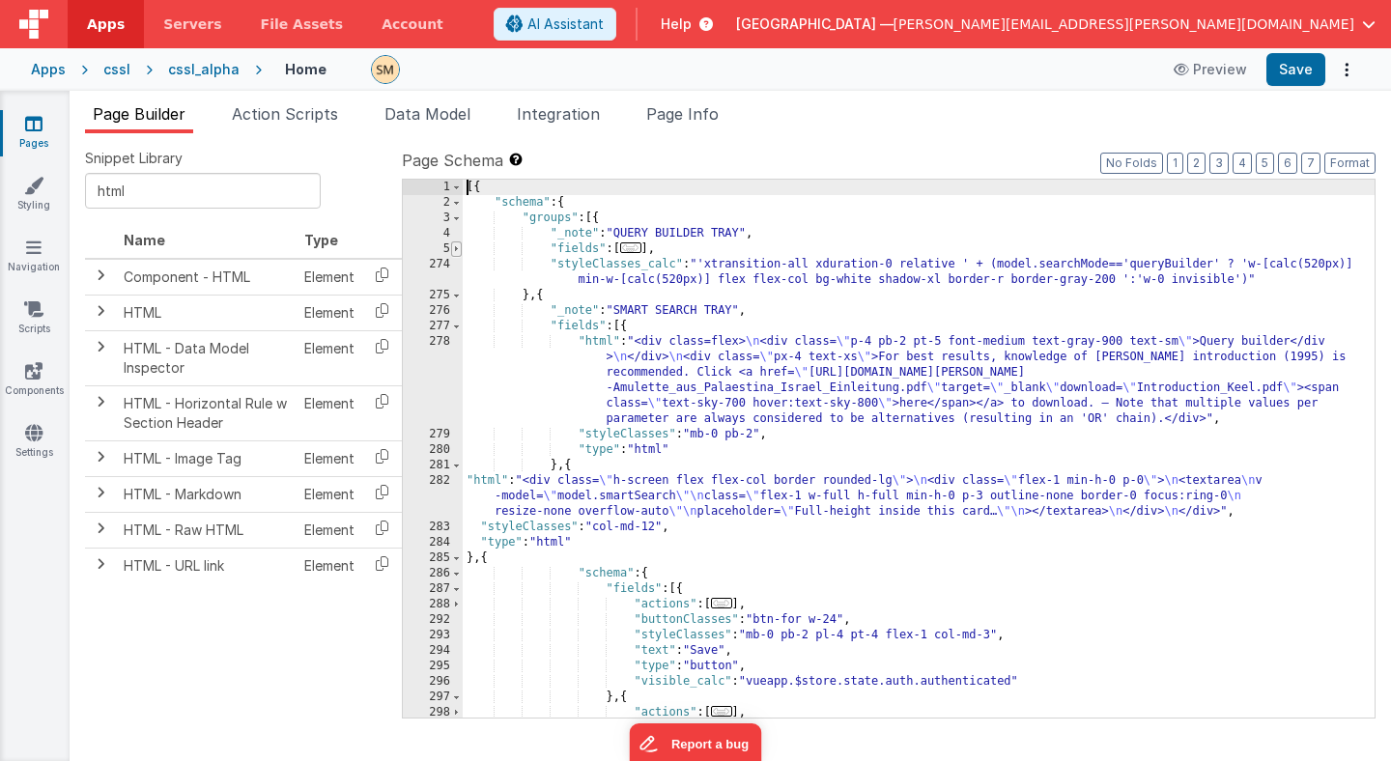
click at [456, 255] on span at bounding box center [456, 249] width 11 height 15
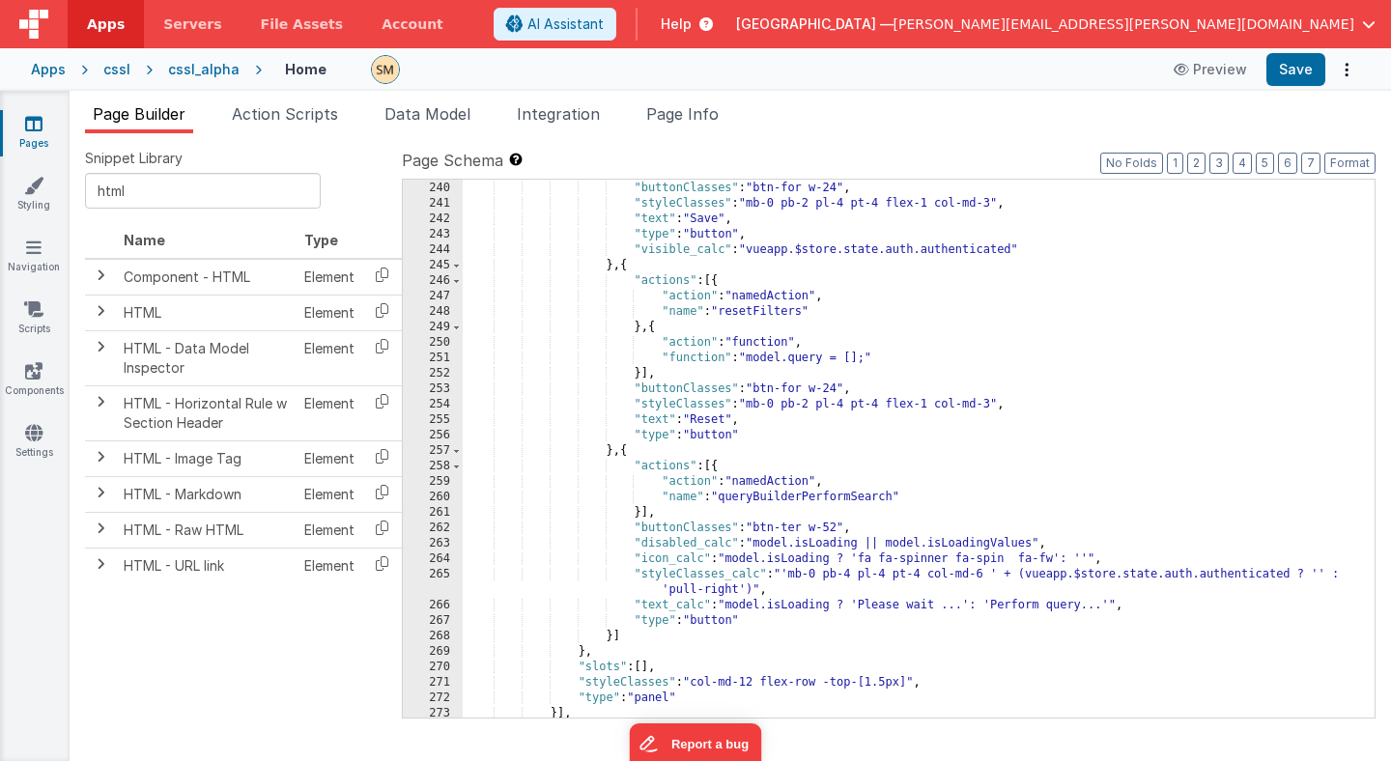
scroll to position [5967, 0]
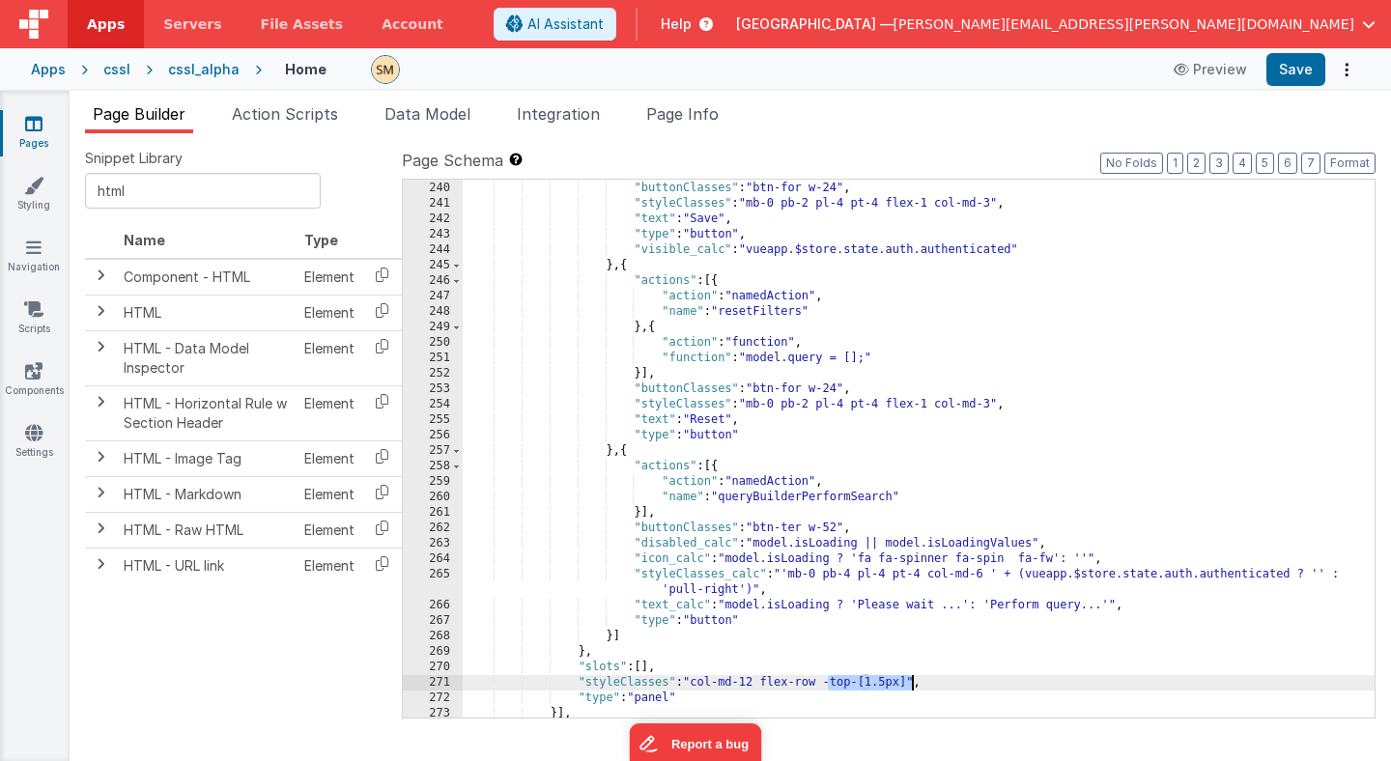
drag, startPoint x: 829, startPoint y: 684, endPoint x: 913, endPoint y: 685, distance: 84.1
click at [913, 685] on div "}] , "buttonClasses" : "btn-for w-24" , "styleClasses" : "mb-0 pb-2 pl-4 pt-4 f…" at bounding box center [919, 449] width 912 height 569
click at [829, 684] on div "}] , "buttonClasses" : "btn-for w-24" , "styleClasses" : "mb-0 pb-2 pl-4 pt-4 f…" at bounding box center [919, 449] width 912 height 569
click at [1300, 75] on button "Save" at bounding box center [1296, 69] width 59 height 33
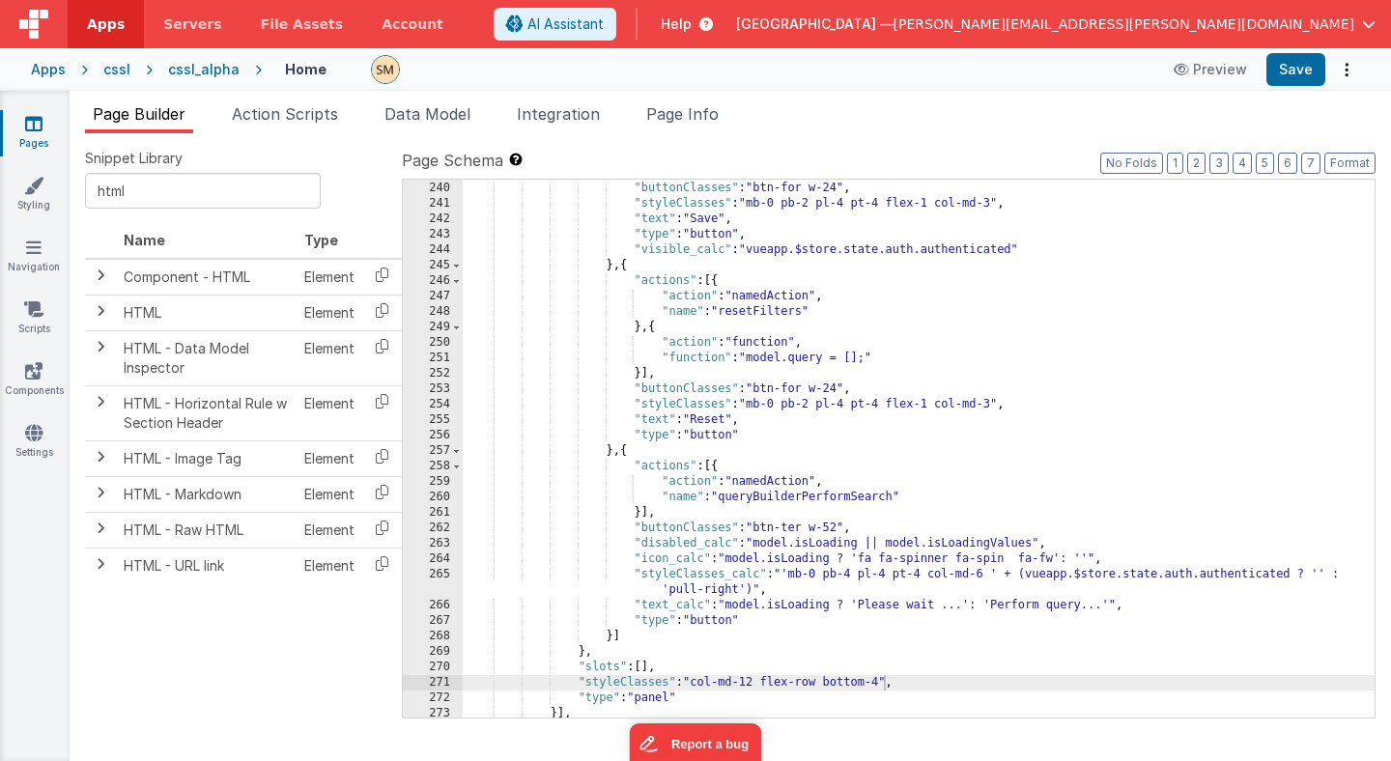
click at [901, 679] on div "}] , "buttonClasses" : "btn-for w-24" , "styleClasses" : "mb-0 pb-2 pl-4 pt-4 f…" at bounding box center [919, 449] width 912 height 569
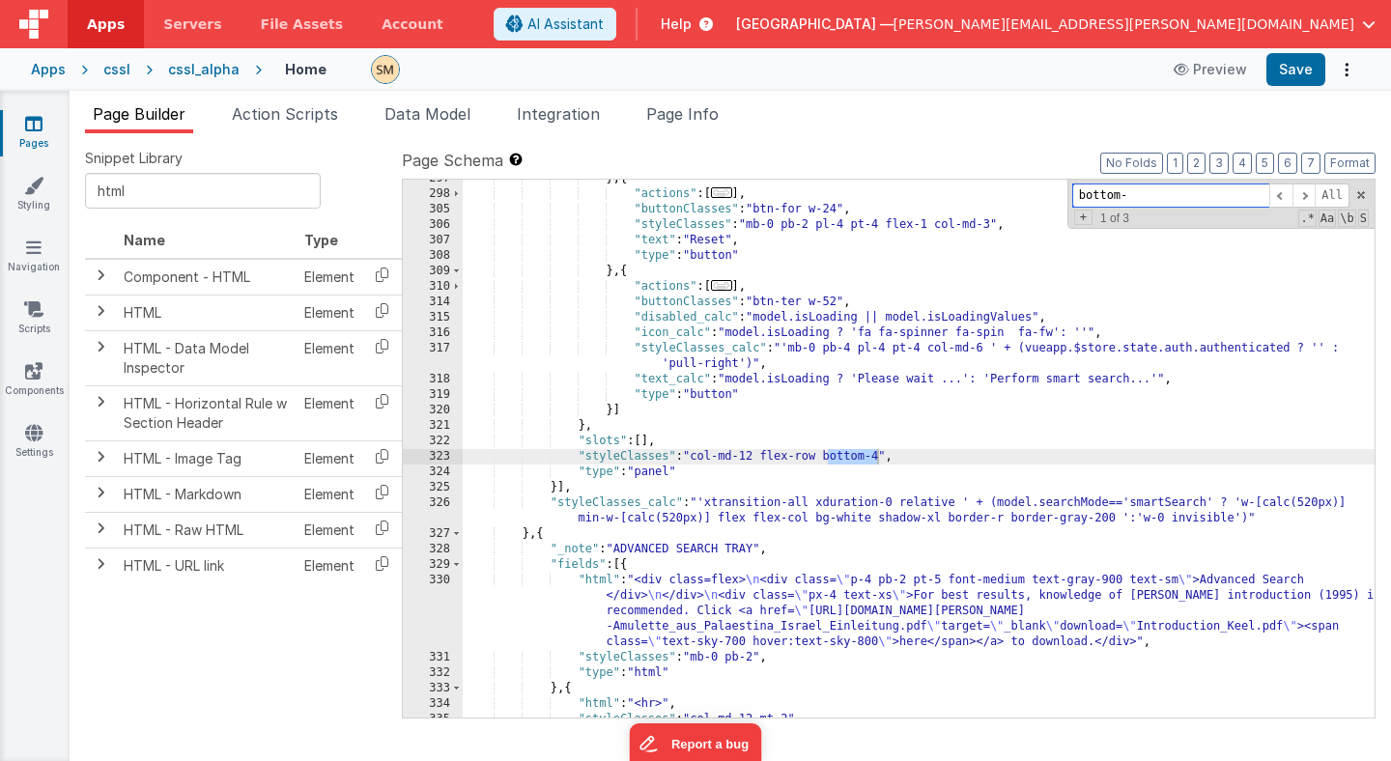
scroll to position [6515, 0]
type input "bottom-"
click at [884, 459] on div "} , { "actions" : [ ... ] , "buttonClasses" : "btn-for w-24" , "styleClasses" :…" at bounding box center [919, 455] width 912 height 569
click at [1297, 70] on button "Save" at bounding box center [1296, 69] width 59 height 33
click at [1127, 196] on input "bottom-" at bounding box center [1171, 196] width 197 height 24
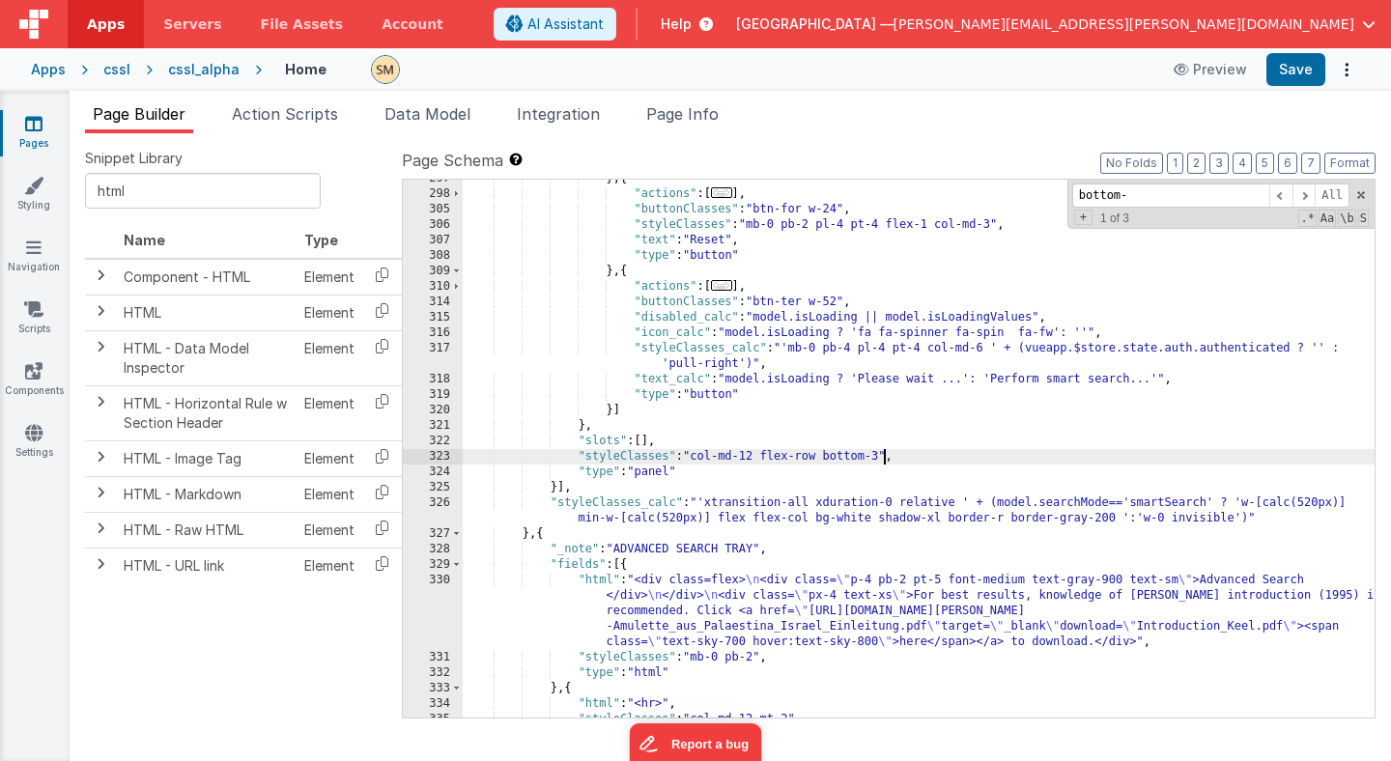
click at [883, 462] on div "} , { "actions" : [ ... ] , "buttonClasses" : "btn-for w-24" , "styleClasses" :…" at bounding box center [919, 455] width 912 height 569
click at [878, 462] on div "} , { "actions" : [ ... ] , "buttonClasses" : "btn-for w-24" , "styleClasses" :…" at bounding box center [919, 455] width 912 height 569
click at [1300, 65] on button "Save" at bounding box center [1296, 69] width 59 height 33
click at [888, 459] on div "} , { "actions" : [ ... ] , "buttonClasses" : "btn-for w-24" , "styleClasses" :…" at bounding box center [919, 455] width 912 height 569
click at [1289, 74] on button "Save" at bounding box center [1296, 69] width 59 height 33
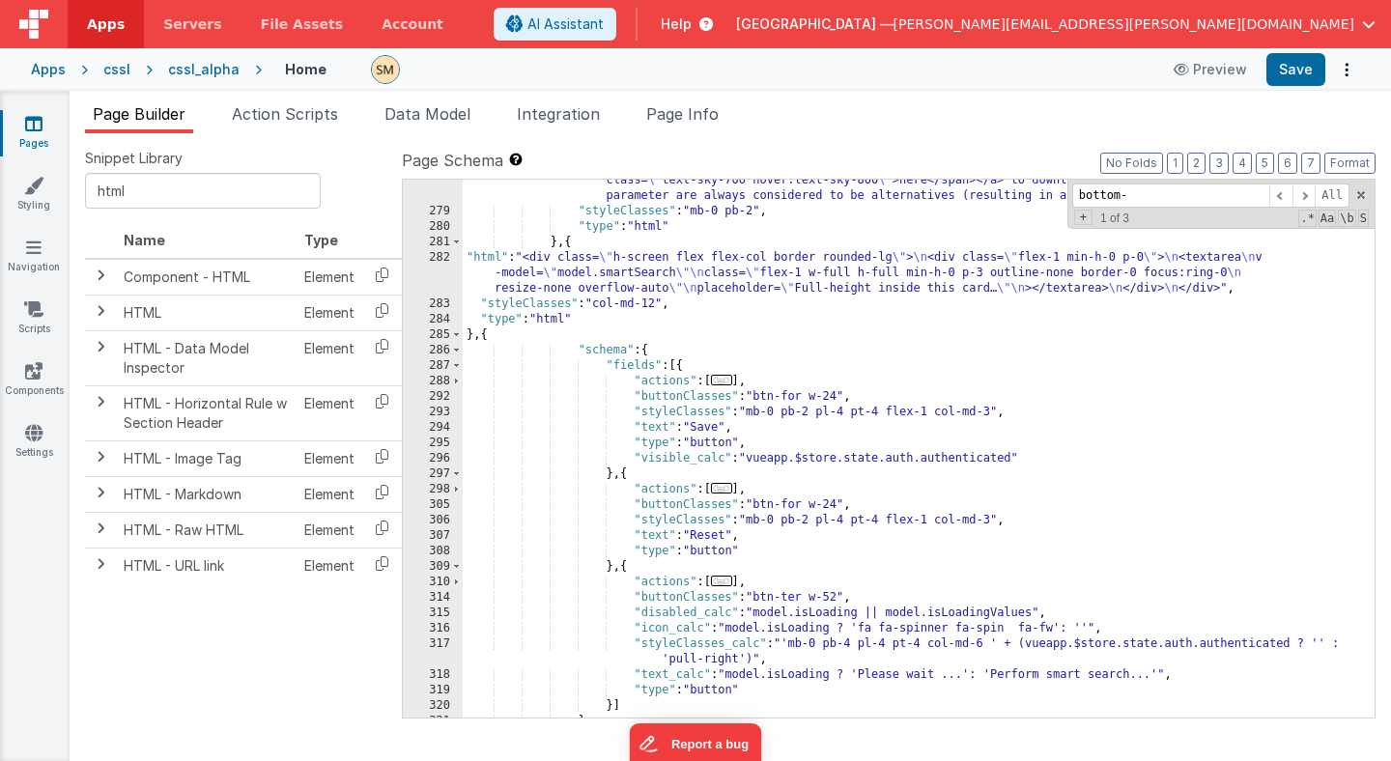
scroll to position [6231, 0]
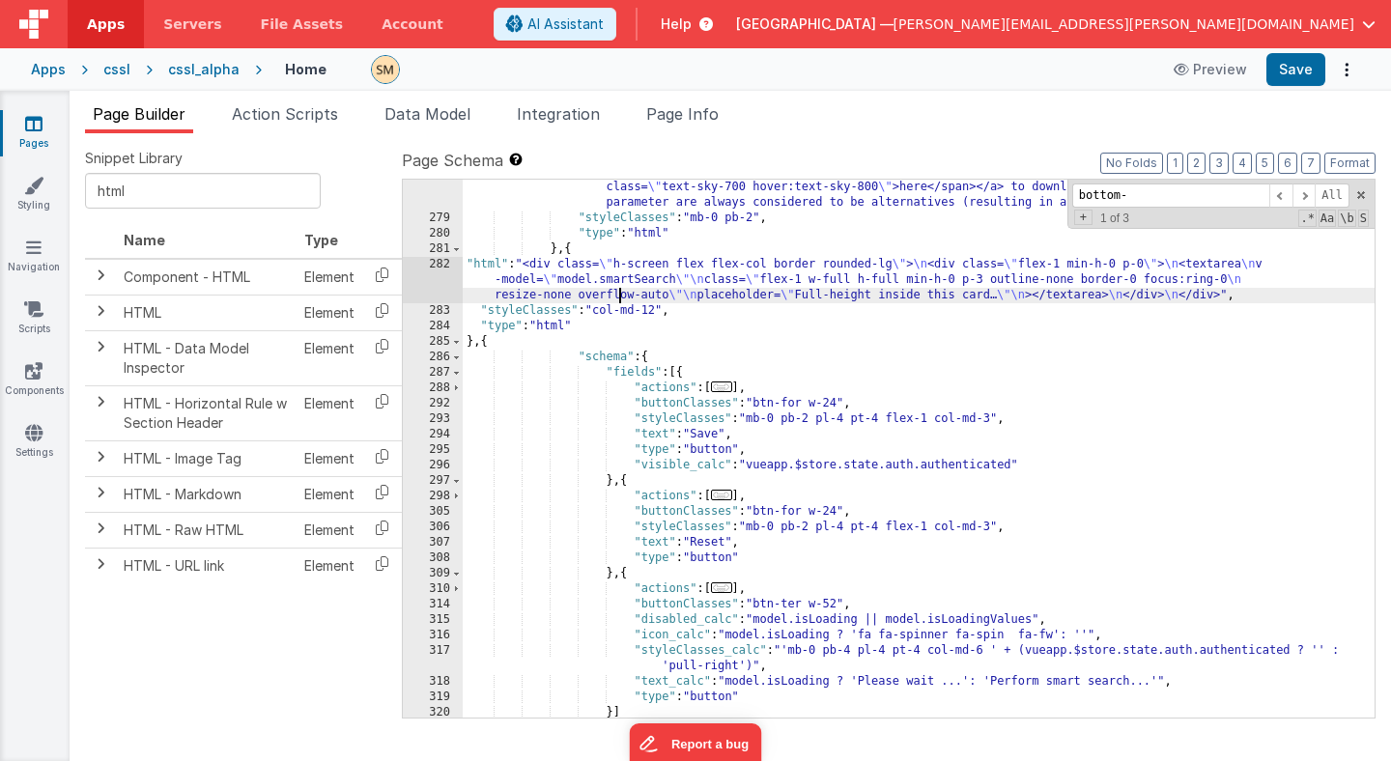
click at [621, 289] on div ""html" : "<div class=flex> \n <div class= \" p-4 pb-2 pt-5 font-medium text-gra…" at bounding box center [919, 441] width 912 height 646
click at [432, 281] on div "282" at bounding box center [433, 280] width 60 height 46
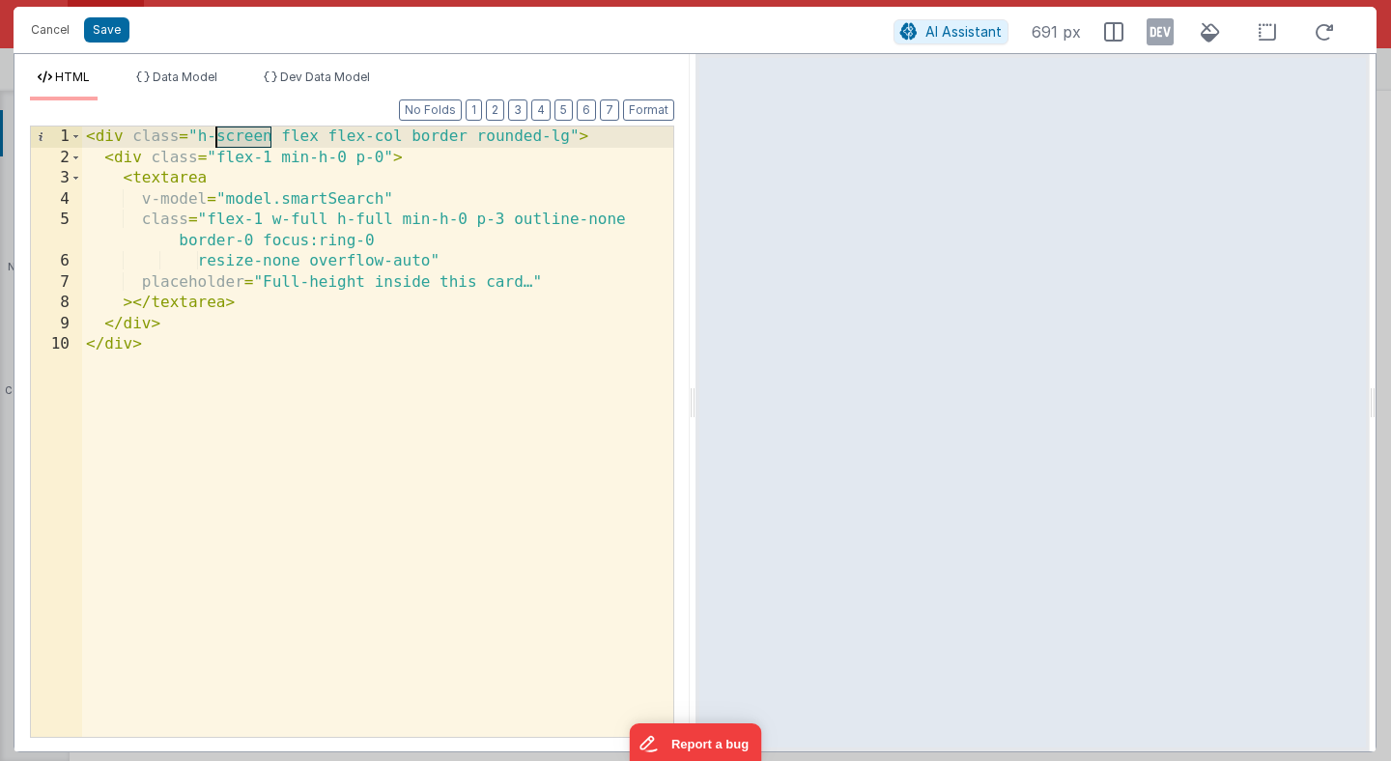
drag, startPoint x: 270, startPoint y: 137, endPoint x: 214, endPoint y: 139, distance: 56.1
click at [214, 139] on div "< div class = "h-screen flex flex-col border rounded-lg" > < div class = "flex-…" at bounding box center [377, 453] width 591 height 652
click at [102, 31] on button "Save" at bounding box center [106, 29] width 45 height 25
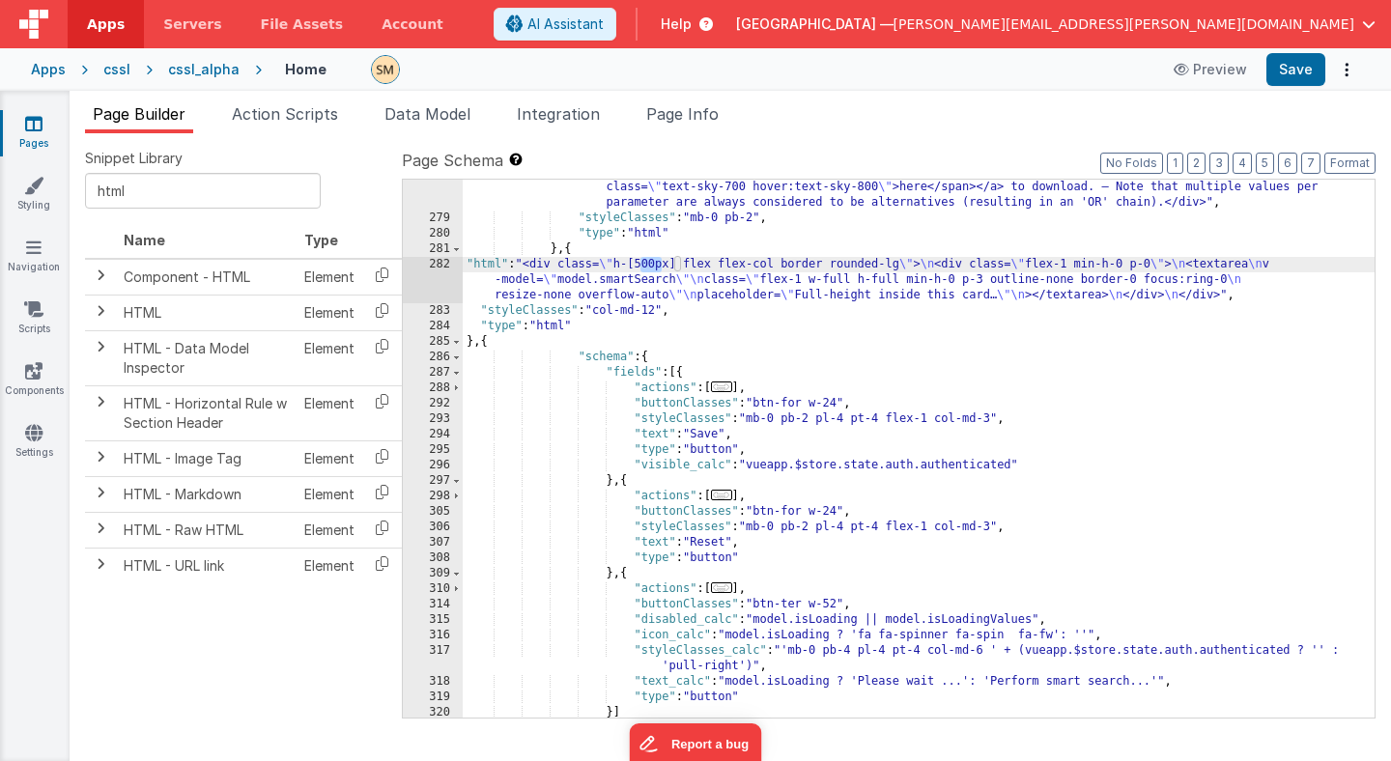
drag, startPoint x: 659, startPoint y: 266, endPoint x: 644, endPoint y: 269, distance: 15.7
click at [644, 269] on div ""html" : "<div class=flex> \n <div class= \" p-4 pb-2 pt-5 font-medium text-gra…" at bounding box center [919, 441] width 912 height 646
click at [644, 267] on div ""html" : "<div class=flex> \n <div class= \" p-4 pb-2 pt-5 font-medium text-gra…" at bounding box center [919, 441] width 912 height 646
click at [458, 254] on span at bounding box center [456, 251] width 11 height 15
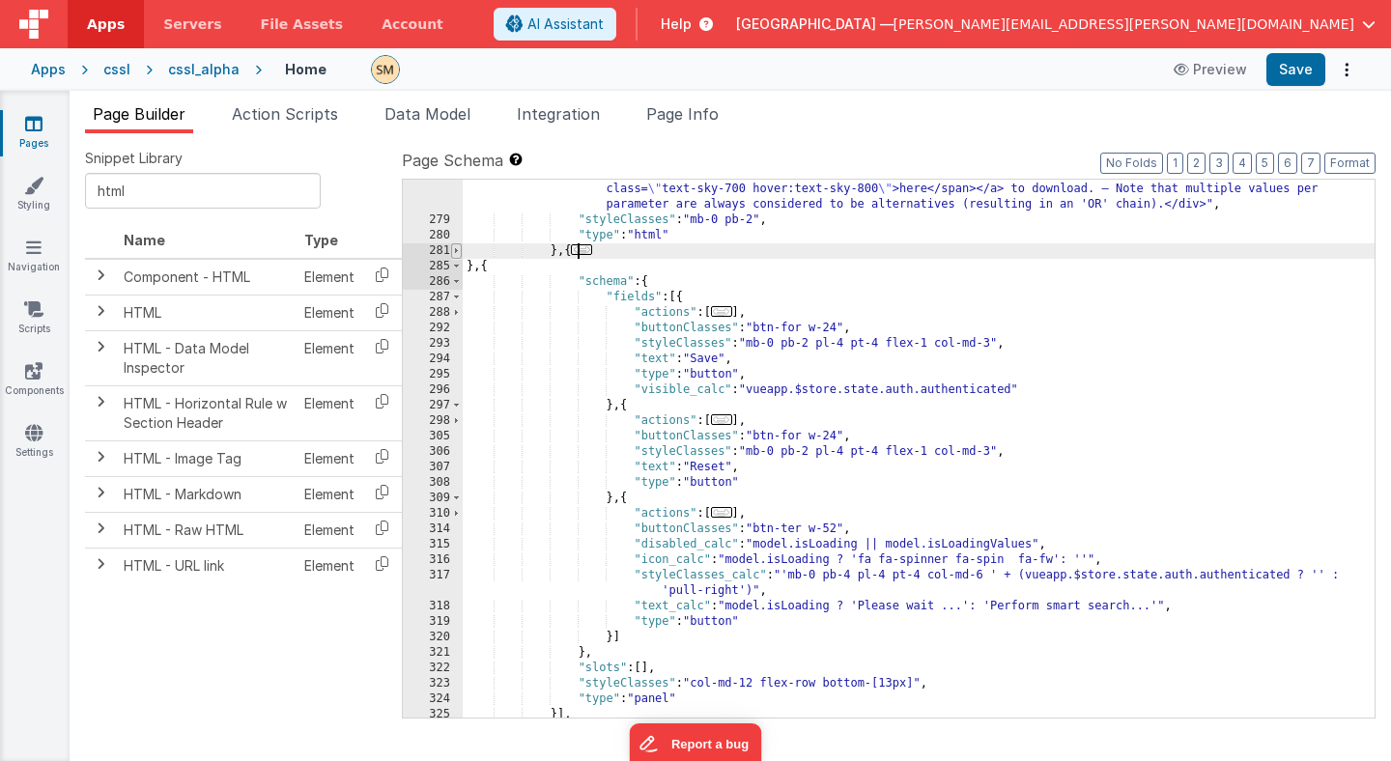
click at [458, 254] on span at bounding box center [456, 251] width 11 height 15
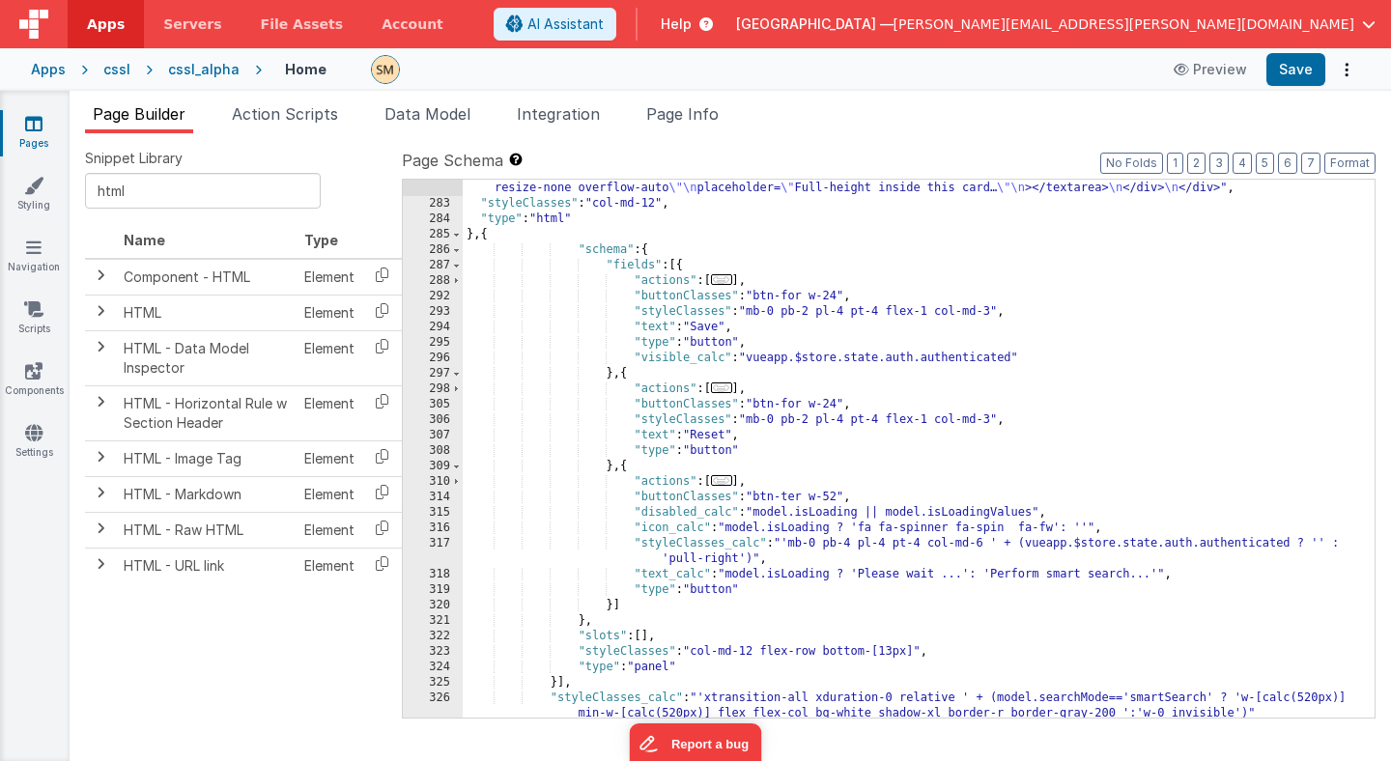
scroll to position [6243, 0]
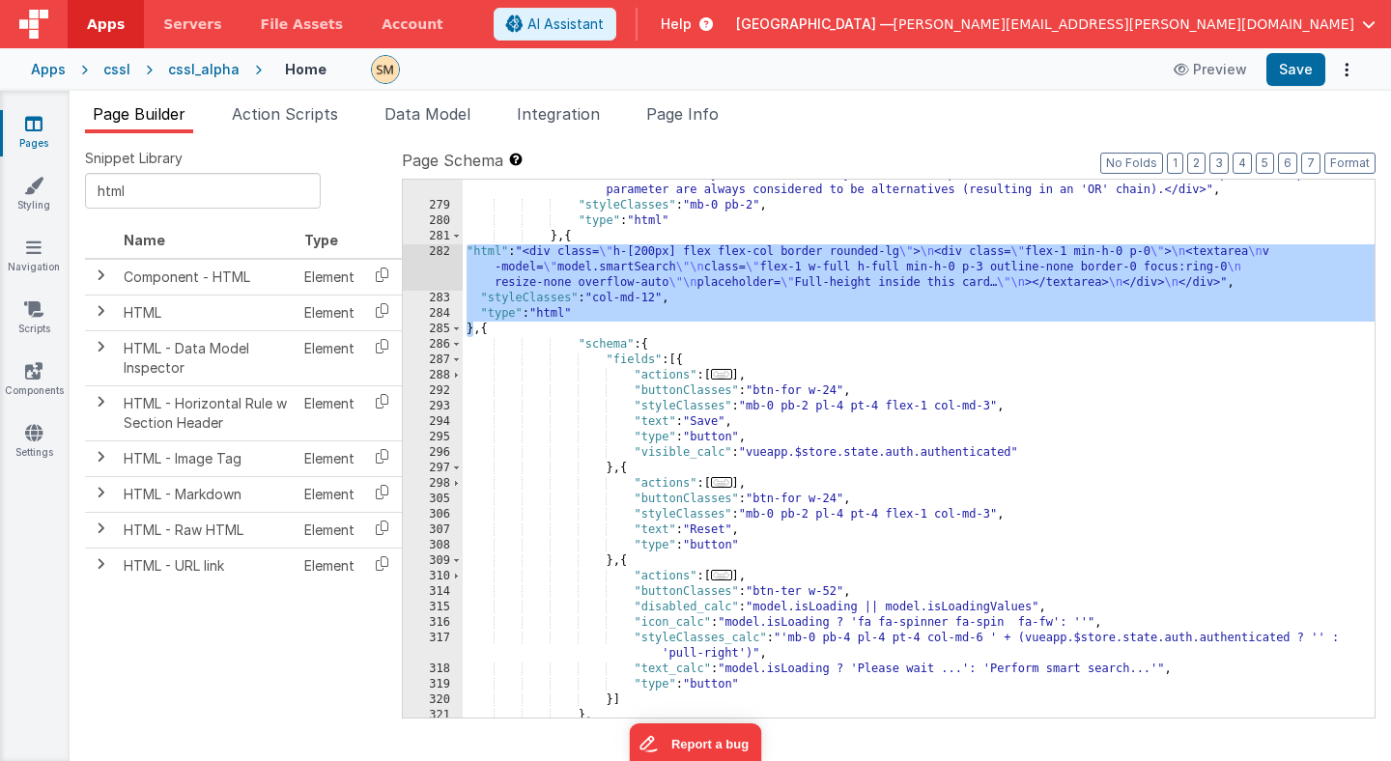
drag, startPoint x: 473, startPoint y: 331, endPoint x: 447, endPoint y: 257, distance: 78.5
click at [447, 254] on div "278 279 280 281 282 283 284 285 286 287 288 292 293 294 295 296 297 298 305 306…" at bounding box center [889, 449] width 974 height 540
click at [661, 300] on div ""html" : "<div class=flex> \n <div class= \" p-4 pb-2 pt-5 font-medium text-gra…" at bounding box center [919, 428] width 912 height 646
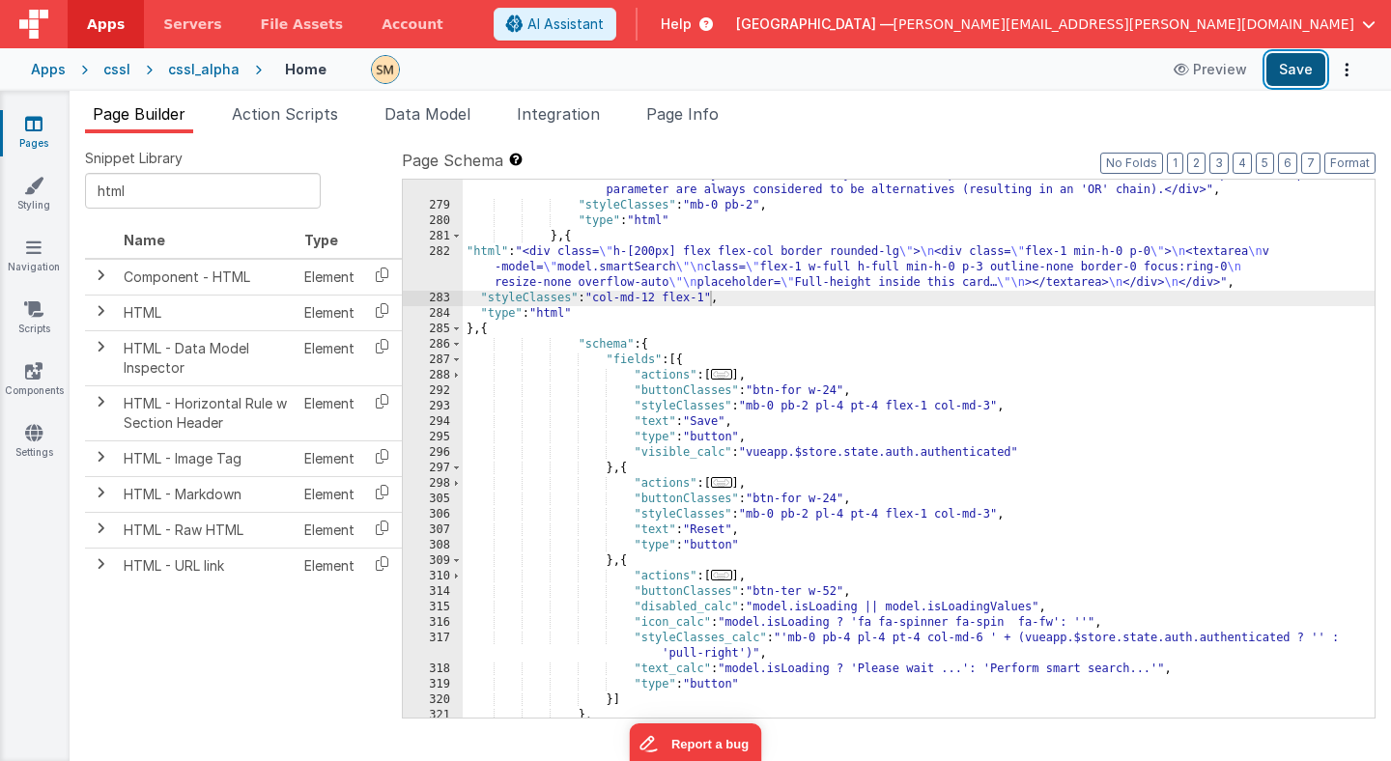
click at [1304, 71] on button "Save" at bounding box center [1296, 69] width 59 height 33
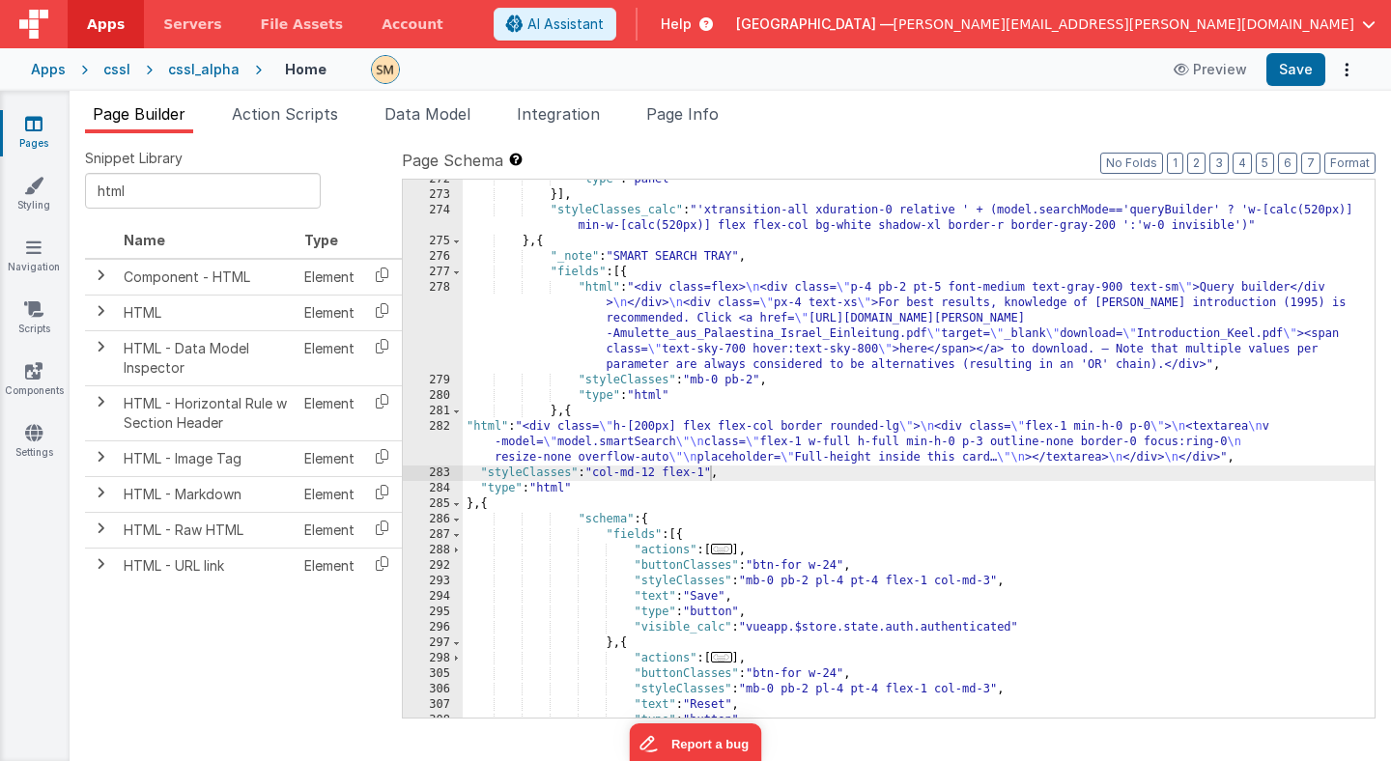
scroll to position [6053, 0]
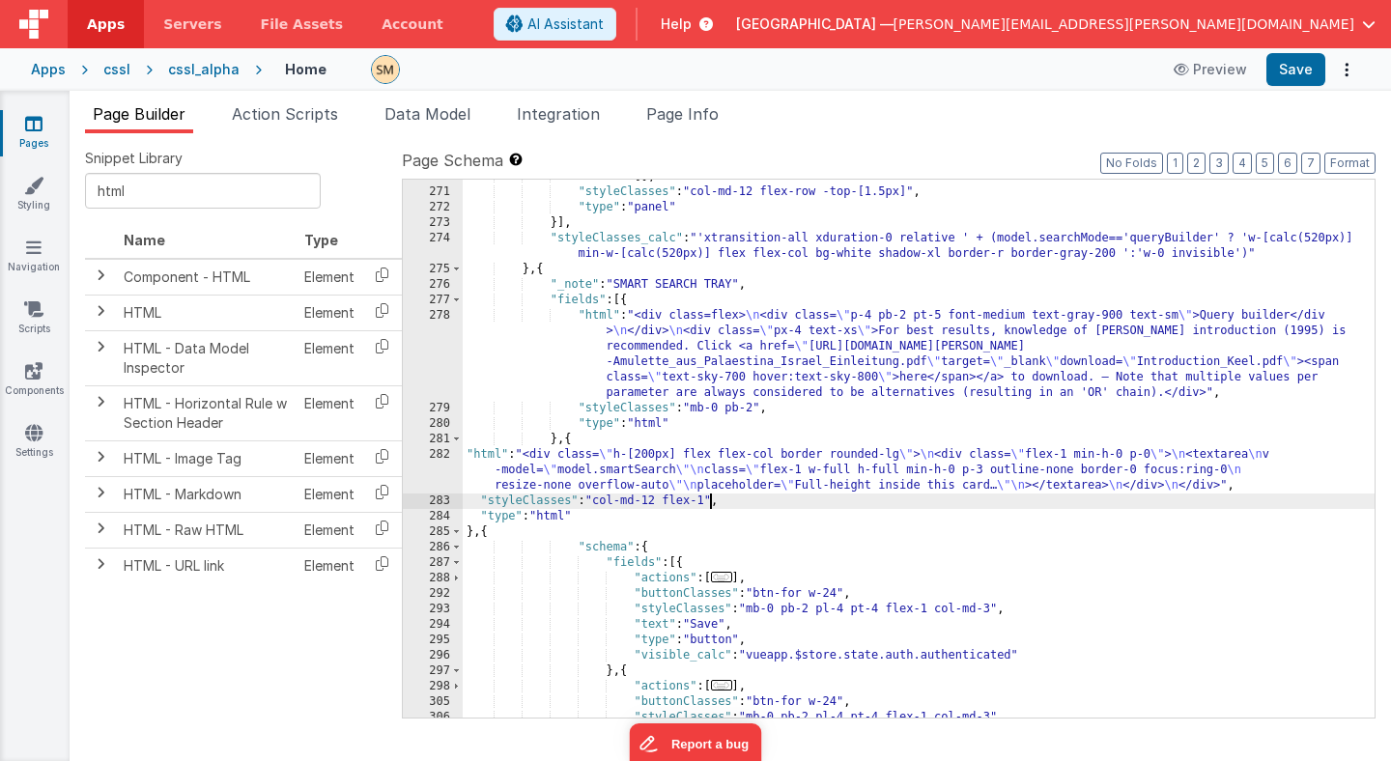
click at [439, 474] on div "282" at bounding box center [433, 470] width 60 height 46
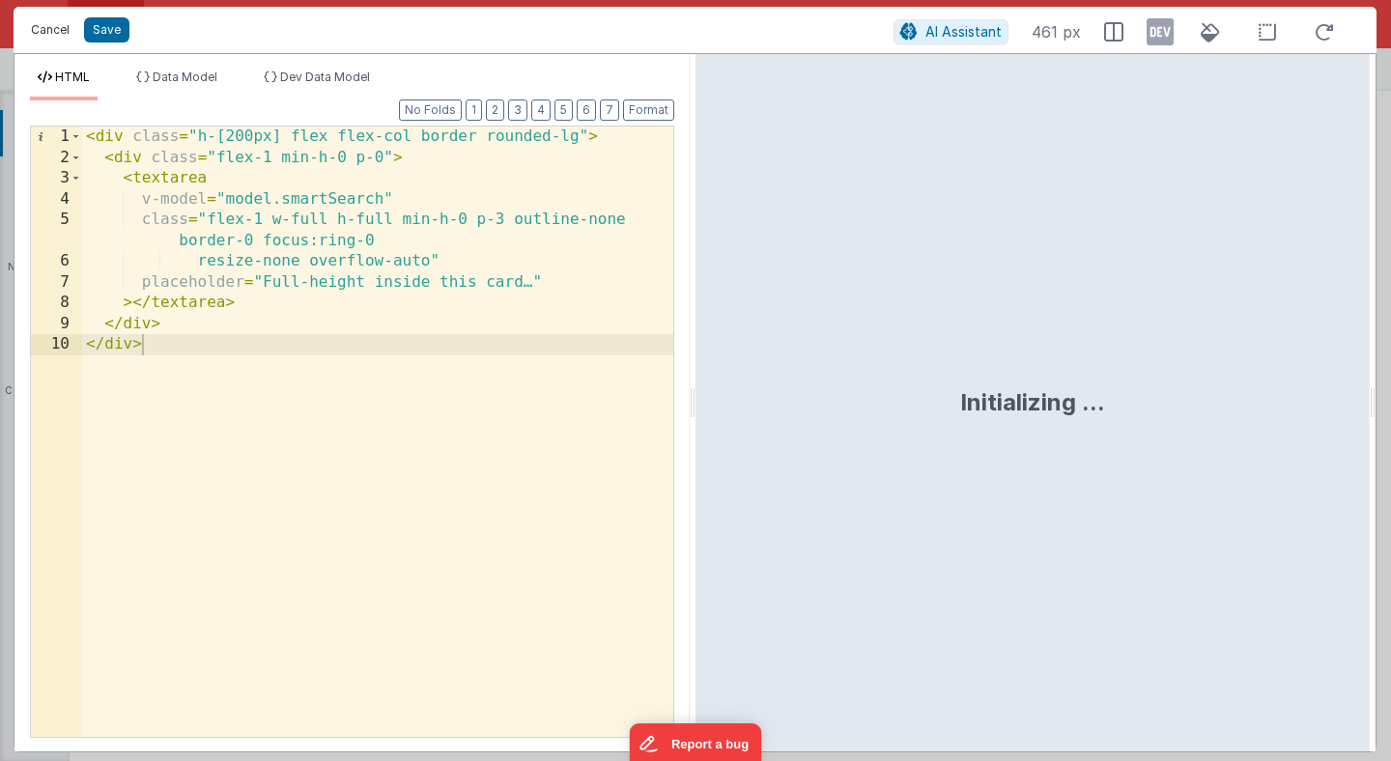
click at [54, 26] on button "Cancel" at bounding box center [50, 29] width 58 height 27
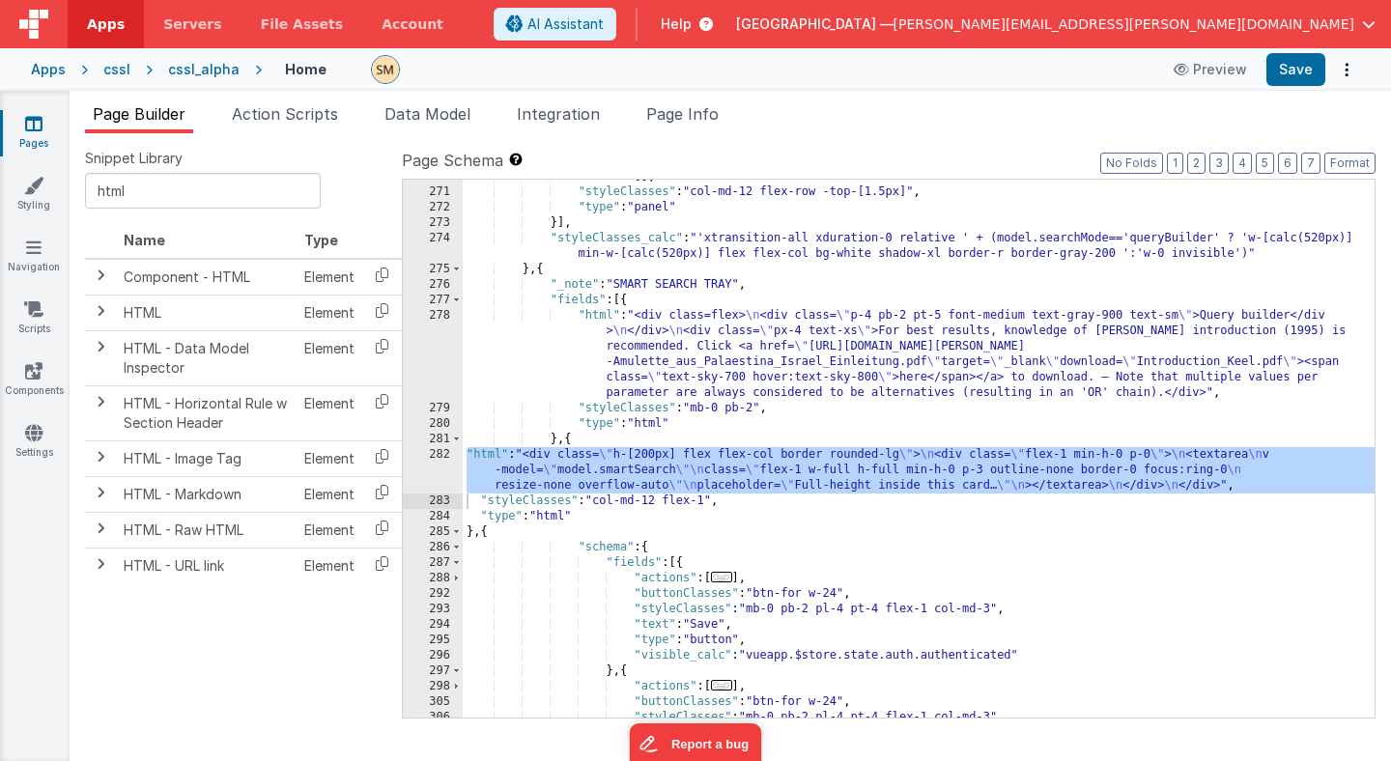
click at [709, 504] on div ""slots" : [ ] , "styleClasses" : "col-md-12 flex-row -top-[1.5px]" , "type" : "…" at bounding box center [919, 453] width 912 height 569
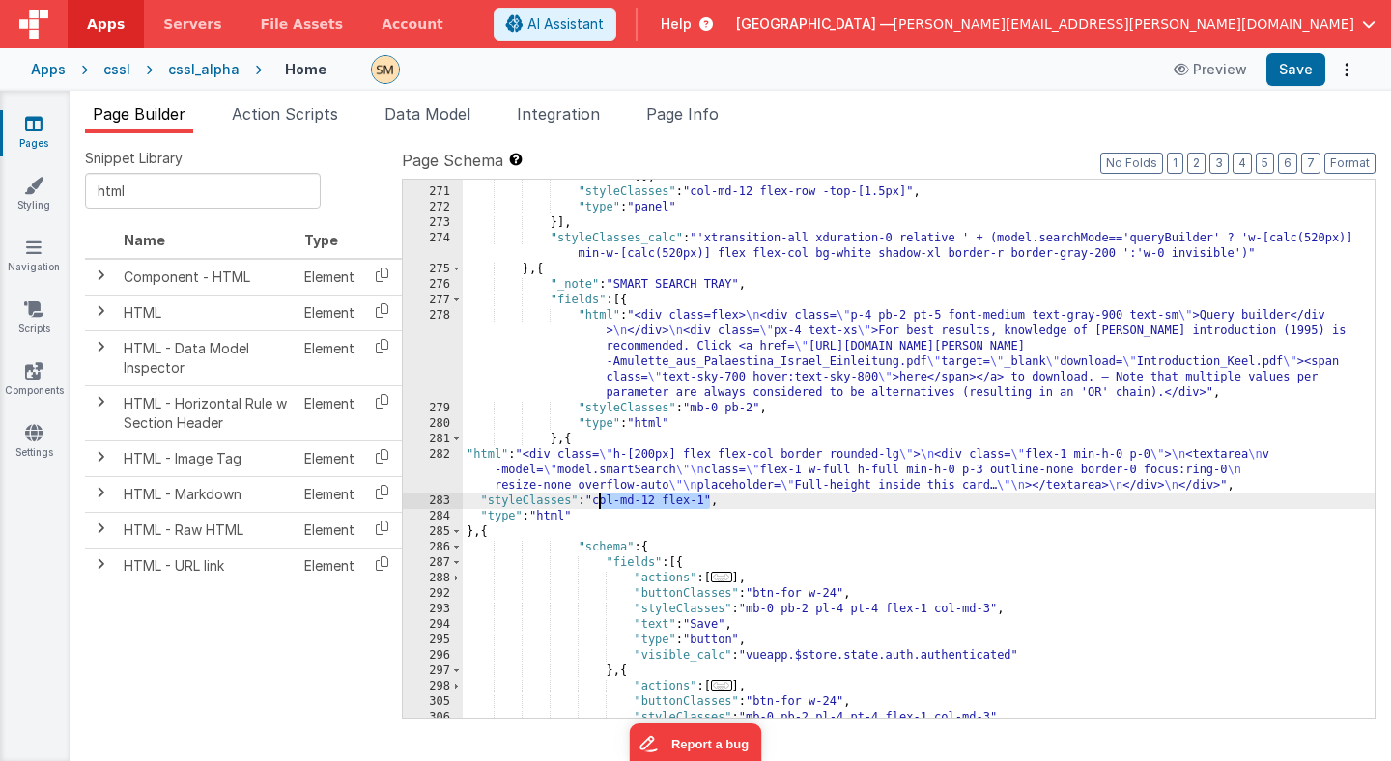
drag, startPoint x: 711, startPoint y: 503, endPoint x: 596, endPoint y: 501, distance: 115.0
click at [596, 501] on div ""slots" : [ ] , "styleClasses" : "col-md-12 flex-row -top-[1.5px]" , "type" : "…" at bounding box center [919, 453] width 912 height 569
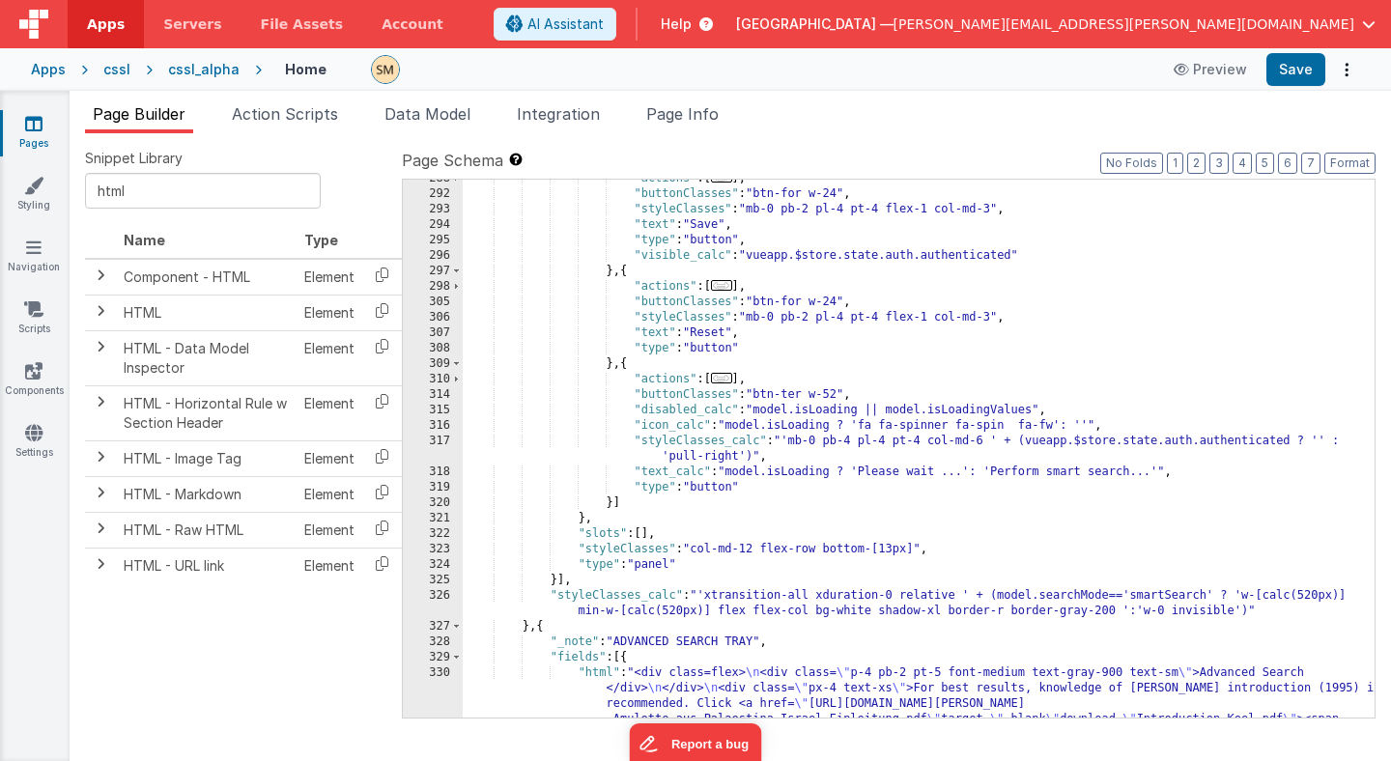
scroll to position [6430, 0]
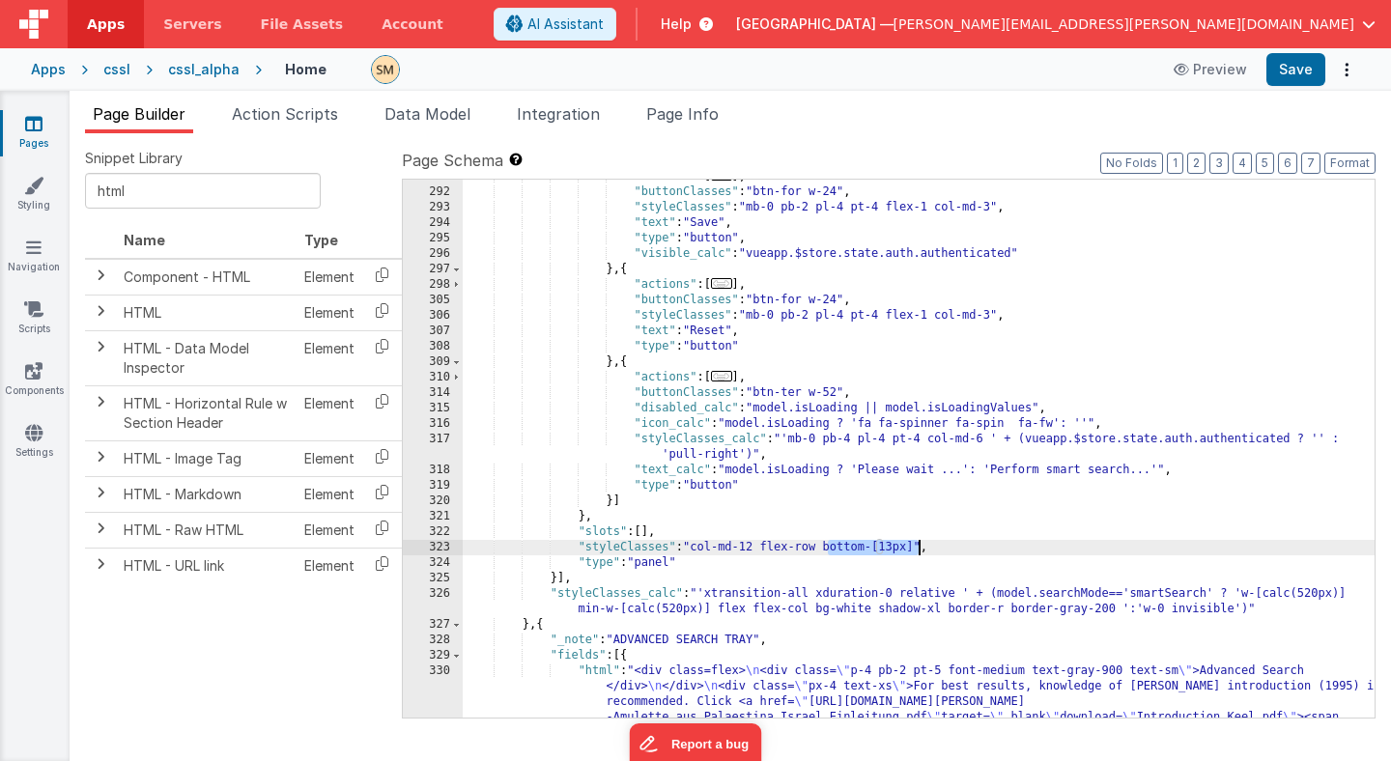
drag, startPoint x: 828, startPoint y: 549, endPoint x: 918, endPoint y: 551, distance: 89.9
click at [918, 551] on div ""actions" : [ ... ] , "buttonClasses" : "btn-for w-24" , "styleClasses" : "mb-0…" at bounding box center [919, 484] width 912 height 631
click at [888, 550] on div ""actions" : [ ... ] , "buttonClasses" : "btn-for w-24" , "styleClasses" : "mb-0…" at bounding box center [919, 484] width 912 height 631
drag, startPoint x: 885, startPoint y: 550, endPoint x: 898, endPoint y: 550, distance: 12.6
click at [898, 550] on div ""actions" : [ ... ] , "buttonClasses" : "btn-for w-24" , "styleClasses" : "mb-0…" at bounding box center [919, 484] width 912 height 631
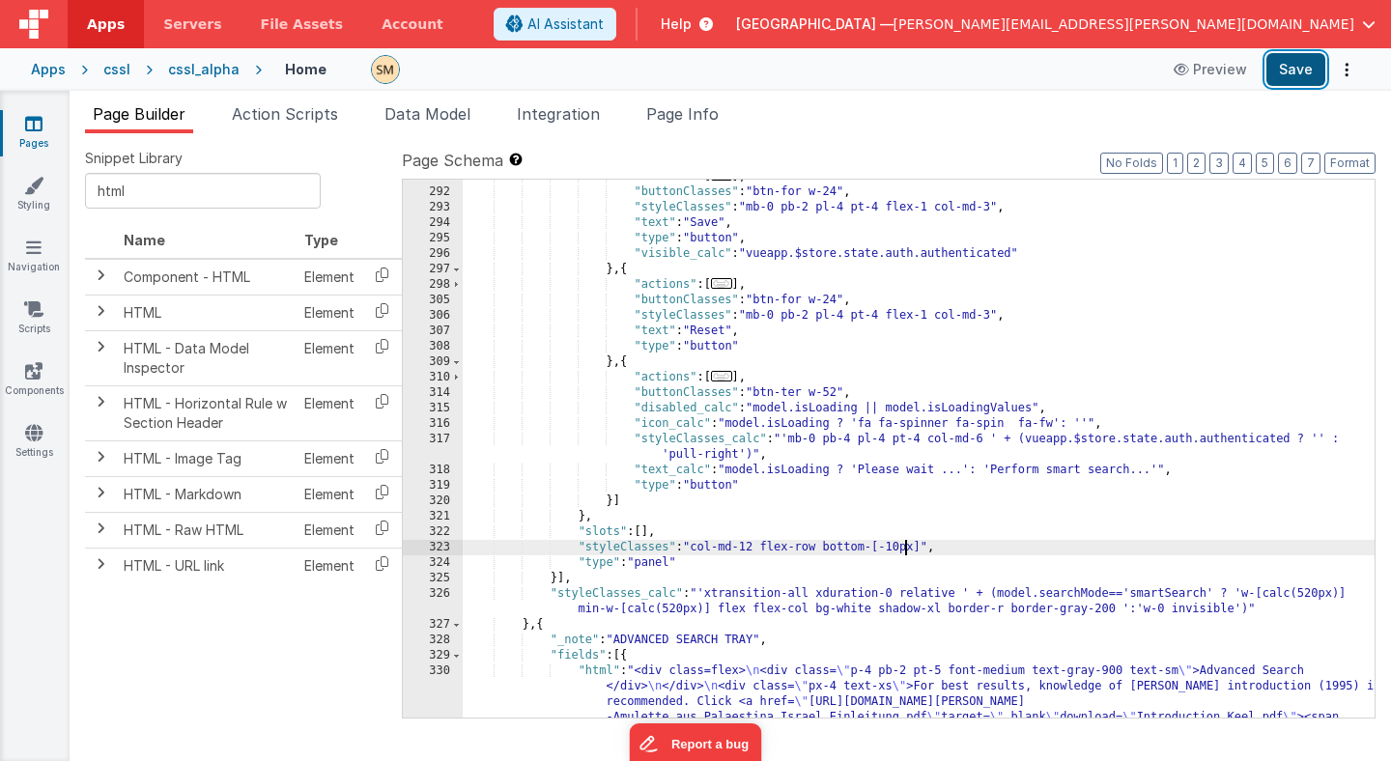
click at [1306, 72] on button "Save" at bounding box center [1296, 69] width 59 height 33
drag, startPoint x: 906, startPoint y: 547, endPoint x: 893, endPoint y: 548, distance: 13.6
click at [893, 548] on div ""actions" : [ ... ] , "buttonClasses" : "btn-for w-24" , "styleClasses" : "mb-0…" at bounding box center [919, 484] width 912 height 631
click at [1300, 68] on button "Save" at bounding box center [1296, 69] width 59 height 33
click at [898, 548] on div ""actions" : [ ... ] , "buttonClasses" : "btn-for w-24" , "styleClasses" : "mb-0…" at bounding box center [919, 484] width 912 height 631
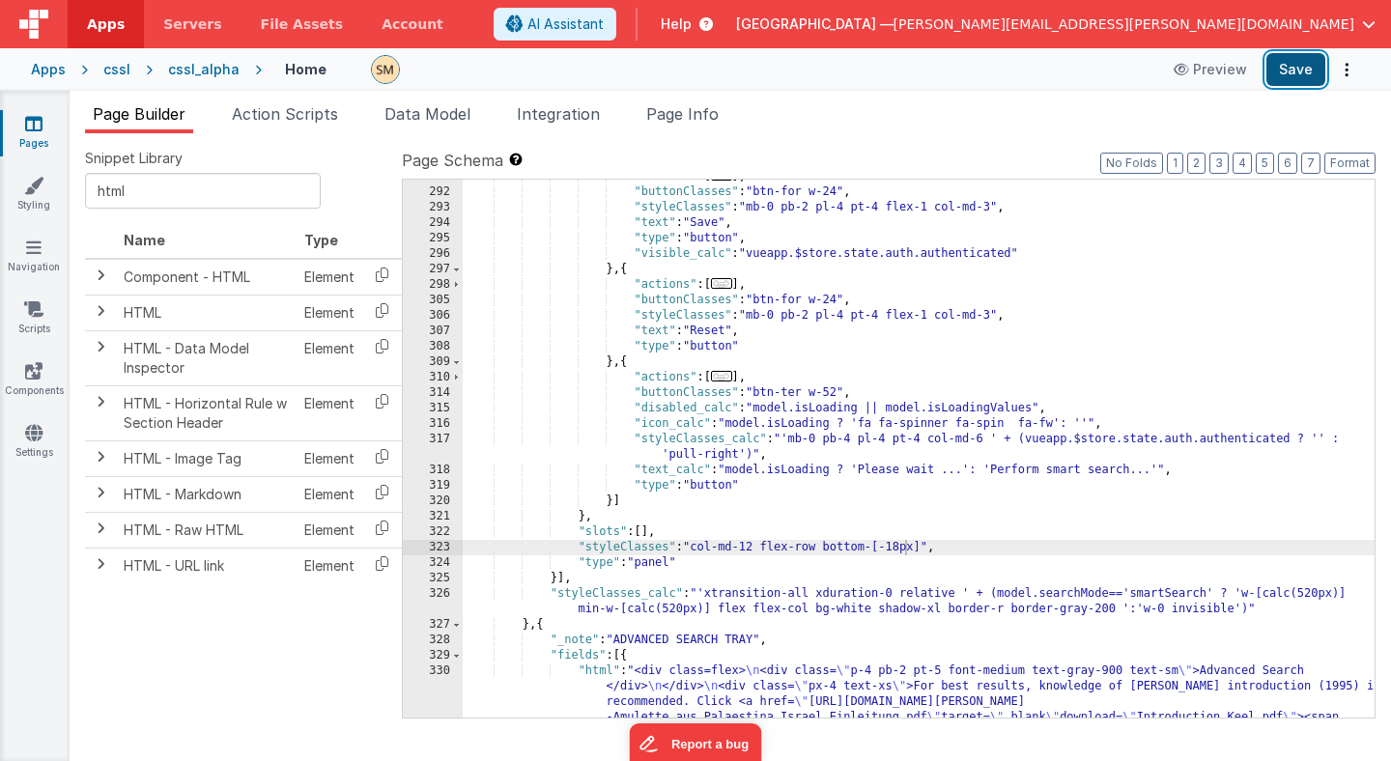
click at [1285, 69] on button "Save" at bounding box center [1296, 69] width 59 height 33
drag, startPoint x: 827, startPoint y: 546, endPoint x: 923, endPoint y: 543, distance: 95.7
click at [924, 543] on div ""actions" : [ ... ] , "buttonClasses" : "btn-for w-24" , "styleClasses" : "mb-0…" at bounding box center [919, 484] width 912 height 631
click at [458, 654] on span at bounding box center [456, 655] width 11 height 15
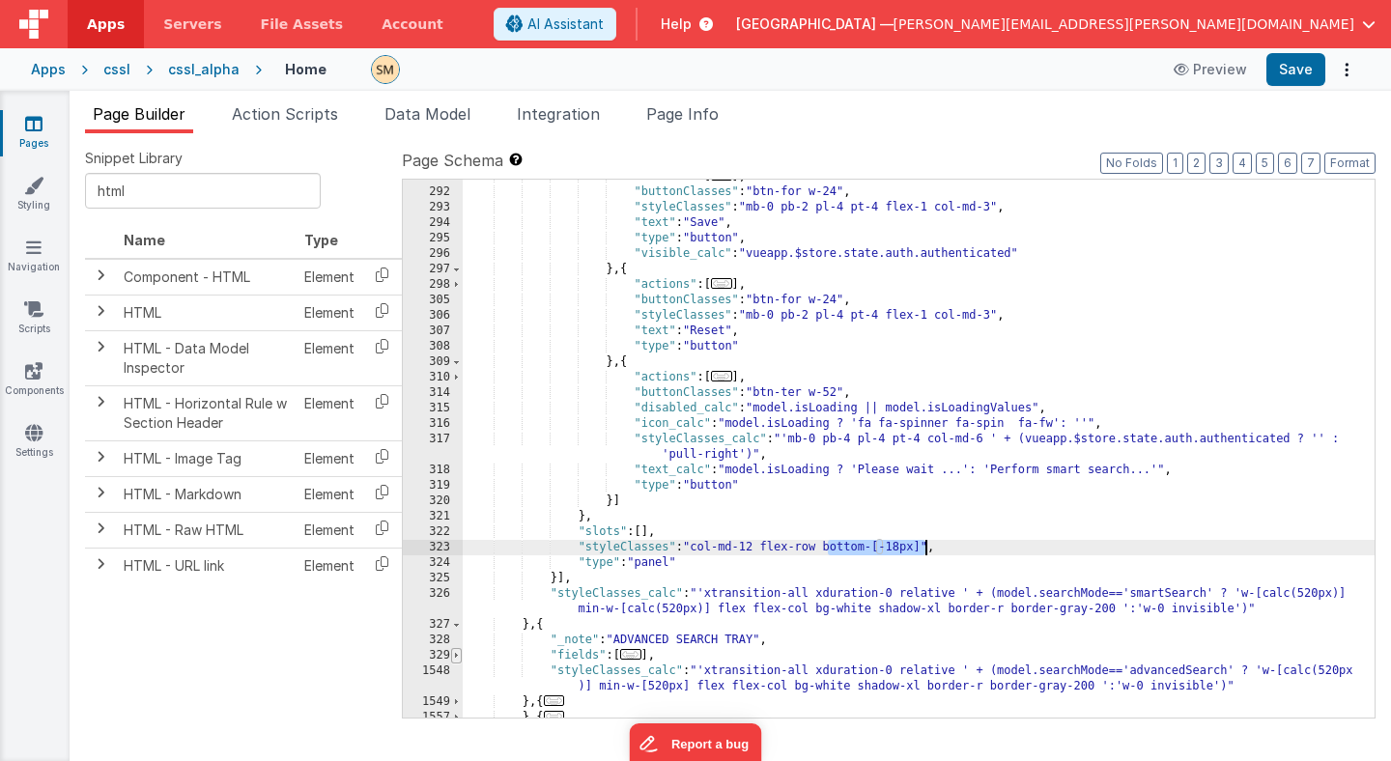
click at [458, 654] on span at bounding box center [456, 655] width 11 height 15
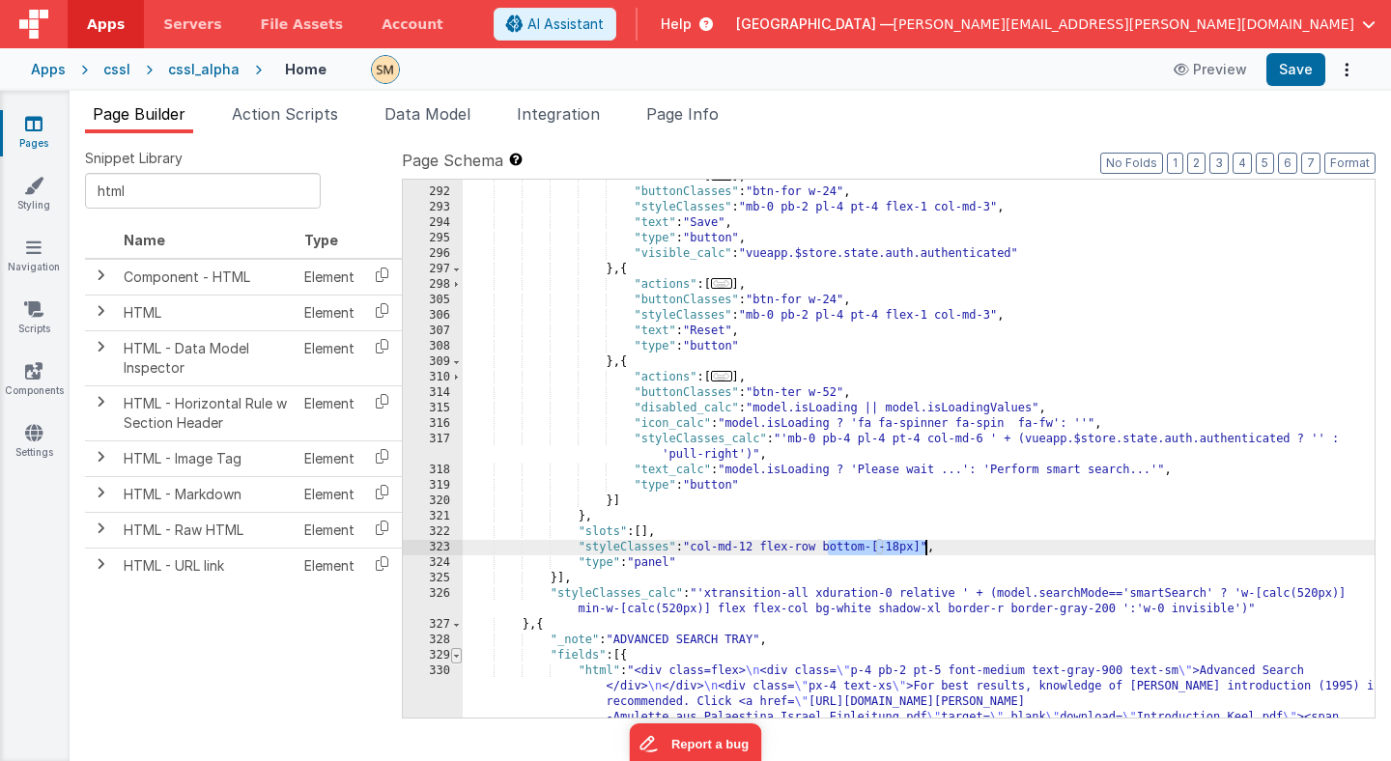
click at [458, 654] on span at bounding box center [456, 655] width 11 height 15
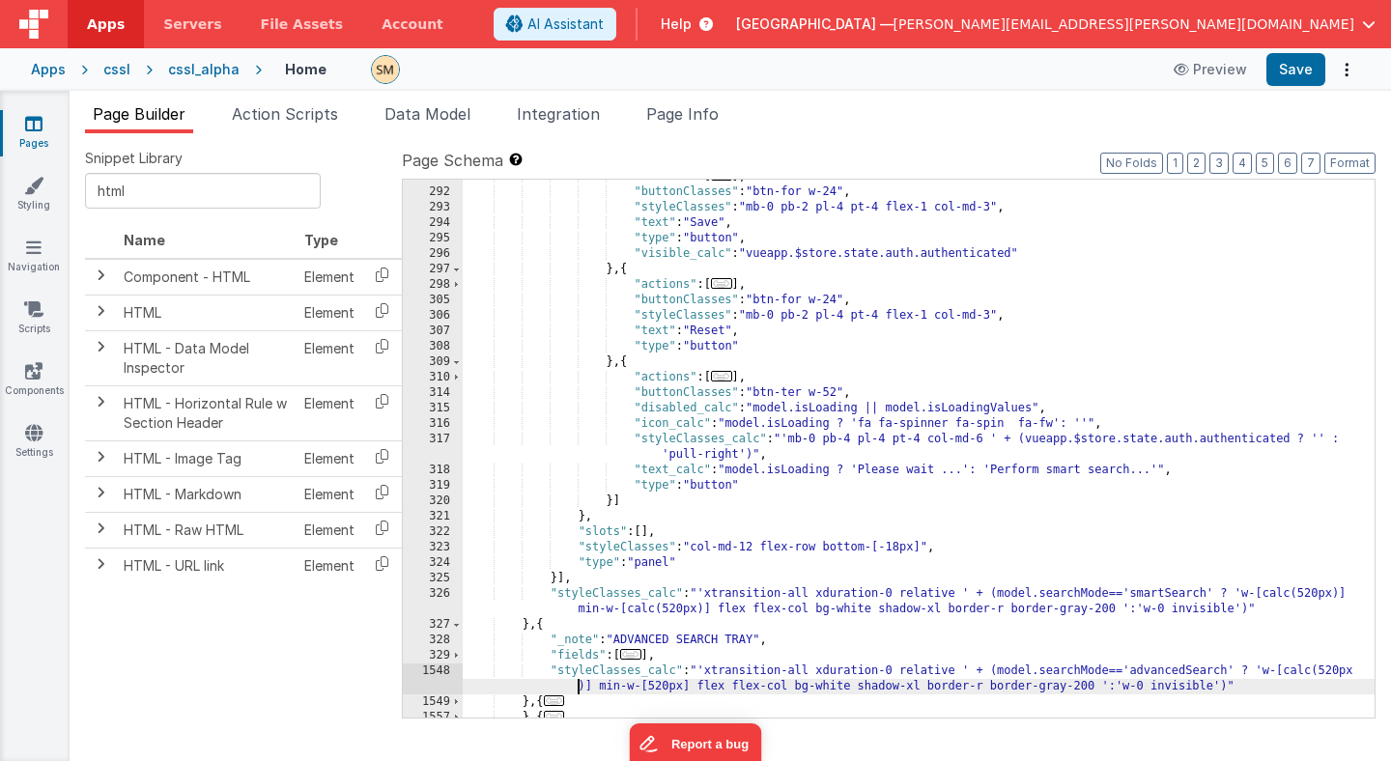
click at [575, 687] on div ""actions" : [ ... ] , "buttonClasses" : "btn-for w-24" , "styleClasses" : "mb-0…" at bounding box center [919, 453] width 912 height 569
click at [458, 658] on span at bounding box center [456, 655] width 11 height 15
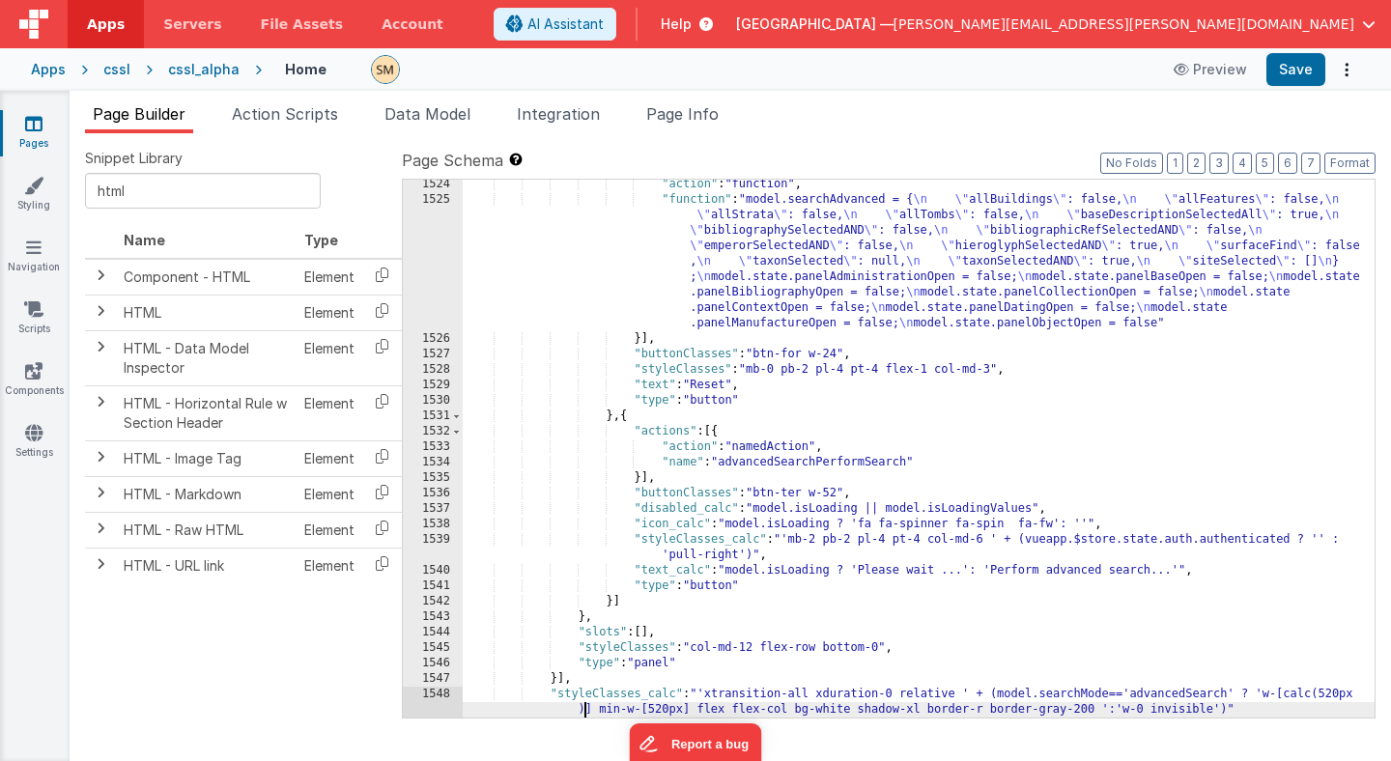
scroll to position [28884, 0]
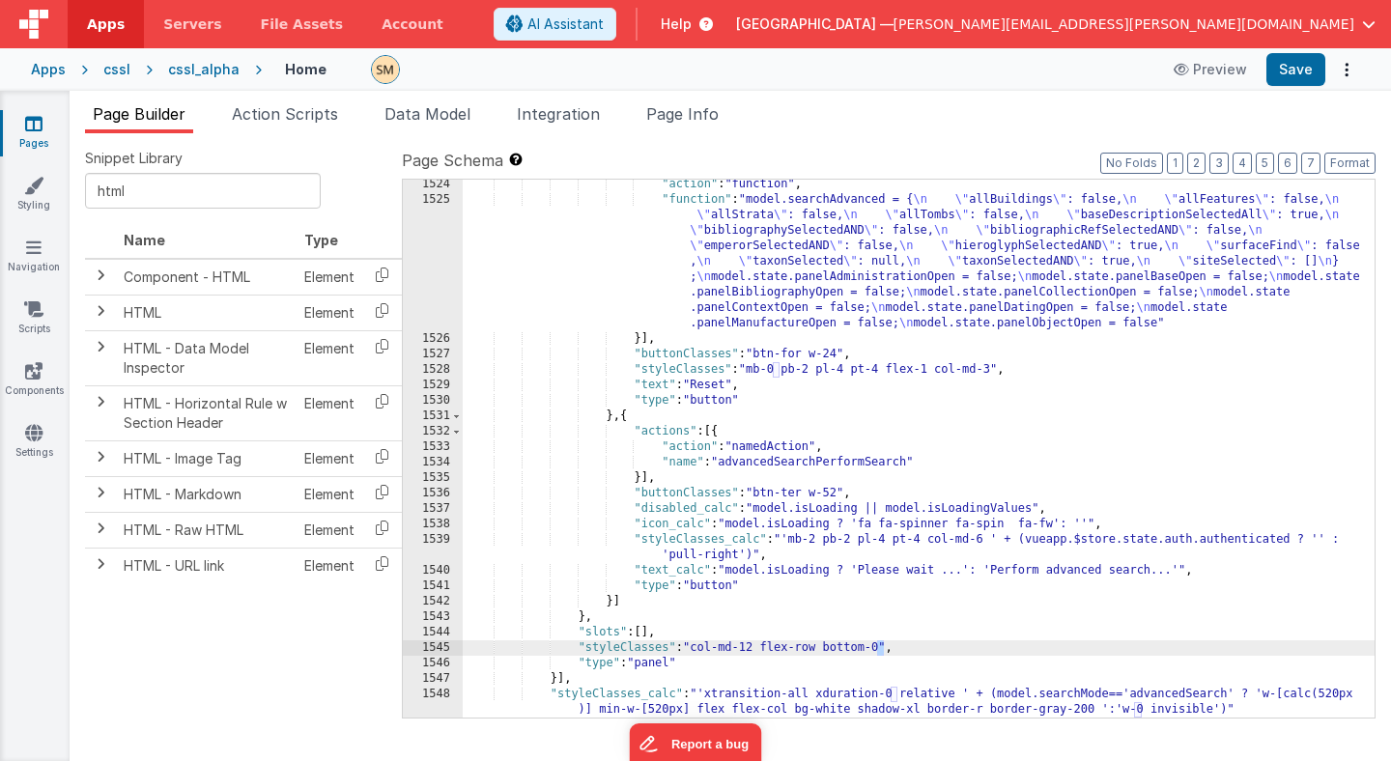
click at [876, 651] on div ""action" : "function" , "function" : "model.searchAdvanced = { \n \" allBuildin…" at bounding box center [919, 461] width 912 height 569
click at [1296, 72] on button "Save" at bounding box center [1296, 69] width 59 height 33
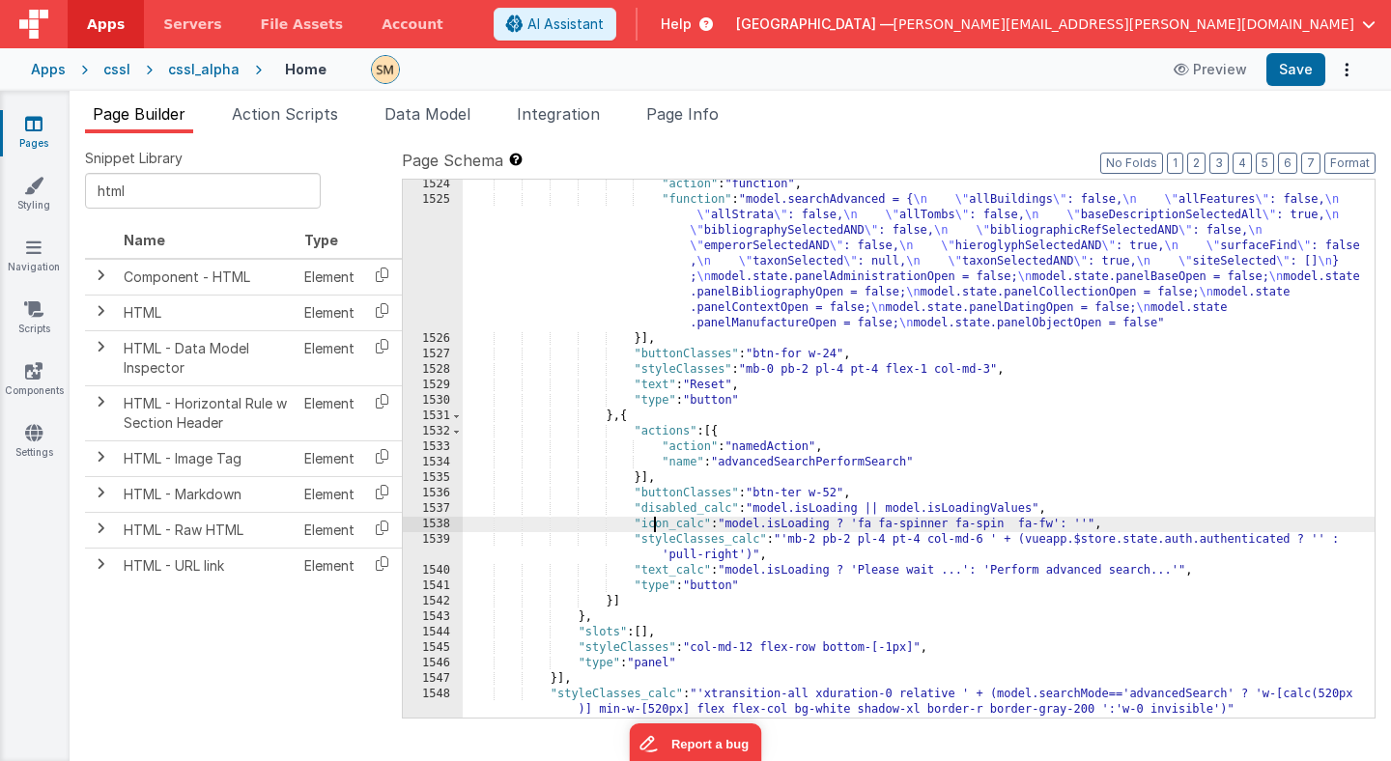
click at [655, 528] on div ""action" : "function" , "function" : "model.searchAdvanced = { \n \" allBuildin…" at bounding box center [919, 461] width 912 height 569
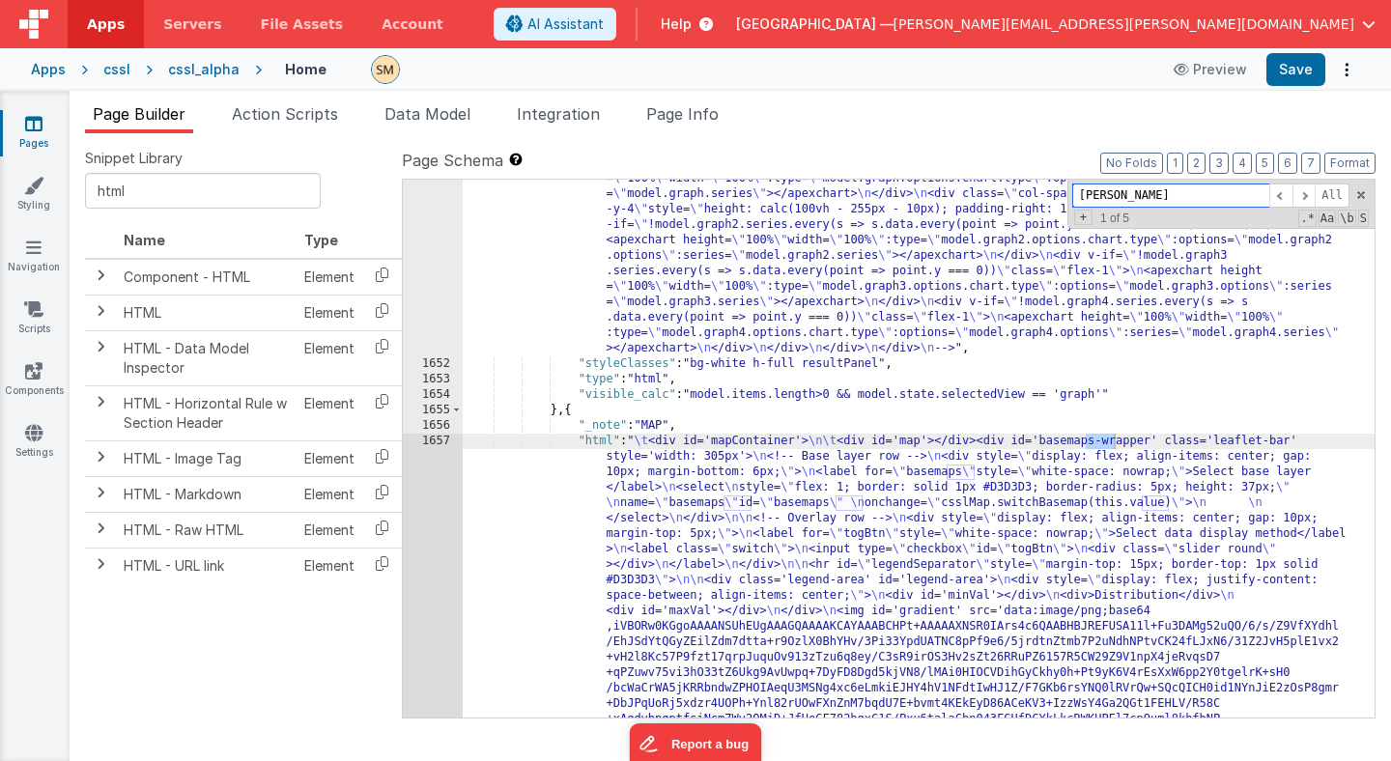
scroll to position [27817, 0]
type input "s"
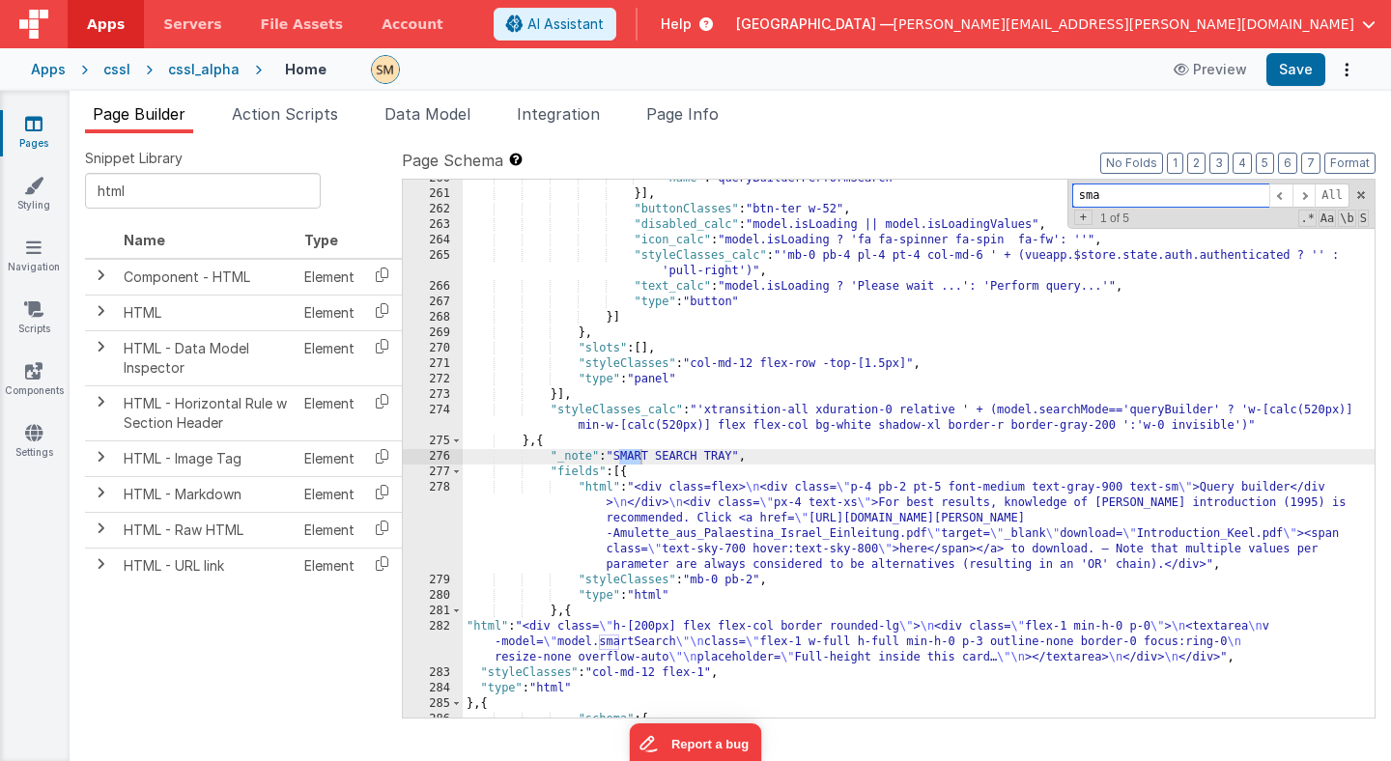
scroll to position [5038, 0]
type input "smart"
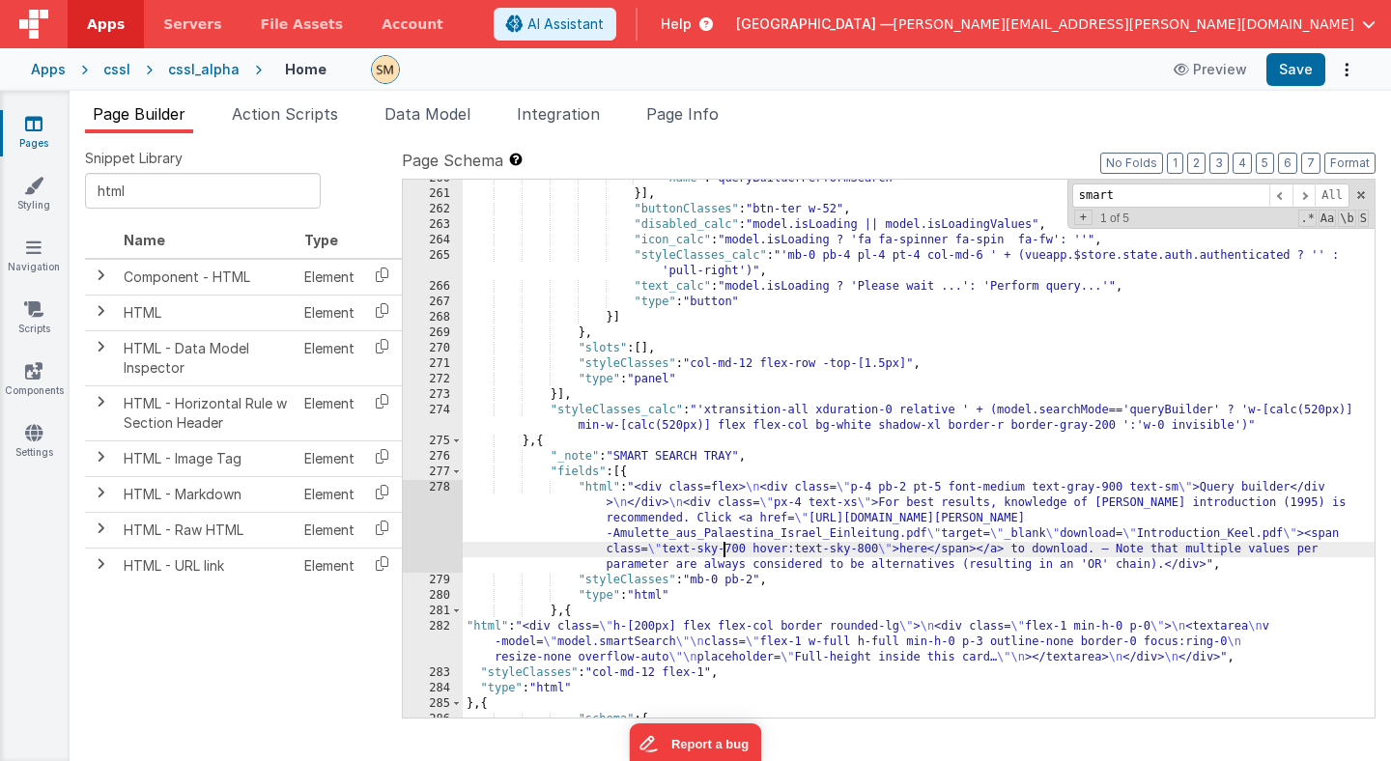
click at [721, 552] on div ""name" : "queryBuilderPerformSearch" }] , "buttonClasses" : "btn-ter w-52" , "d…" at bounding box center [919, 455] width 912 height 569
click at [437, 526] on div "278" at bounding box center [433, 526] width 60 height 93
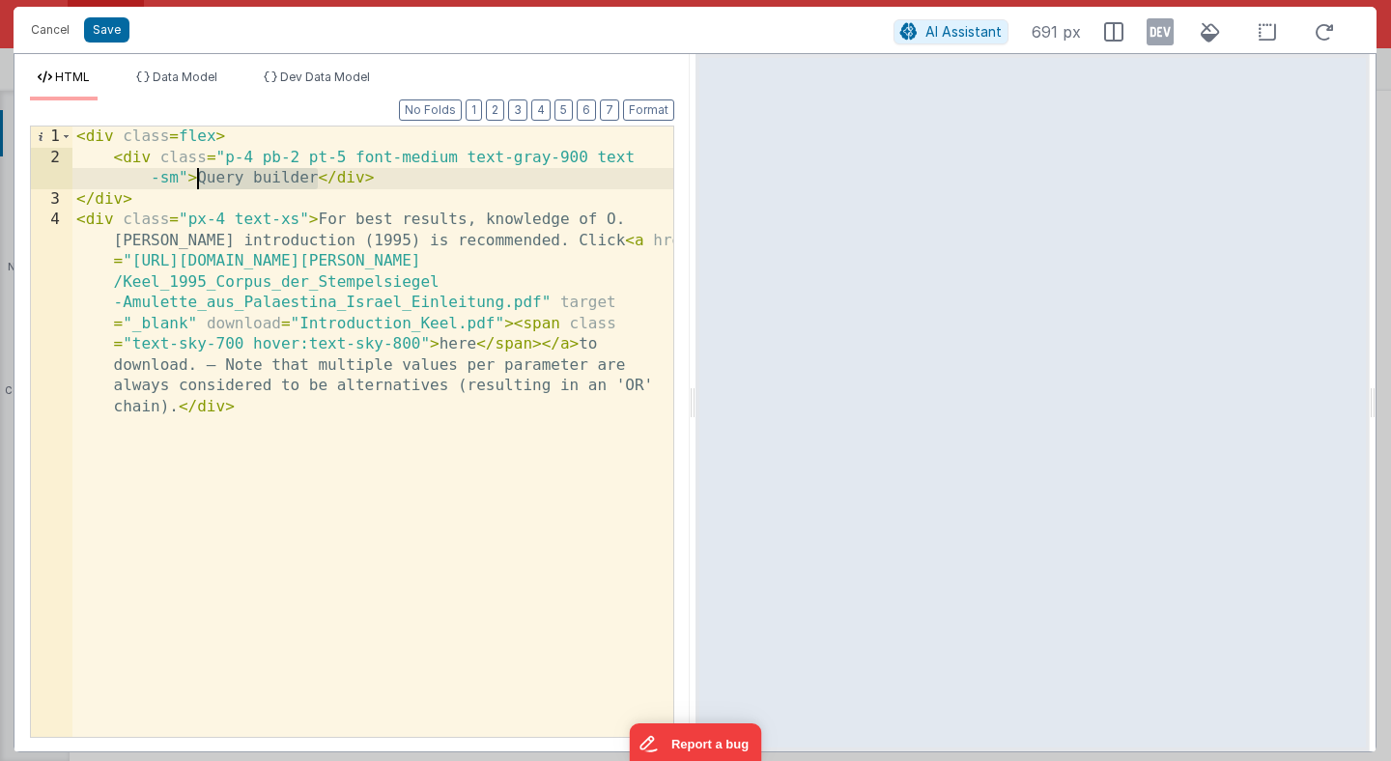
drag, startPoint x: 317, startPoint y: 178, endPoint x: 196, endPoint y: 185, distance: 121.0
click at [196, 185] on div "< div class = flex > < div class = "p-4 pb-2 pt-5 font-medium text-gray-900 tex…" at bounding box center [372, 547] width 601 height 840
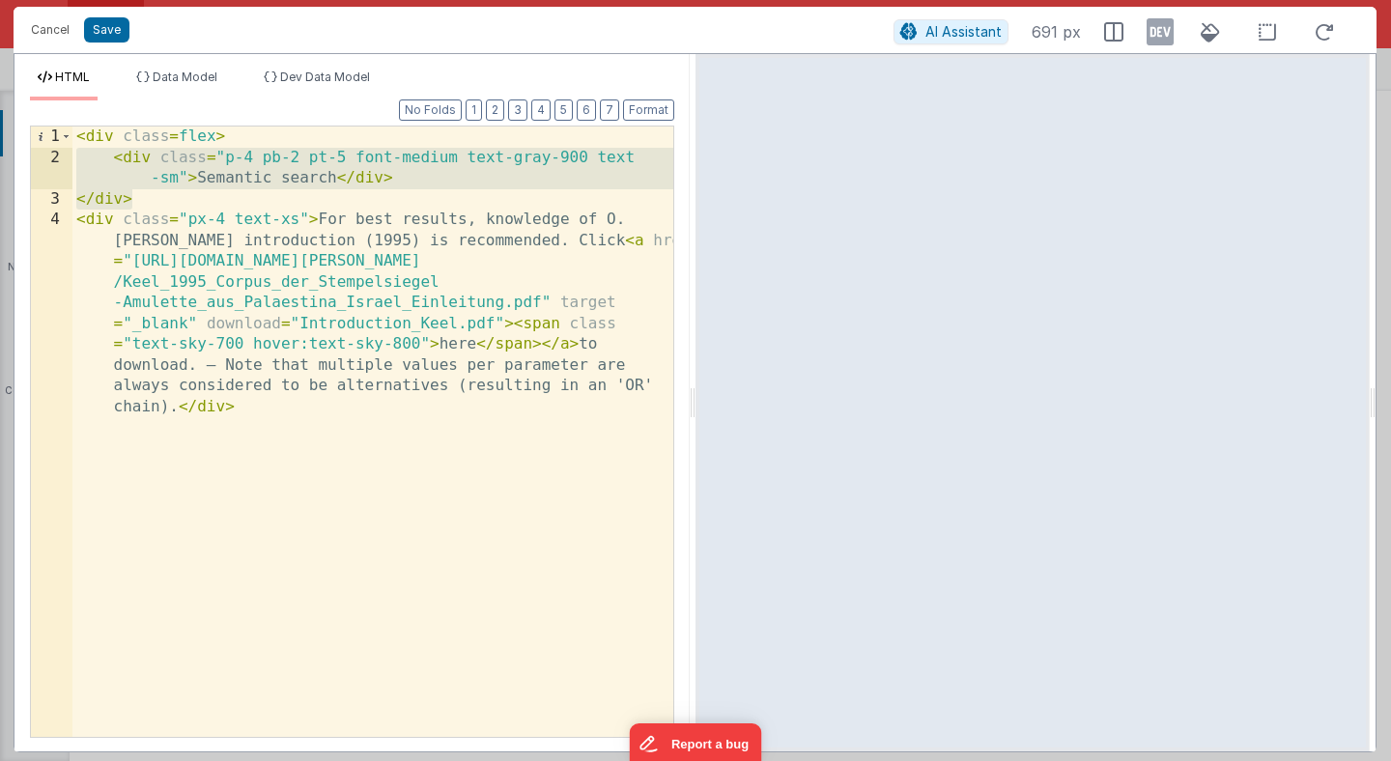
drag, startPoint x: 137, startPoint y: 196, endPoint x: 61, endPoint y: 160, distance: 84.3
click at [61, 160] on div "1 2 3 4 < div class = flex > < div class = "p-4 pb-2 pt-5 font-medium text-gray…" at bounding box center [352, 432] width 645 height 613
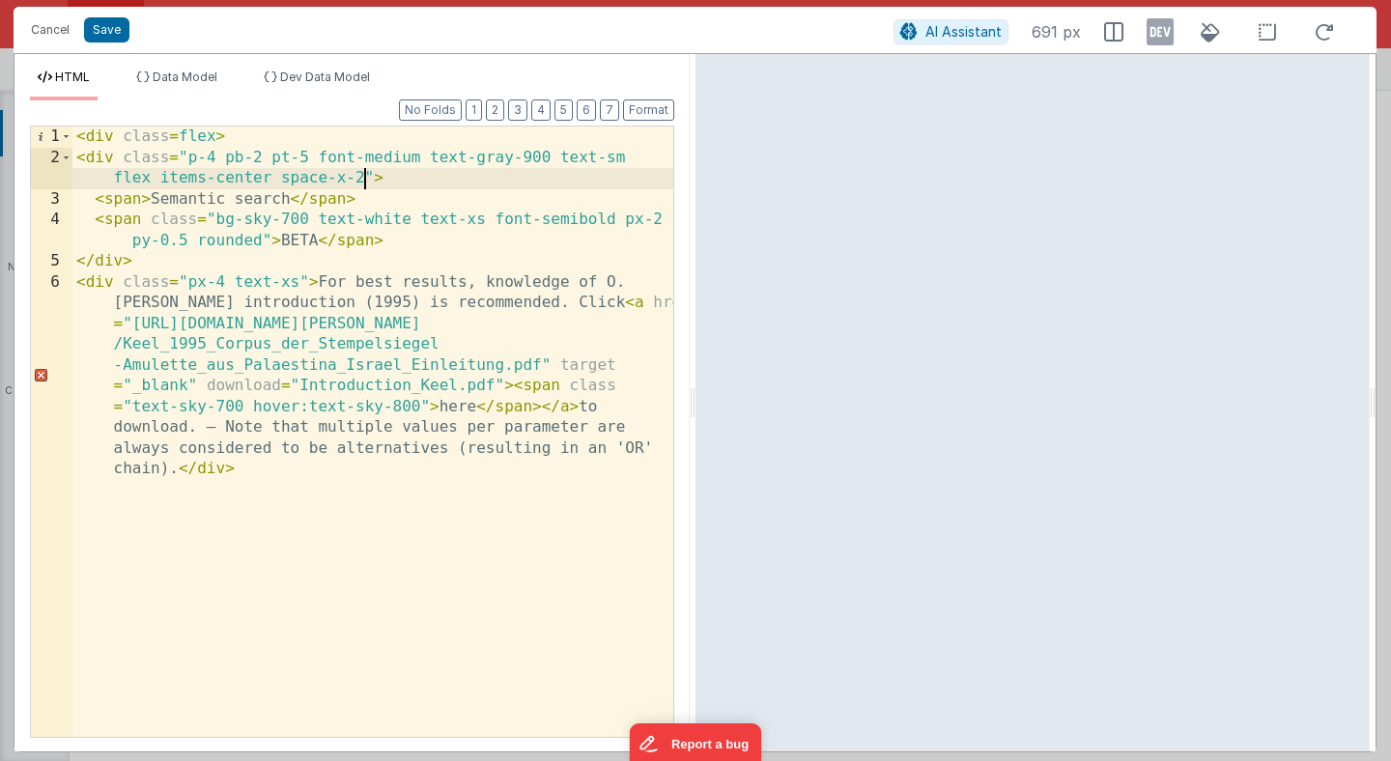
click at [364, 182] on div "< div class = flex > < div class = "p-4 pb-2 pt-5 font-medium text-gray-900 tex…" at bounding box center [372, 547] width 601 height 840
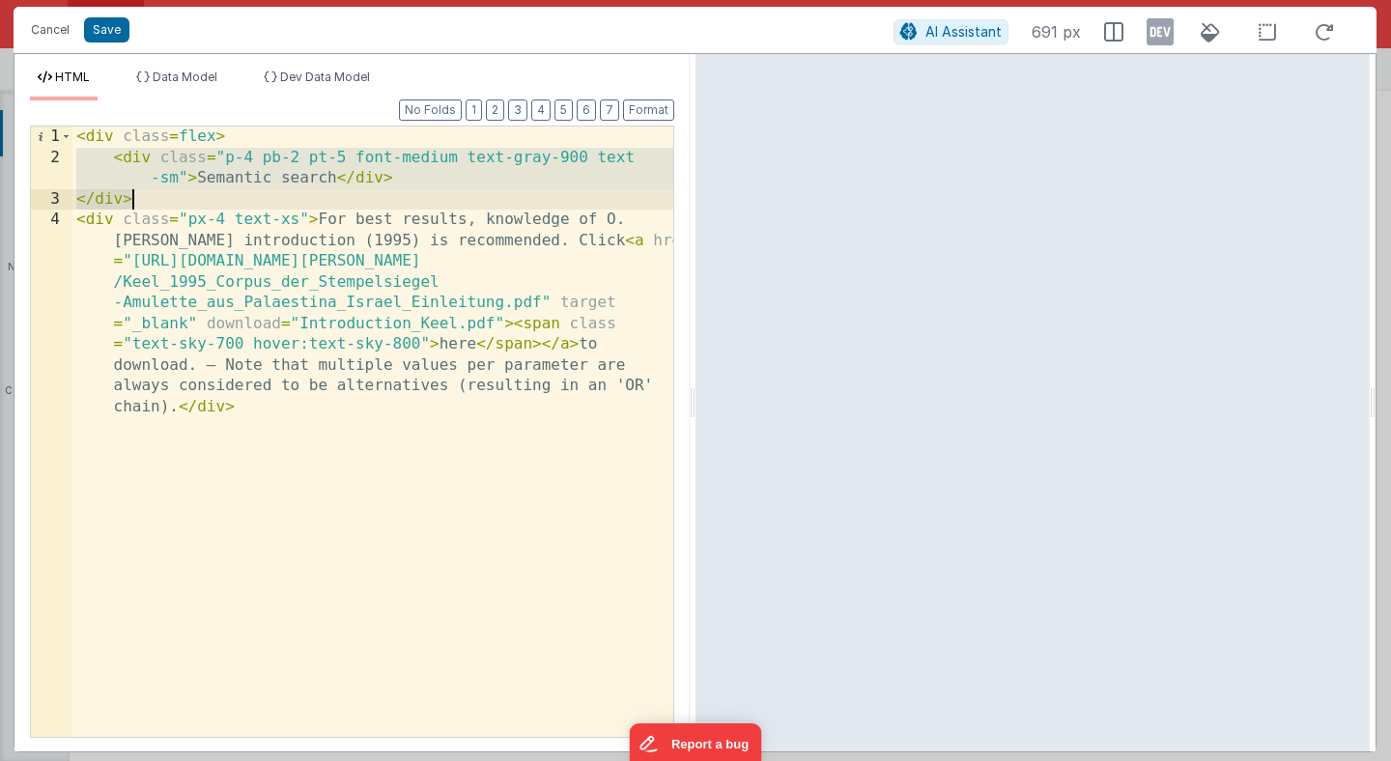
click at [244, 200] on div "< div class = flex > < div class = "p-4 pb-2 pt-5 font-medium text-gray-900 tex…" at bounding box center [372, 547] width 601 height 840
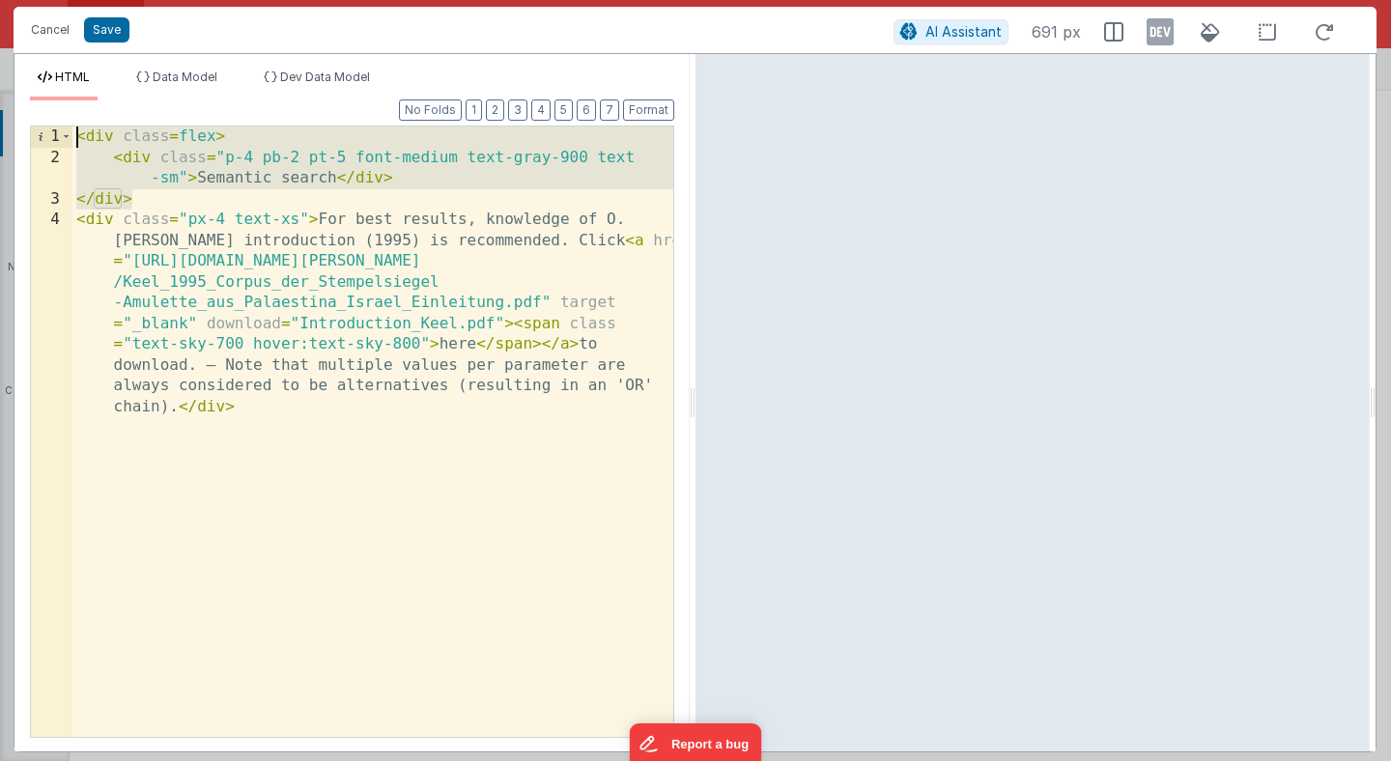
drag, startPoint x: 244, startPoint y: 204, endPoint x: 35, endPoint y: 139, distance: 219.5
click at [35, 139] on div "1 2 3 4 < div class = flex > < div class = "p-4 pb-2 pt-5 font-medium text-gray…" at bounding box center [352, 432] width 645 height 613
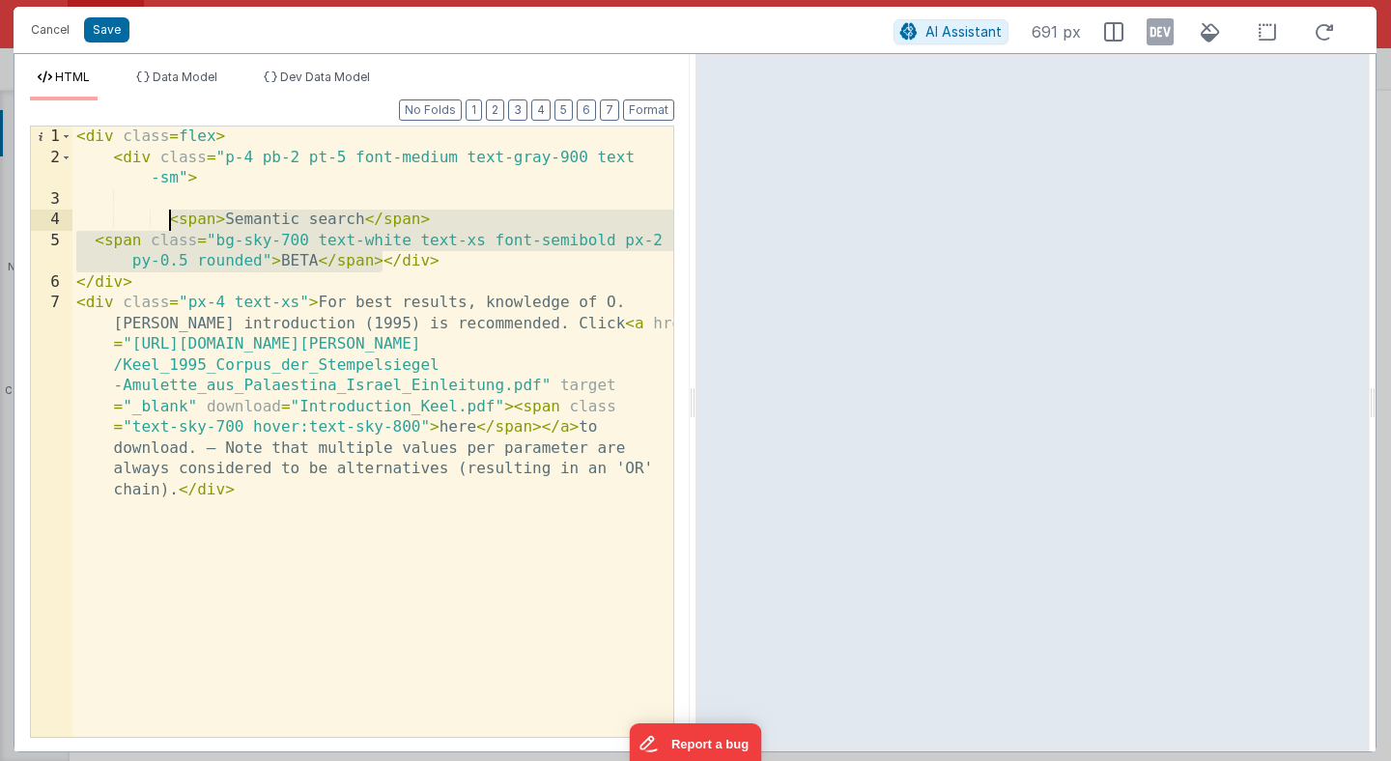
click at [171, 214] on div "< div class = flex > < div class = "p-4 pb-2 pt-5 font-medium text-gray-900 tex…" at bounding box center [372, 547] width 601 height 840
click at [151, 338] on div "< div class = flex > < div class = "p-4 pb-2 pt-5 font-medium text-gray-900 tex…" at bounding box center [372, 547] width 601 height 840
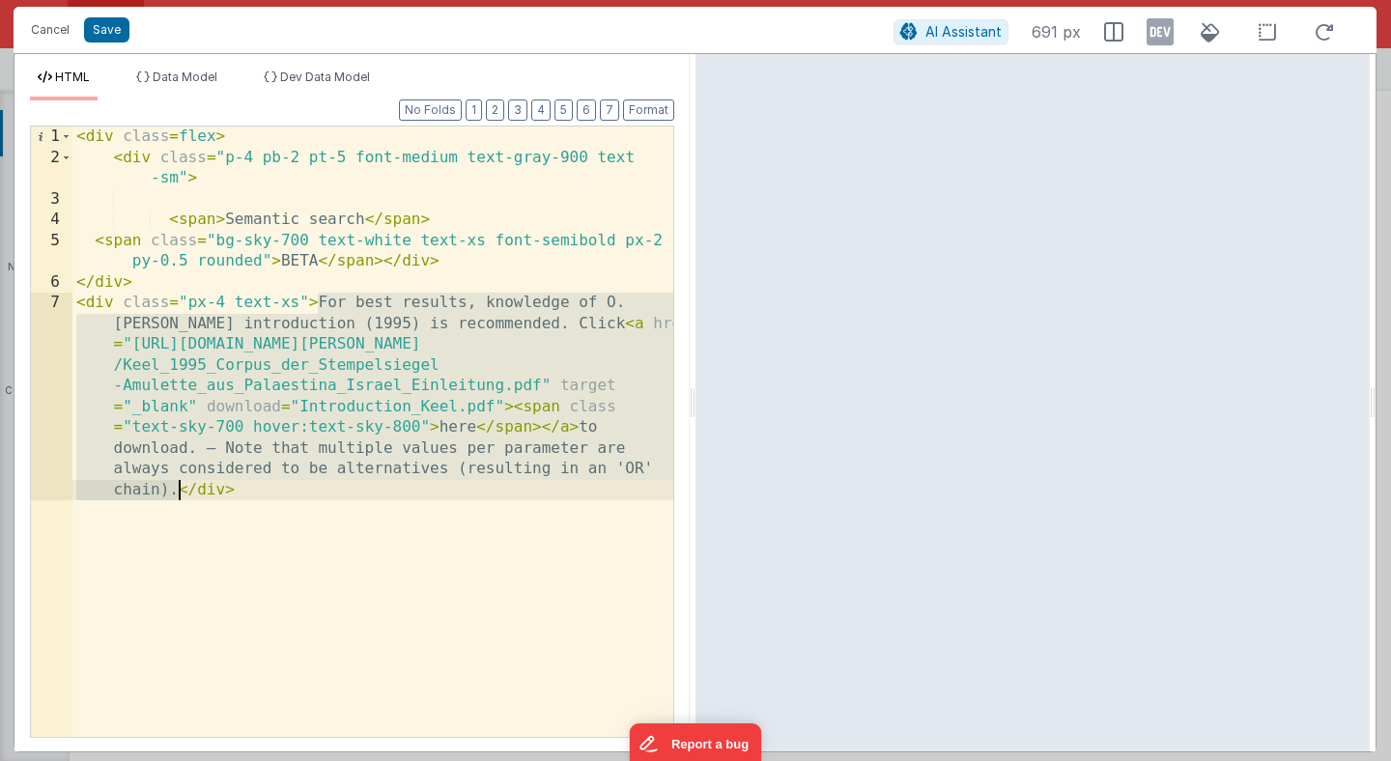
drag, startPoint x: 320, startPoint y: 299, endPoint x: 177, endPoint y: 497, distance: 244.3
click at [177, 497] on div "< div class = flex > < div class = "p-4 pb-2 pt-5 font-medium text-gray-900 tex…" at bounding box center [372, 547] width 601 height 840
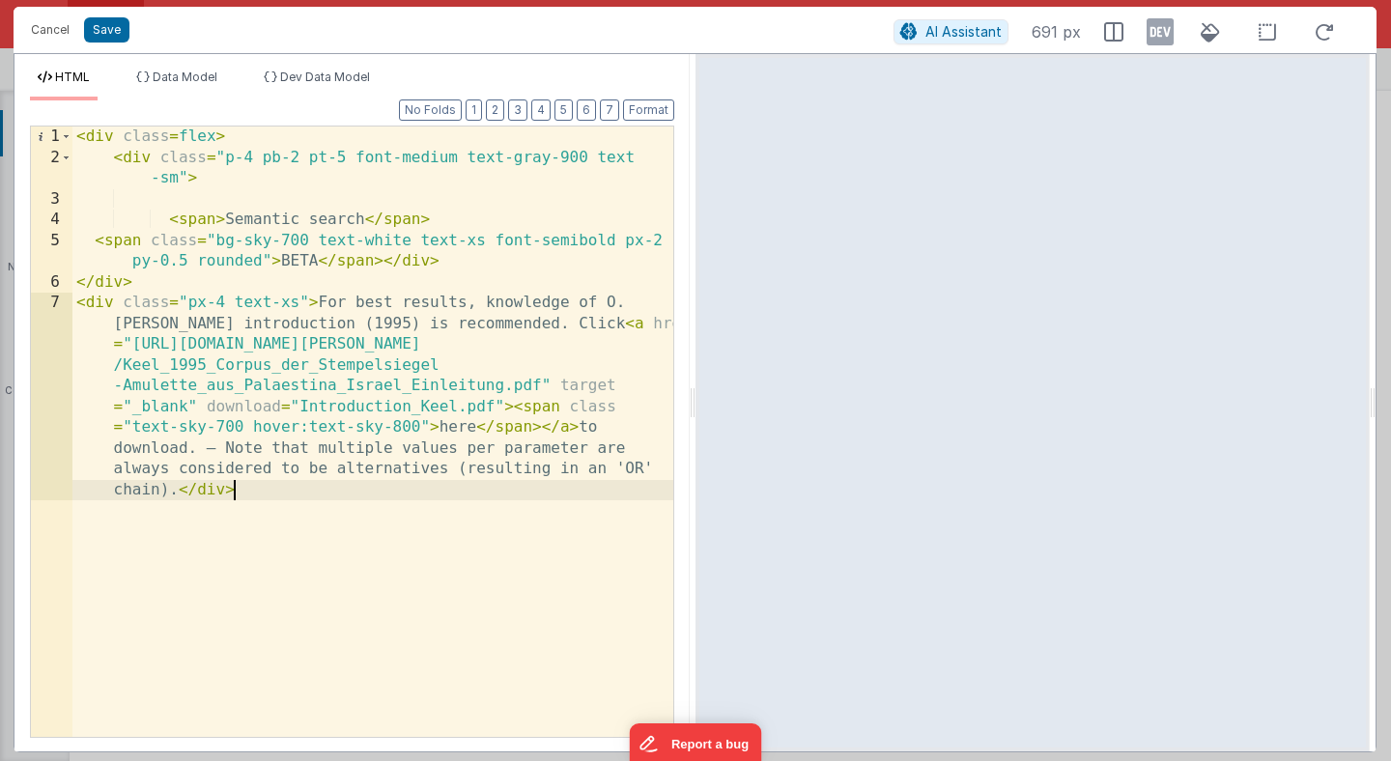
click at [240, 490] on div "< div class = flex > < div class = "p-4 pb-2 pt-5 font-medium text-gray-900 tex…" at bounding box center [372, 547] width 601 height 840
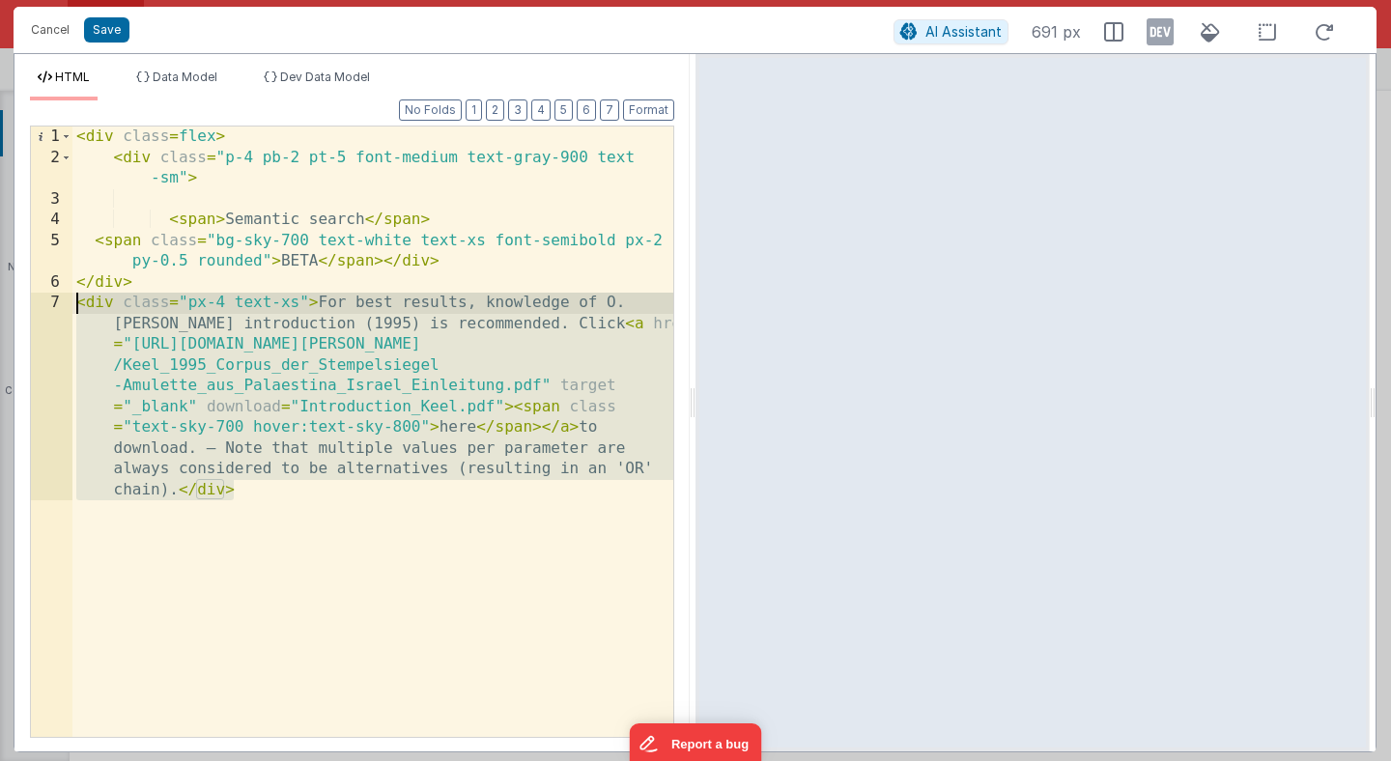
drag, startPoint x: 240, startPoint y: 490, endPoint x: 60, endPoint y: 302, distance: 259.7
click at [60, 302] on div "1 2 3 4 5 6 7 < div class = flex > < div class = "p-4 pb-2 pt-5 font-medium tex…" at bounding box center [352, 432] width 645 height 613
click at [319, 301] on div "< div class = flex > < div class = "p-4 pb-2 pt-5 font-medium text-gray-900 tex…" at bounding box center [372, 432] width 601 height 611
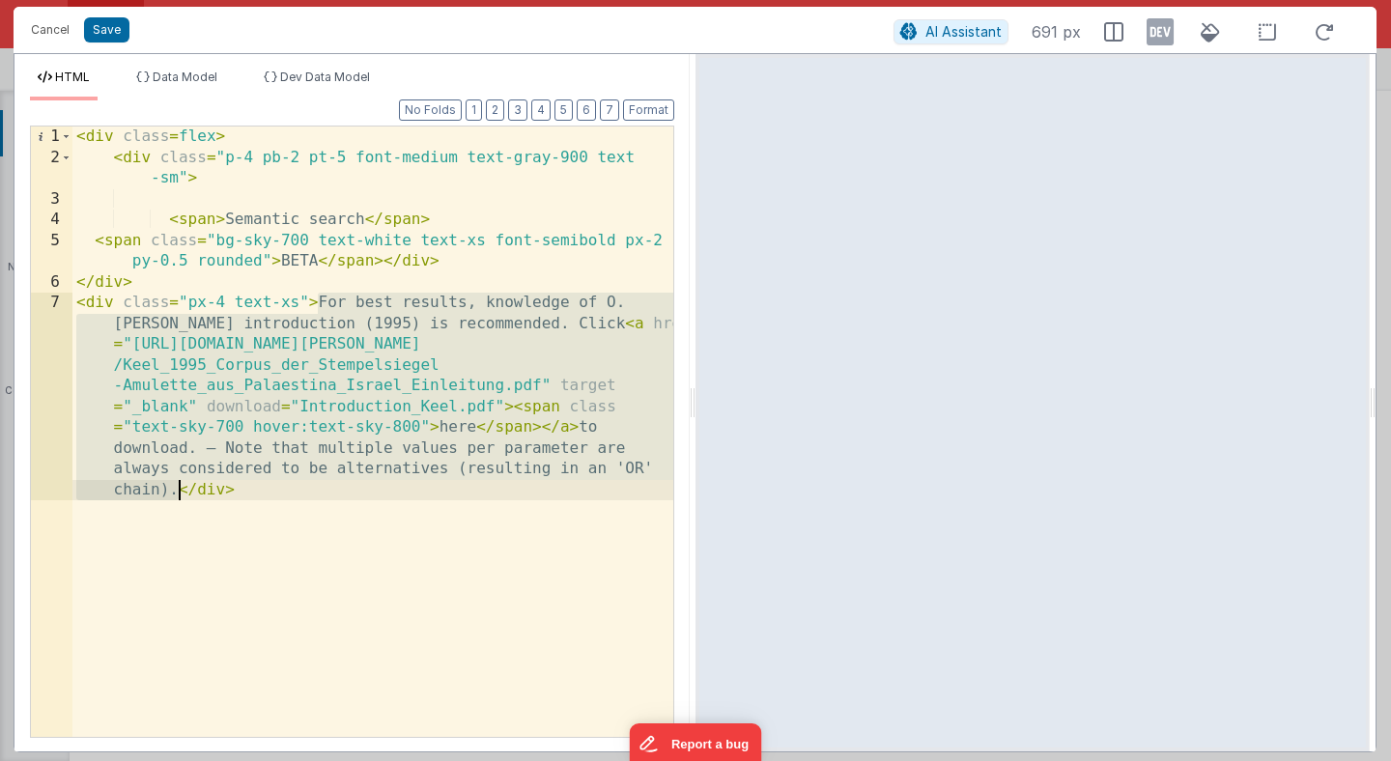
drag, startPoint x: 319, startPoint y: 301, endPoint x: 174, endPoint y: 484, distance: 233.9
click at [174, 484] on div "< div class = flex > < div class = "p-4 pb-2 pt-5 font-medium text-gray-900 tex…" at bounding box center [372, 547] width 601 height 840
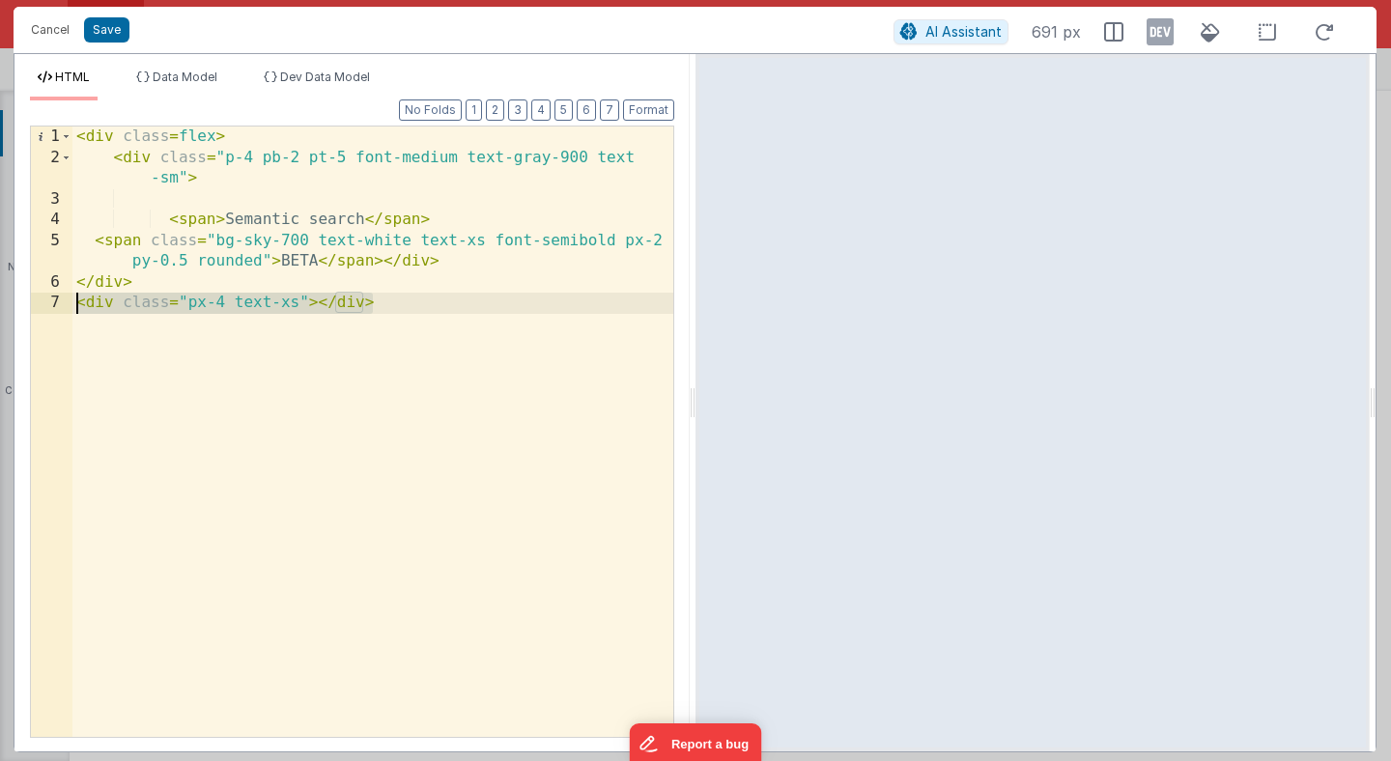
drag, startPoint x: 377, startPoint y: 301, endPoint x: 64, endPoint y: 298, distance: 313.1
click at [64, 298] on div "1 2 3 4 5 6 7 < div class = flex > < div class = "p-4 pb-2 pt-5 font-medium tex…" at bounding box center [352, 432] width 645 height 613
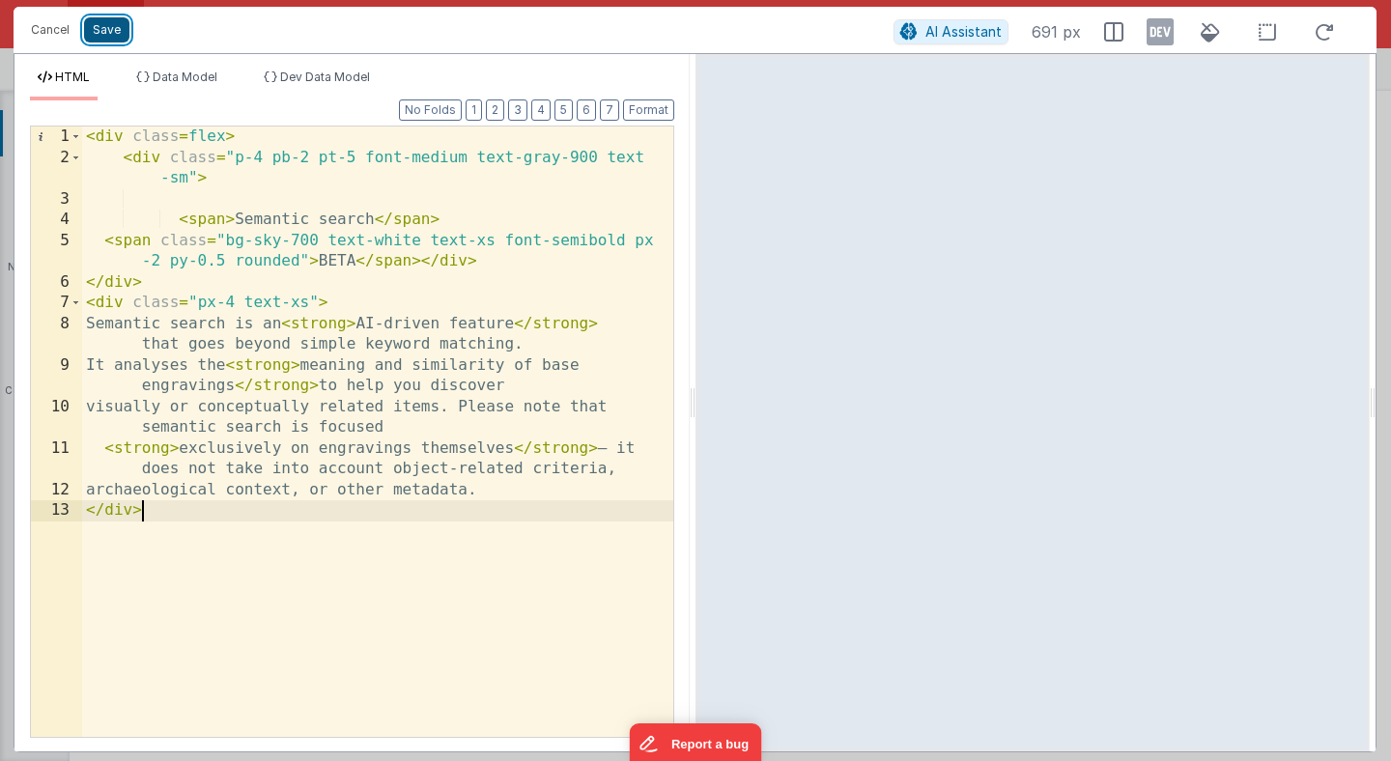
click at [109, 18] on button "Save" at bounding box center [106, 29] width 45 height 25
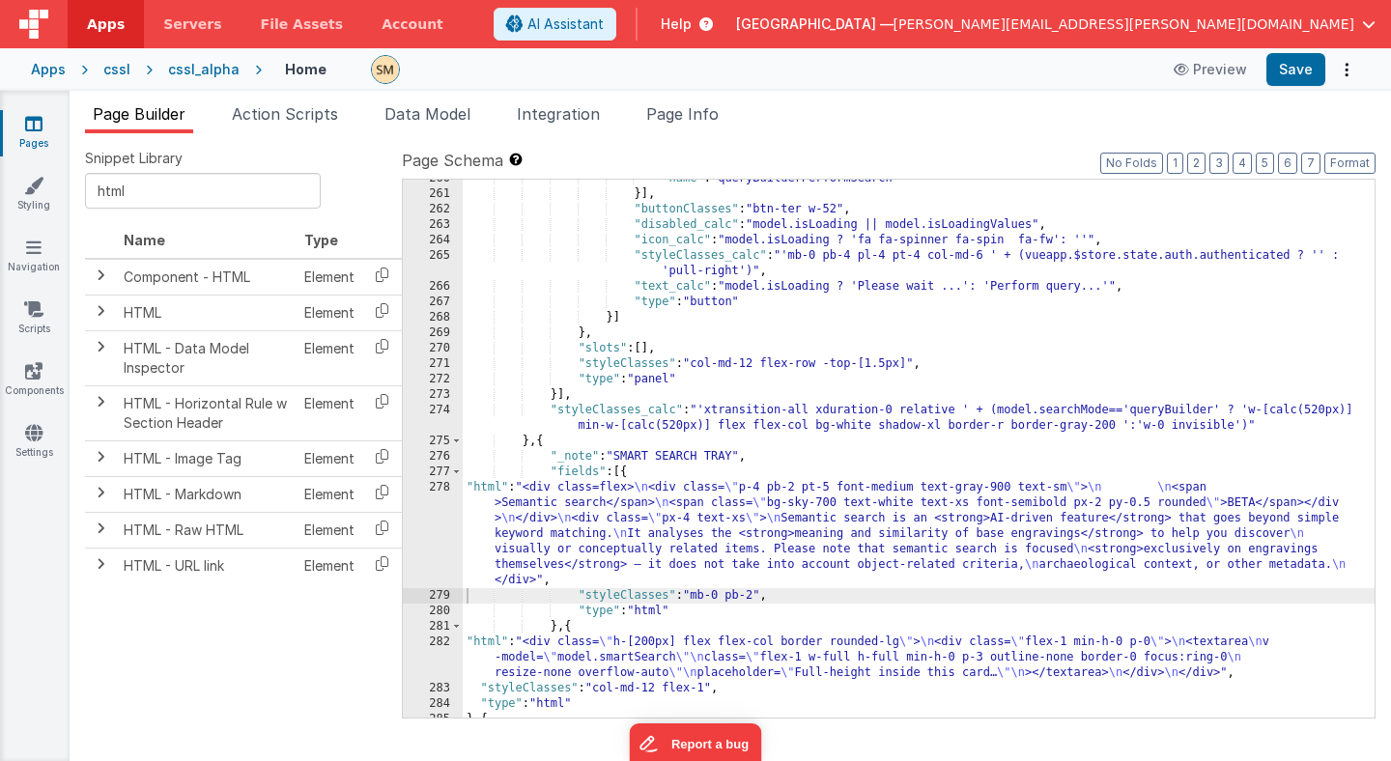
scroll to position [5036, 0]
click at [1305, 64] on button "Save" at bounding box center [1296, 69] width 59 height 33
click at [707, 690] on div ""name" : "queryBuilderPerformSearch" }] , "buttonClasses" : "btn-ter w-52" , "d…" at bounding box center [919, 455] width 912 height 569
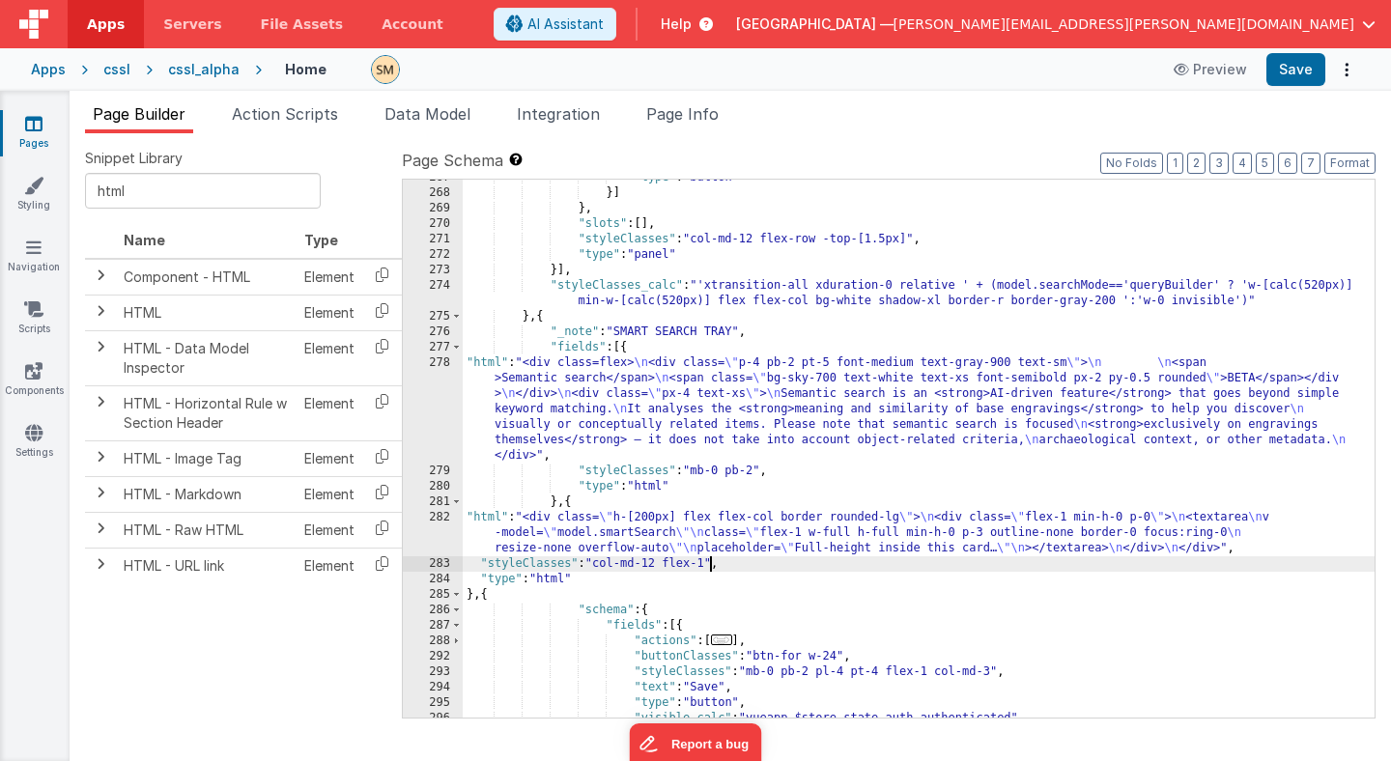
scroll to position [5137, 0]
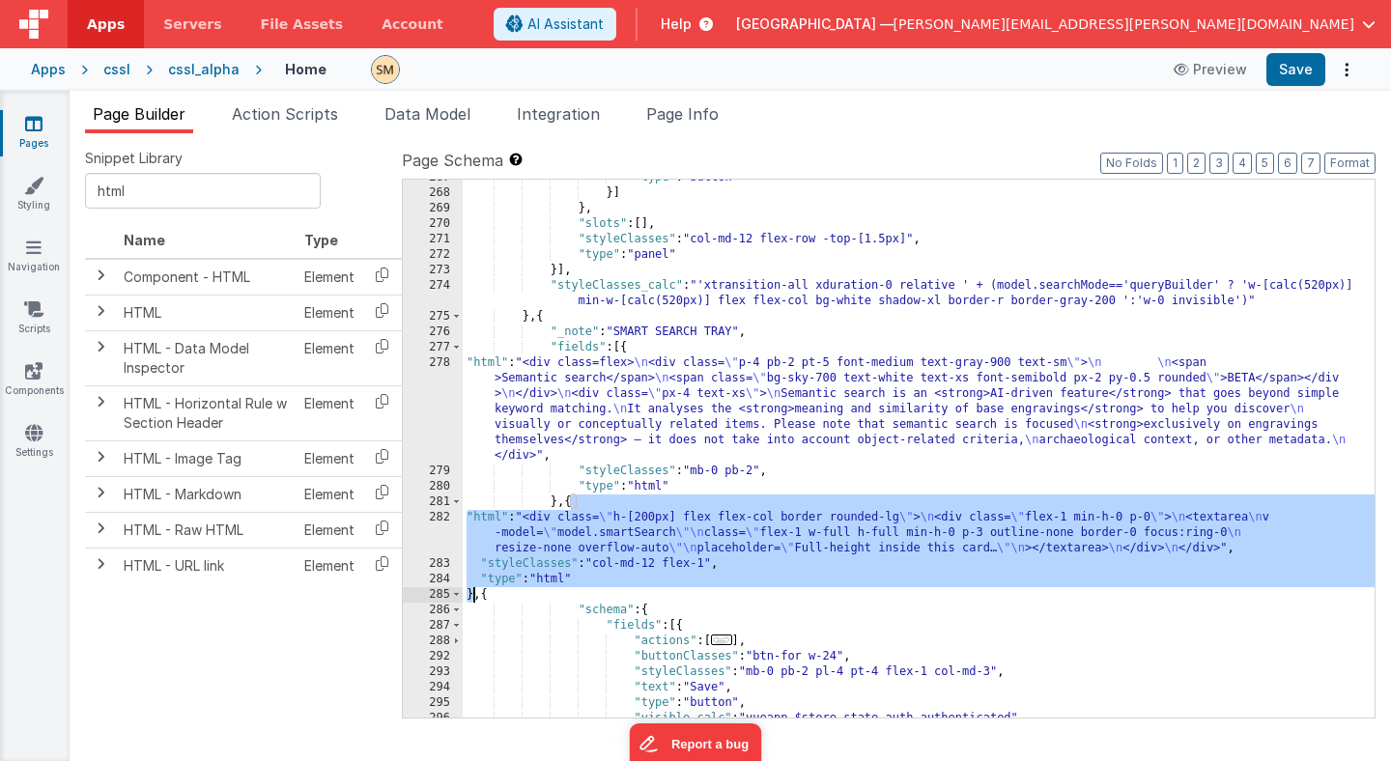
drag, startPoint x: 570, startPoint y: 504, endPoint x: 474, endPoint y: 594, distance: 131.3
click at [474, 594] on div ""type" : "button" }] } , "slots" : [ ] , "styleClasses" : "col-md-12 flex-row -…" at bounding box center [919, 454] width 912 height 569
click at [709, 565] on div ""type" : "button" }] } , "slots" : [ ] , "styleClasses" : "col-md-12 flex-row -…" at bounding box center [919, 454] width 912 height 569
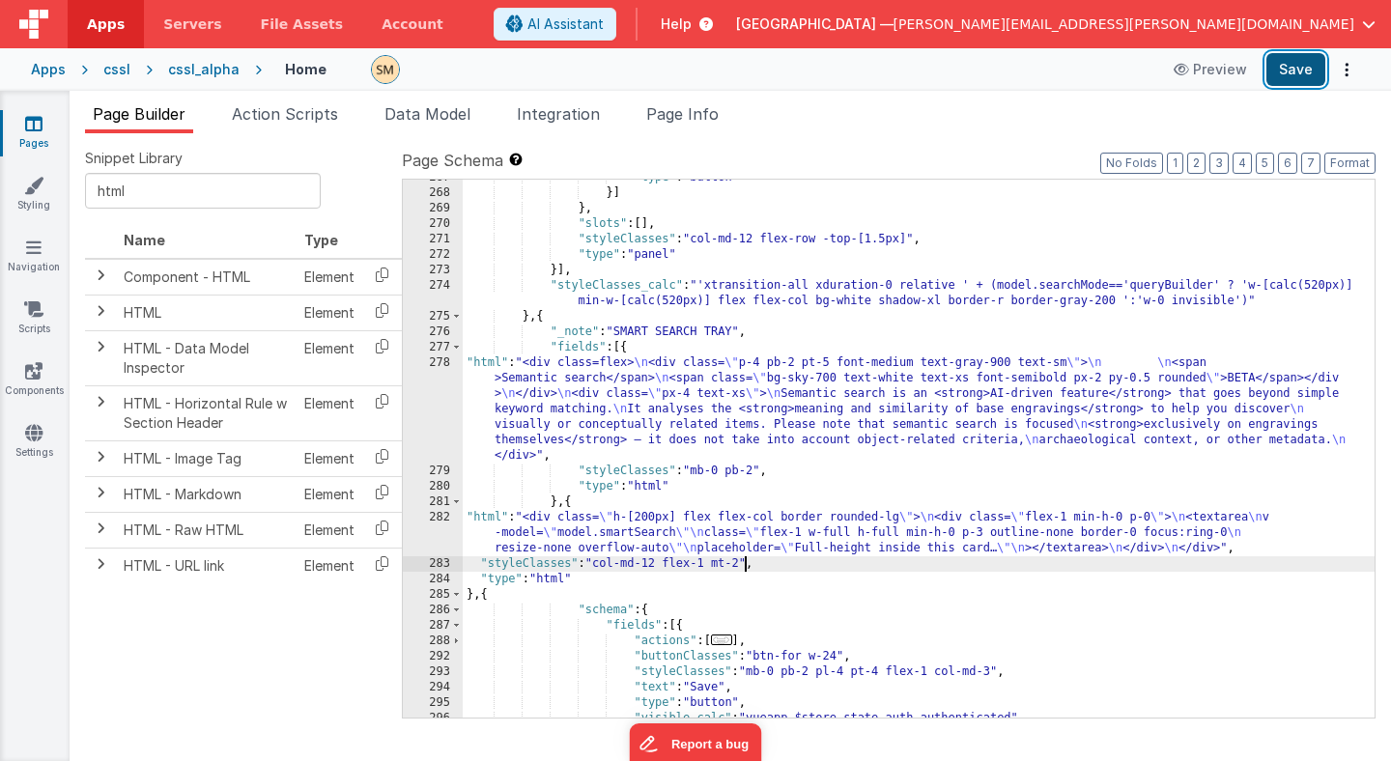
click at [1293, 69] on button "Save" at bounding box center [1296, 69] width 59 height 33
click at [226, 312] on td "HTML" at bounding box center [206, 313] width 181 height 36
click at [383, 310] on icon at bounding box center [382, 311] width 40 height 30
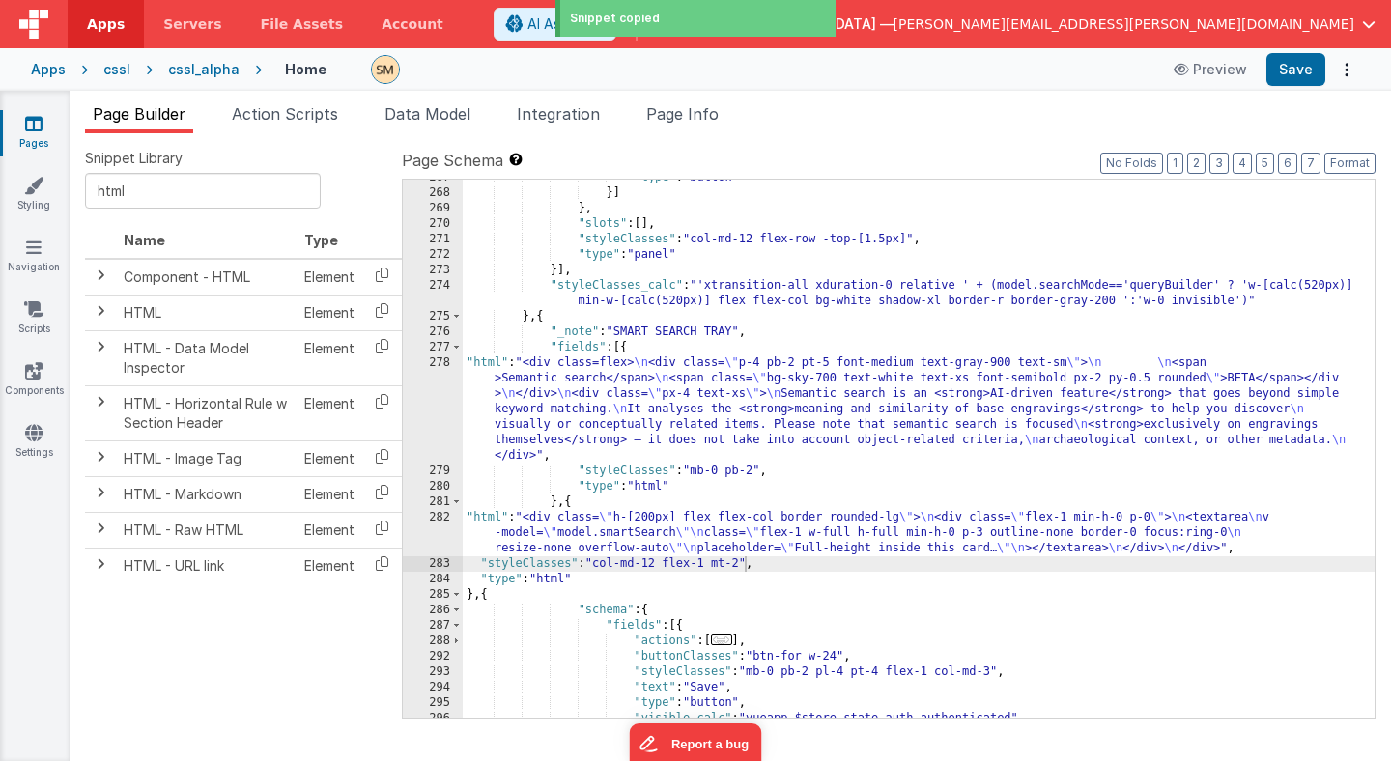
click at [478, 594] on div ""type" : "button" }] } , "slots" : [ ] , "styleClasses" : "col-md-12 flex-row -…" at bounding box center [919, 454] width 912 height 569
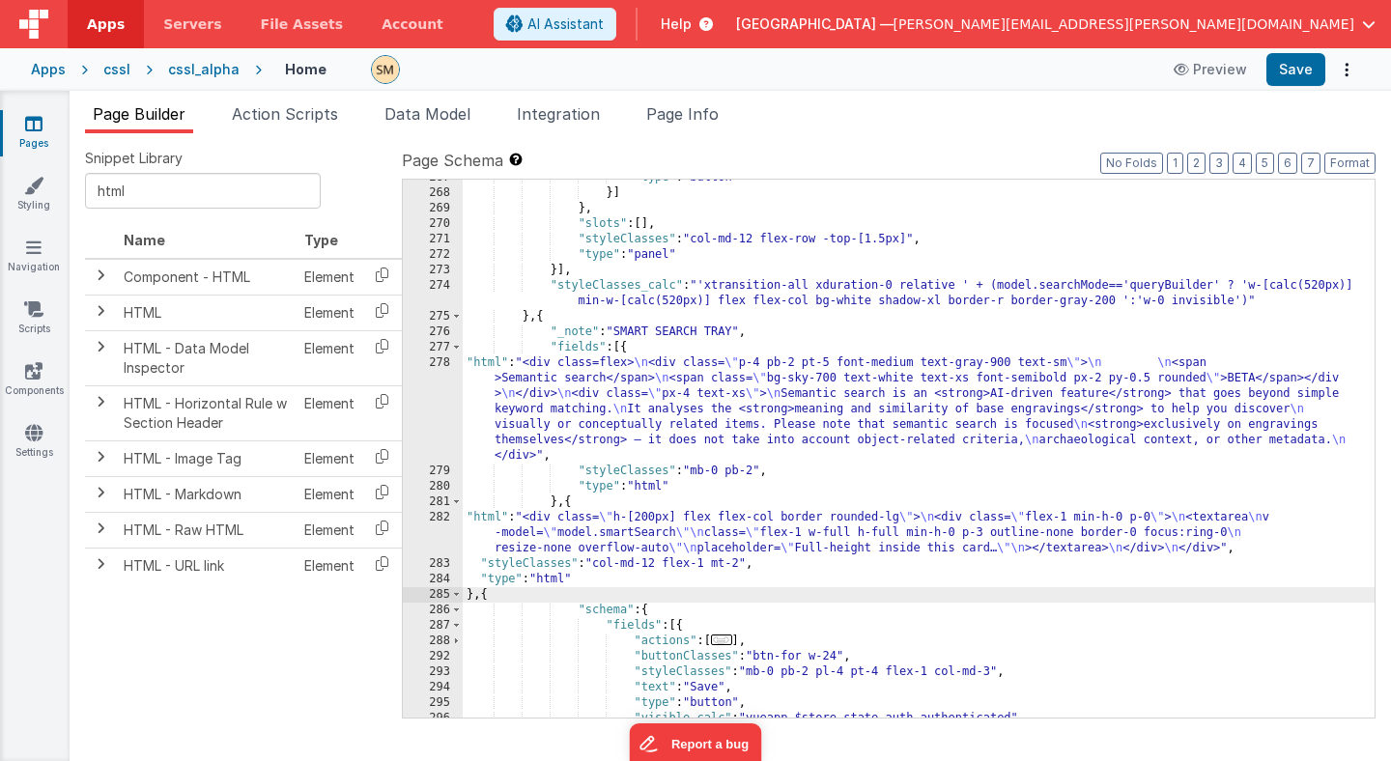
paste textarea
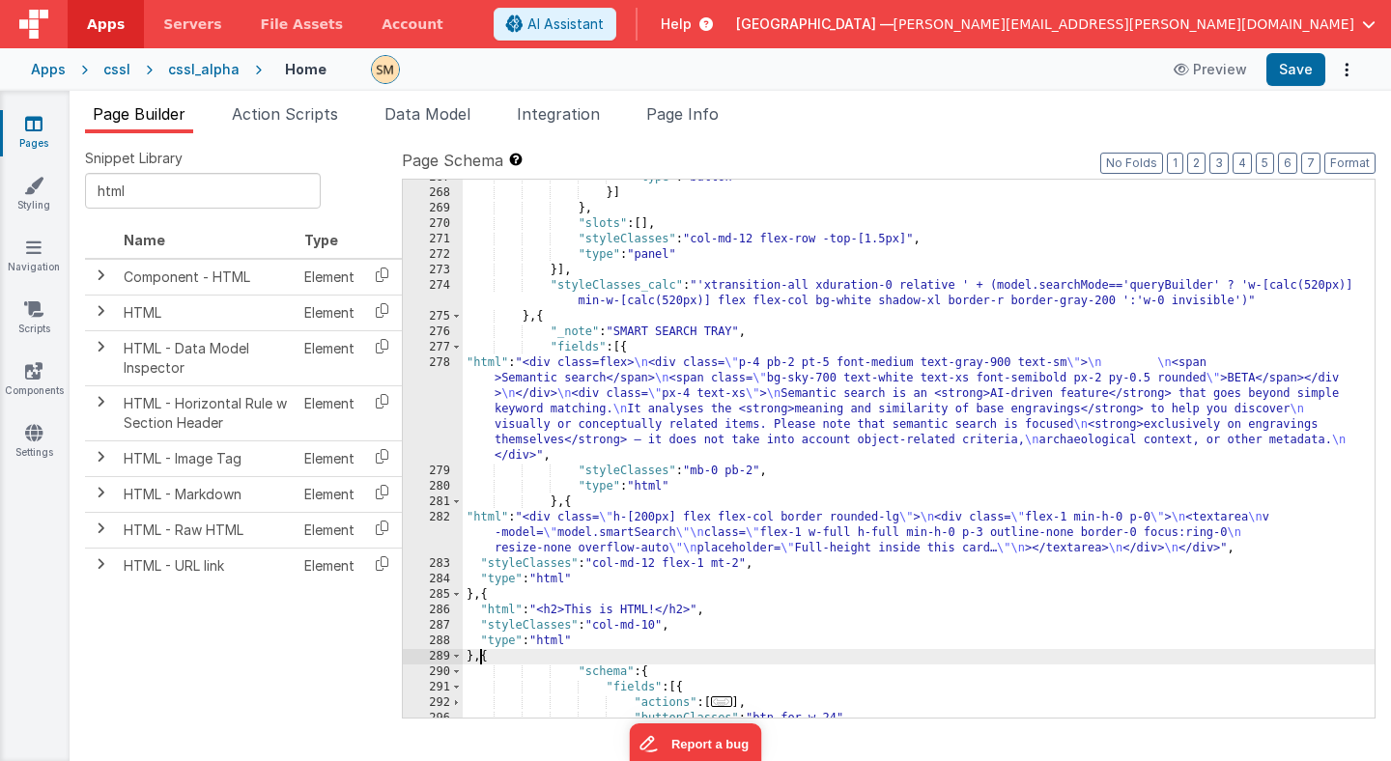
click at [662, 628] on div ""type" : "button" }] } , "slots" : [ ] , "styleClasses" : "col-md-12 flex-row -…" at bounding box center [919, 454] width 912 height 569
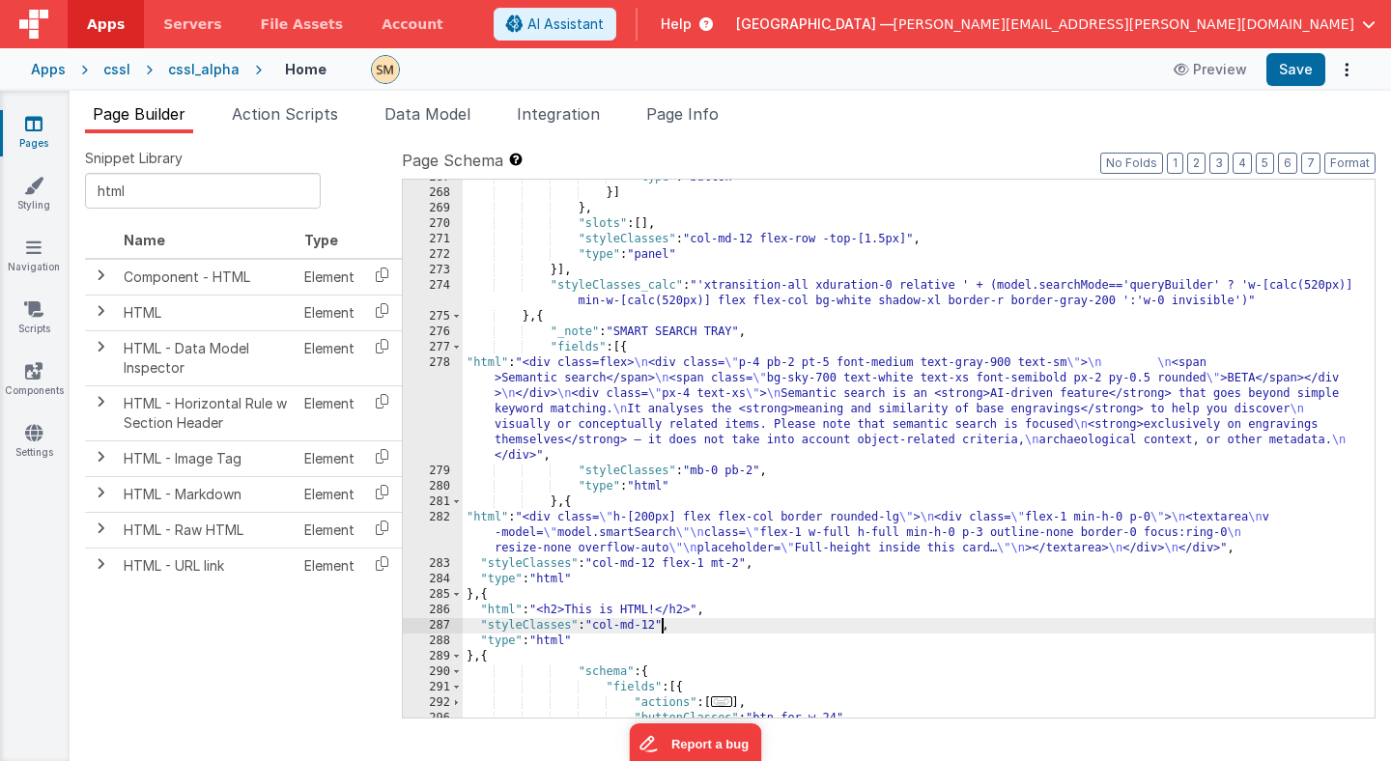
click at [662, 640] on div ""type" : "button" }] } , "slots" : [ ] , "styleClasses" : "col-md-12 flex-row -…" at bounding box center [919, 454] width 912 height 569
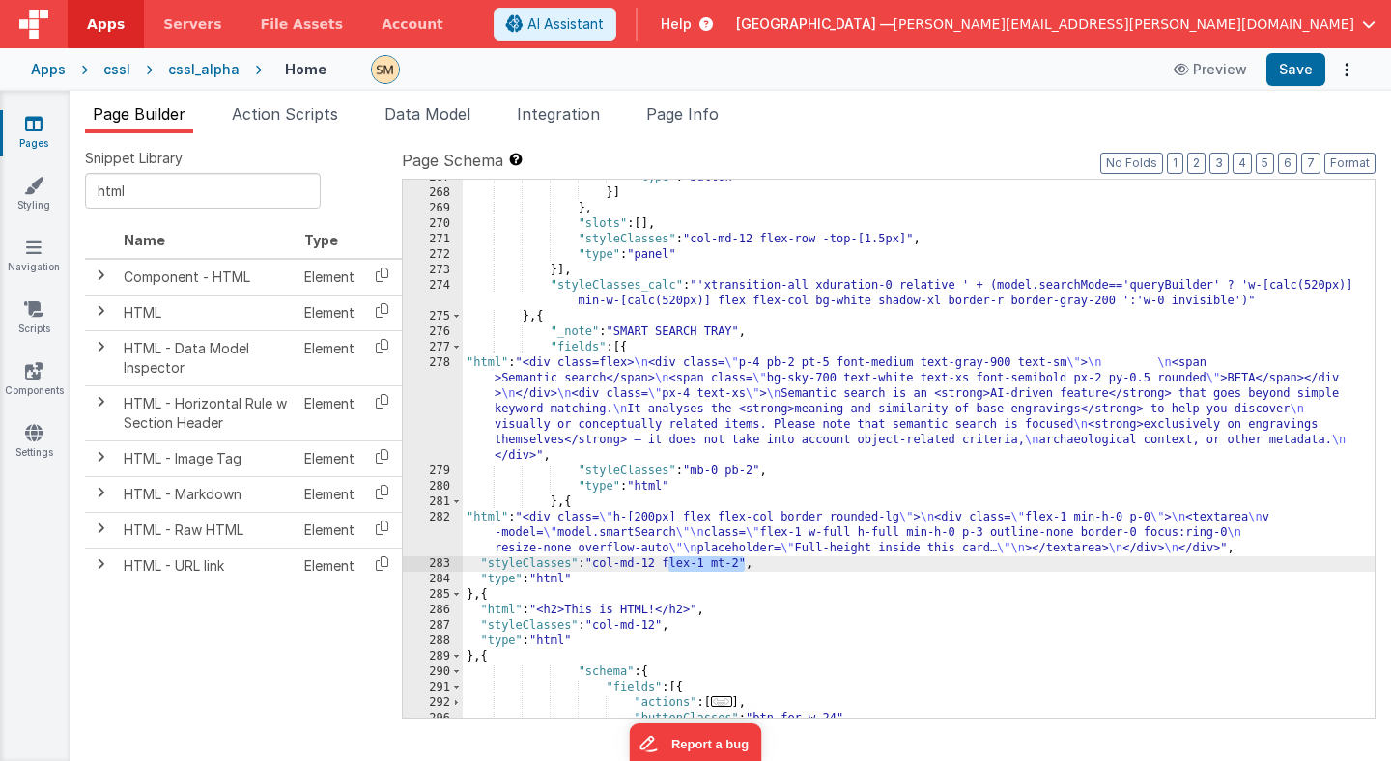
drag, startPoint x: 744, startPoint y: 563, endPoint x: 670, endPoint y: 563, distance: 74.4
click at [670, 563] on div ""type" : "button" }] } , "slots" : [ ] , "styleClasses" : "col-md-12 flex-row -…" at bounding box center [919, 454] width 912 height 569
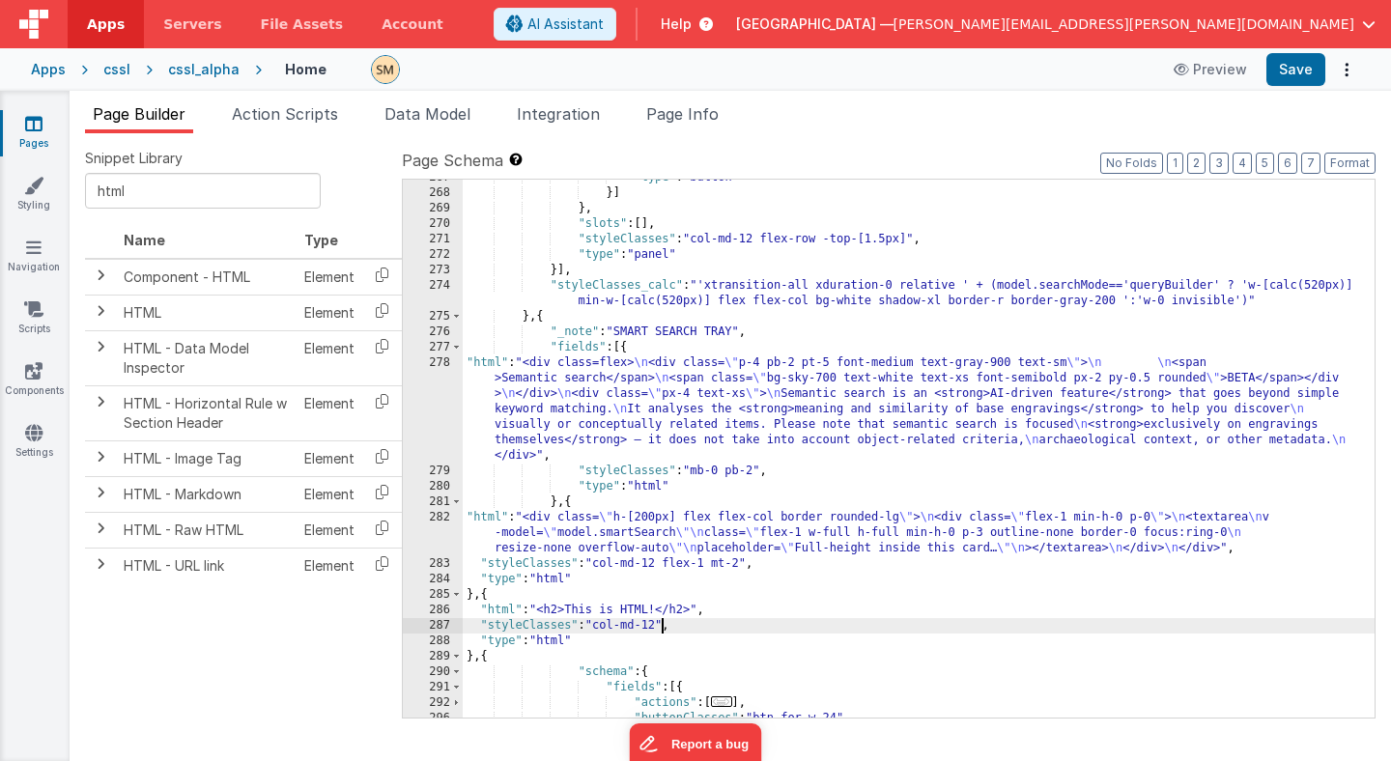
click at [662, 623] on div ""type" : "button" }] } , "slots" : [ ] , "styleClasses" : "col-md-12 flex-row -…" at bounding box center [919, 454] width 912 height 569
click at [413, 608] on div "286" at bounding box center [433, 610] width 60 height 15
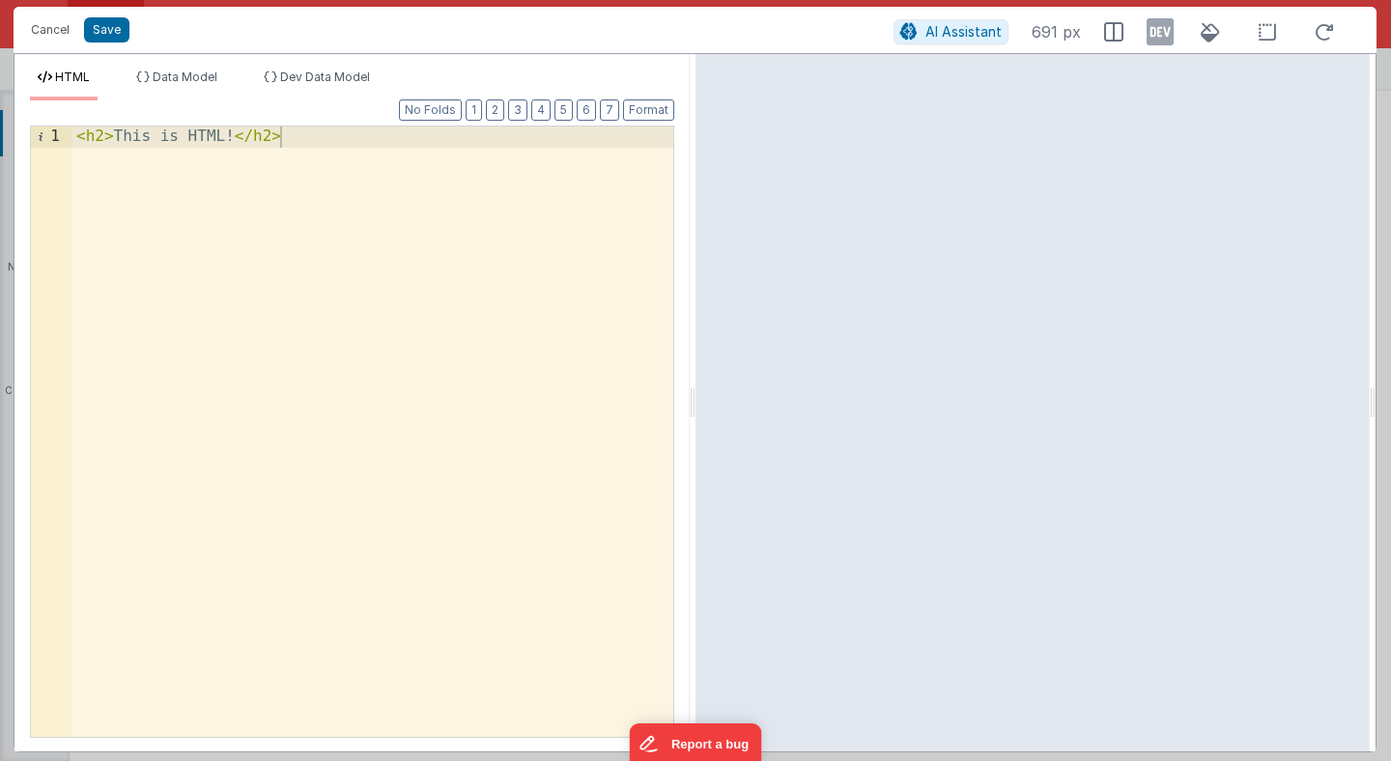
click at [515, 260] on div "< h2 > This is HTML! </ h2 >" at bounding box center [372, 453] width 601 height 652
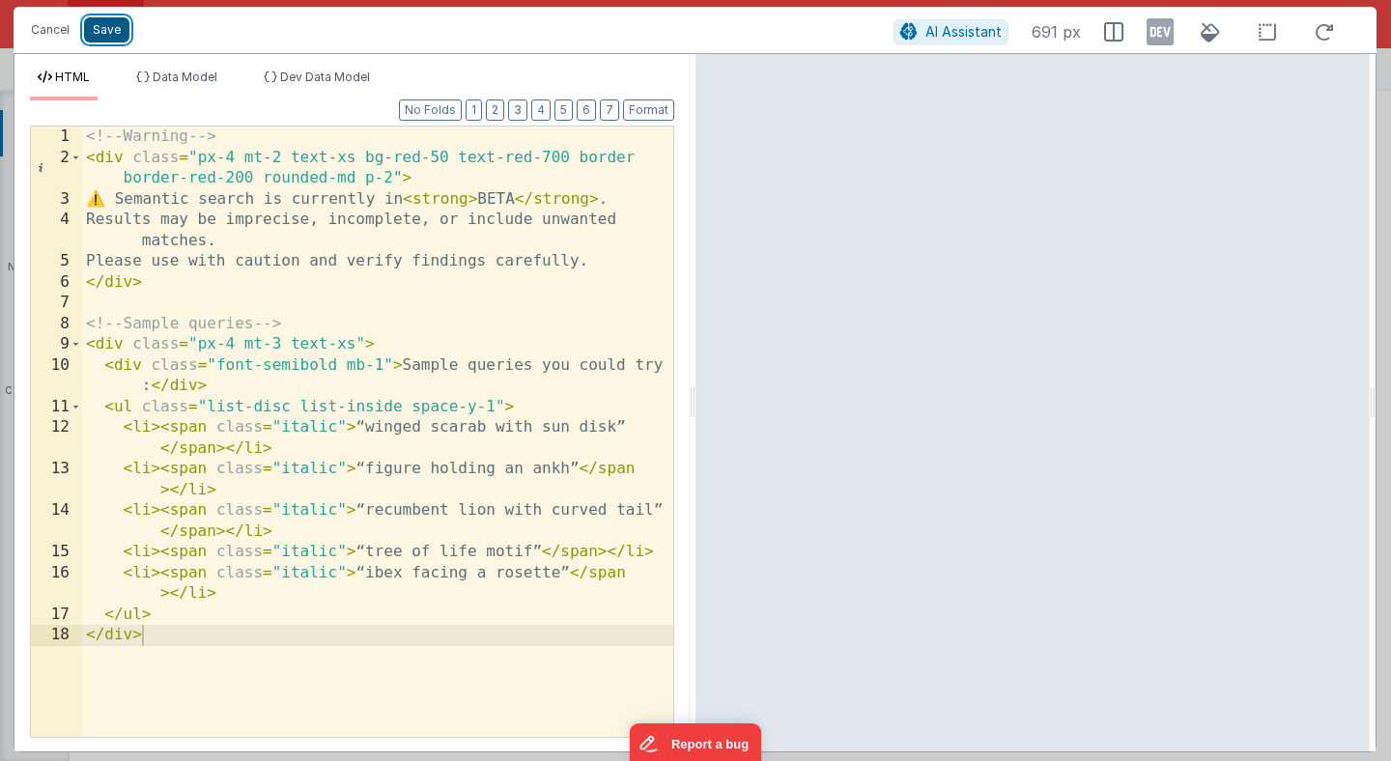
click at [97, 36] on button "Save" at bounding box center [106, 29] width 45 height 25
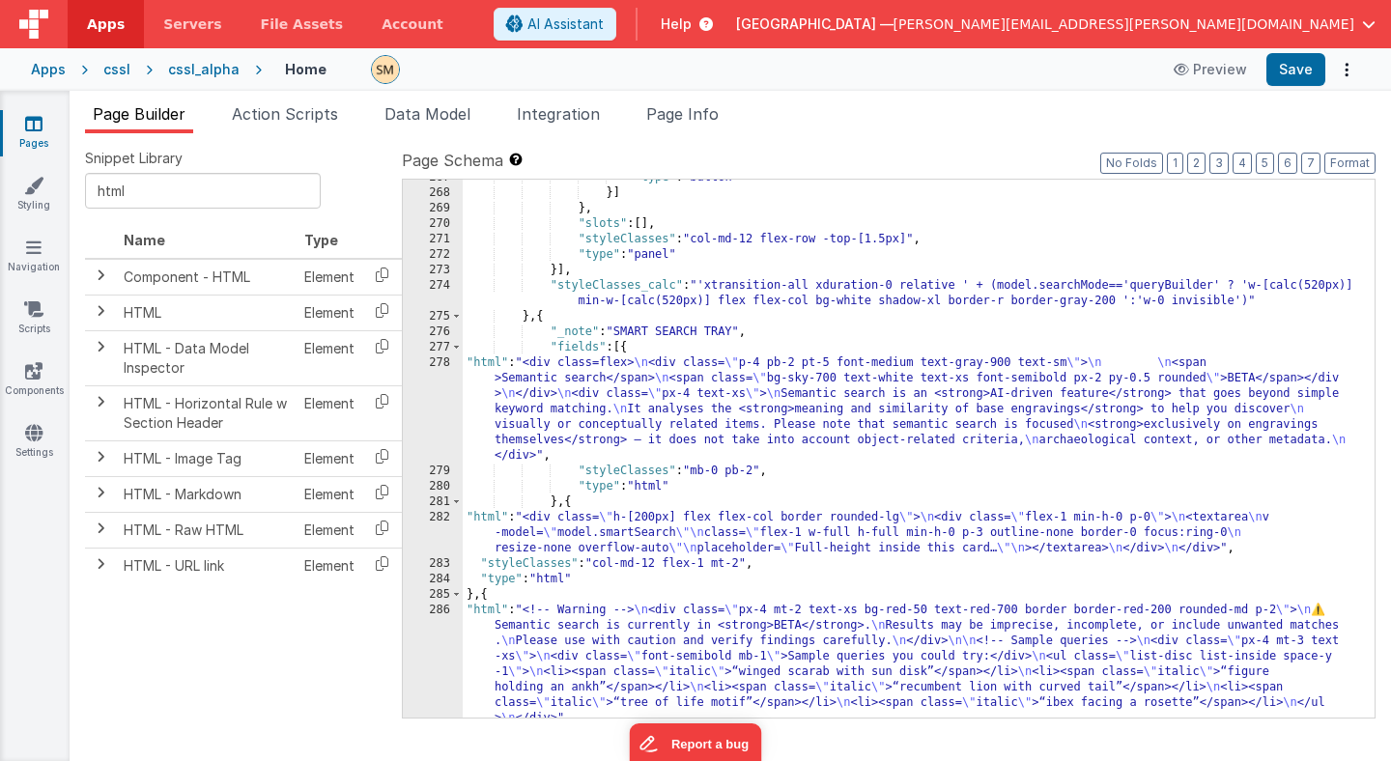
scroll to position [5115, 0]
click at [1301, 68] on button "Save" at bounding box center [1296, 69] width 59 height 33
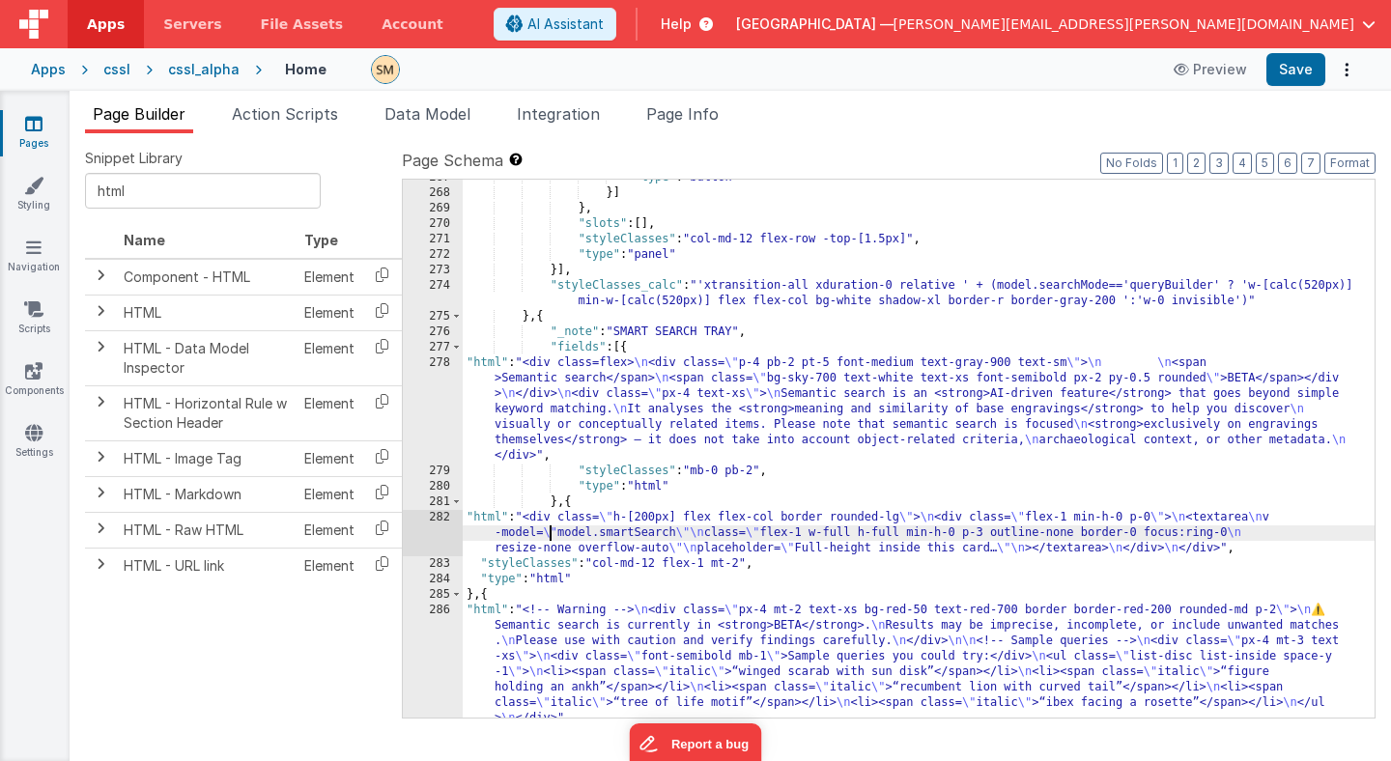
click at [547, 530] on div ""type" : "button" }] } , "slots" : [ ] , "styleClasses" : "col-md-12 flex-row -…" at bounding box center [919, 508] width 912 height 677
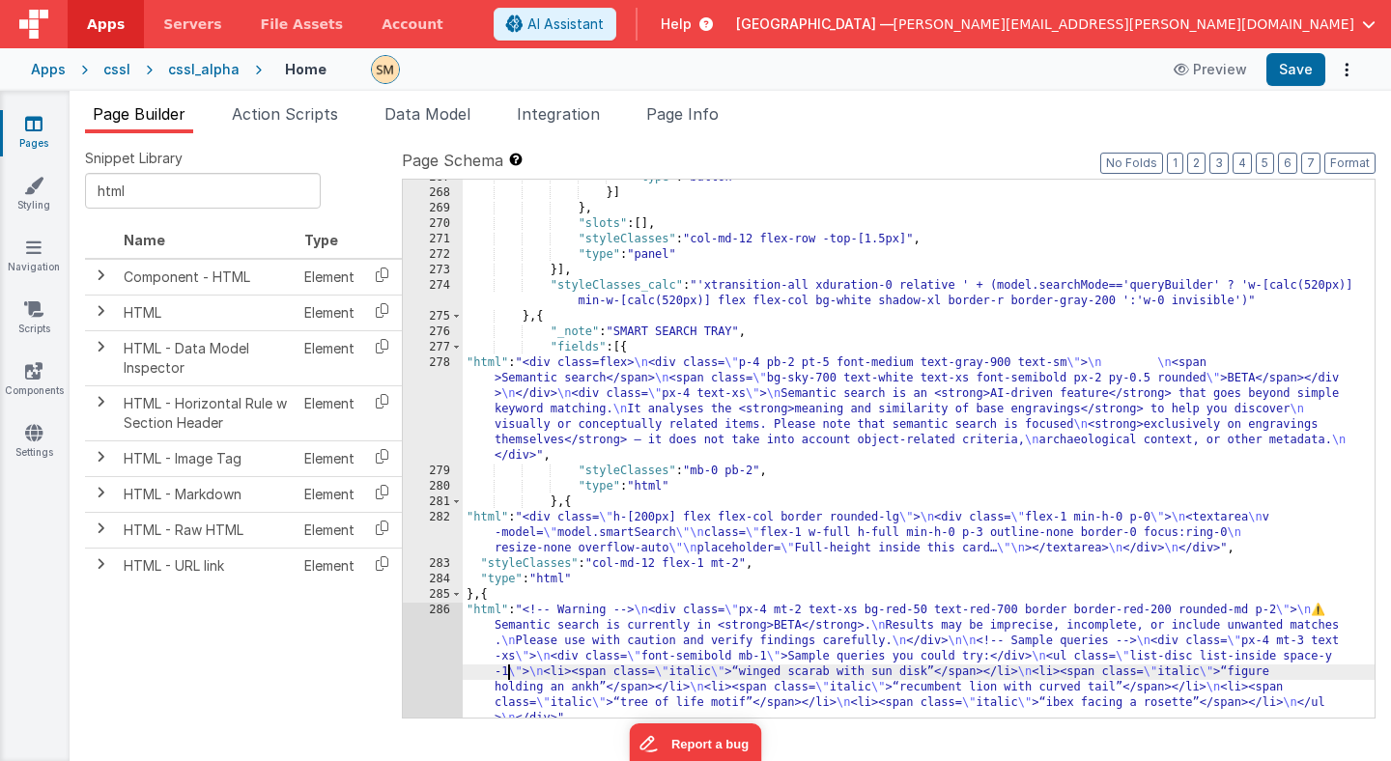
click at [507, 670] on div ""type" : "button" }] } , "slots" : [ ] , "styleClasses" : "col-md-12 flex-row -…" at bounding box center [919, 508] width 912 height 677
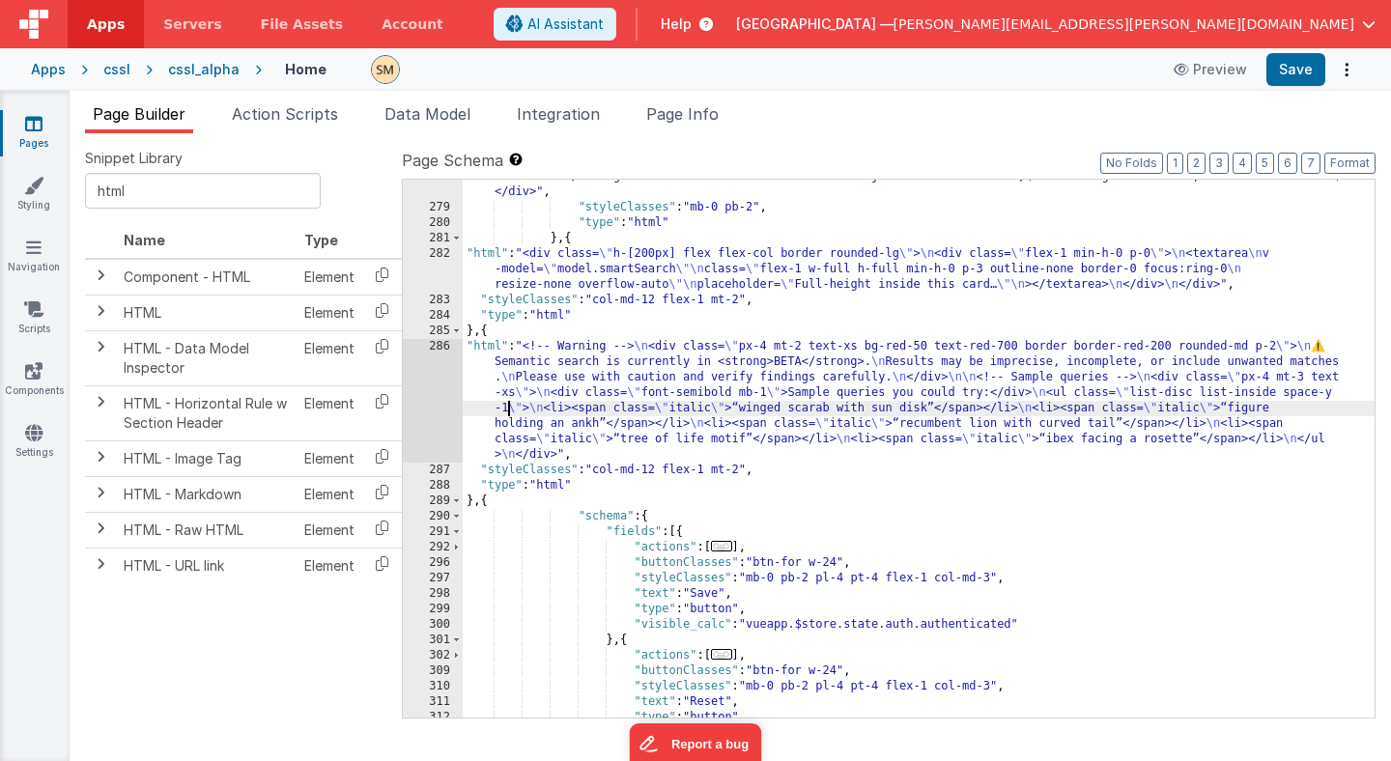
scroll to position [5332, 0]
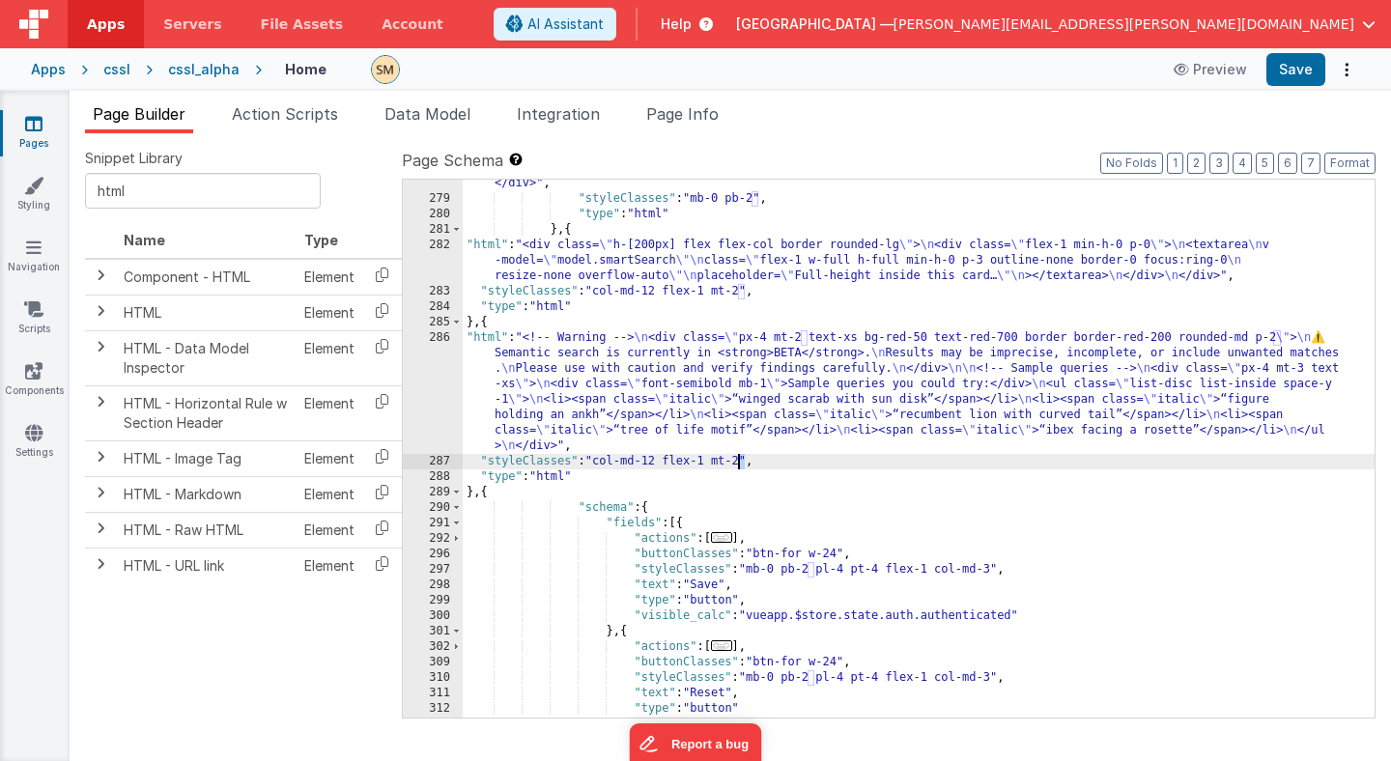
click at [740, 465] on div ""html" : "<div class=flex> \n <div class= \" p-4 pb-2 pt-5 font-medium text-gra…" at bounding box center [919, 414] width 912 height 662
click at [441, 387] on div "286" at bounding box center [433, 392] width 60 height 124
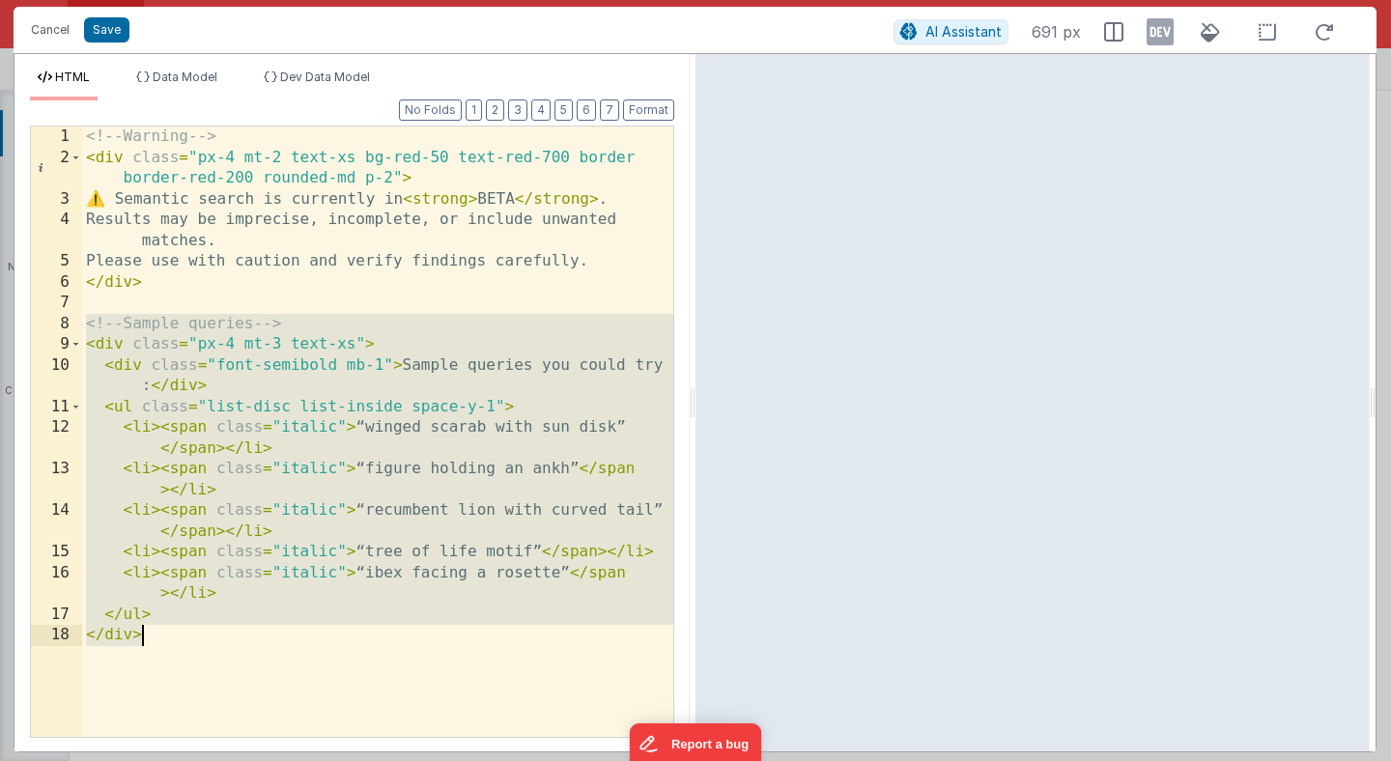
drag, startPoint x: 82, startPoint y: 328, endPoint x: 192, endPoint y: 645, distance: 336.5
click at [192, 646] on div "<!-- Warning --> < div class = "px-4 mt-2 text-xs bg-red-50 text-red-700 border…" at bounding box center [377, 453] width 591 height 652
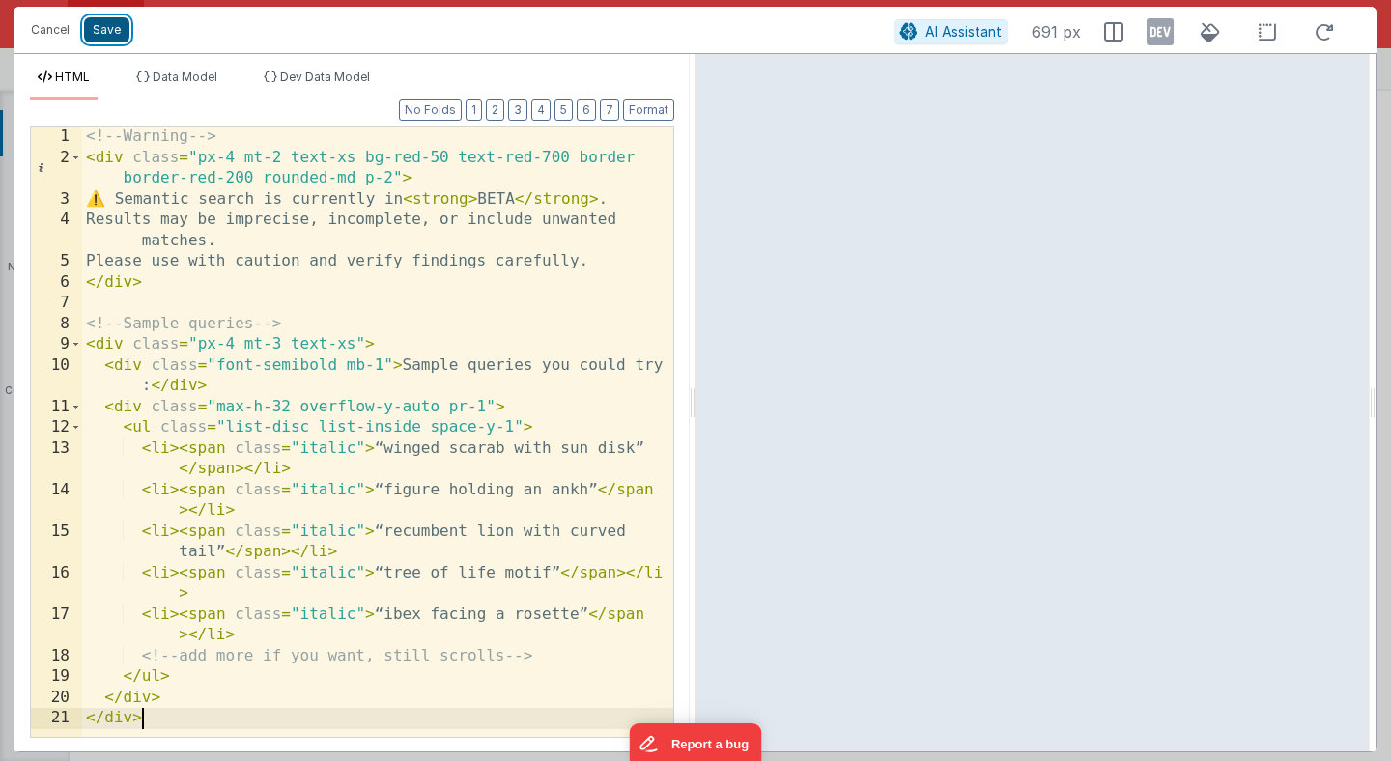
click at [102, 34] on button "Save" at bounding box center [106, 29] width 45 height 25
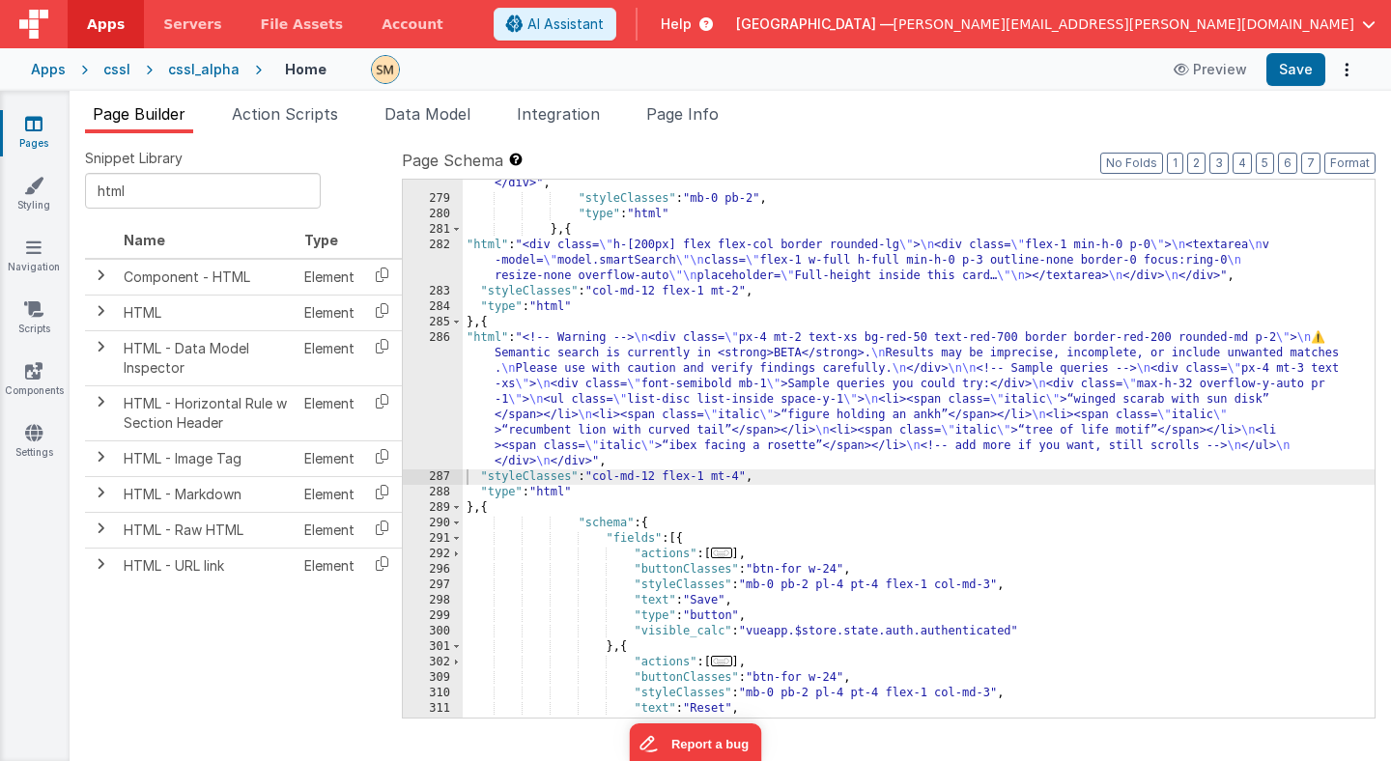
scroll to position [5330, 0]
click at [1305, 68] on button "Save" at bounding box center [1296, 69] width 59 height 33
click at [745, 476] on div ""html" : "<div class=flex> \n <div class= \" p-4 pb-2 pt-5 font-medium text-gra…" at bounding box center [919, 414] width 912 height 662
click at [1302, 68] on button "Save" at bounding box center [1296, 69] width 59 height 33
